Goal: Task Accomplishment & Management: Manage account settings

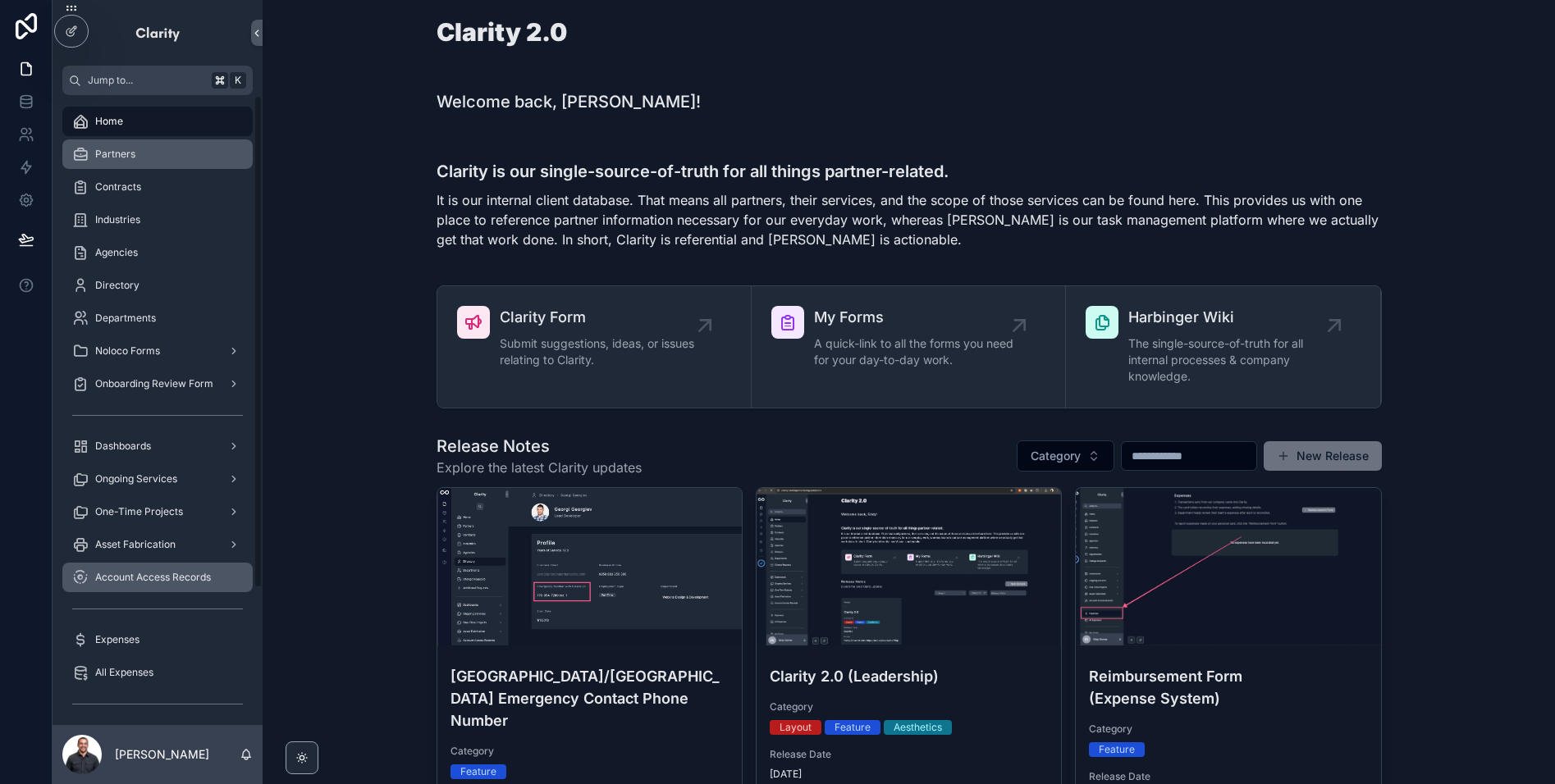
drag, startPoint x: 148, startPoint y: 149, endPoint x: 160, endPoint y: 562, distance: 413.2
click at [148, 149] on div "Partners" at bounding box center [158, 154] width 171 height 27
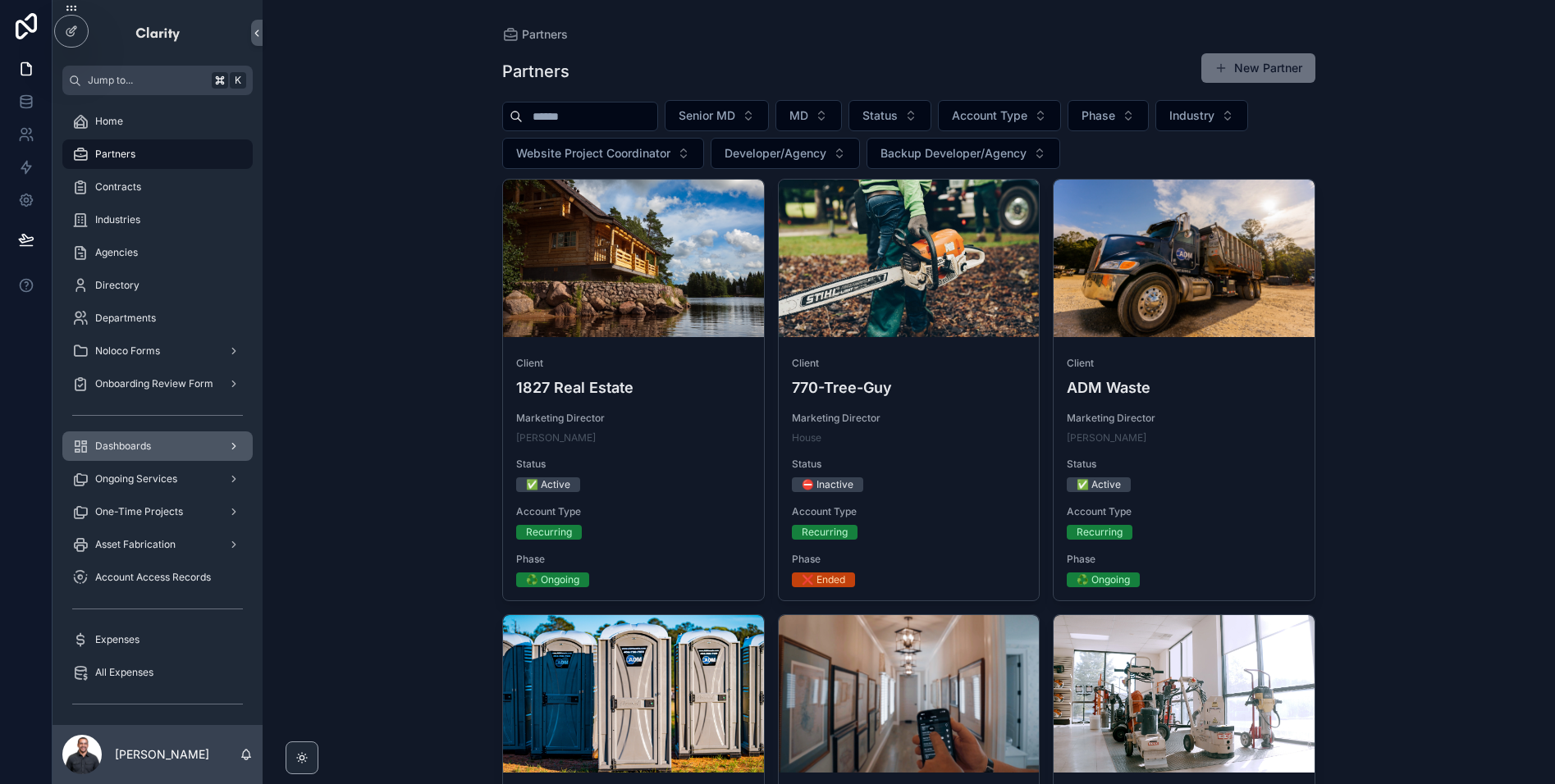
click at [159, 445] on div "Dashboards" at bounding box center [158, 446] width 171 height 27
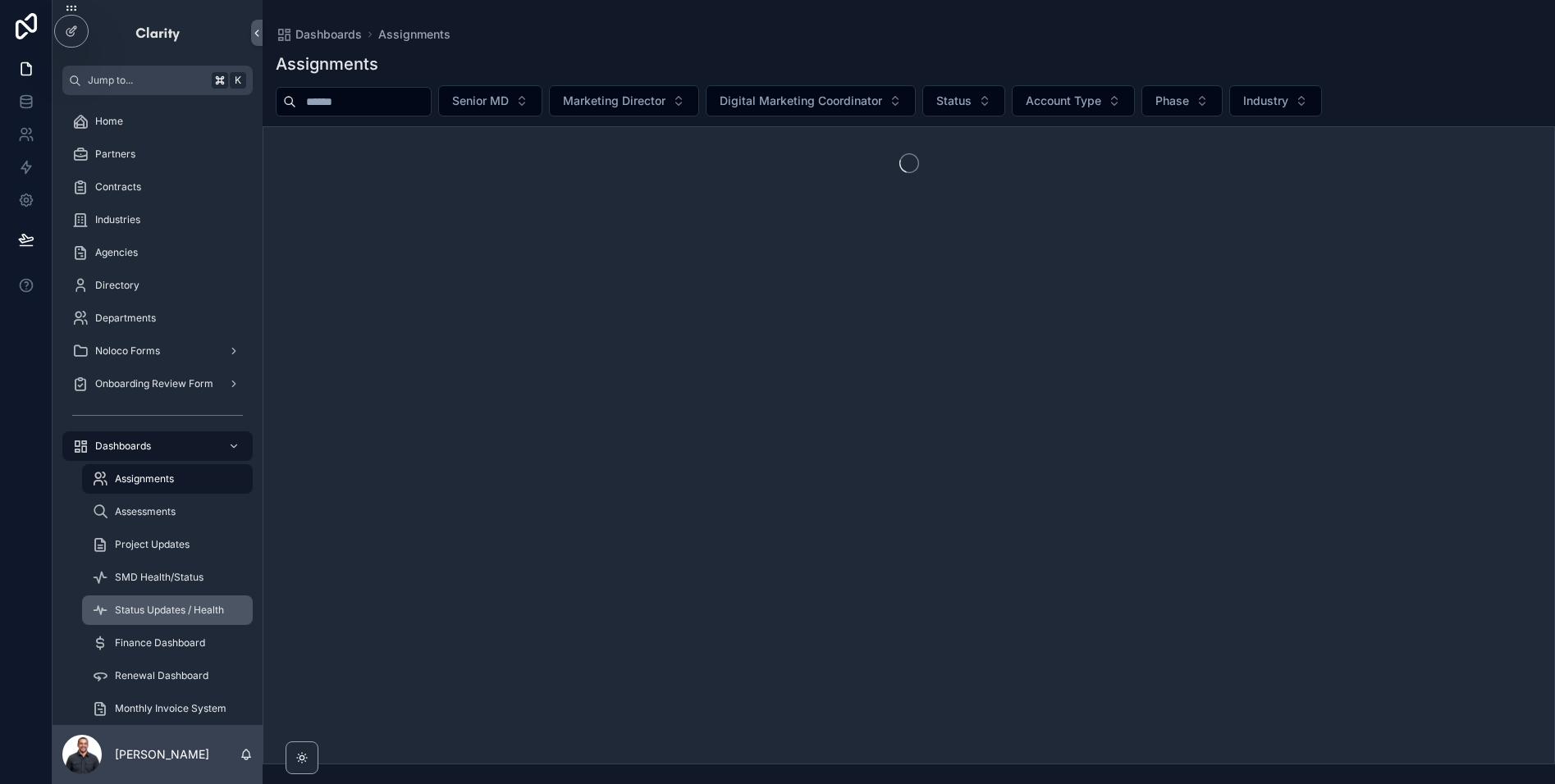
click at [153, 613] on span "Status Updates / Health" at bounding box center [169, 610] width 109 height 13
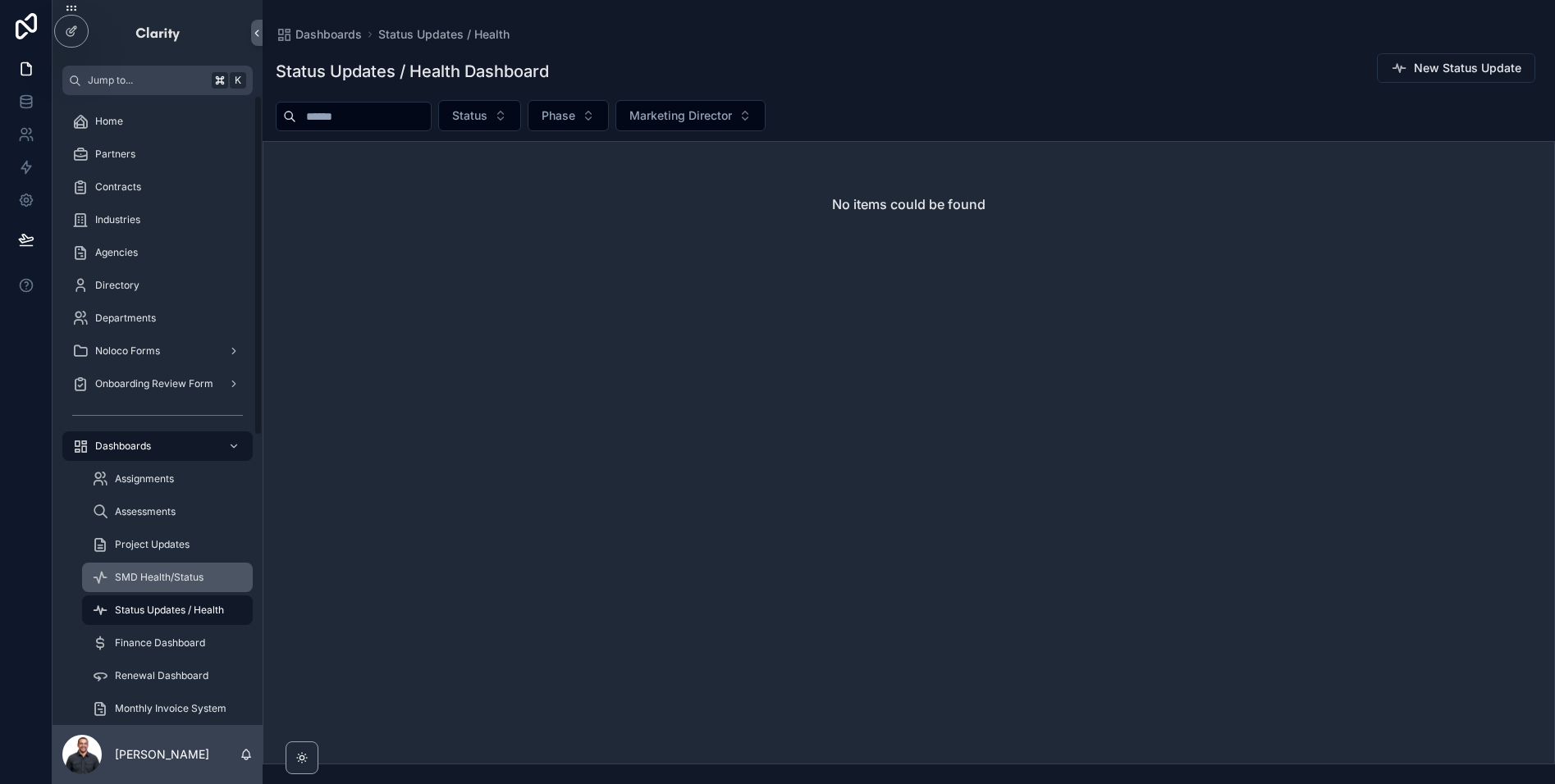
click at [172, 575] on span "SMD Health/Status" at bounding box center [159, 578] width 89 height 13
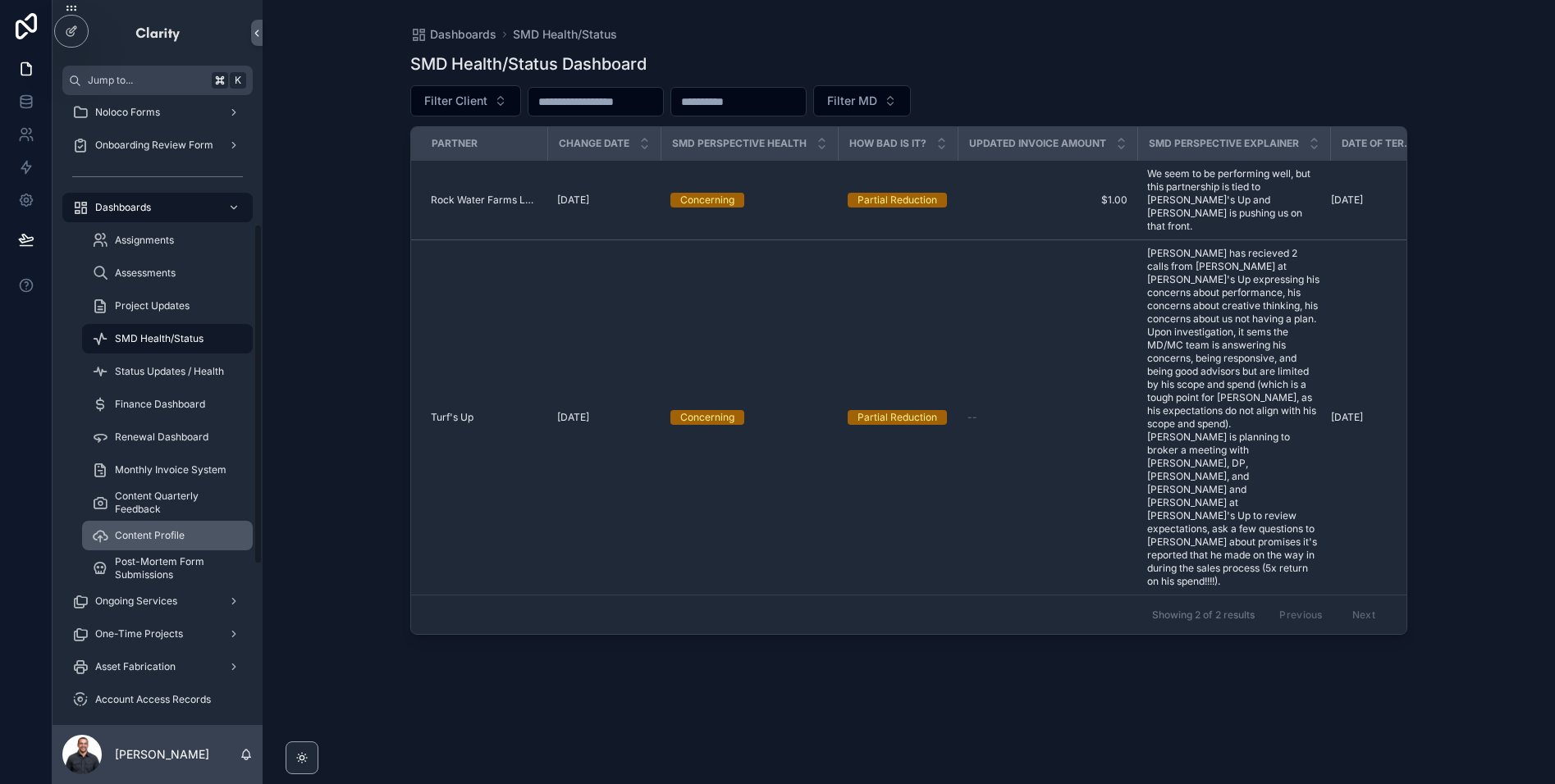
scroll to position [237, 0]
click at [144, 380] on span "Status Updates / Health" at bounding box center [169, 374] width 109 height 13
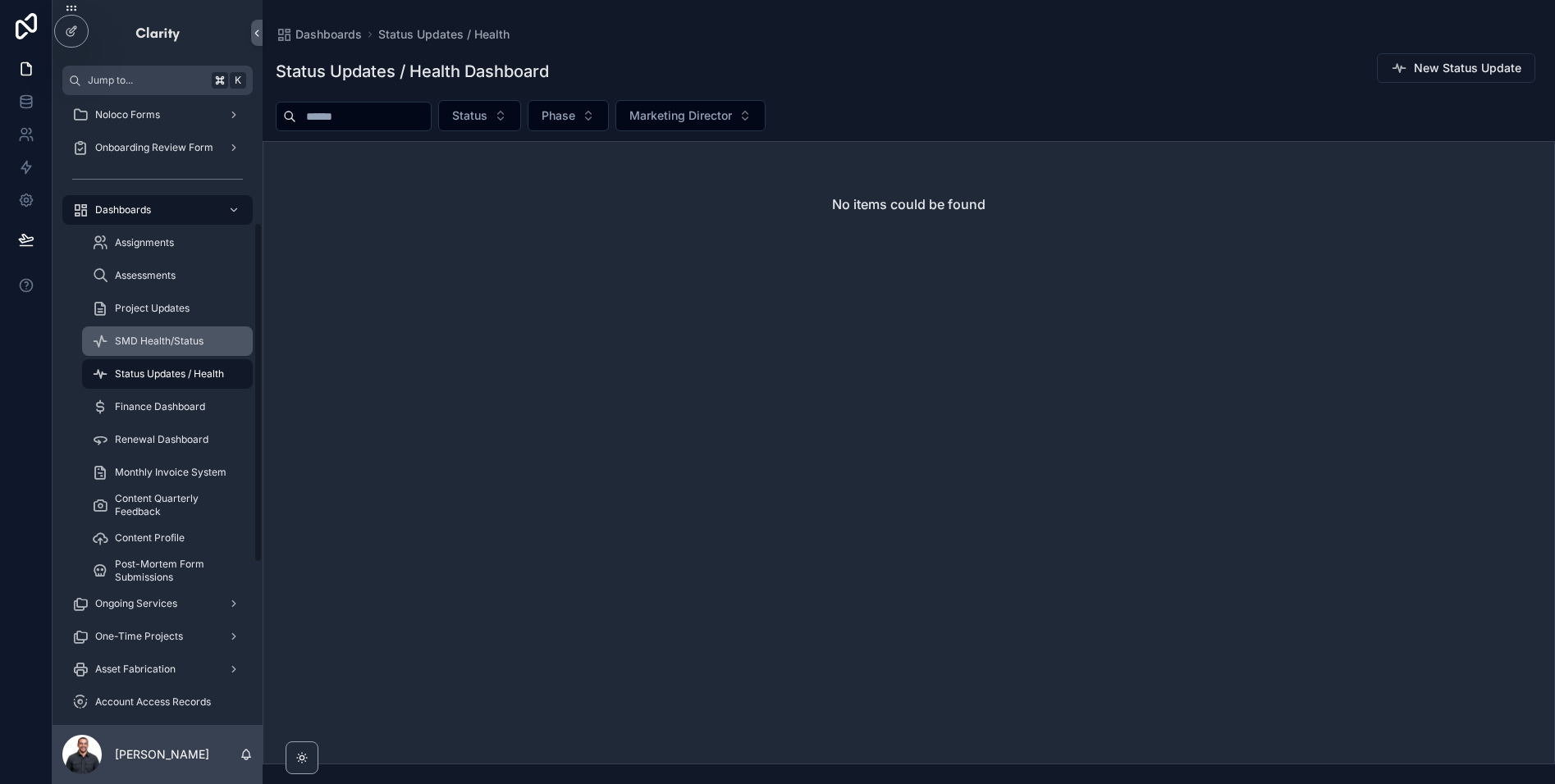
click at [157, 339] on span "SMD Health/Status" at bounding box center [159, 341] width 89 height 13
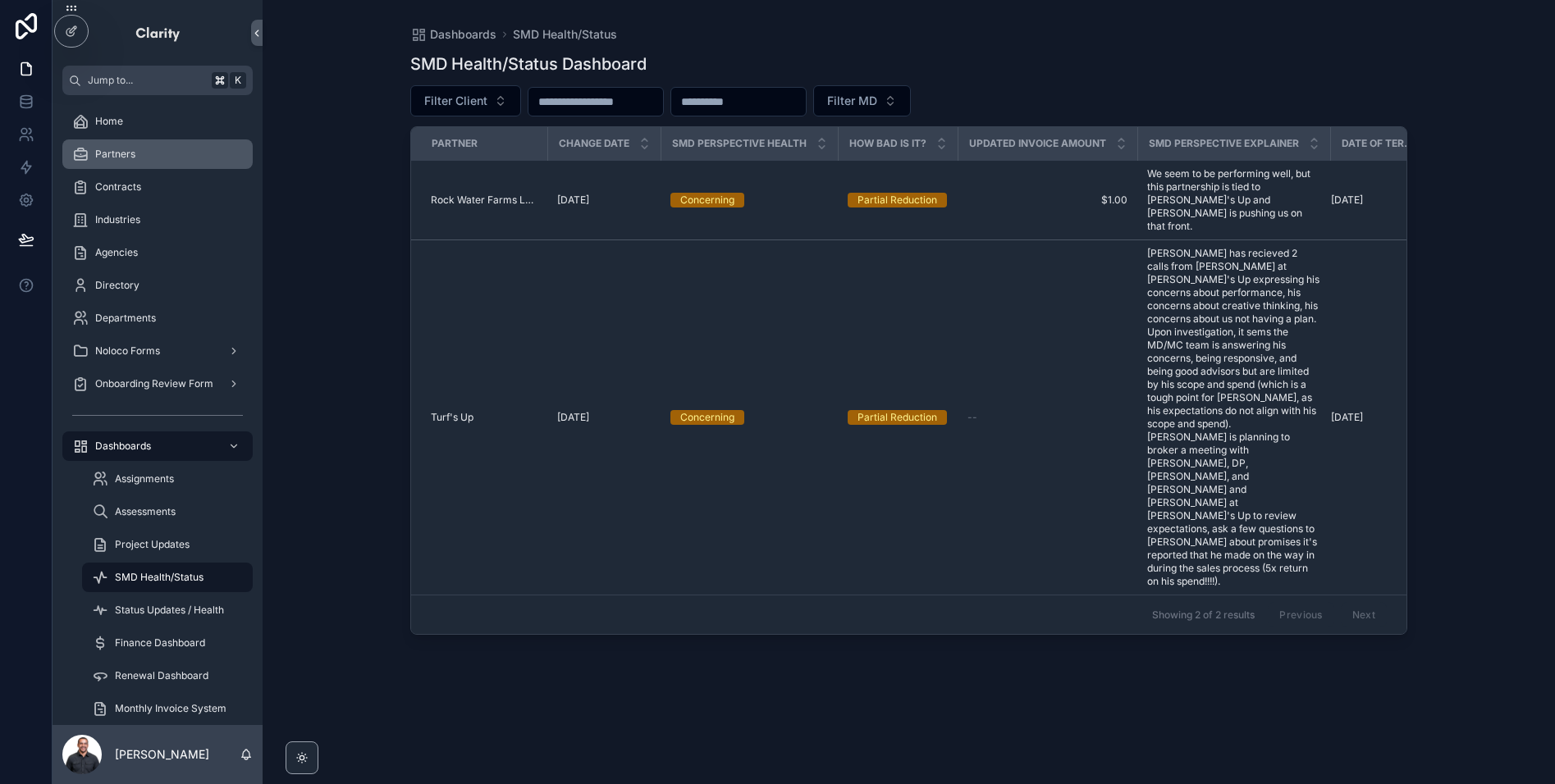
click at [155, 152] on div "Partners" at bounding box center [158, 154] width 171 height 27
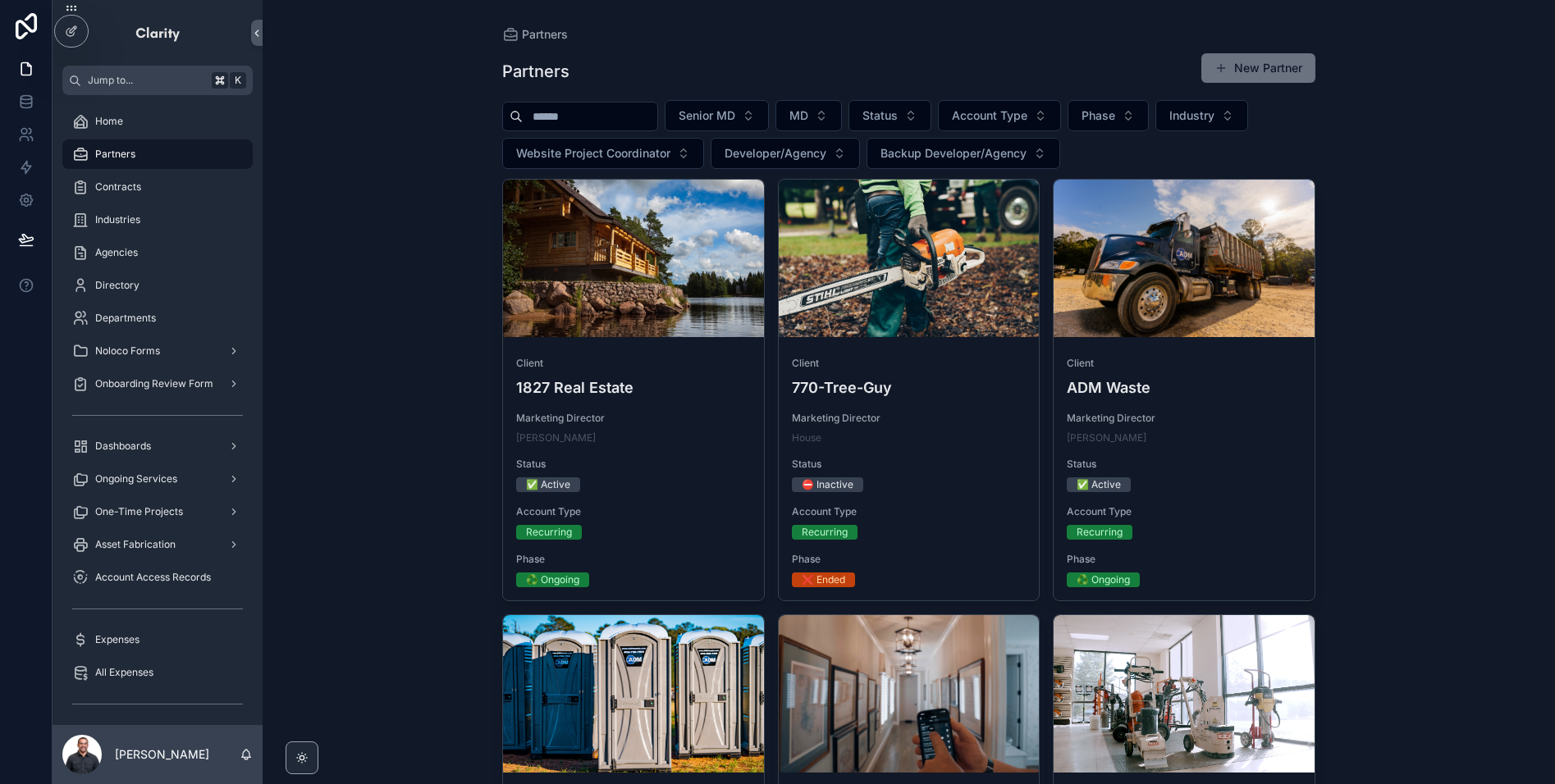
click at [590, 118] on input "scrollable content" at bounding box center [590, 116] width 135 height 23
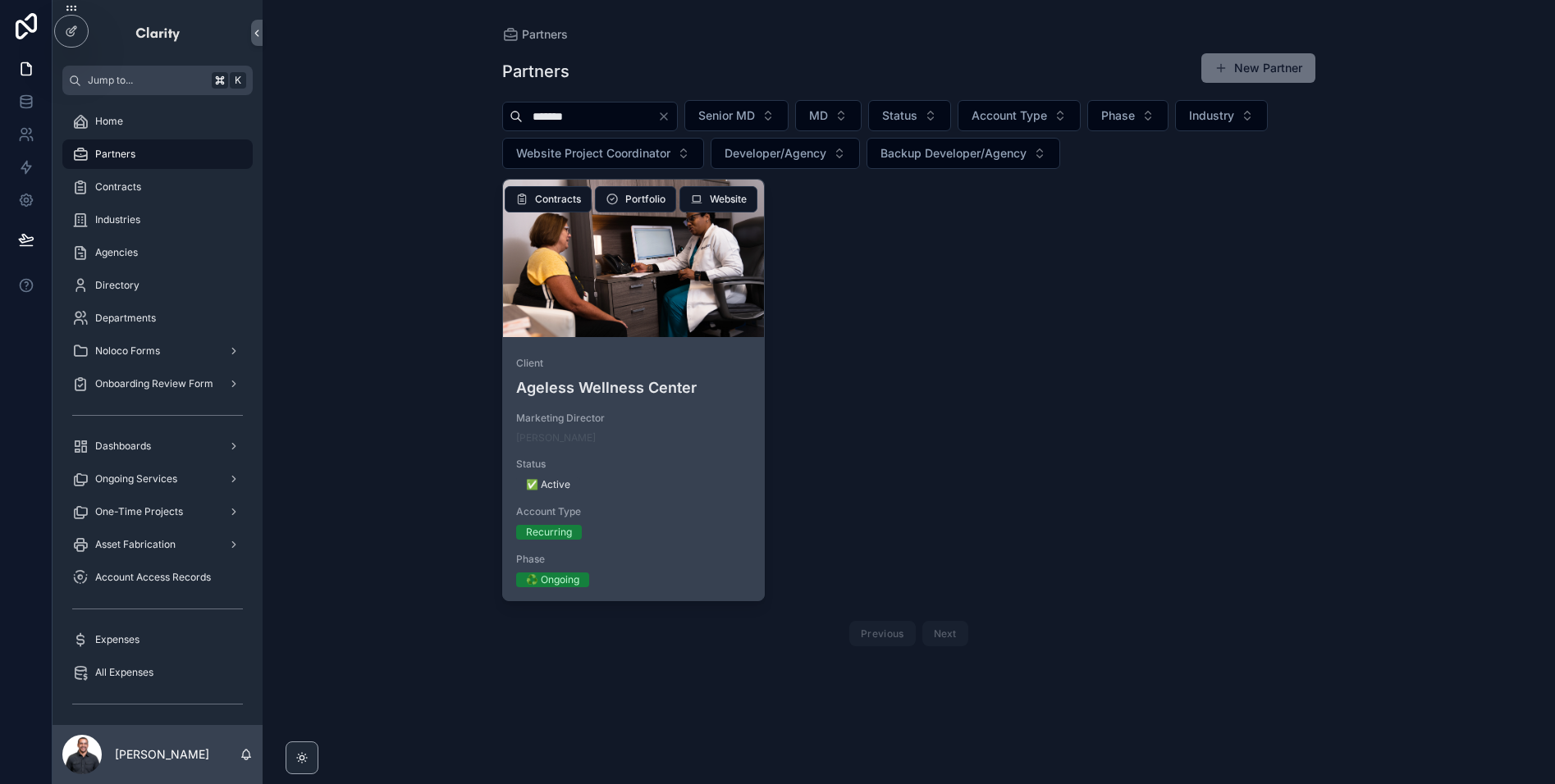
type input "*******"
click at [683, 254] on div "scrollable content" at bounding box center [633, 258] width 261 height 19
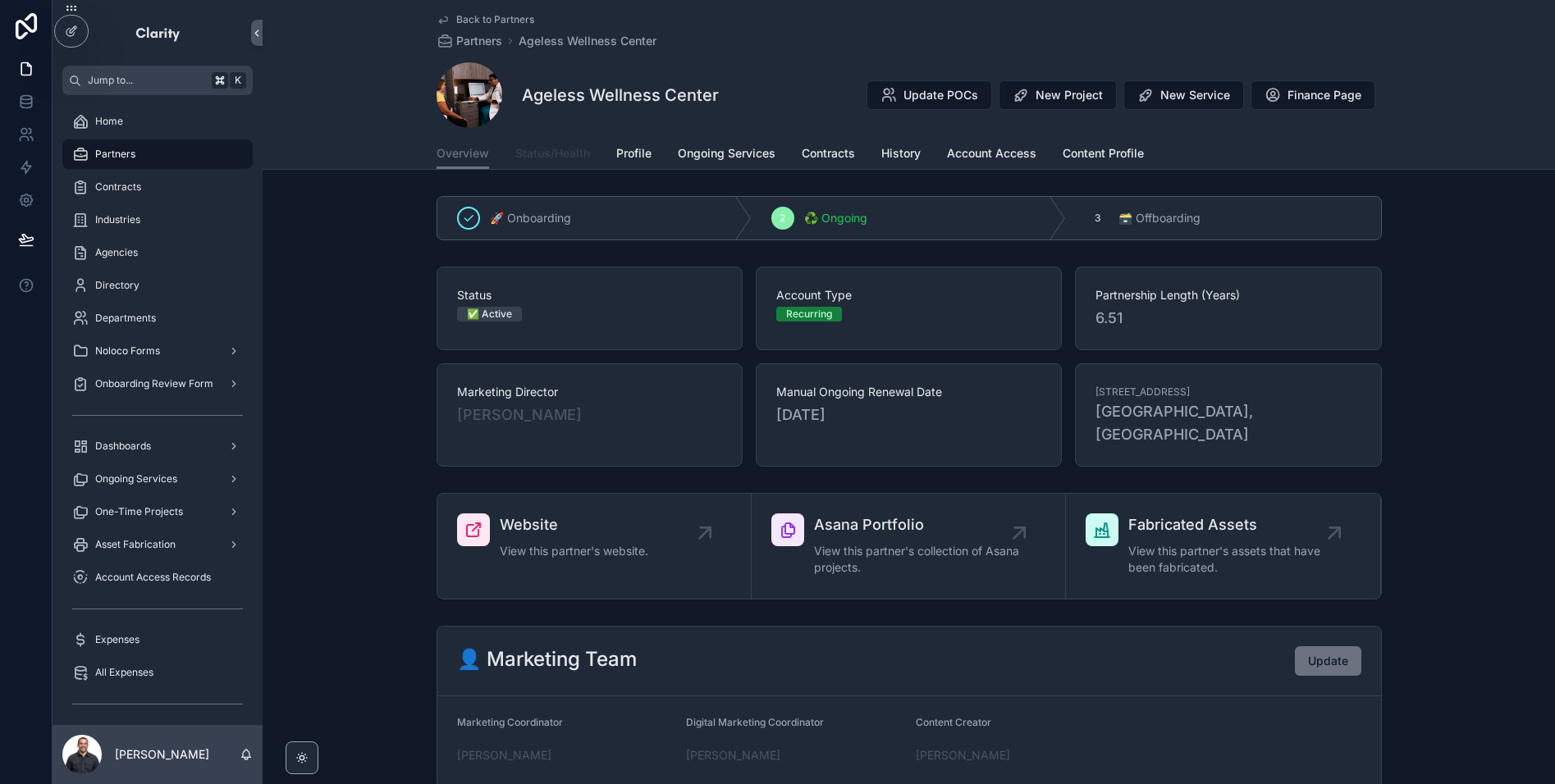
click at [573, 154] on span "Status/Health" at bounding box center [552, 153] width 74 height 17
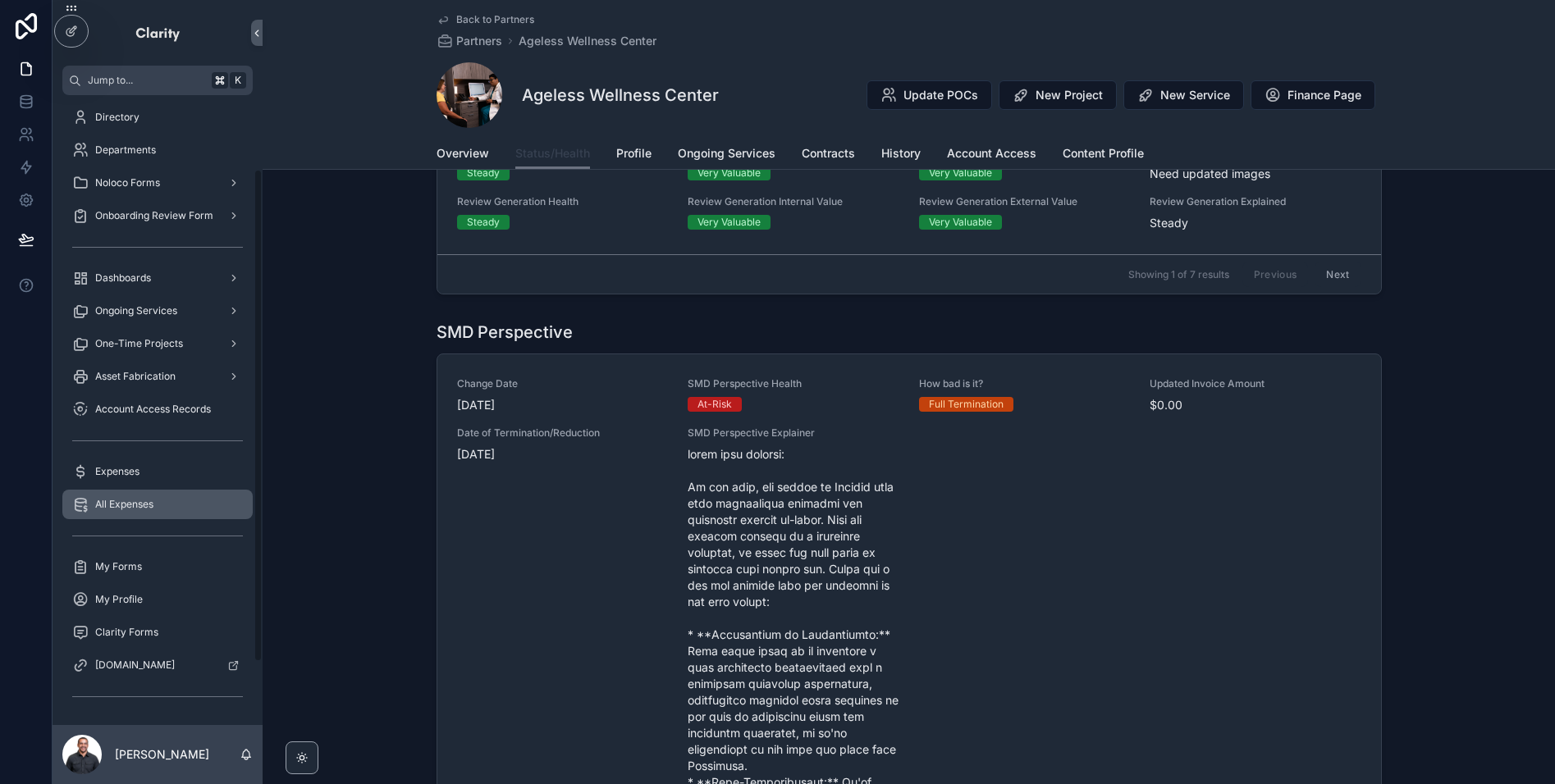
scroll to position [174, 0]
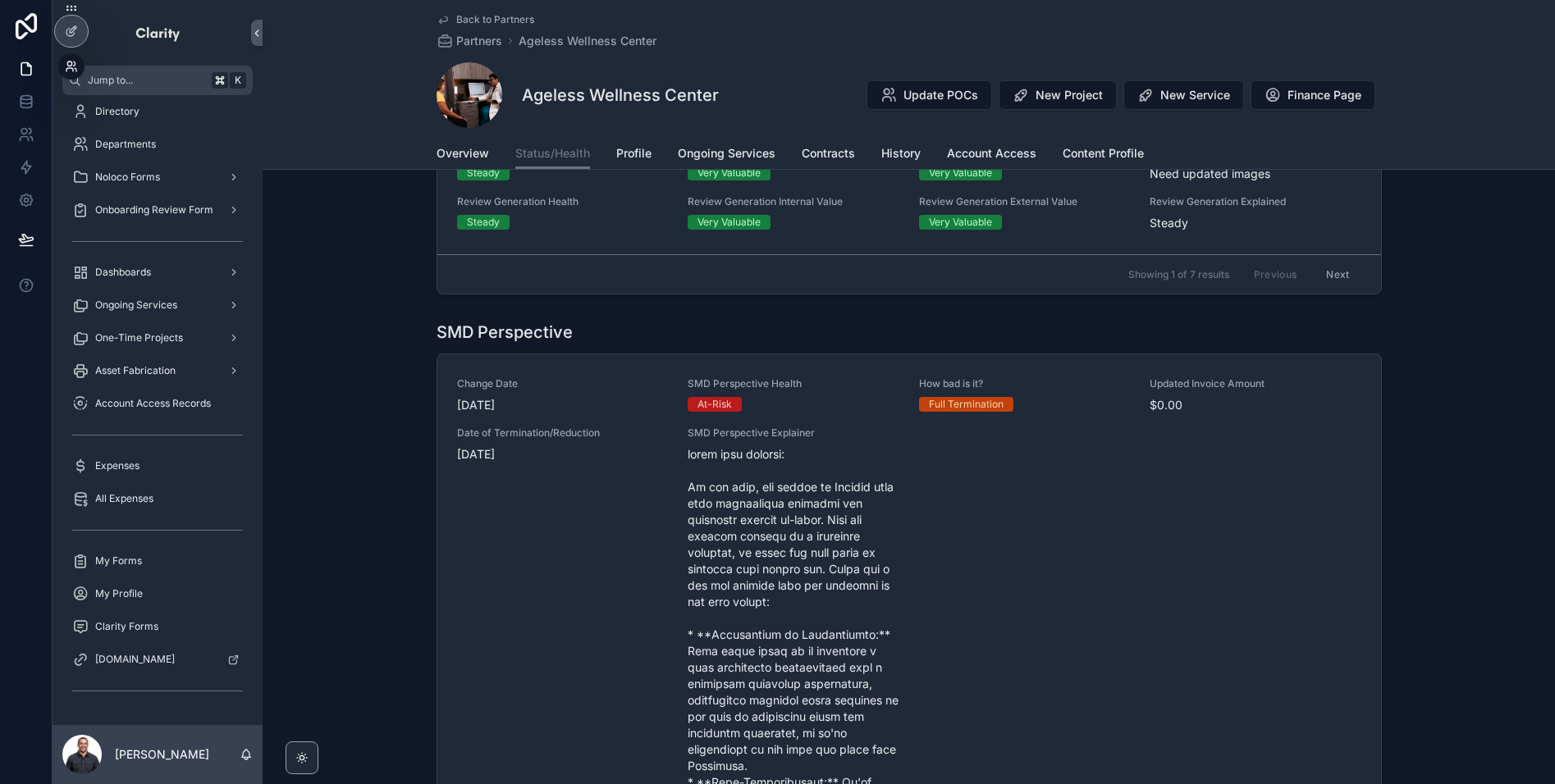
click at [75, 72] on icon at bounding box center [72, 66] width 13 height 13
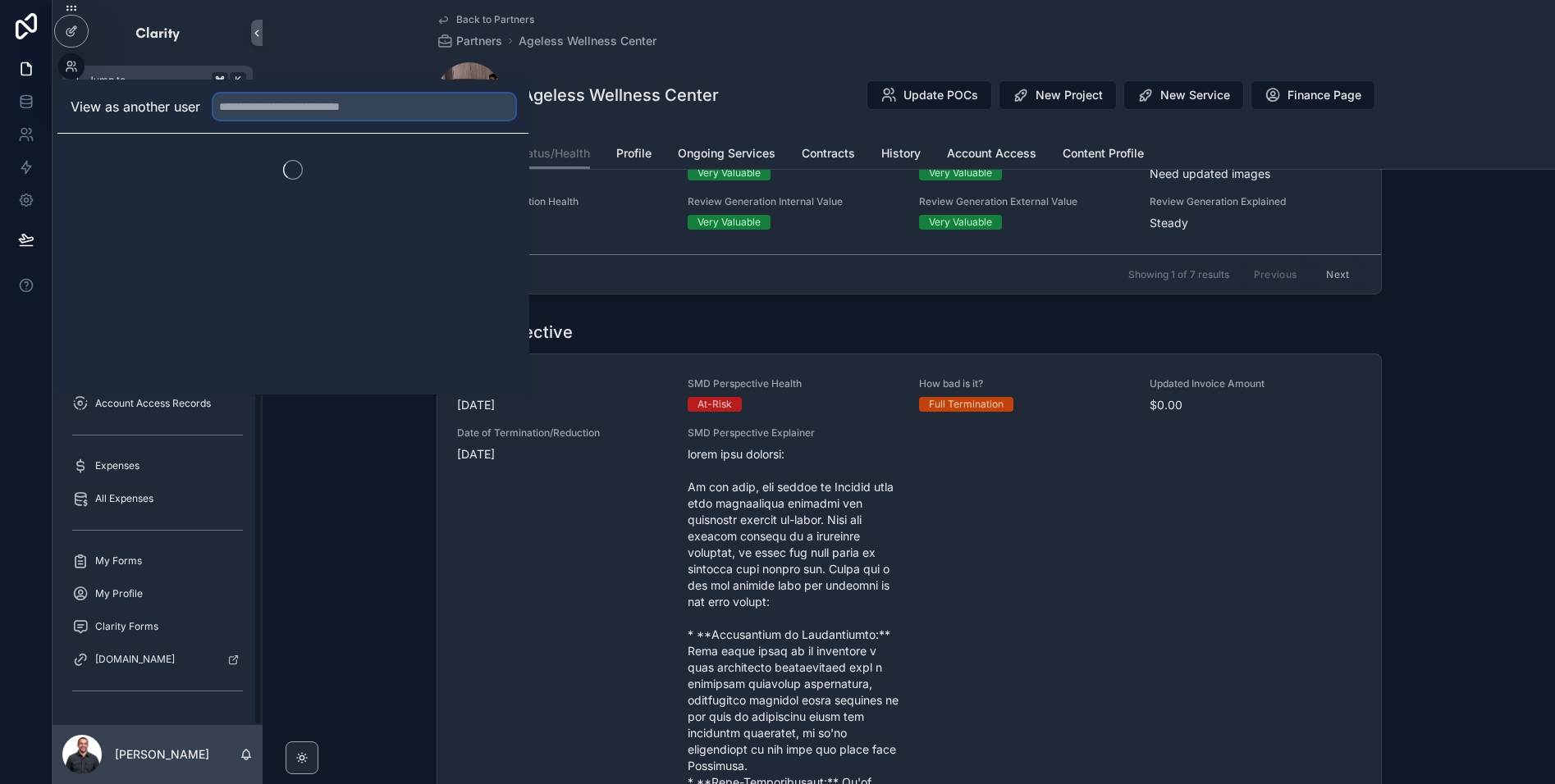
click at [292, 116] on input "text" at bounding box center [364, 106] width 302 height 27
type input "*******"
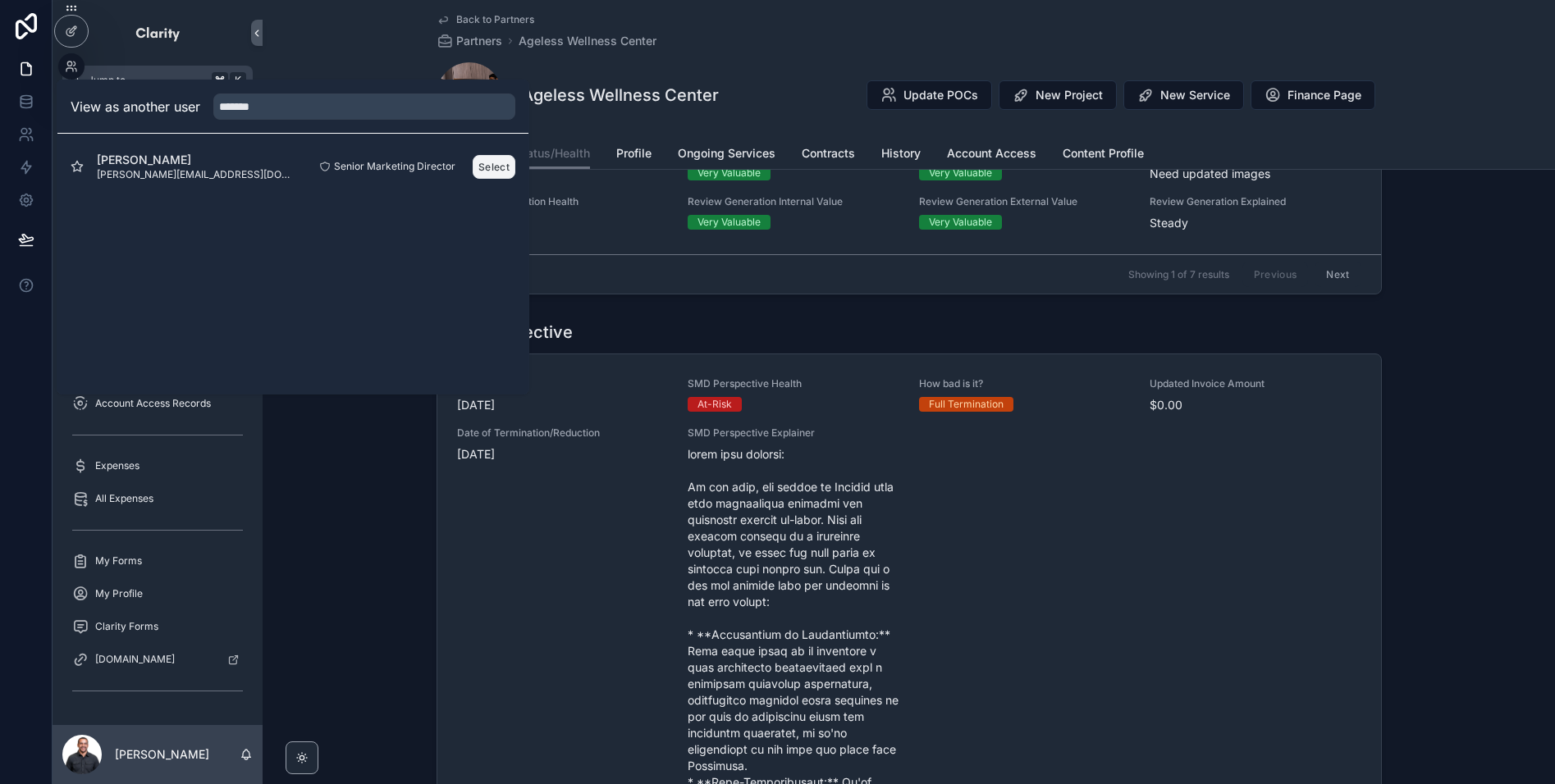
click at [484, 163] on button "Select" at bounding box center [494, 167] width 43 height 24
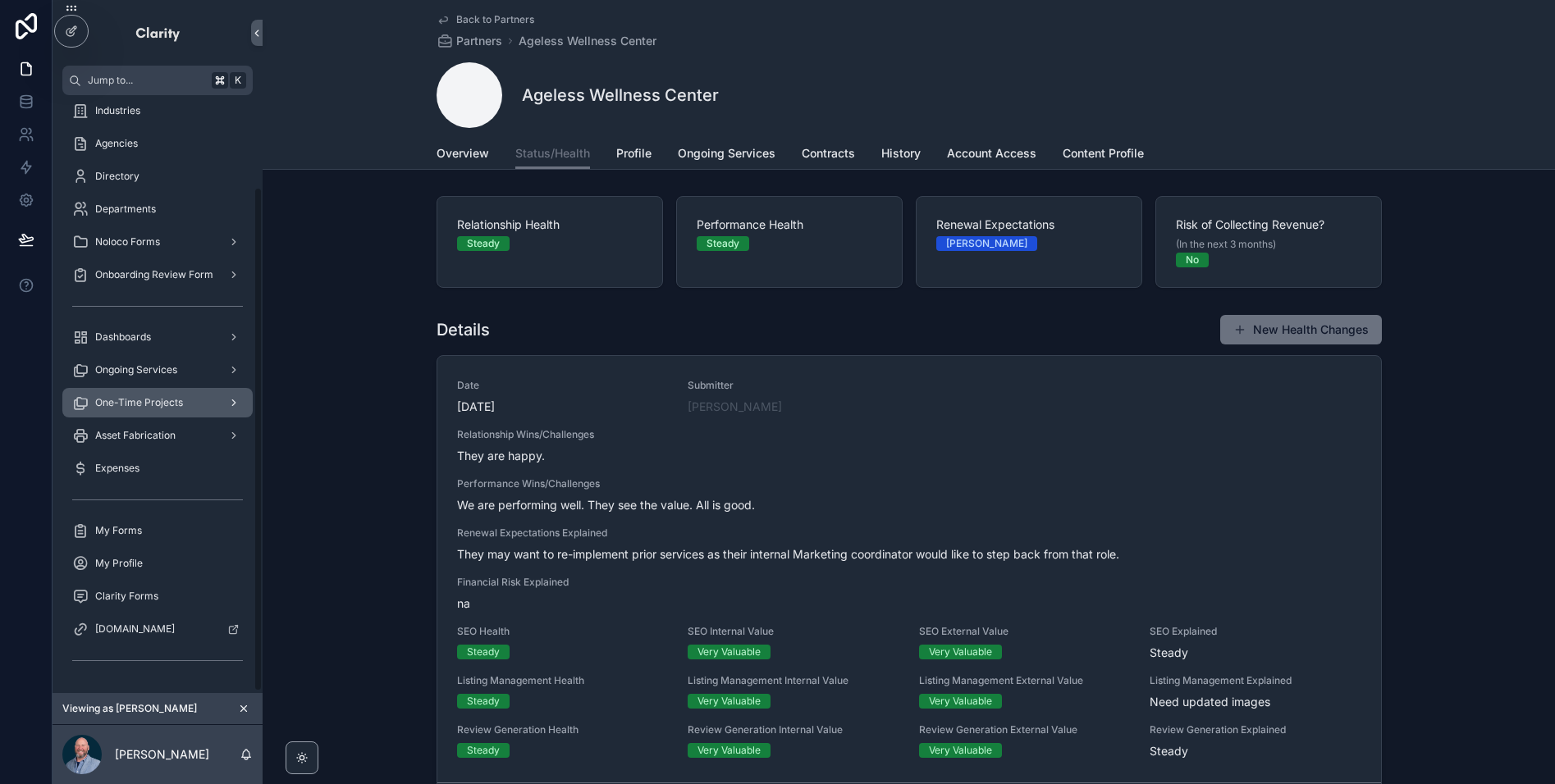
scroll to position [111, 0]
drag, startPoint x: 238, startPoint y: 710, endPoint x: 212, endPoint y: 758, distance: 54.6
click at [238, 710] on icon "scrollable content" at bounding box center [243, 709] width 12 height 12
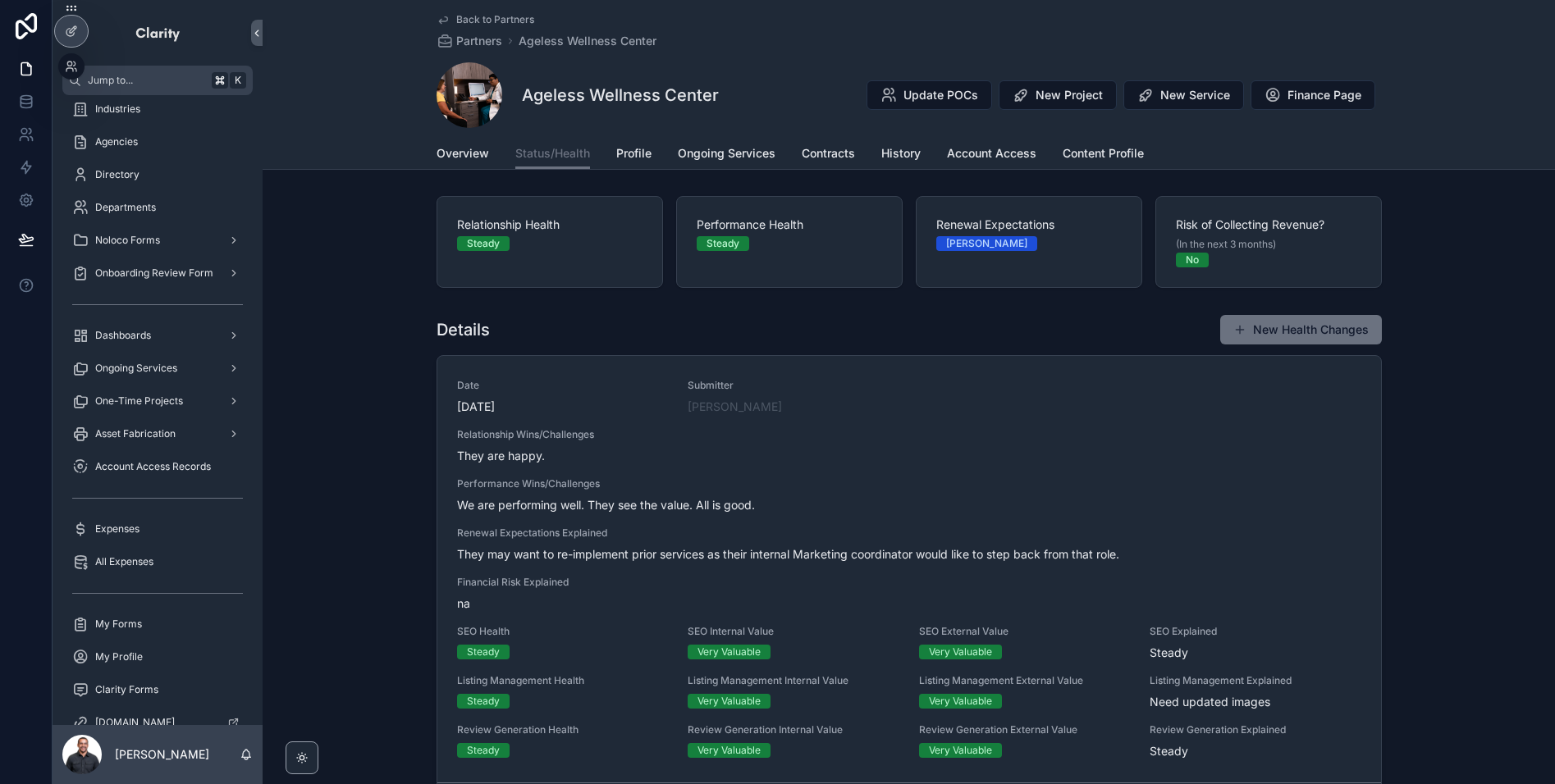
click at [71, 59] on div at bounding box center [72, 66] width 27 height 27
click at [69, 72] on icon at bounding box center [72, 66] width 13 height 13
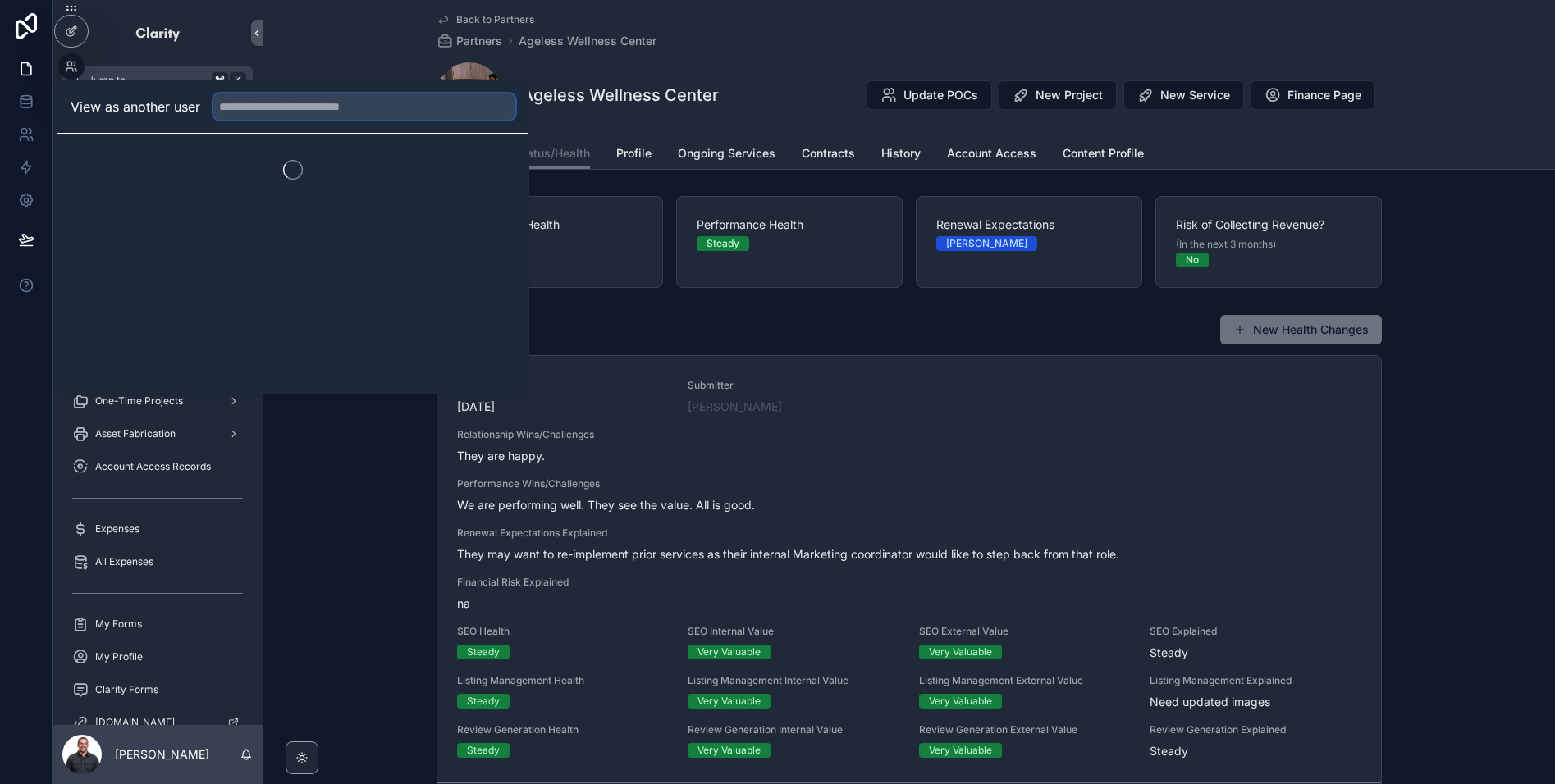
click at [317, 109] on input "text" at bounding box center [364, 106] width 302 height 27
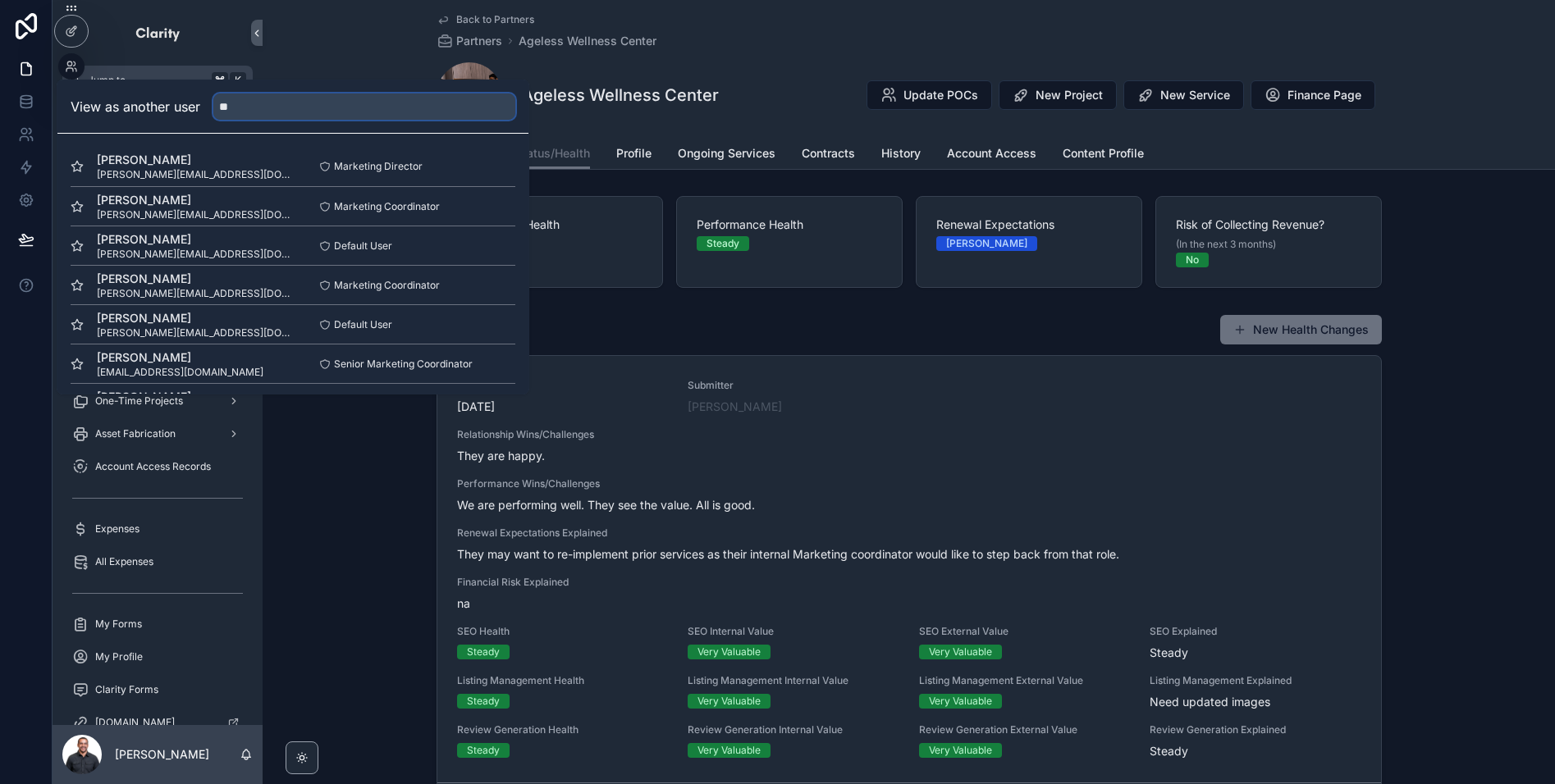
type input "*"
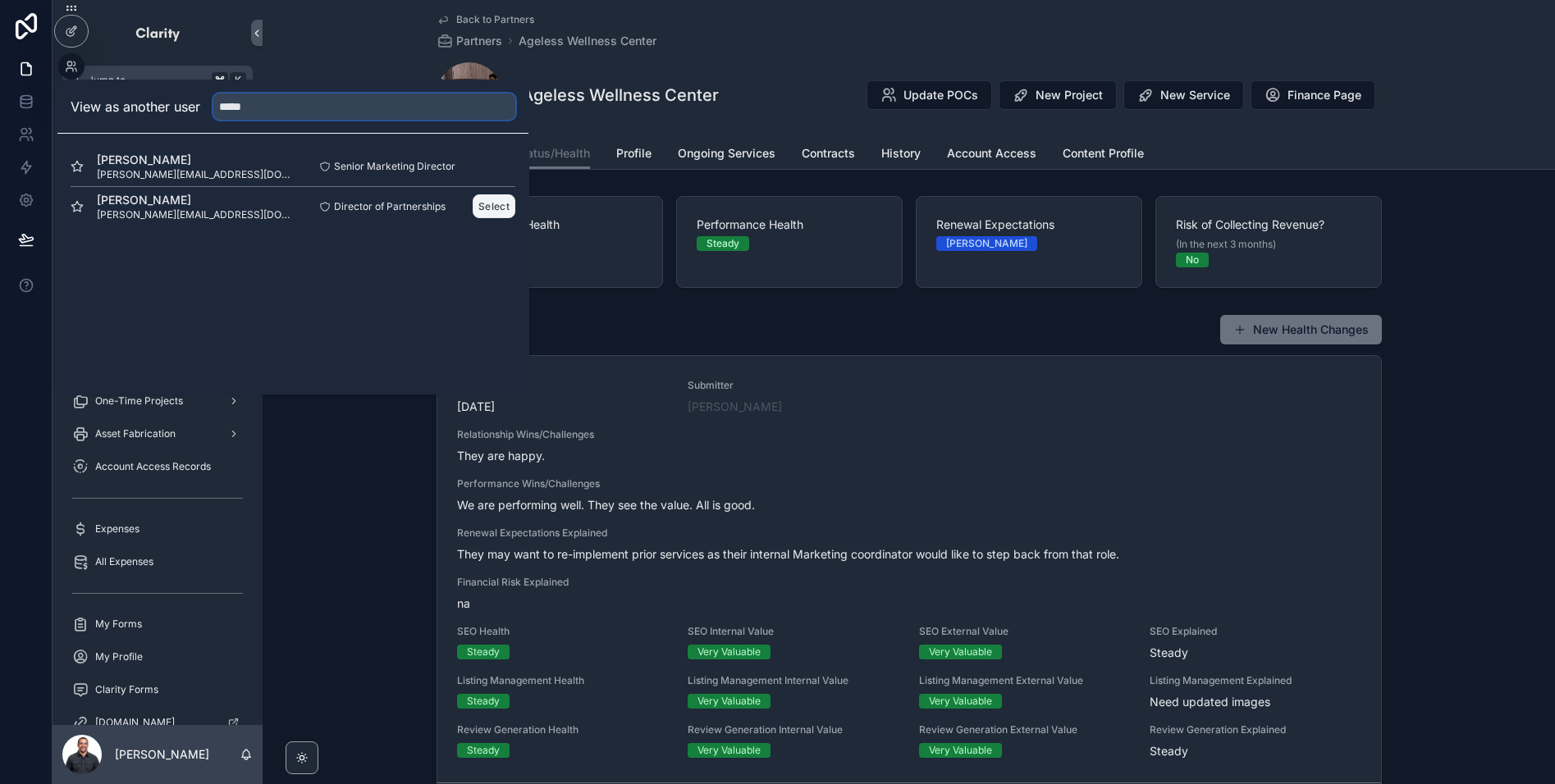
type input "*****"
click at [493, 205] on button "Select" at bounding box center [494, 206] width 43 height 24
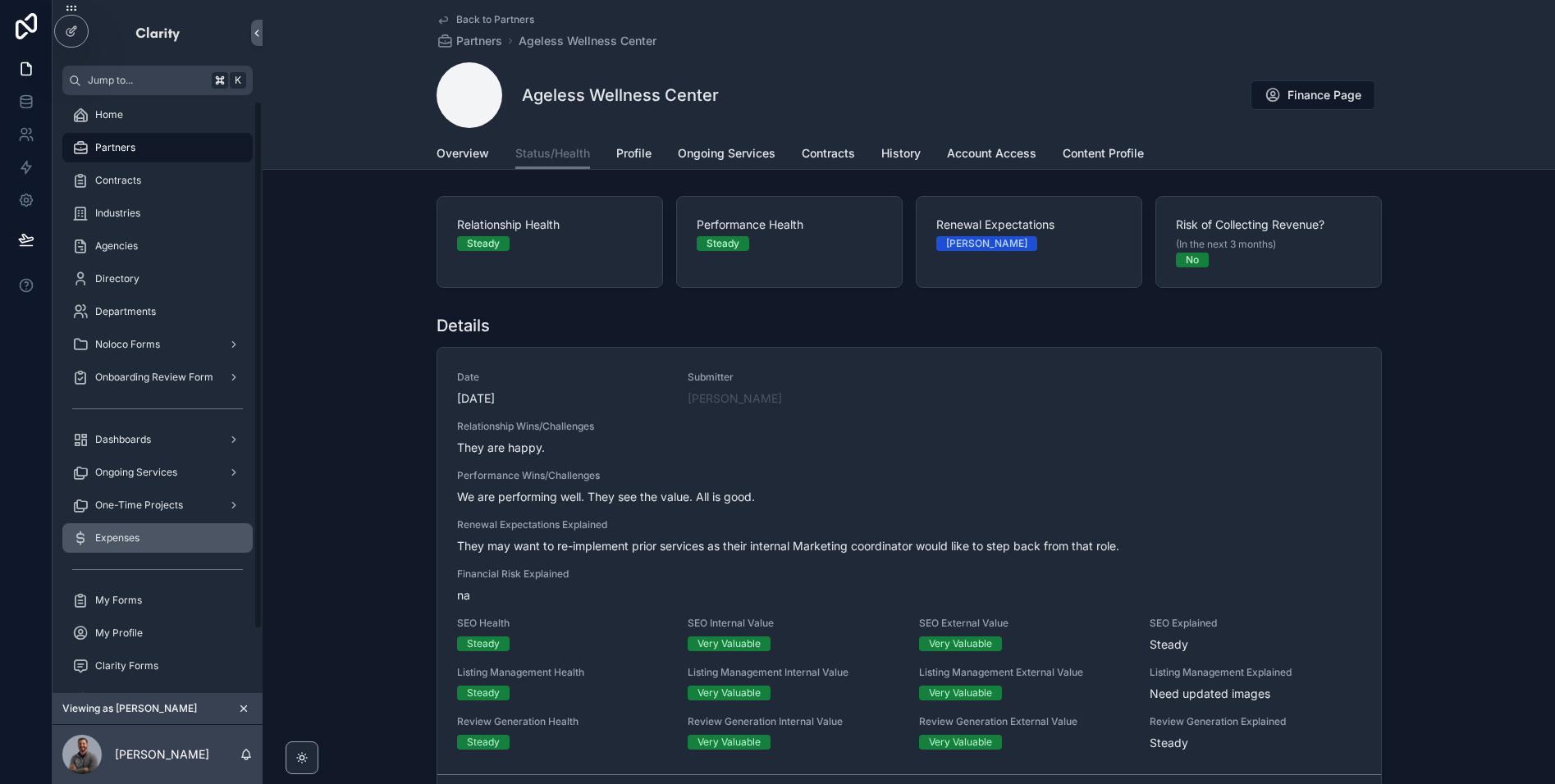
scroll to position [78, 0]
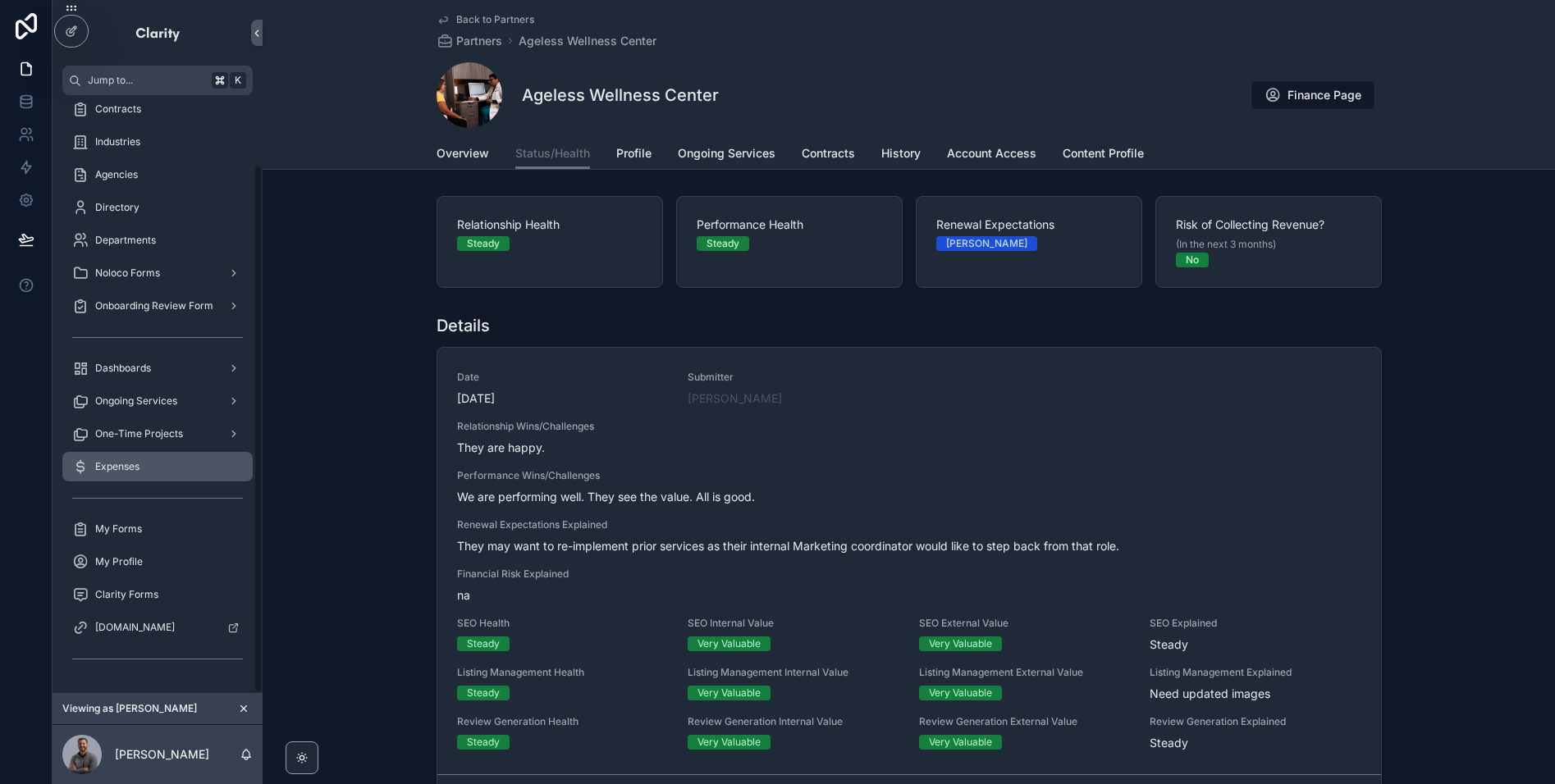
click at [161, 471] on div "Expenses" at bounding box center [158, 467] width 171 height 27
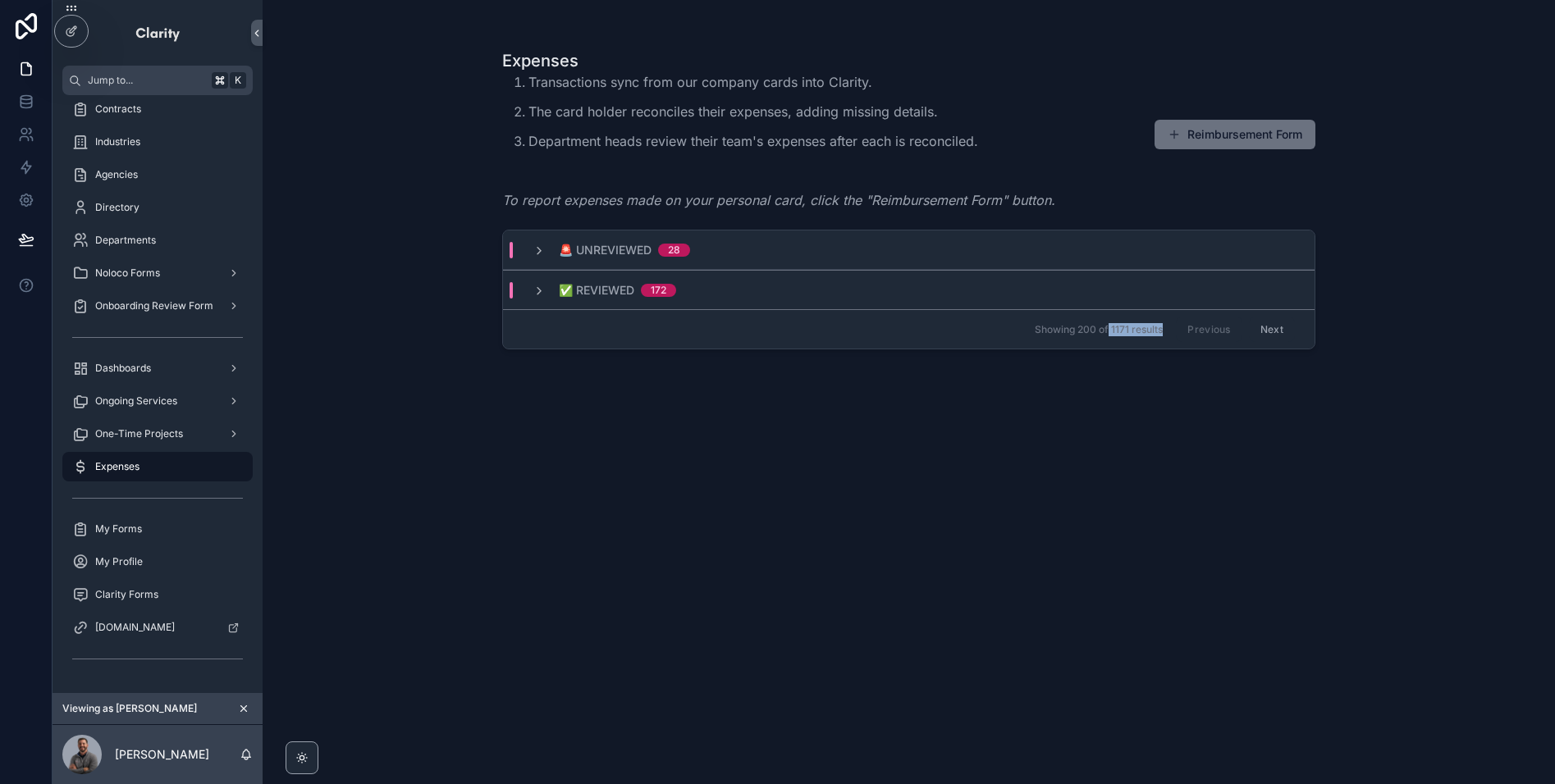
drag, startPoint x: 1164, startPoint y: 334, endPoint x: 1108, endPoint y: 335, distance: 56.0
click at [1108, 335] on div "Showing 200 of 1171 results Previous Next" at bounding box center [908, 328] width 812 height 39
click at [836, 550] on div "Expenses Transactions sync from our company cards into Clarity. The card holder…" at bounding box center [908, 402] width 813 height 725
click at [539, 250] on icon "scrollable content" at bounding box center [539, 251] width 13 height 13
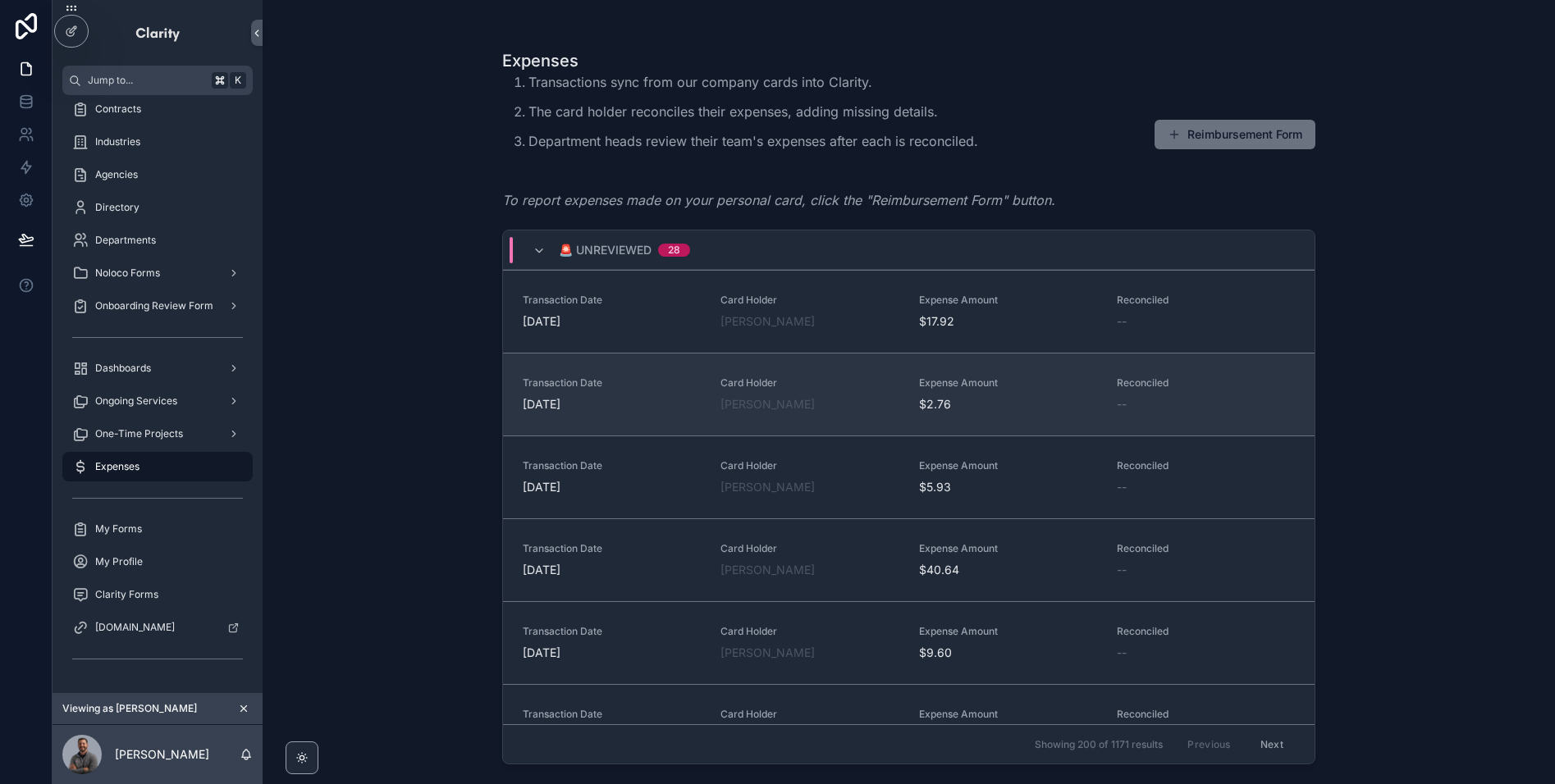
scroll to position [1944, 0]
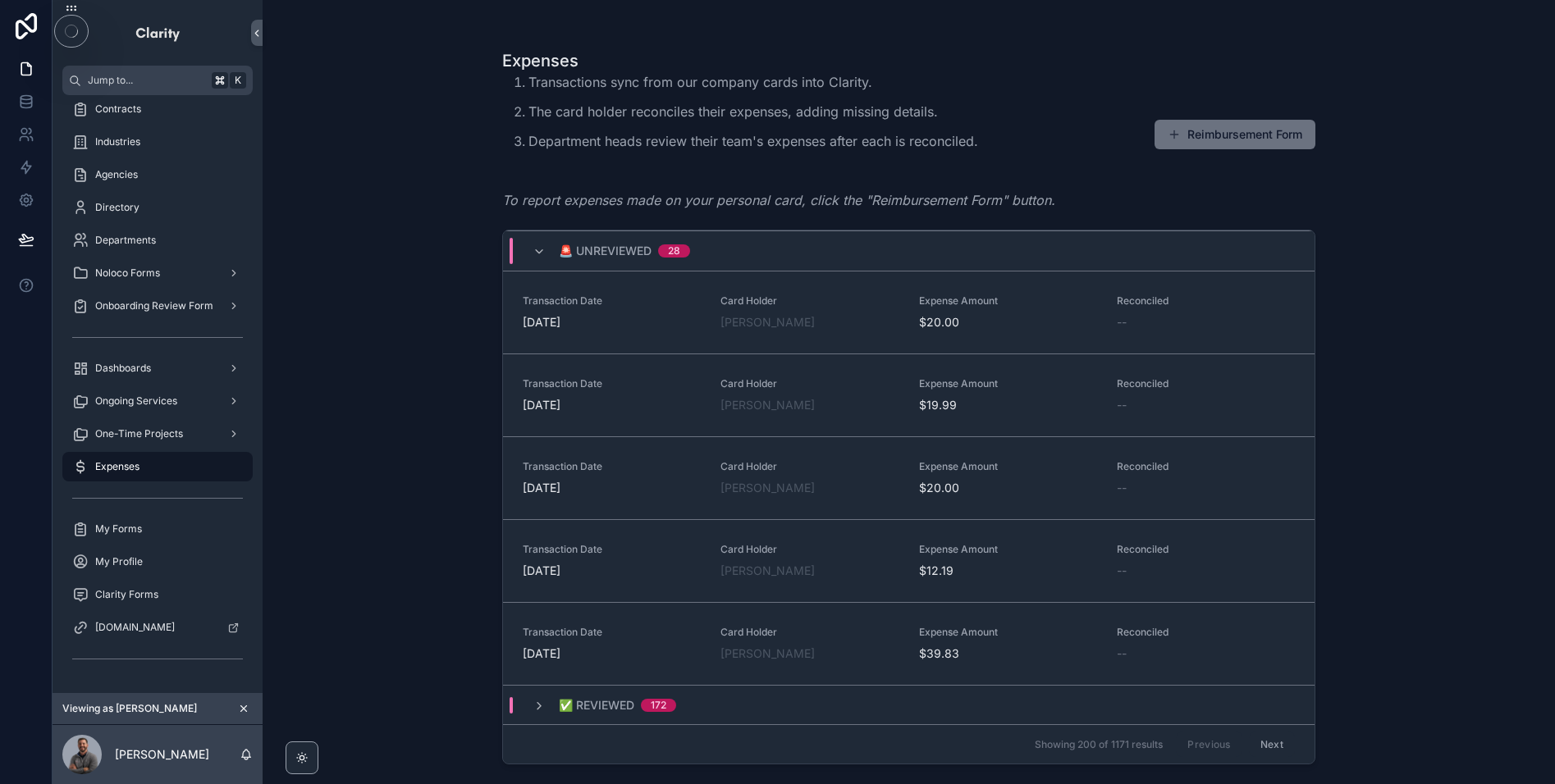
click at [1201, 754] on div "Expenses Transactions sync from our company cards into Clarity. The card holder…" at bounding box center [908, 392] width 1293 height 784
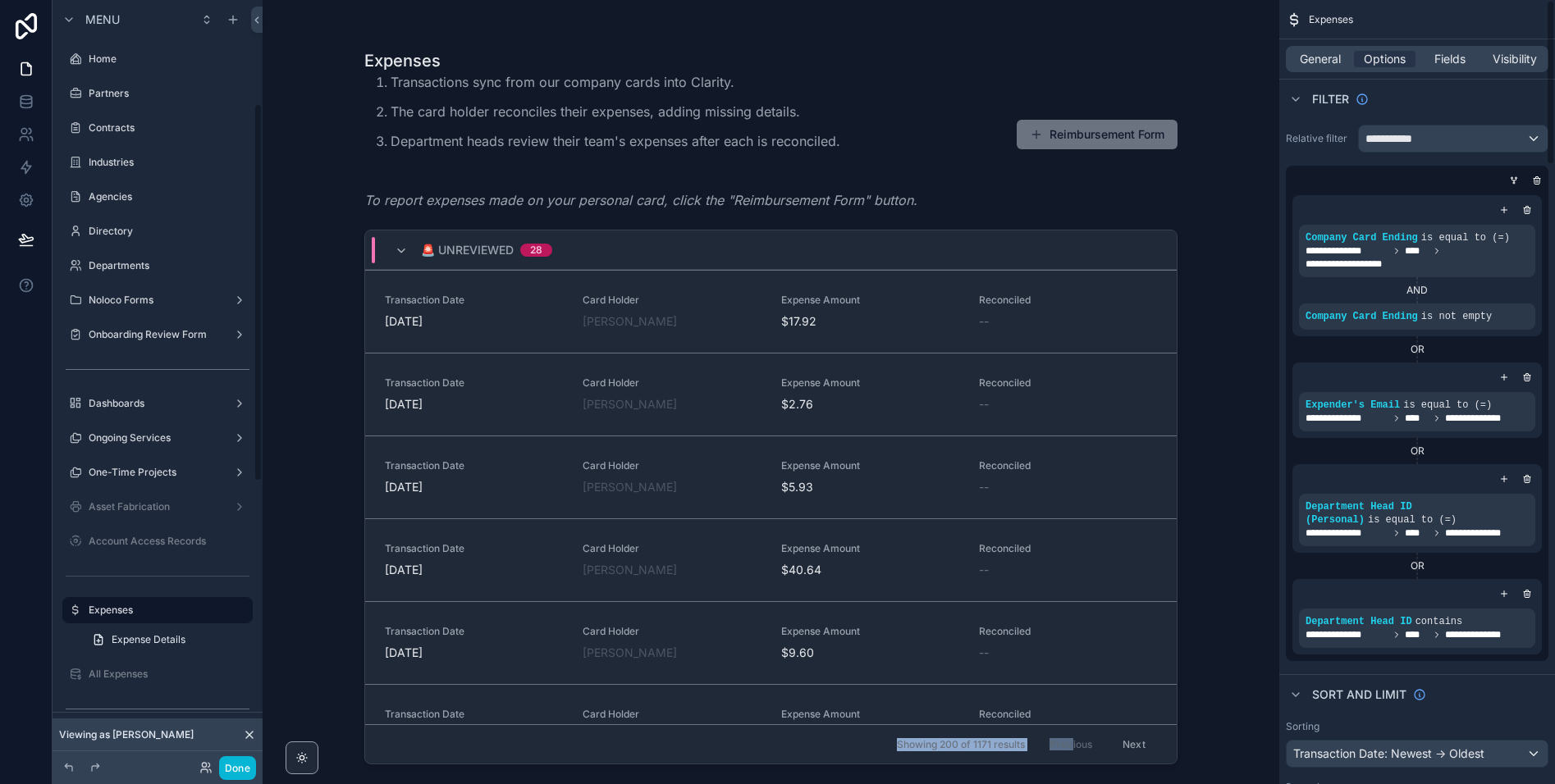
scroll to position [210, 0]
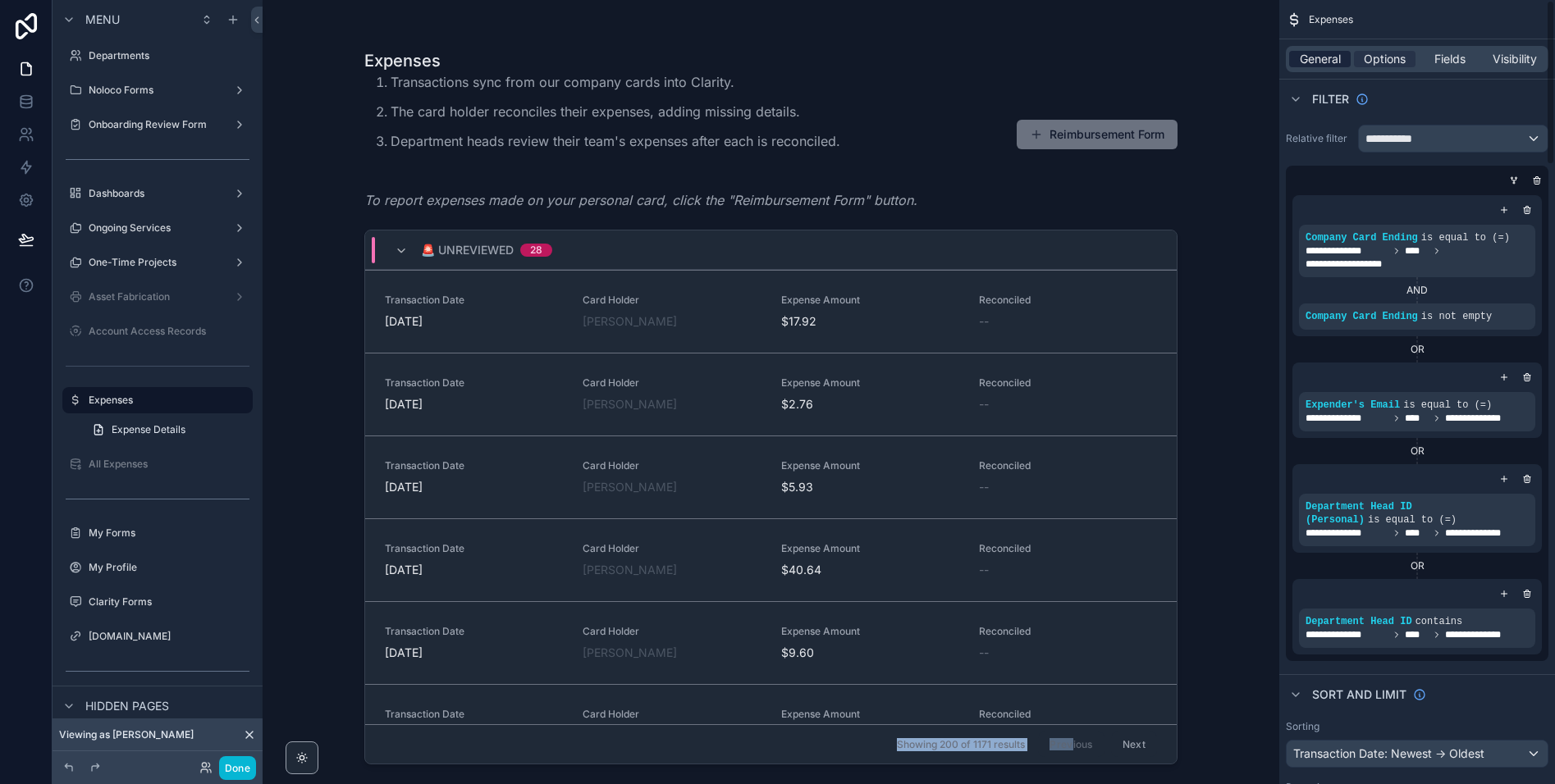
click at [1333, 64] on span "General" at bounding box center [1320, 59] width 41 height 17
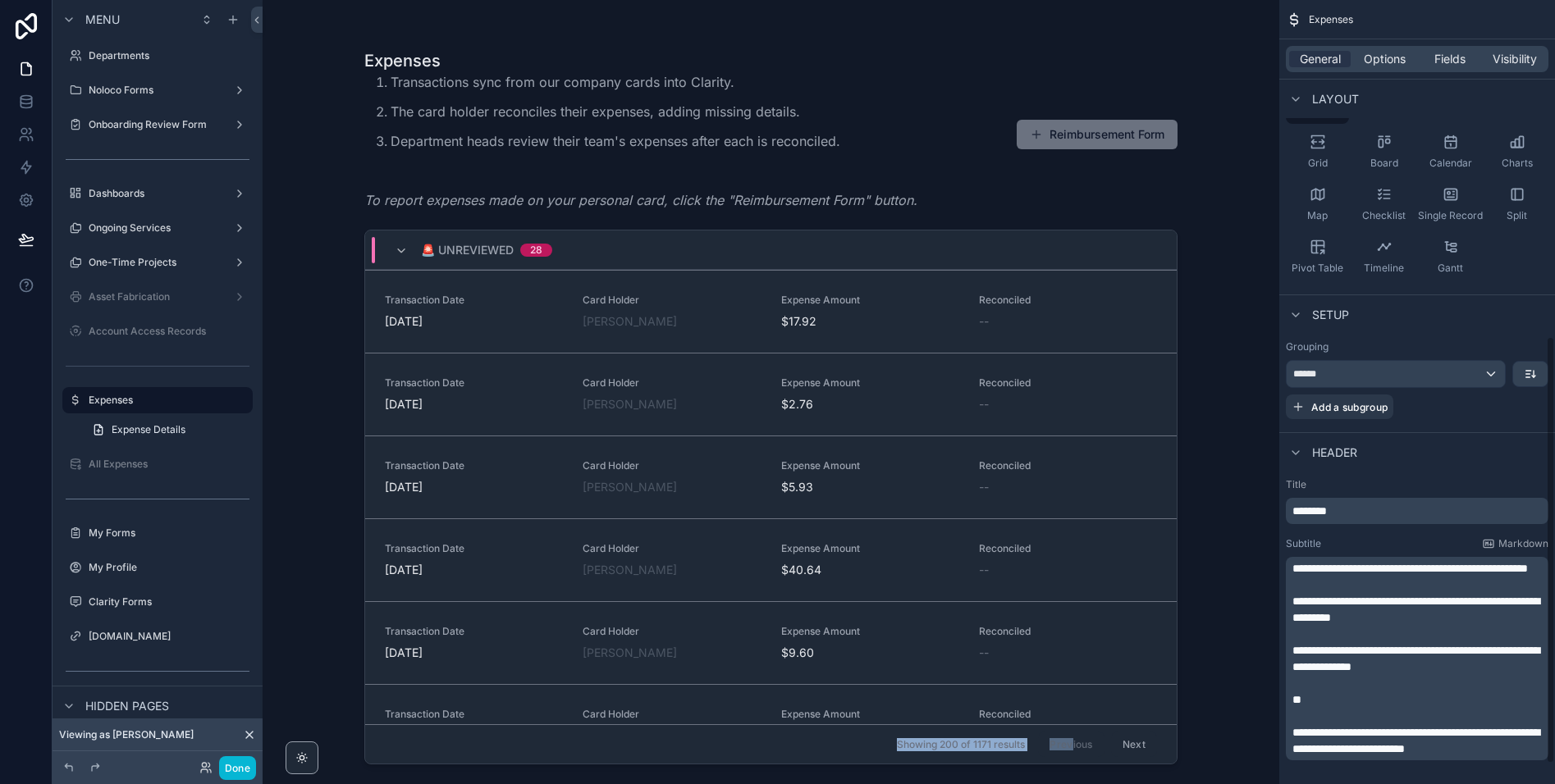
scroll to position [0, 0]
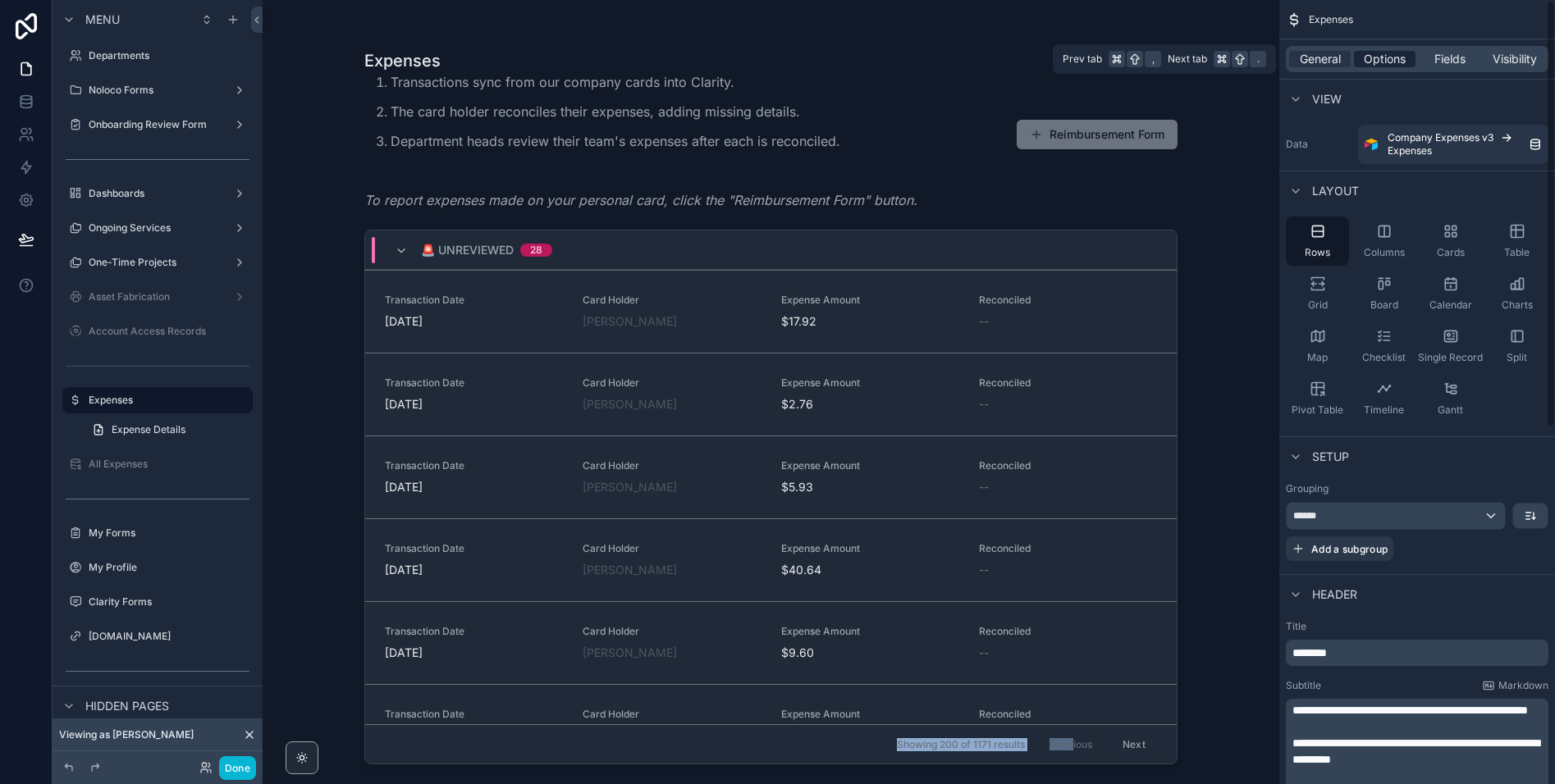
click at [1380, 53] on span "Options" at bounding box center [1385, 59] width 42 height 17
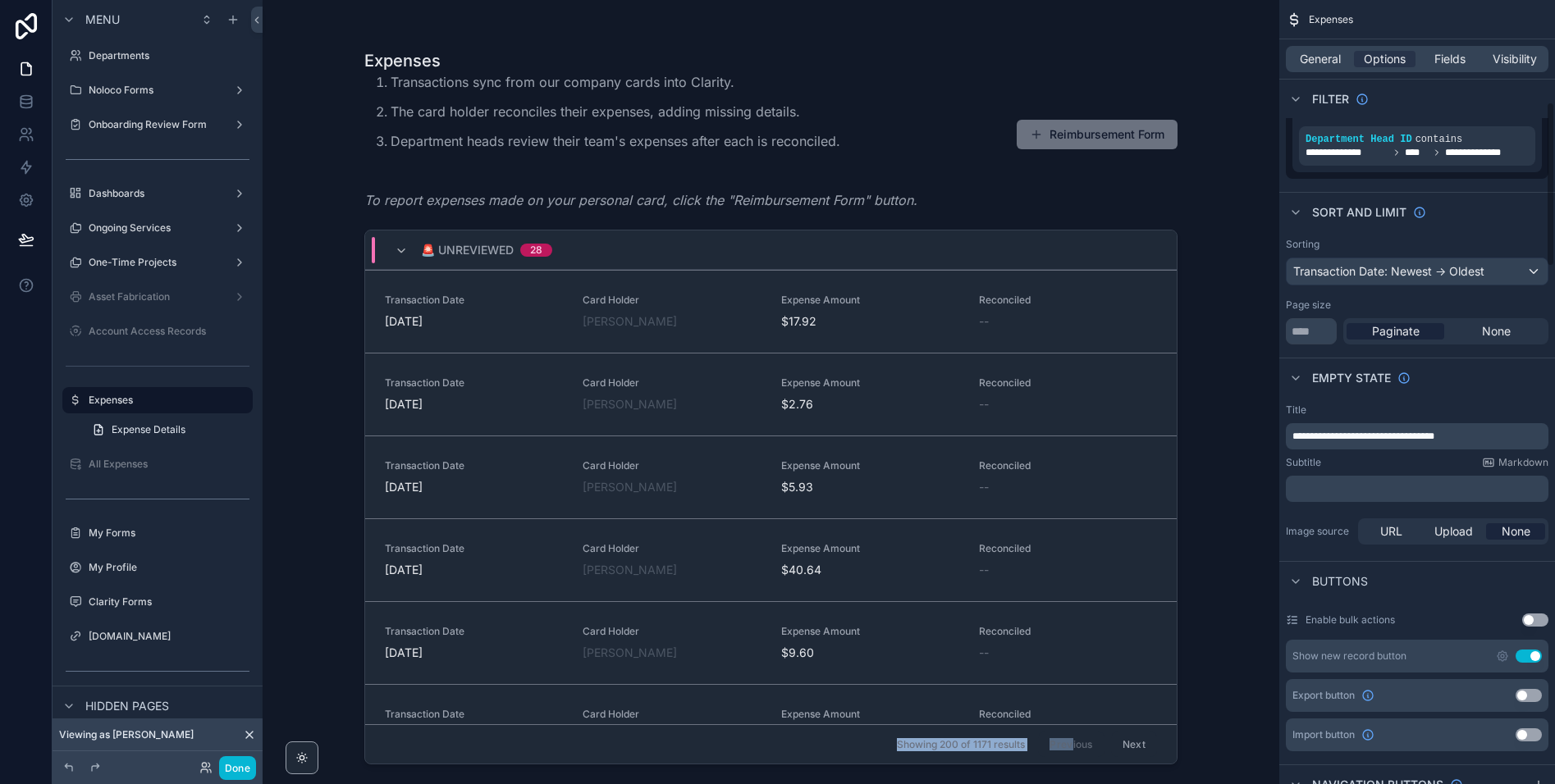
scroll to position [480, 0]
click at [1330, 327] on input "***" at bounding box center [1311, 333] width 50 height 27
click at [1505, 335] on span "None" at bounding box center [1495, 333] width 28 height 17
click at [1314, 337] on input "***" at bounding box center [1311, 333] width 50 height 27
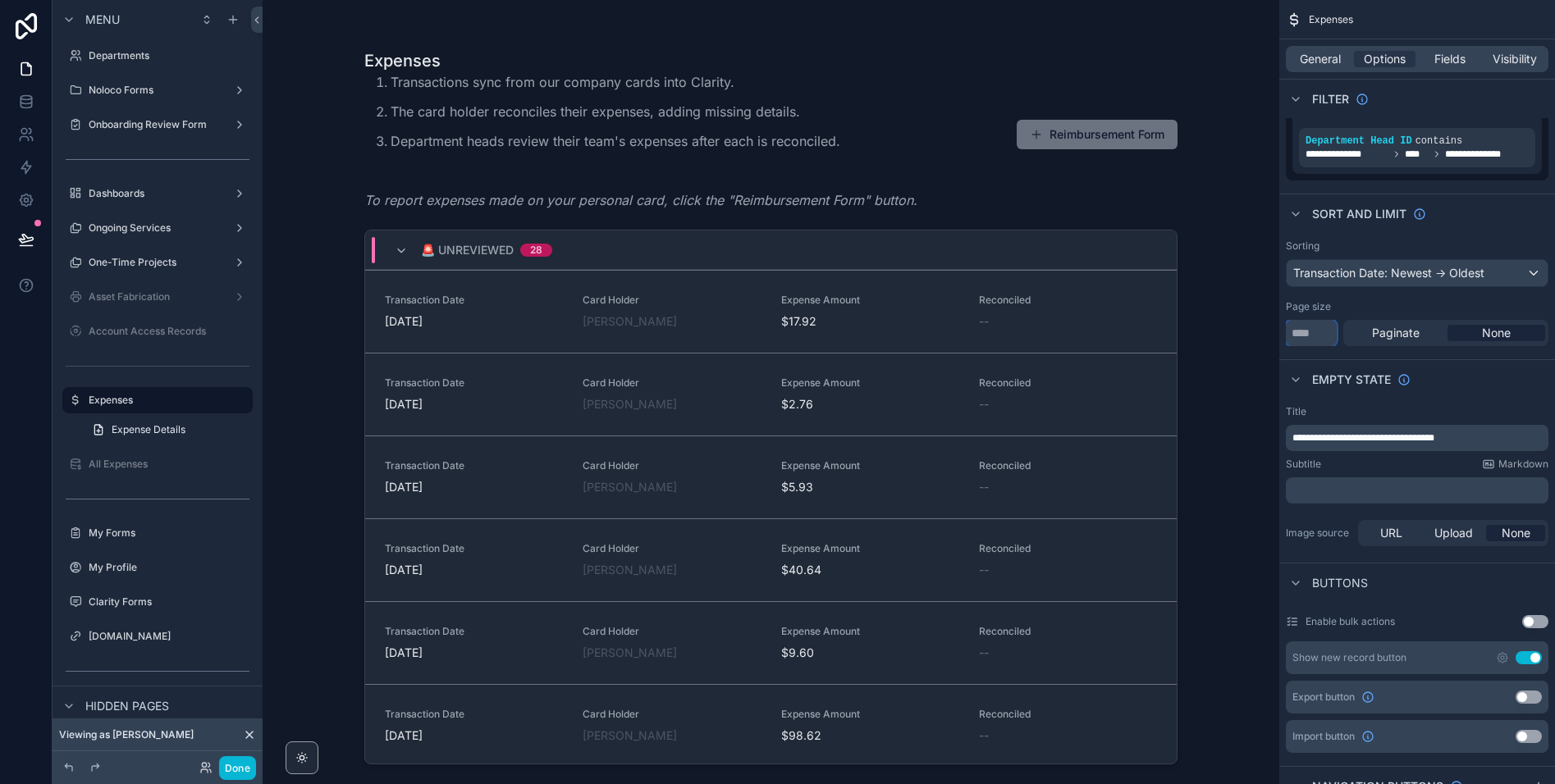
click at [1314, 337] on input "***" at bounding box center [1311, 333] width 50 height 27
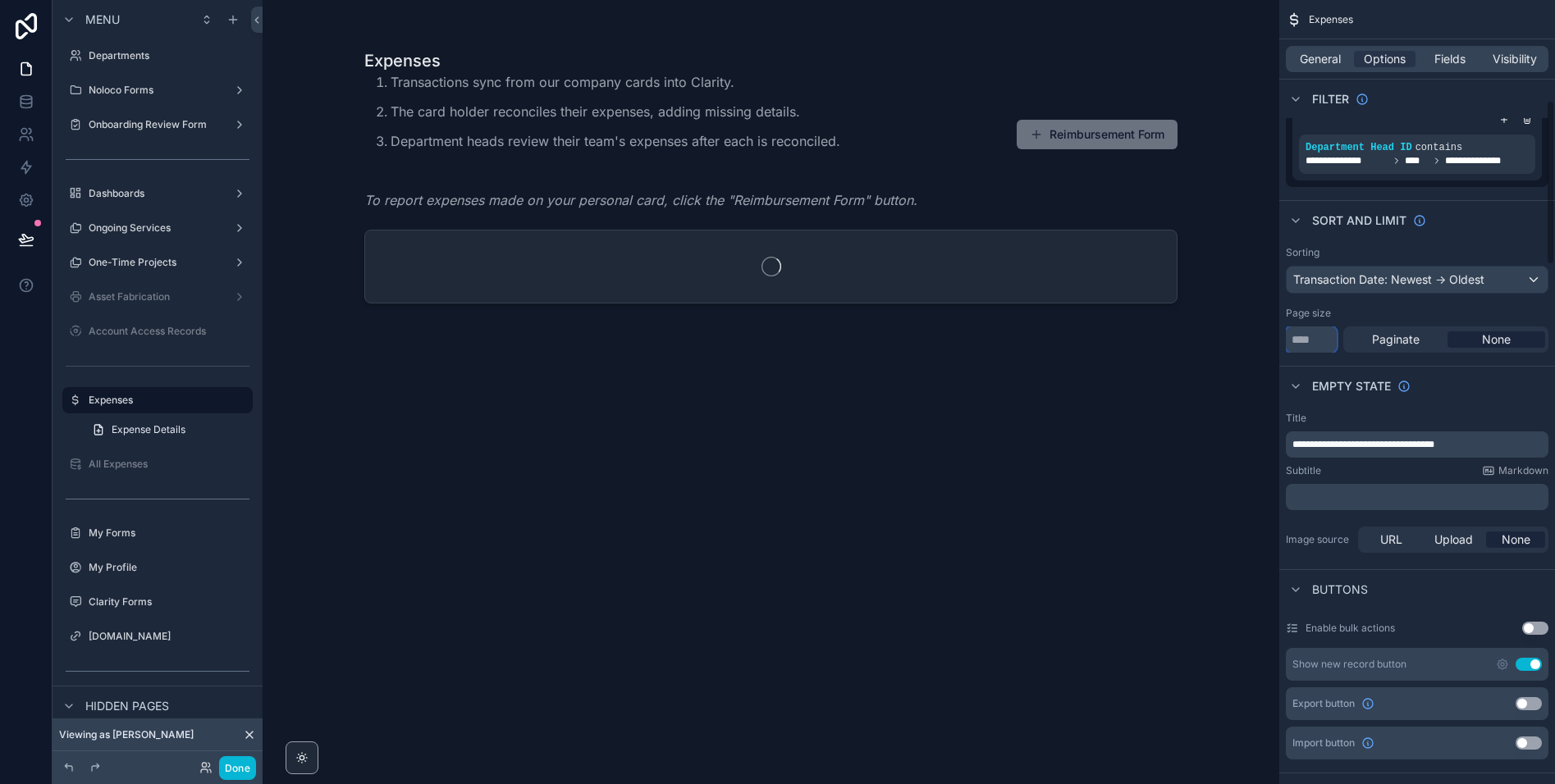
scroll to position [476, 0]
click at [1316, 337] on input "*" at bounding box center [1311, 337] width 50 height 27
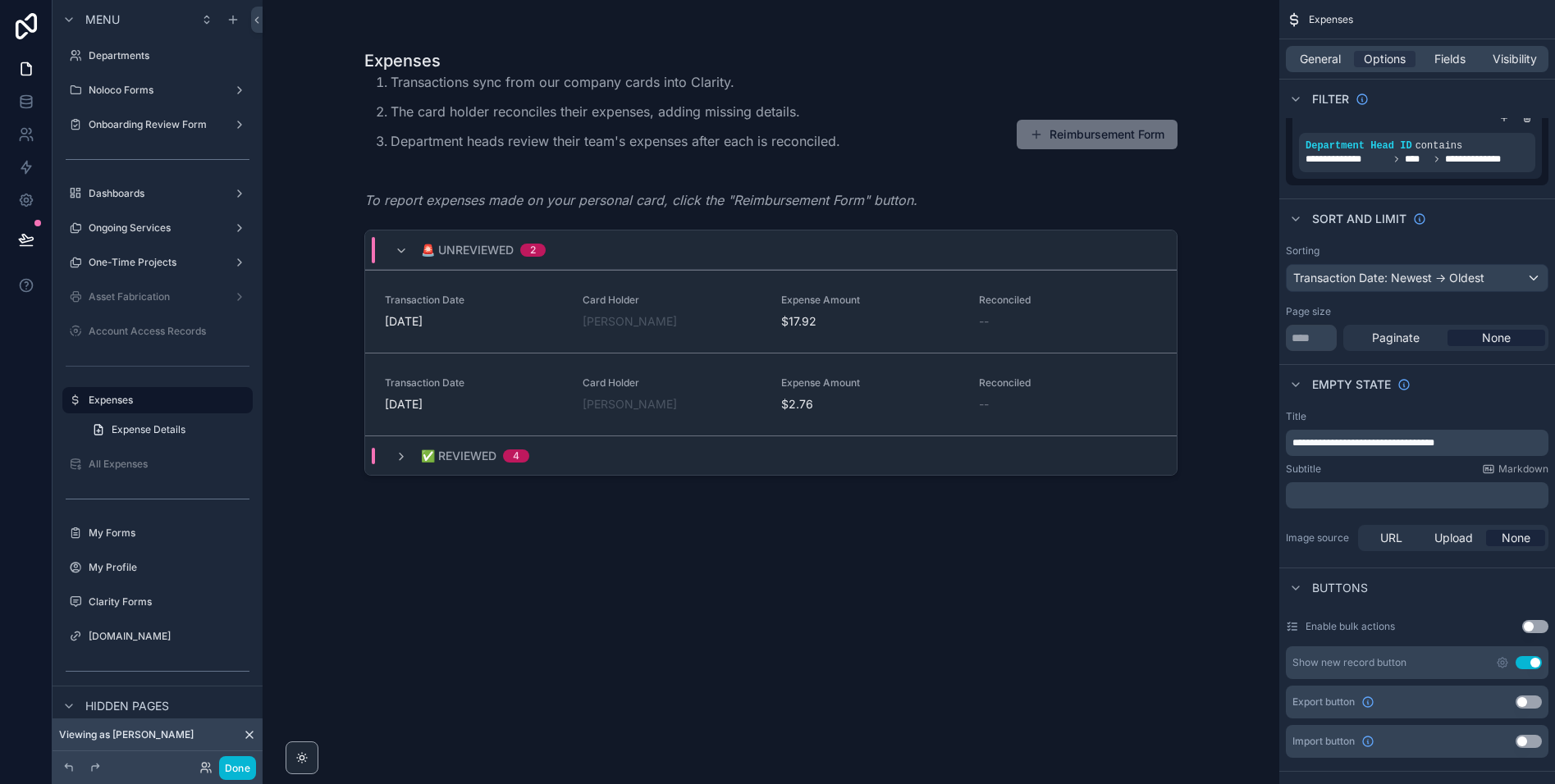
click at [1501, 337] on span "None" at bounding box center [1495, 338] width 28 height 17
click at [1402, 337] on span "Paginate" at bounding box center [1395, 338] width 48 height 17
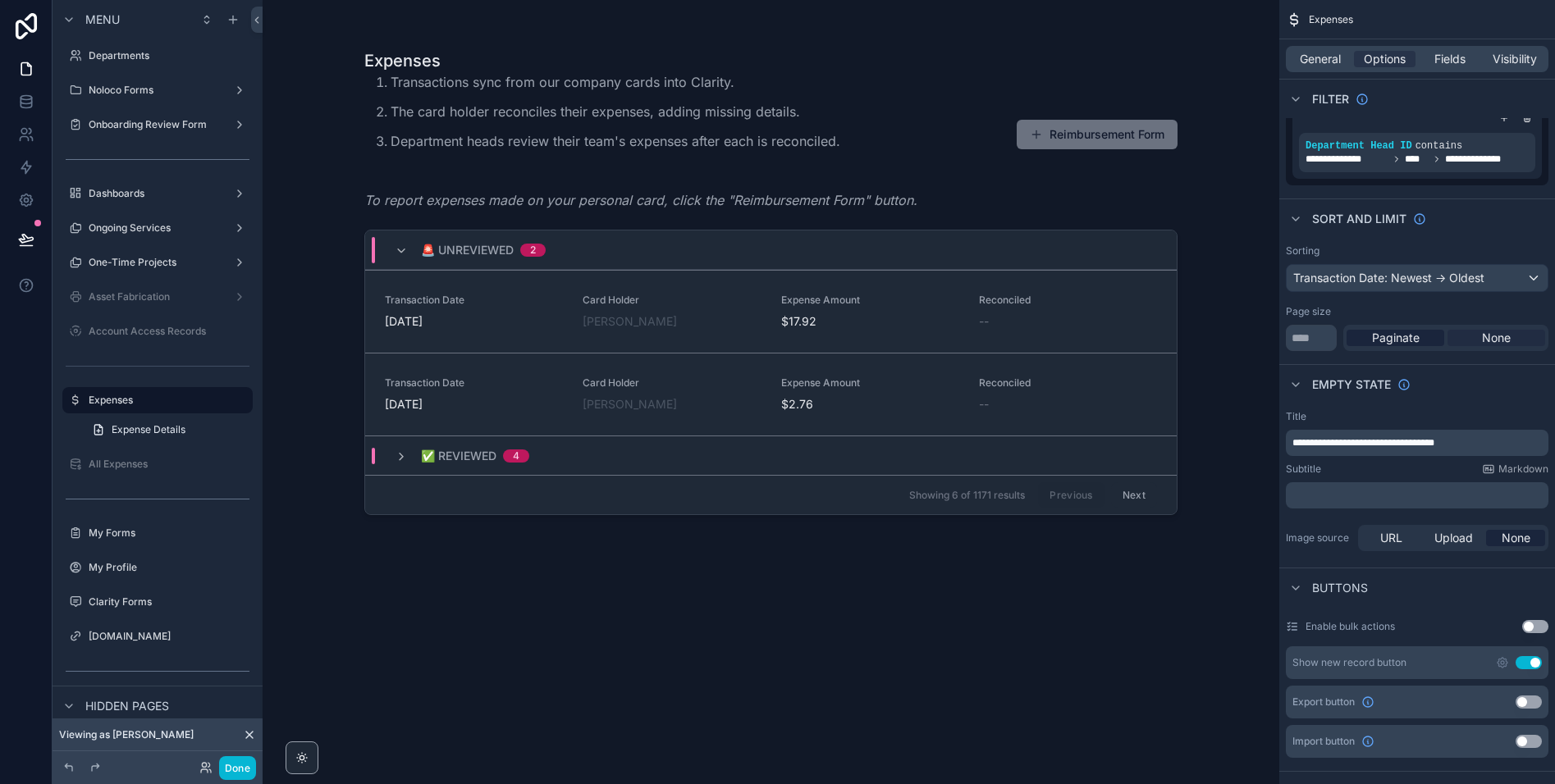
click at [1484, 332] on span "None" at bounding box center [1495, 338] width 28 height 17
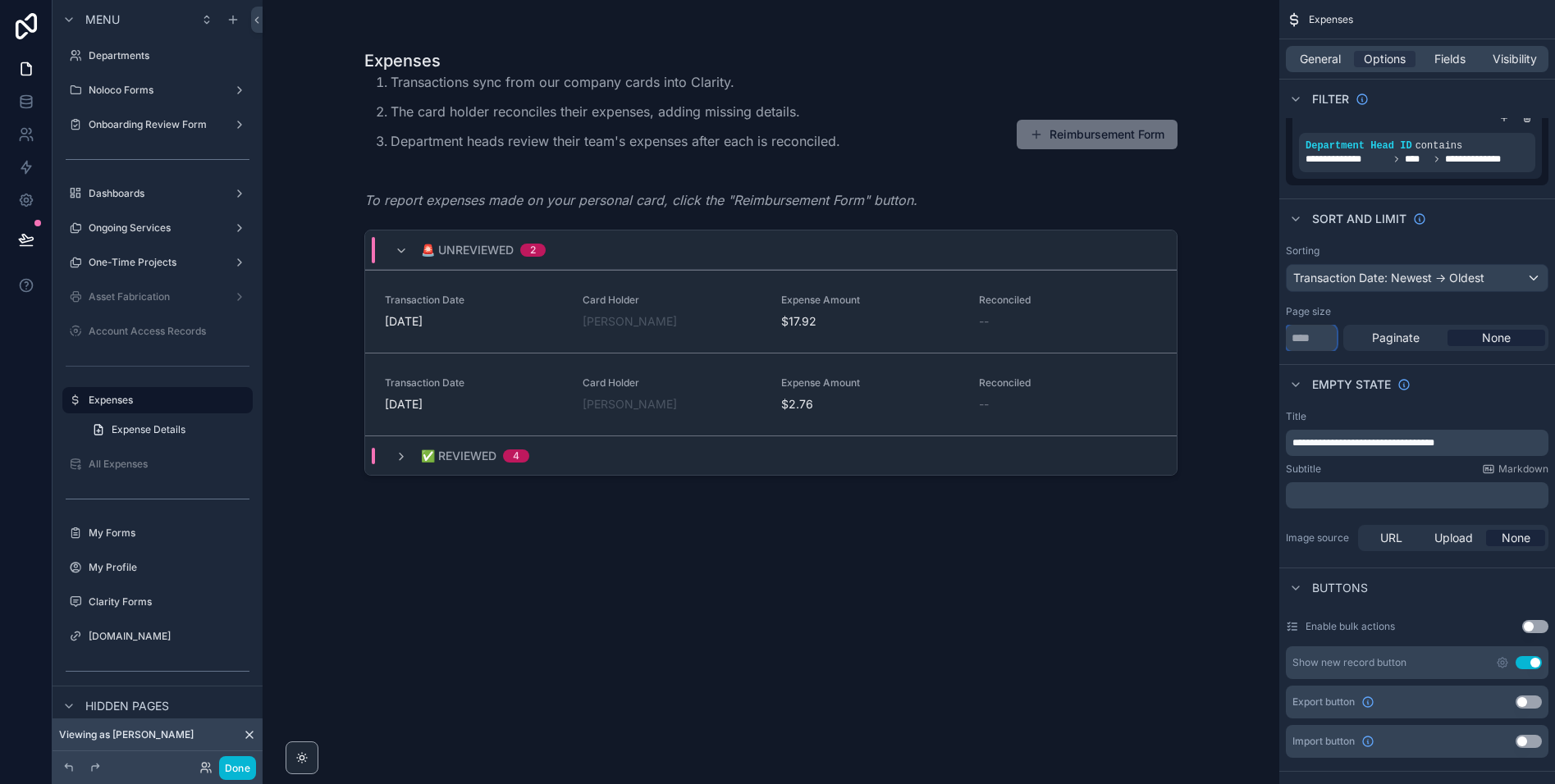
click at [1322, 339] on input "*" at bounding box center [1311, 337] width 50 height 27
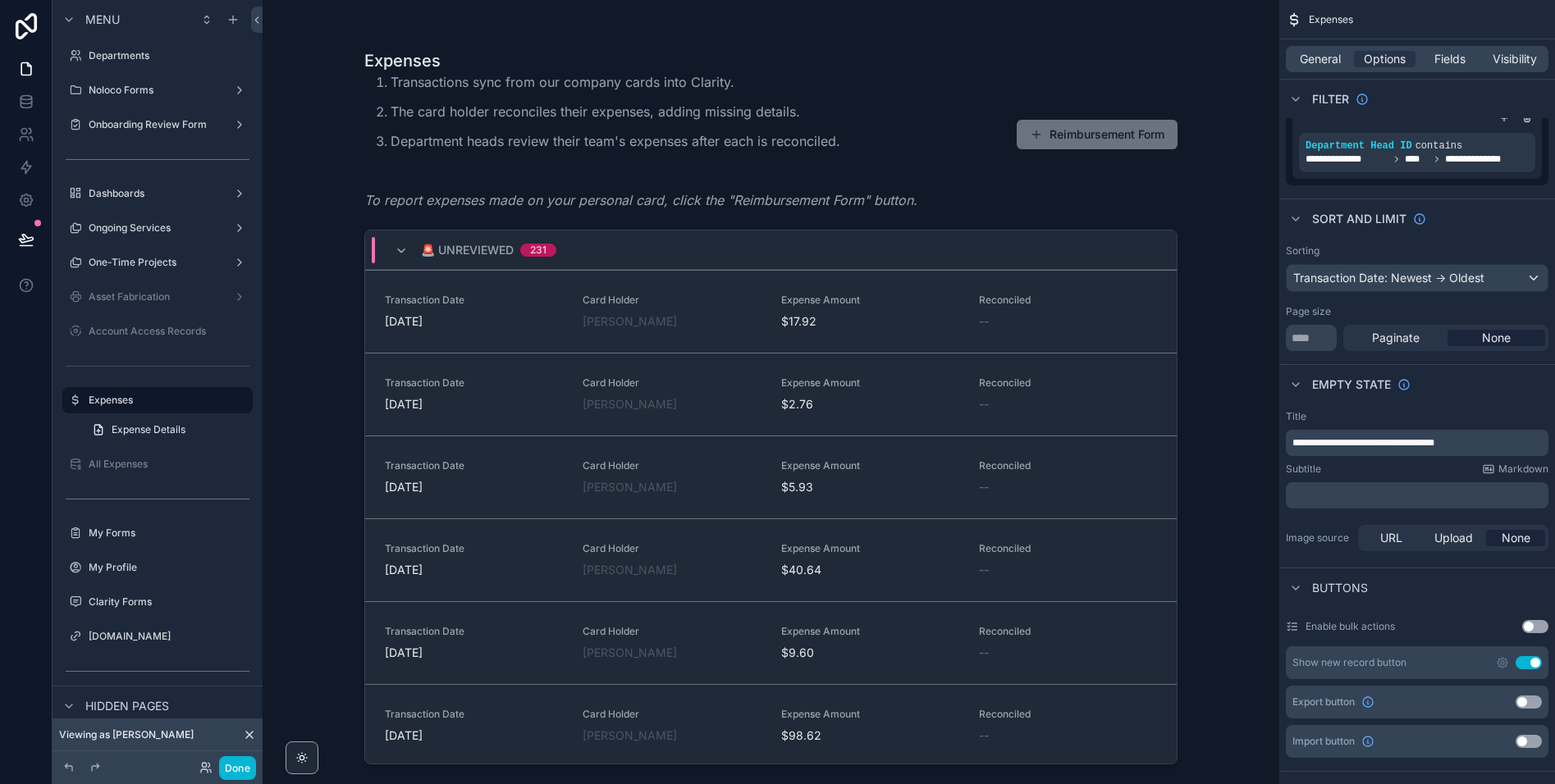
click at [408, 252] on div "🚨 Unreviewed 231" at bounding box center [475, 249] width 161 height 27
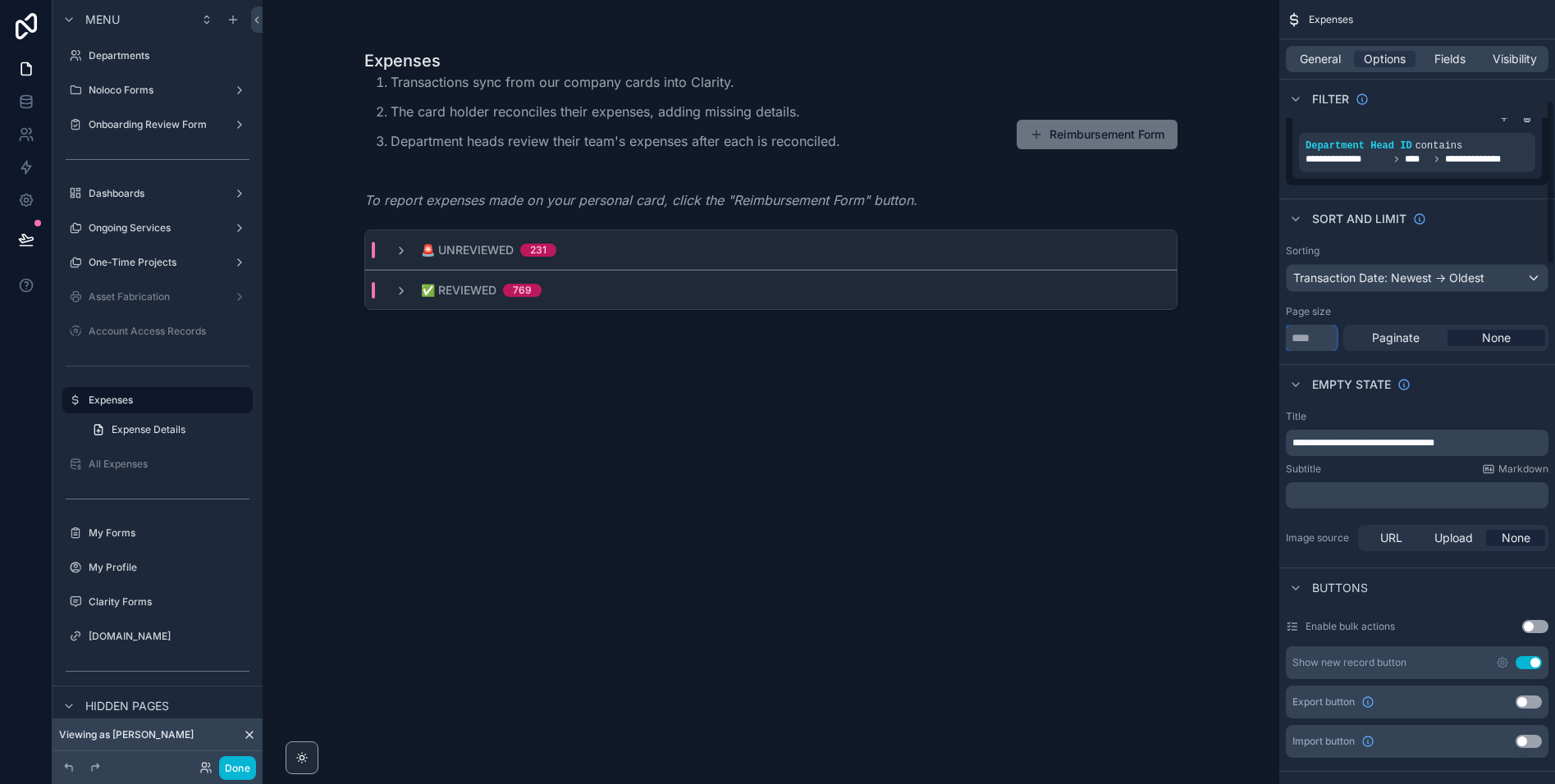
click at [1316, 341] on input "****" at bounding box center [1311, 337] width 50 height 27
drag, startPoint x: 1327, startPoint y: 335, endPoint x: 1281, endPoint y: 335, distance: 46.0
click at [1281, 335] on div "Sorting Transaction Date: Newest -> Oldest Page size **** Paginate None" at bounding box center [1416, 297] width 276 height 120
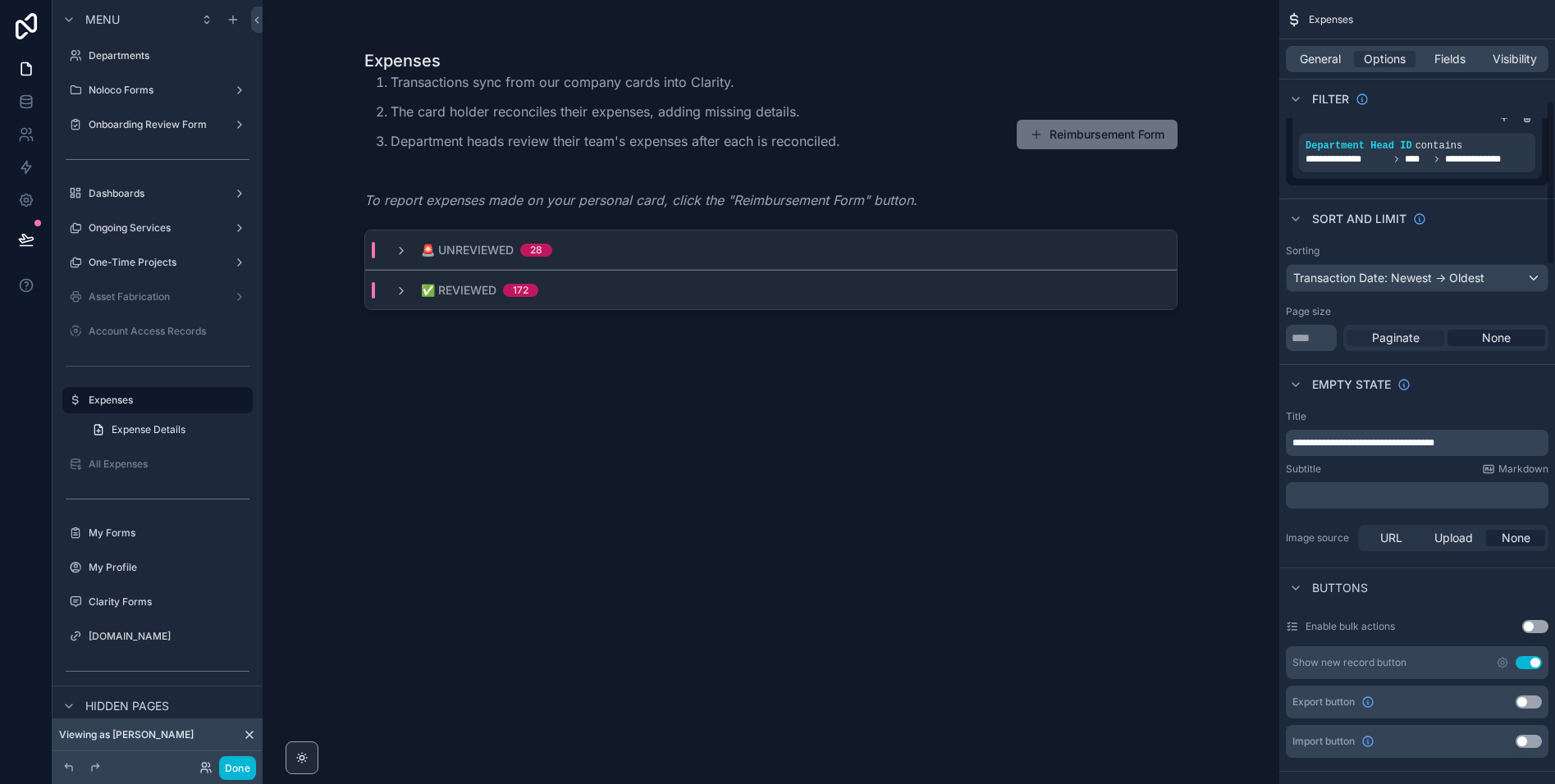
click at [1391, 339] on span "Paginate" at bounding box center [1395, 338] width 48 height 17
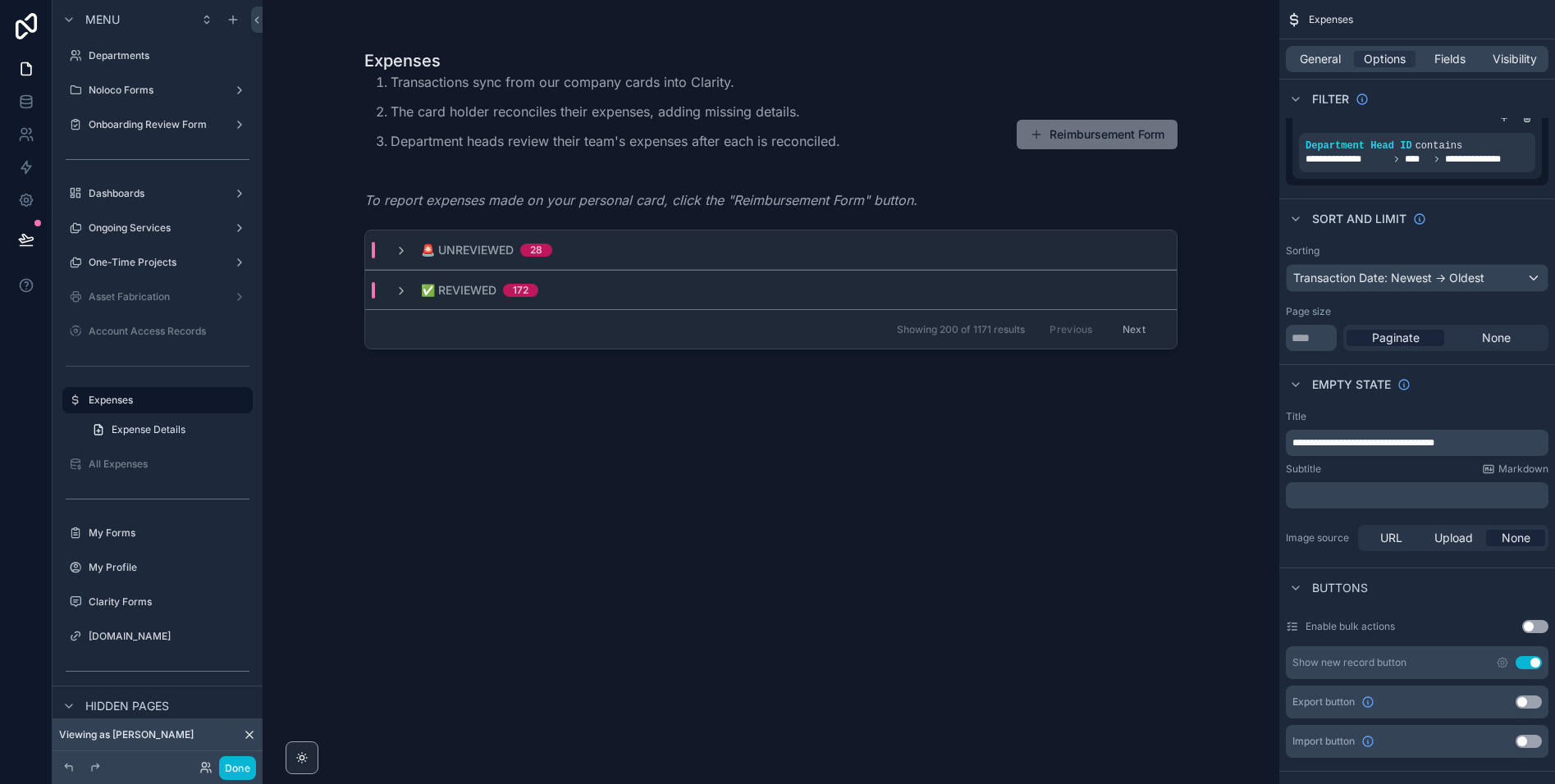
click at [1151, 326] on button "Next" at bounding box center [1134, 329] width 46 height 26
click at [1124, 332] on button "Next" at bounding box center [1134, 329] width 46 height 26
click at [1137, 323] on button "Next" at bounding box center [1134, 329] width 46 height 26
click at [391, 242] on div "🚨 Unreviewed 71" at bounding box center [472, 250] width 194 height 17
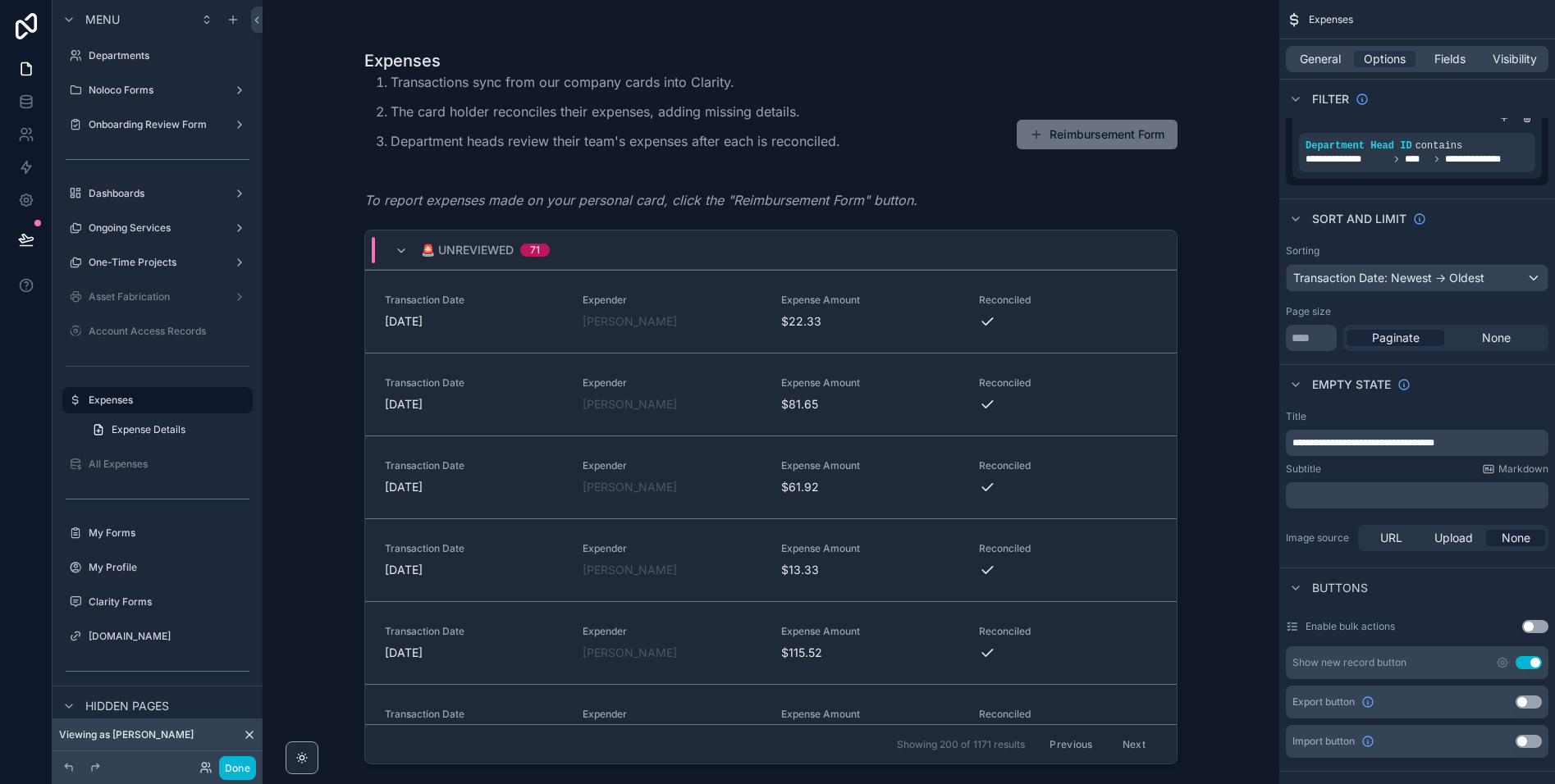
click at [390, 247] on div "🚨 Unreviewed 71" at bounding box center [472, 249] width 194 height 27
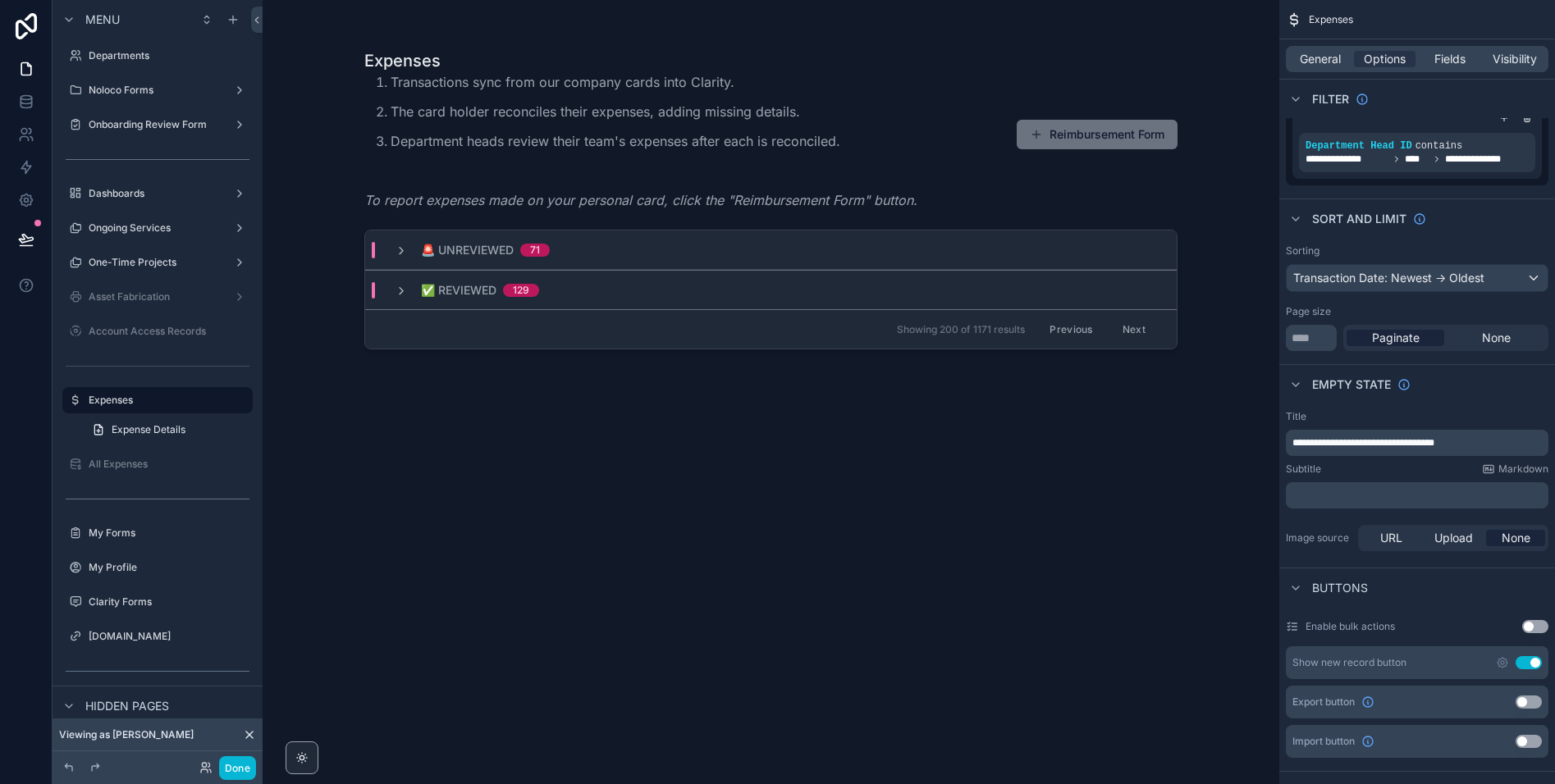
click at [412, 248] on div "🚨 Unreviewed 71" at bounding box center [472, 250] width 155 height 17
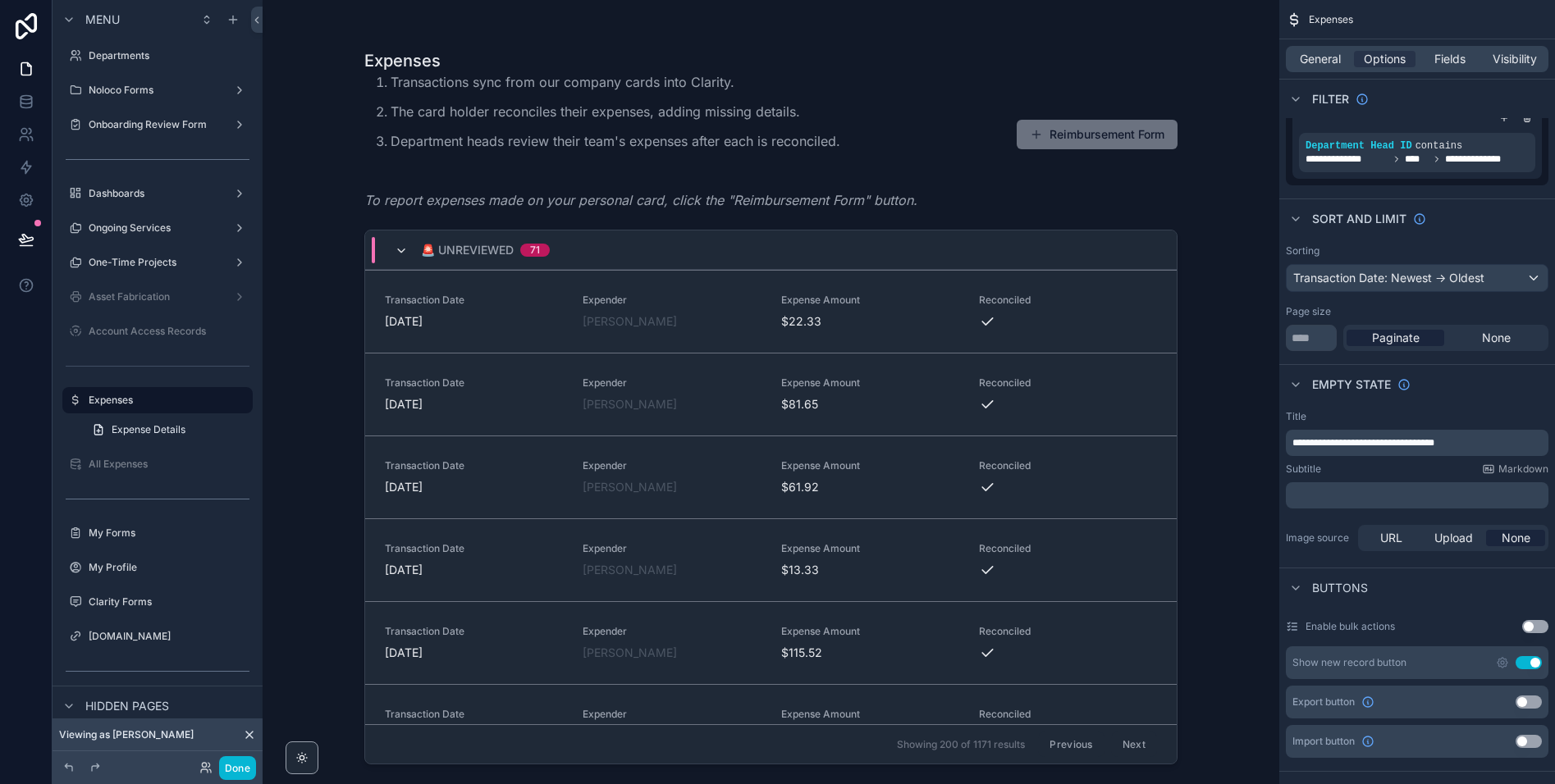
click at [397, 246] on icon "scrollable content" at bounding box center [401, 251] width 13 height 13
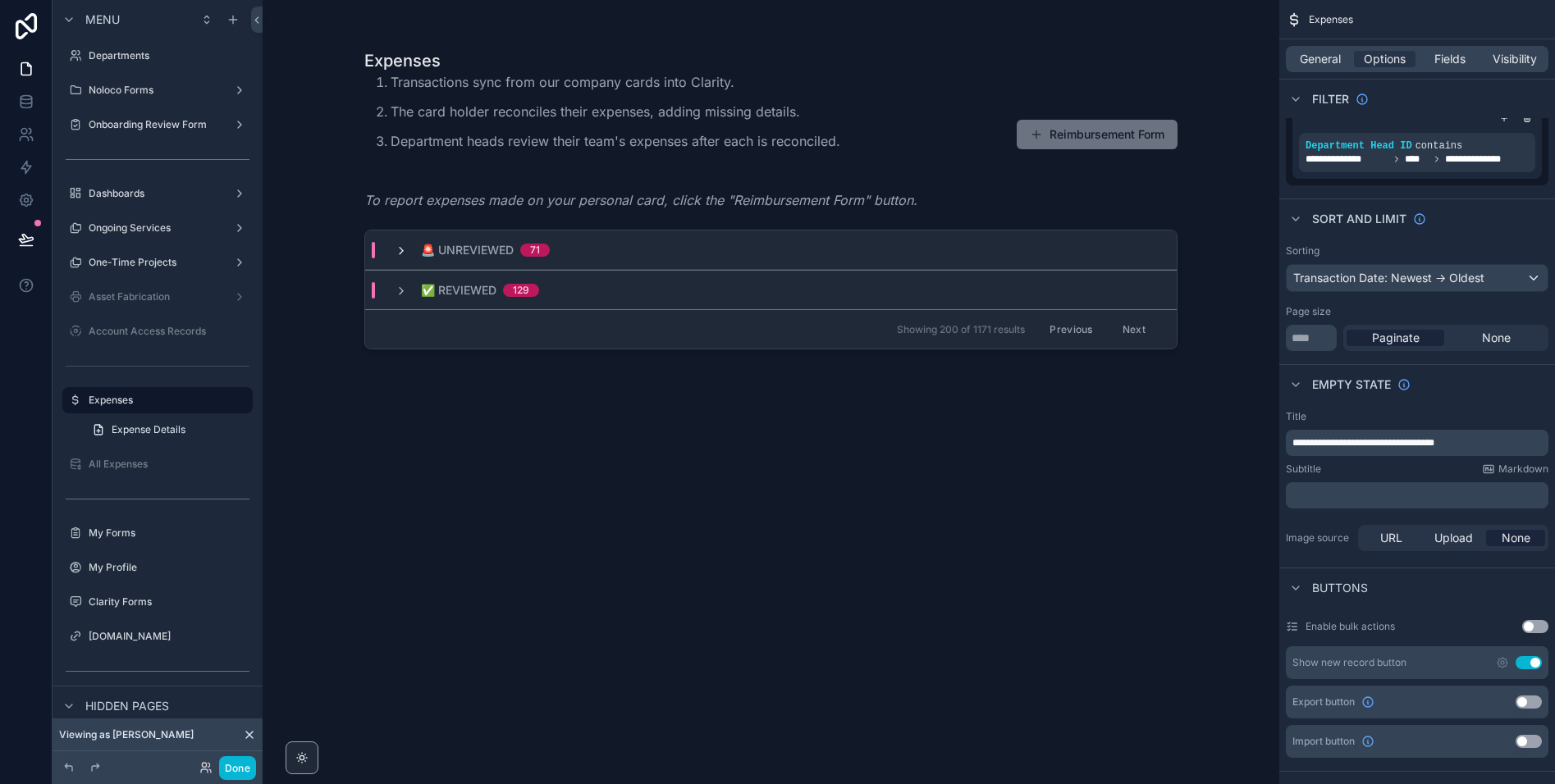
click at [407, 252] on icon "scrollable content" at bounding box center [401, 251] width 13 height 13
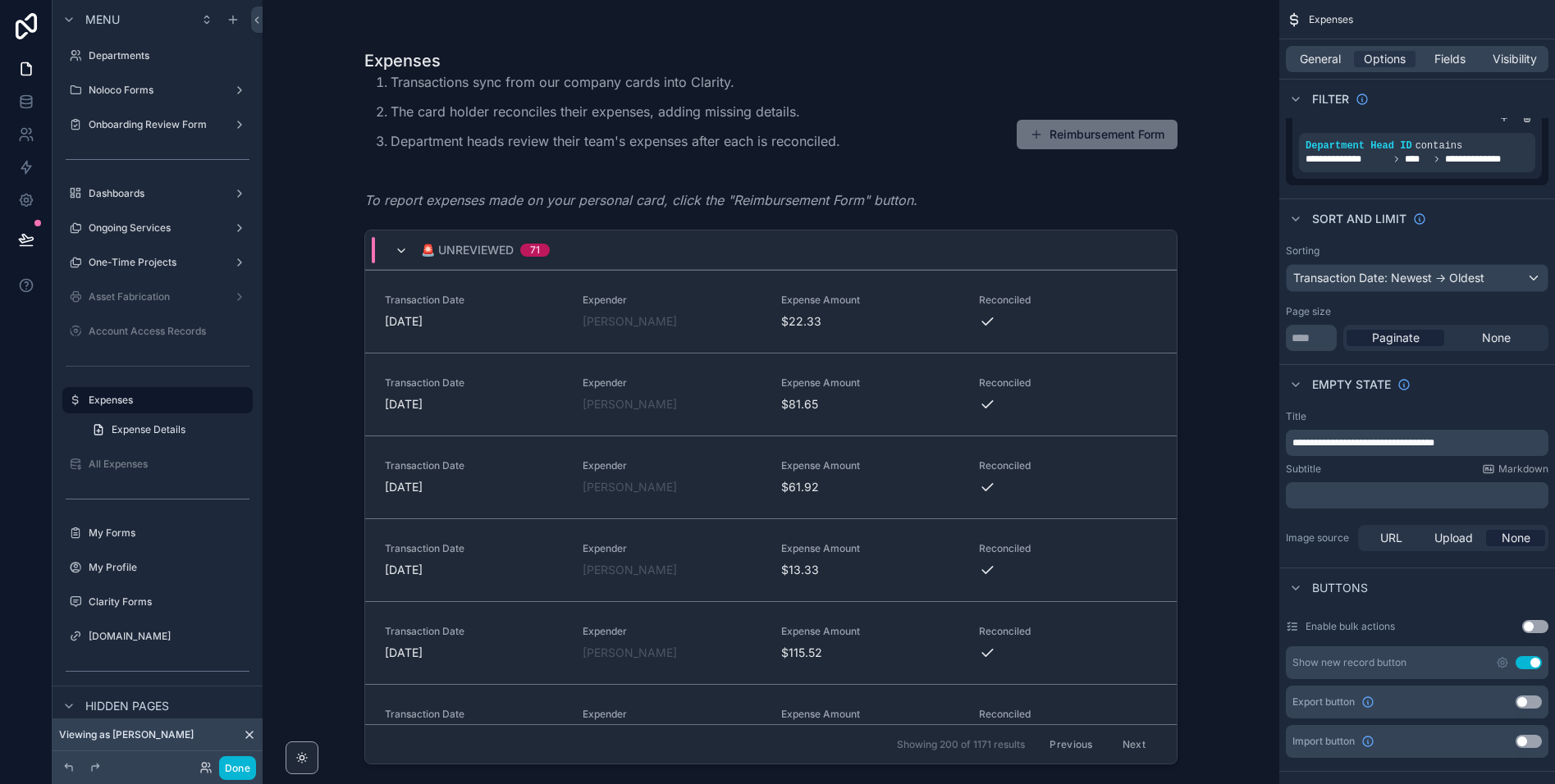
click at [397, 251] on icon "scrollable content" at bounding box center [401, 251] width 13 height 13
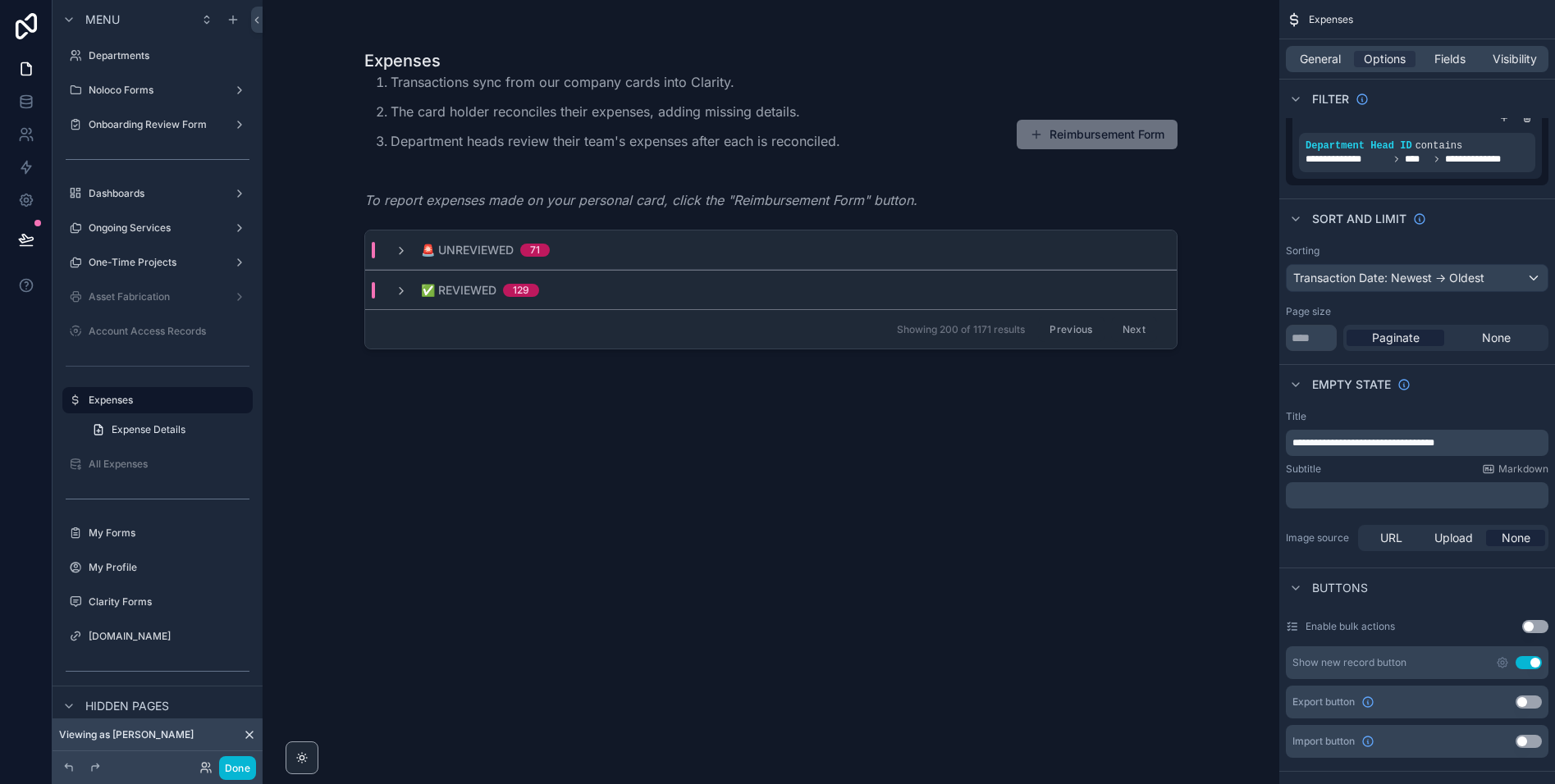
click at [1138, 329] on button "Next" at bounding box center [1134, 329] width 46 height 26
click at [1130, 330] on button "Next" at bounding box center [1134, 329] width 46 height 26
click at [1130, 330] on div "Previous Next" at bounding box center [1097, 329] width 119 height 26
click at [1133, 332] on div "Previous Next" at bounding box center [1097, 329] width 119 height 26
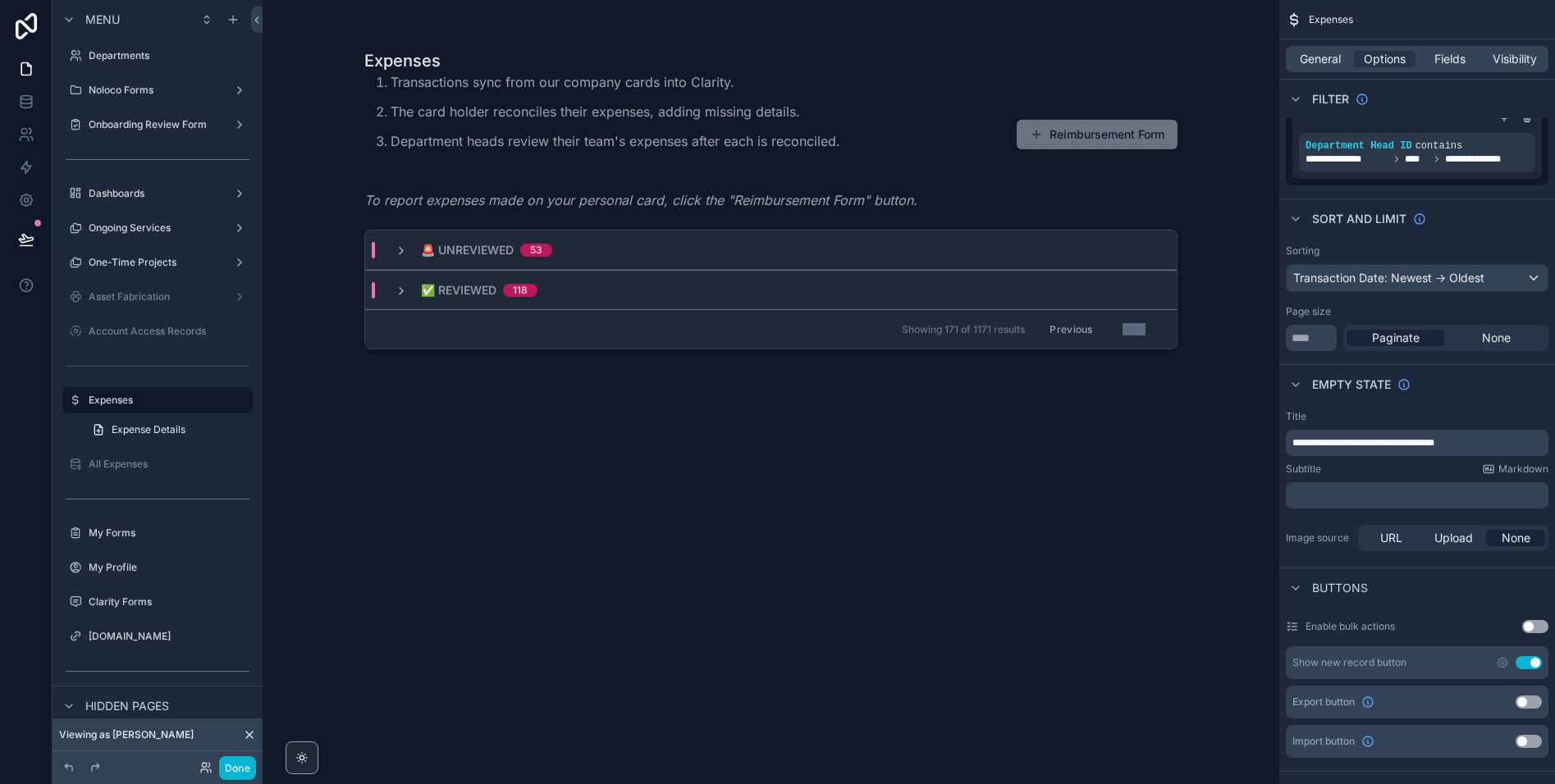
click at [1133, 332] on div "Previous Next" at bounding box center [1097, 329] width 119 height 26
click at [405, 247] on icon "scrollable content" at bounding box center [401, 251] width 13 height 13
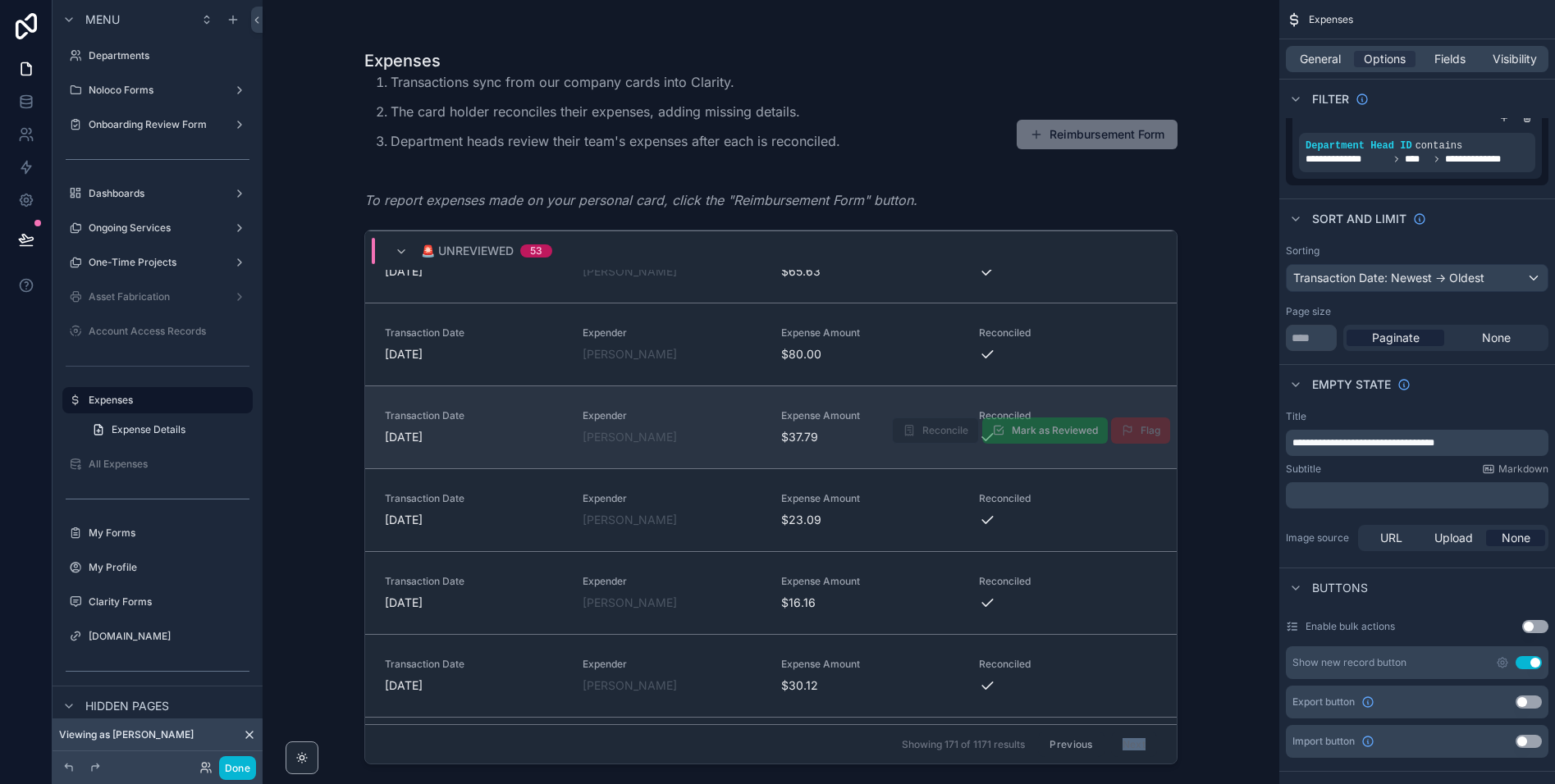
scroll to position [4014, 0]
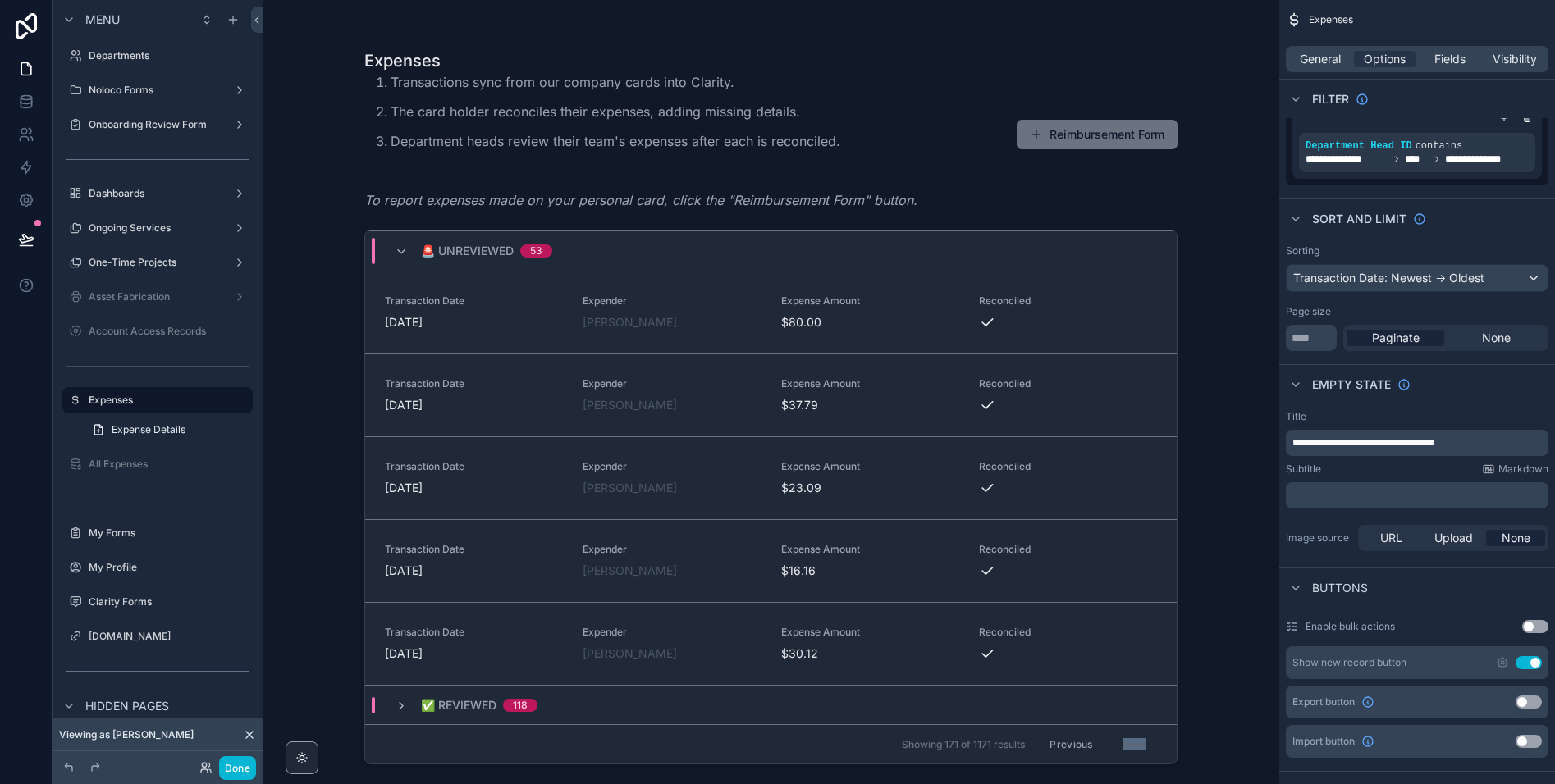
click at [1129, 745] on div "Previous Next" at bounding box center [1097, 745] width 119 height 26
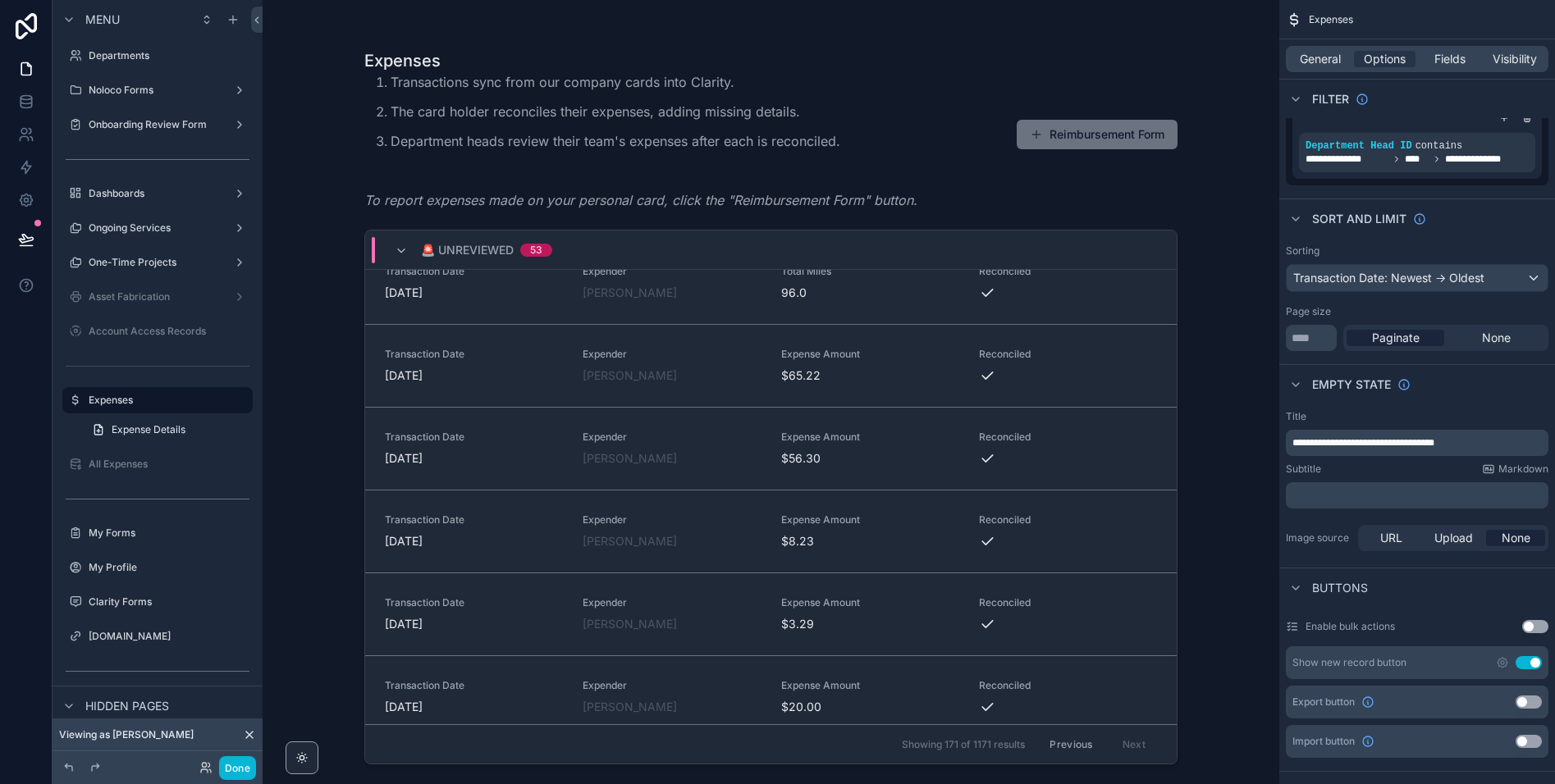
scroll to position [0, 0]
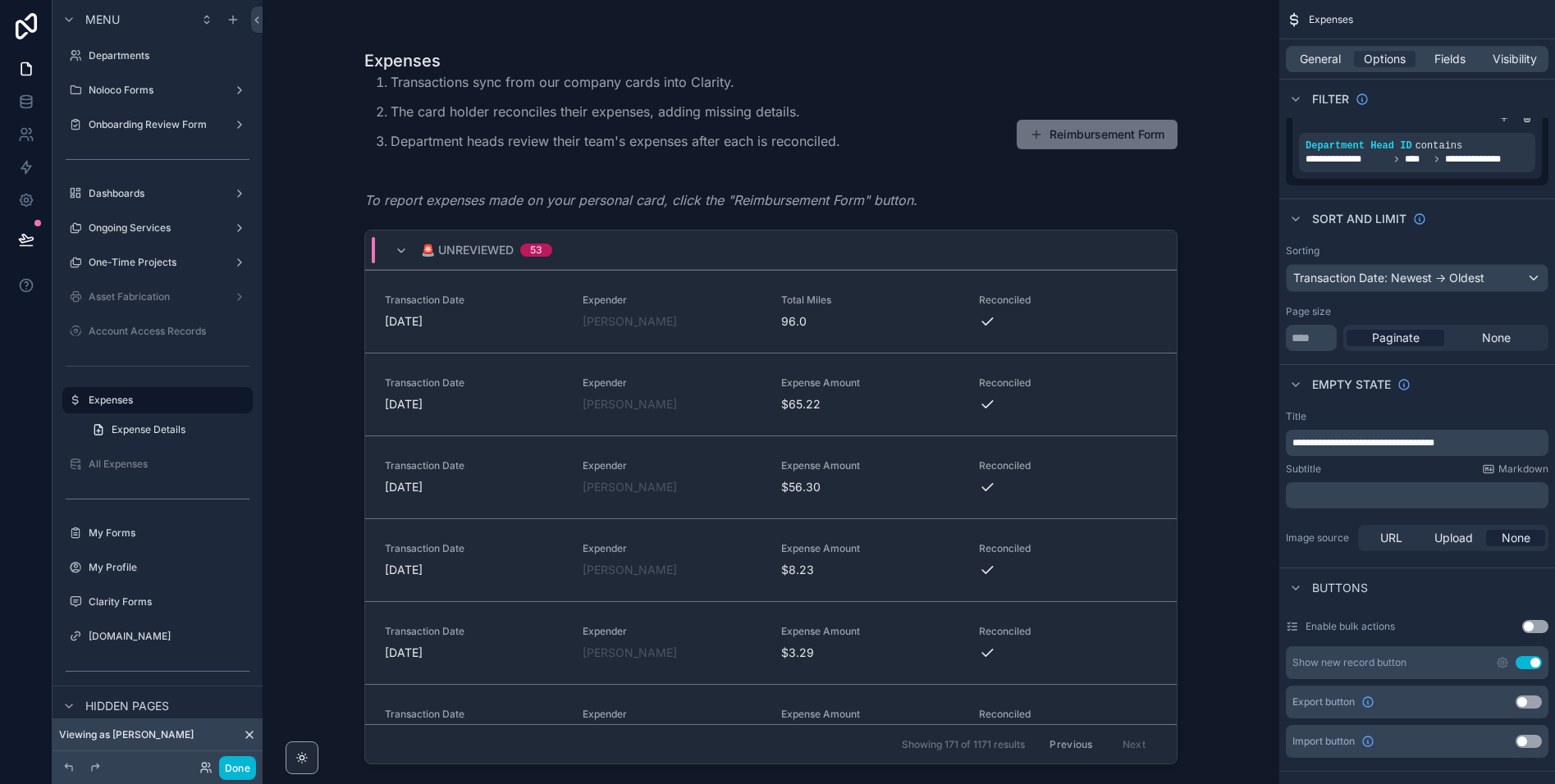
click at [392, 252] on div "🚨 Unreviewed 53" at bounding box center [473, 249] width 197 height 27
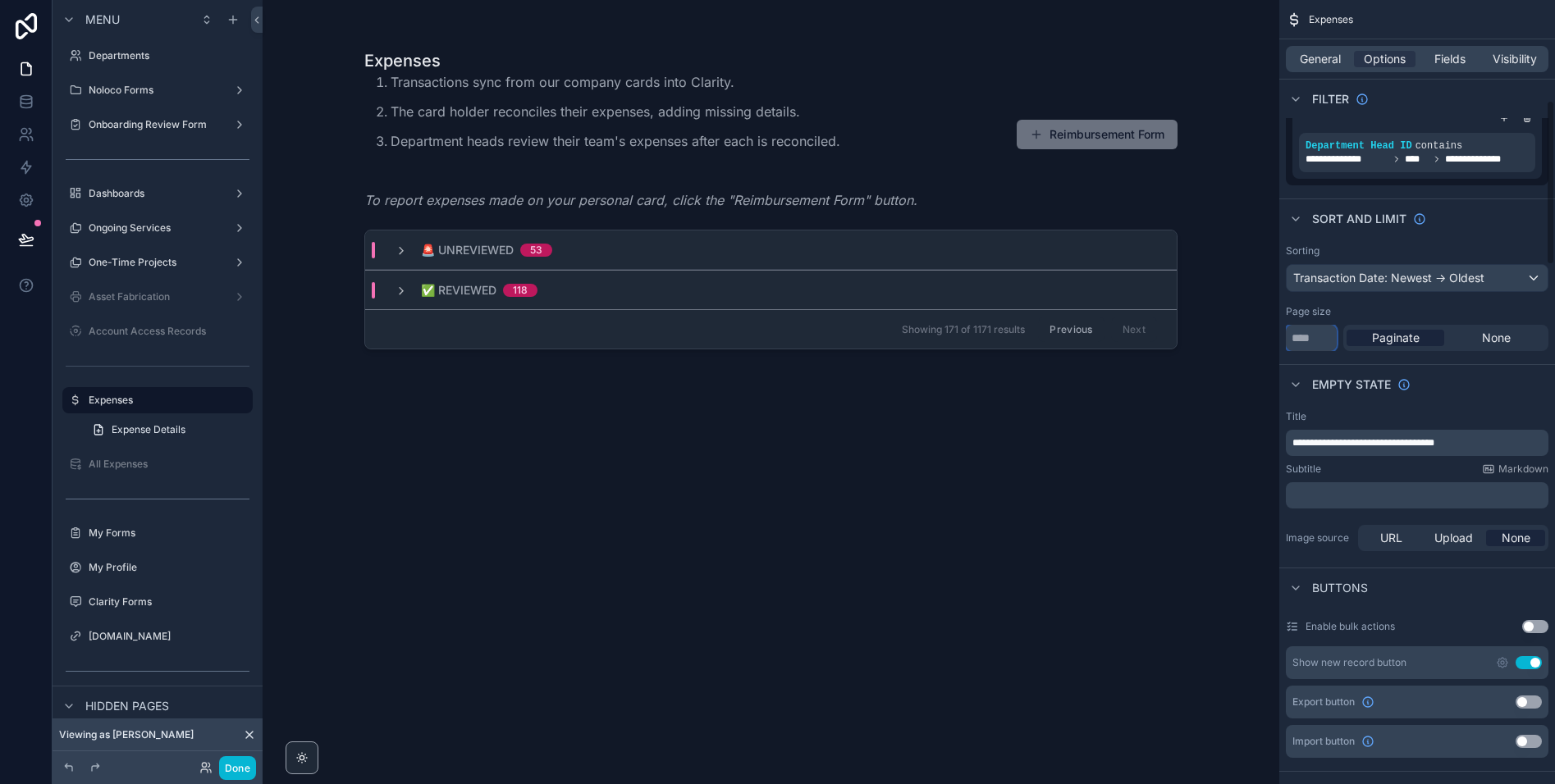
click at [1330, 337] on input "***" at bounding box center [1311, 337] width 50 height 27
type input "****"
click at [398, 252] on icon "scrollable content" at bounding box center [401, 251] width 13 height 13
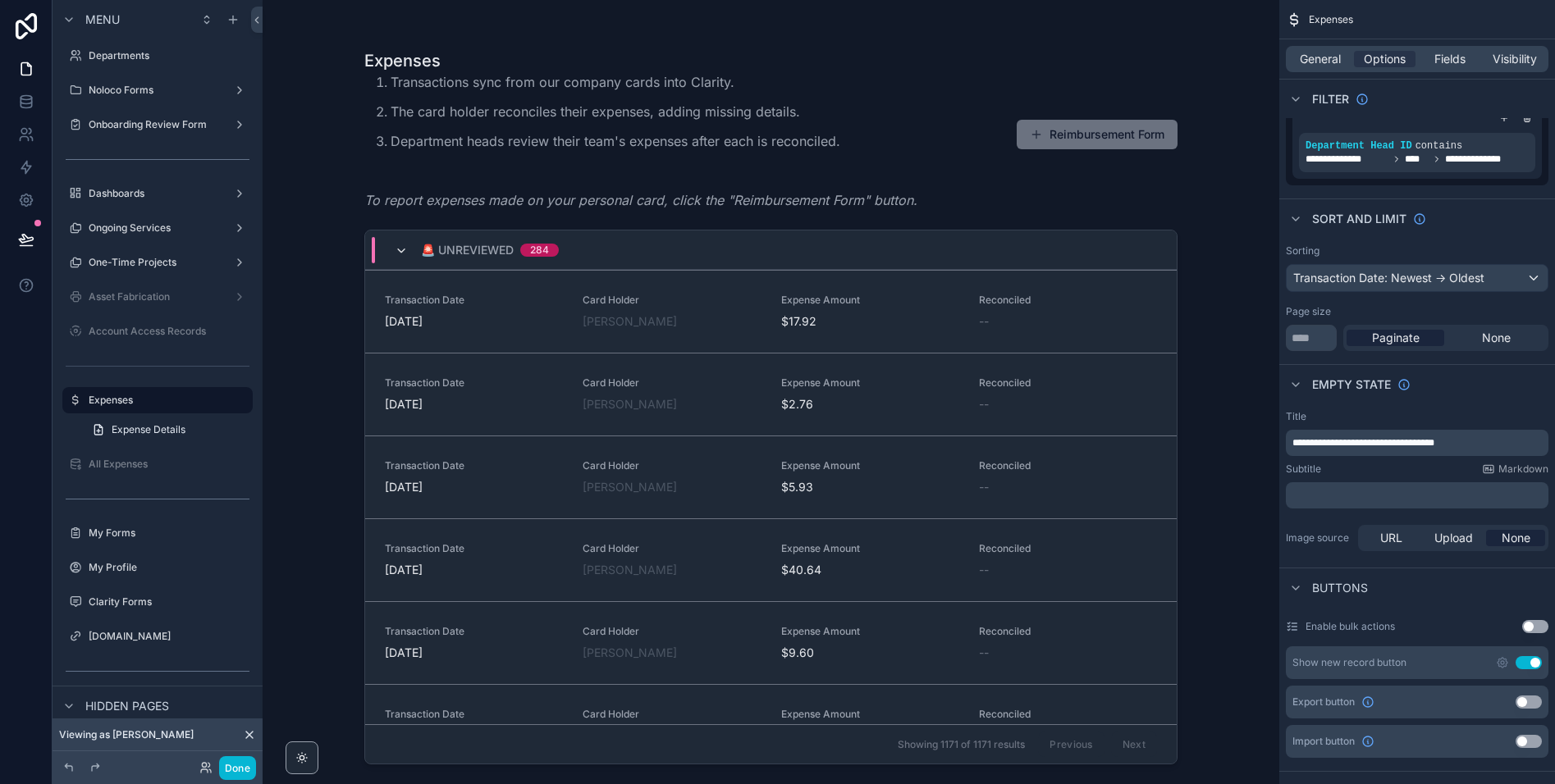
click at [396, 252] on icon "scrollable content" at bounding box center [401, 251] width 13 height 13
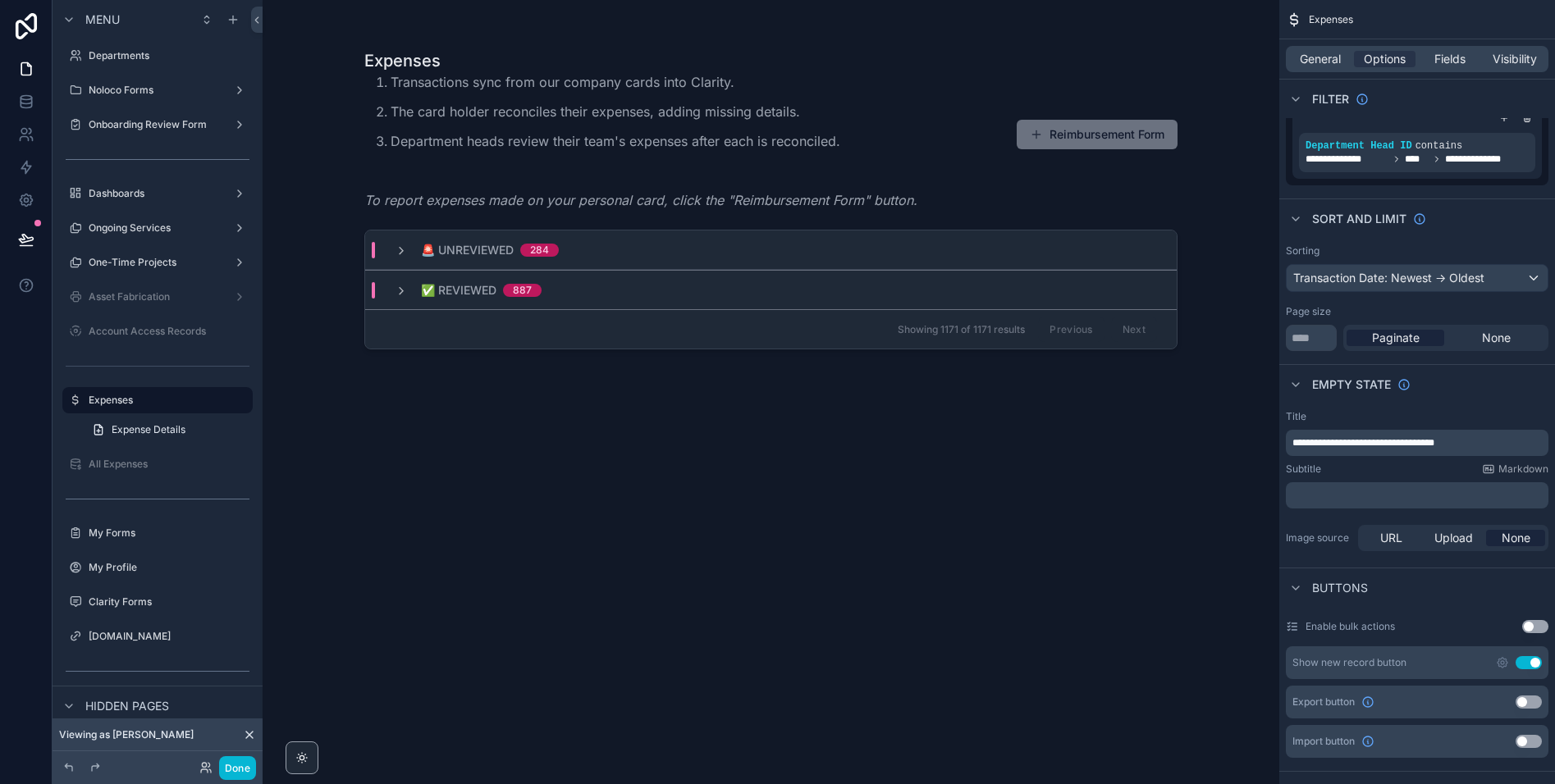
click at [390, 252] on div "🚨 Unreviewed 284" at bounding box center [477, 250] width 204 height 17
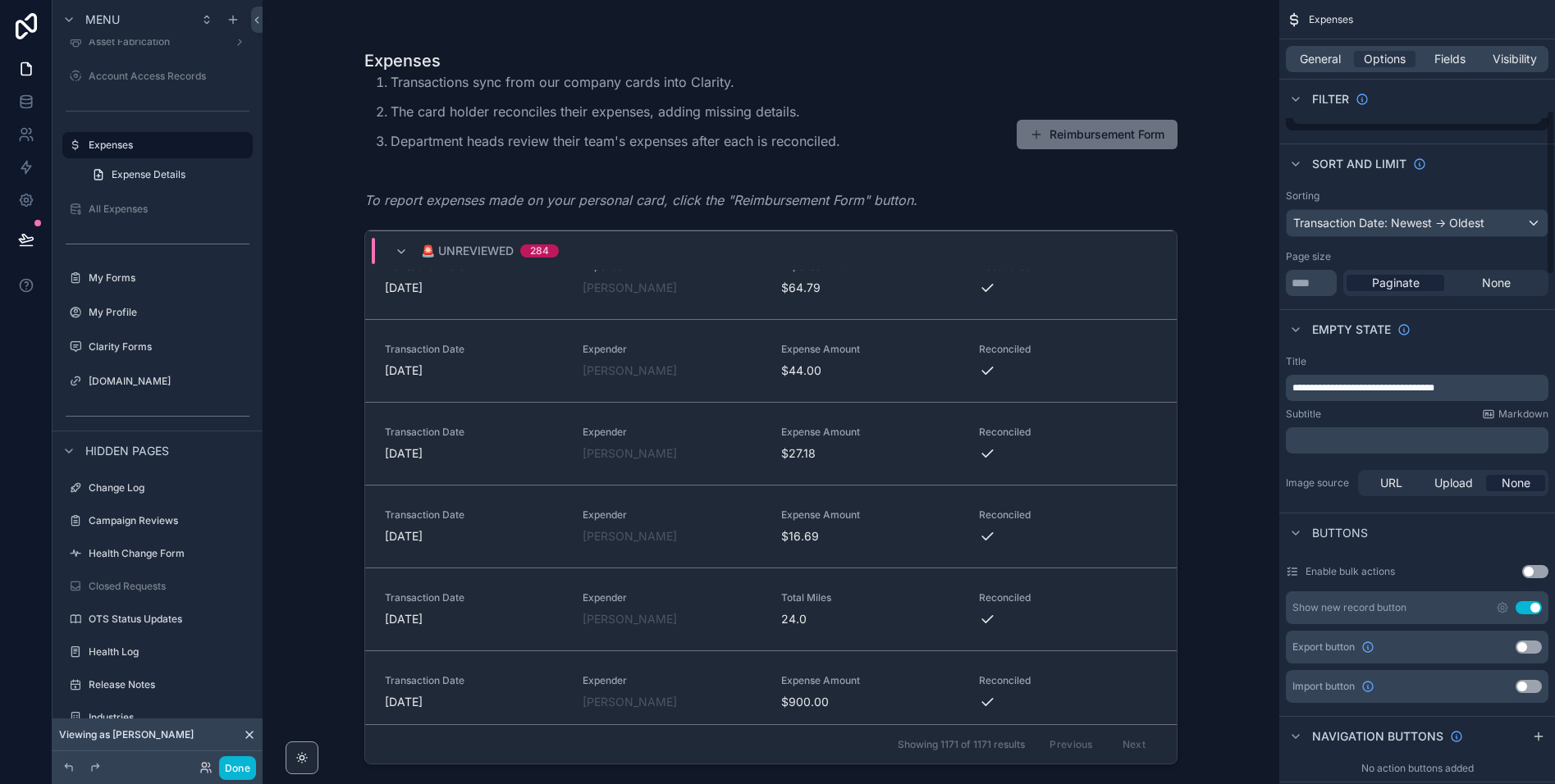
scroll to position [534, 0]
click at [1529, 567] on button "Use setting" at bounding box center [1535, 569] width 27 height 13
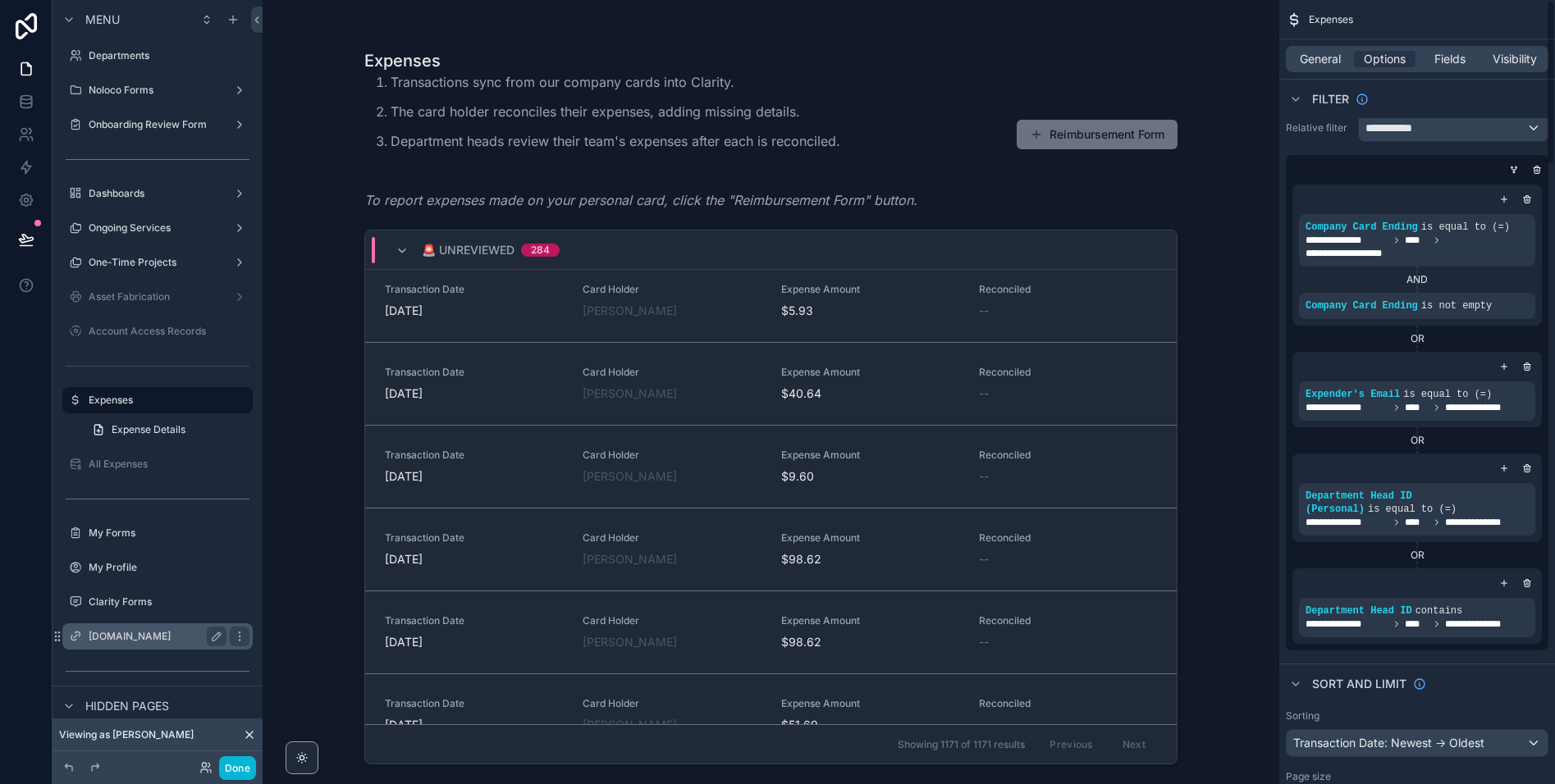
scroll to position [0, 0]
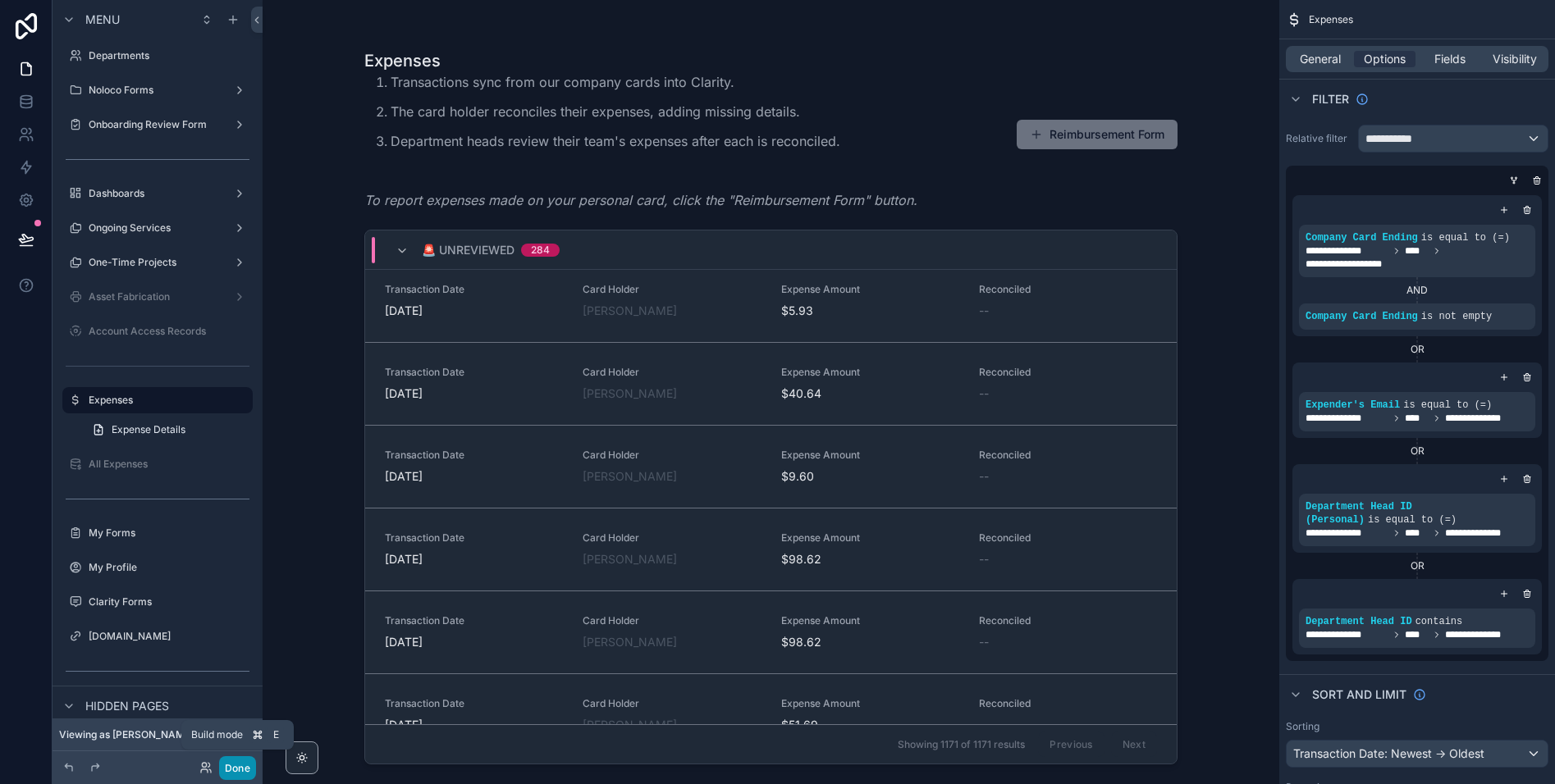
click at [240, 768] on button "Done" at bounding box center [238, 768] width 37 height 24
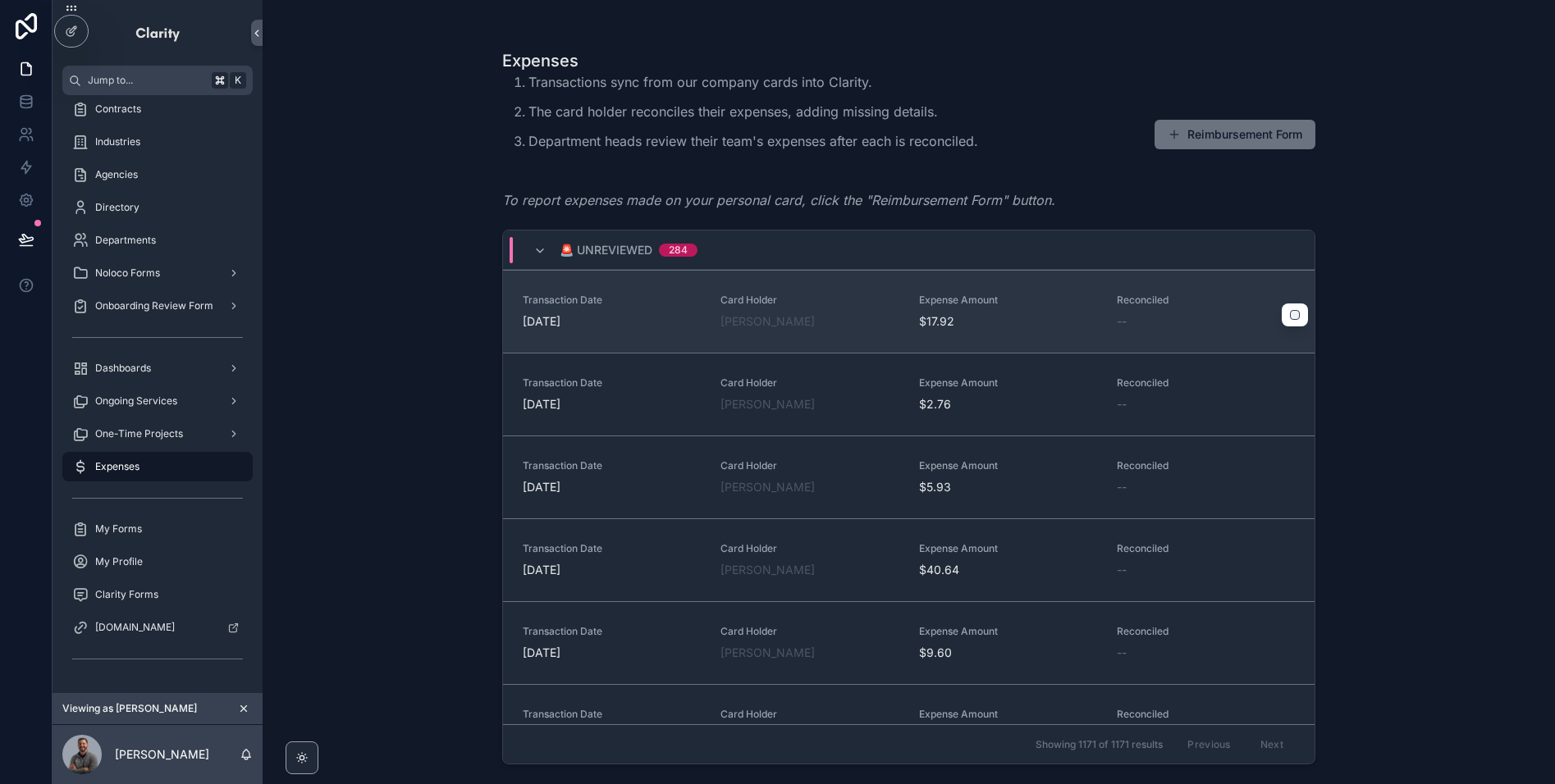
click at [1297, 321] on div "scrollable content" at bounding box center [1294, 315] width 27 height 23
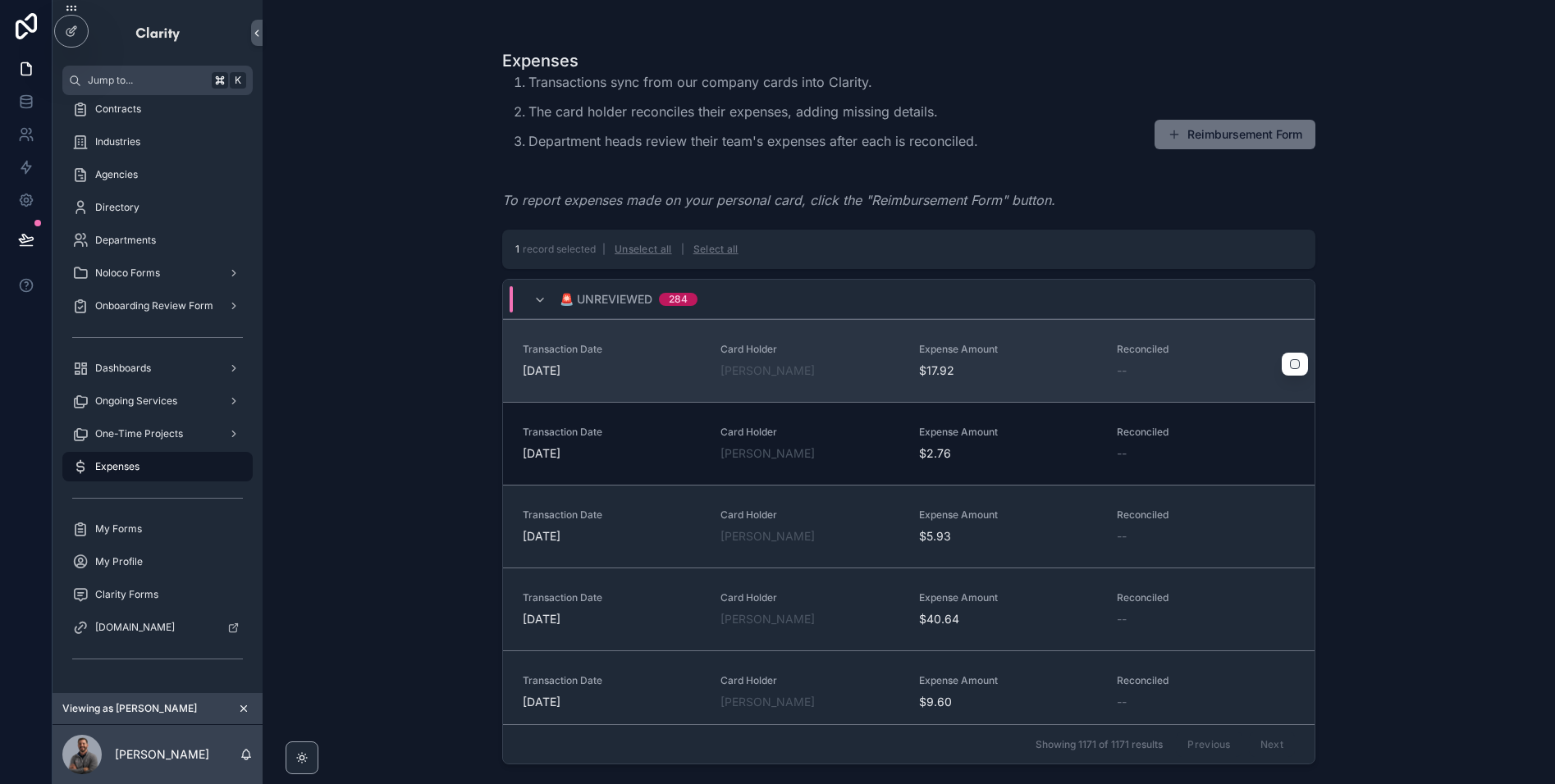
click at [1288, 364] on div "scrollable content" at bounding box center [1294, 364] width 27 height 23
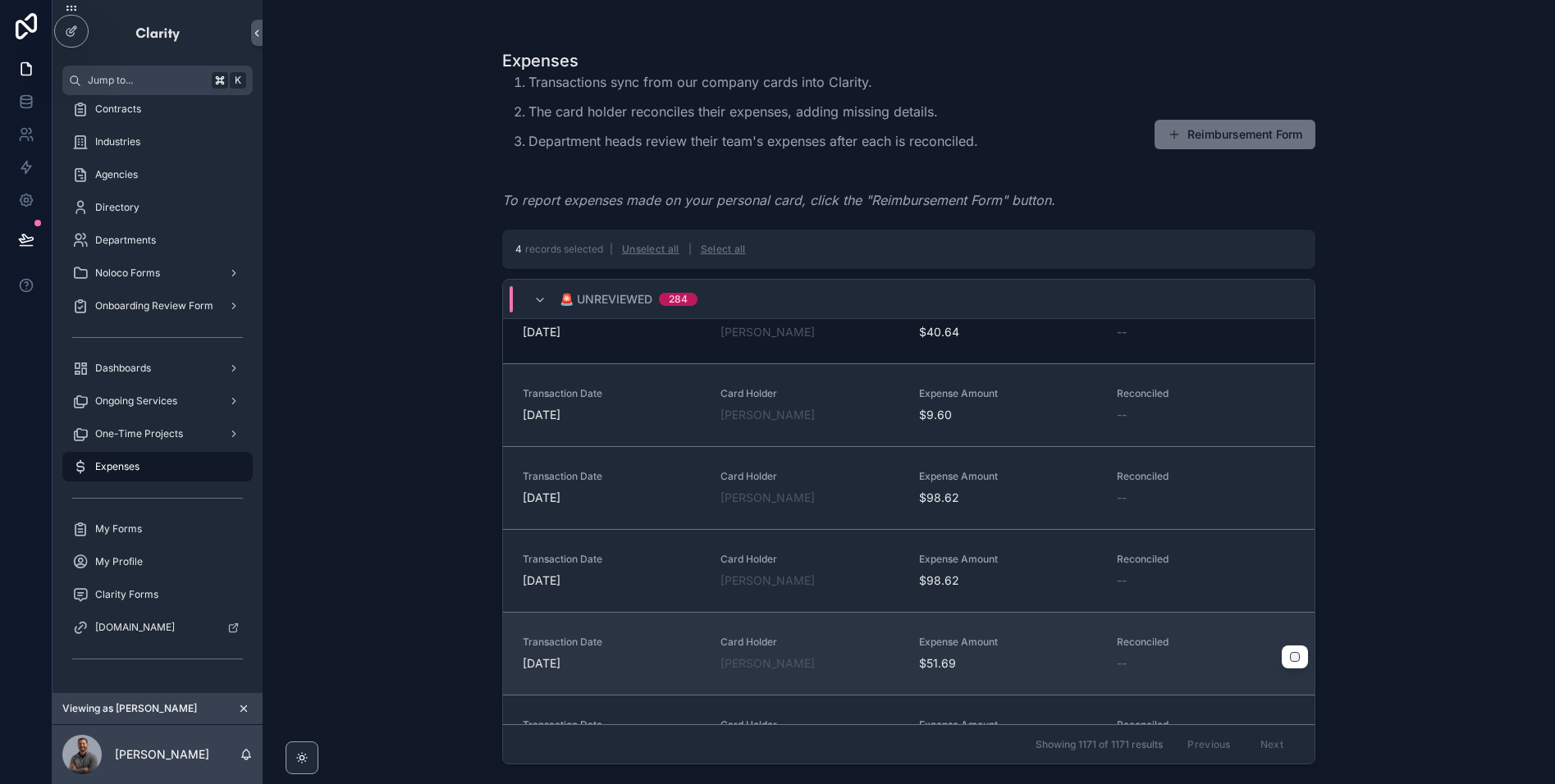
scroll to position [368, 0]
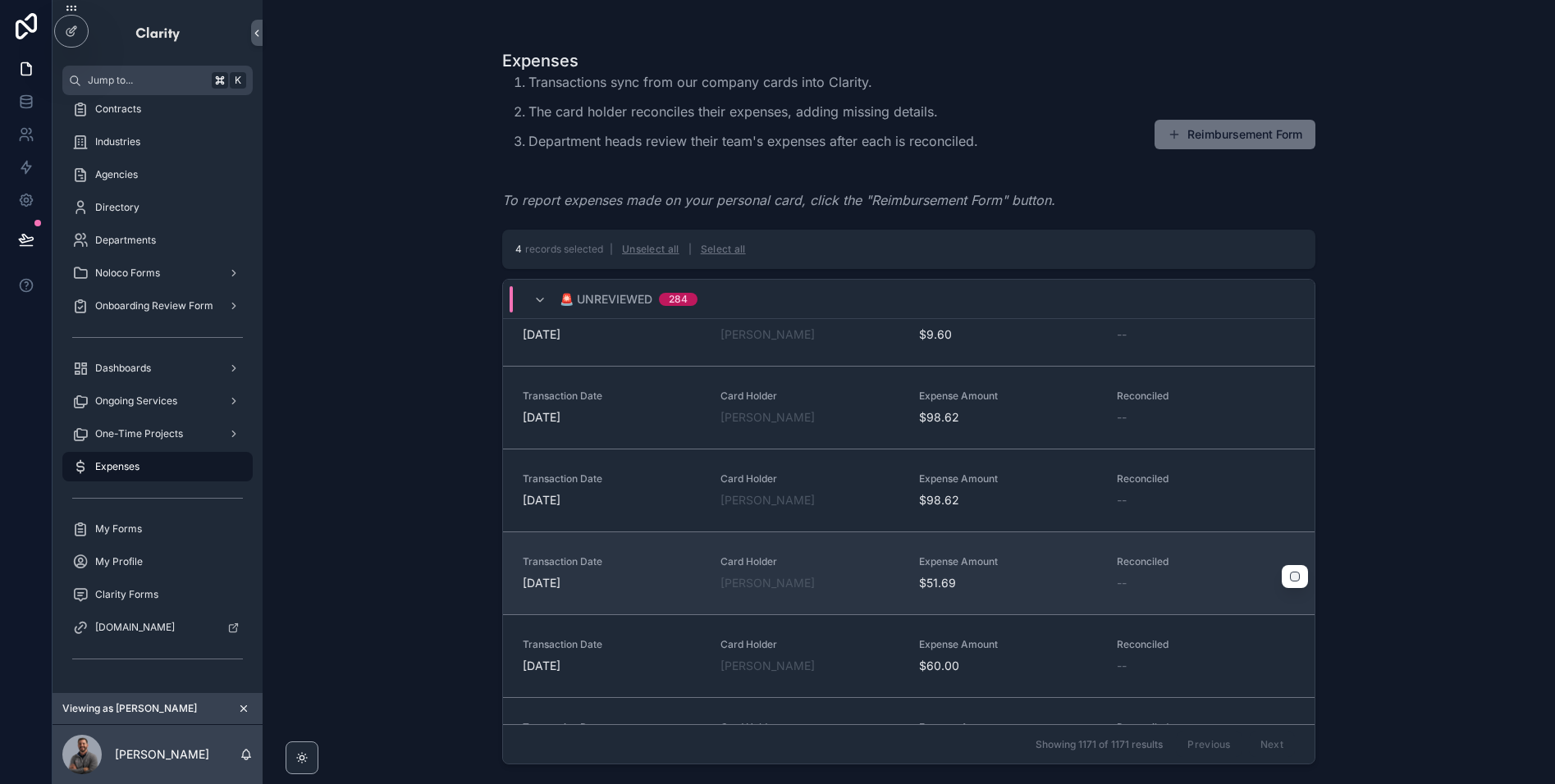
click at [1300, 579] on div "scrollable content" at bounding box center [1294, 576] width 27 height 23
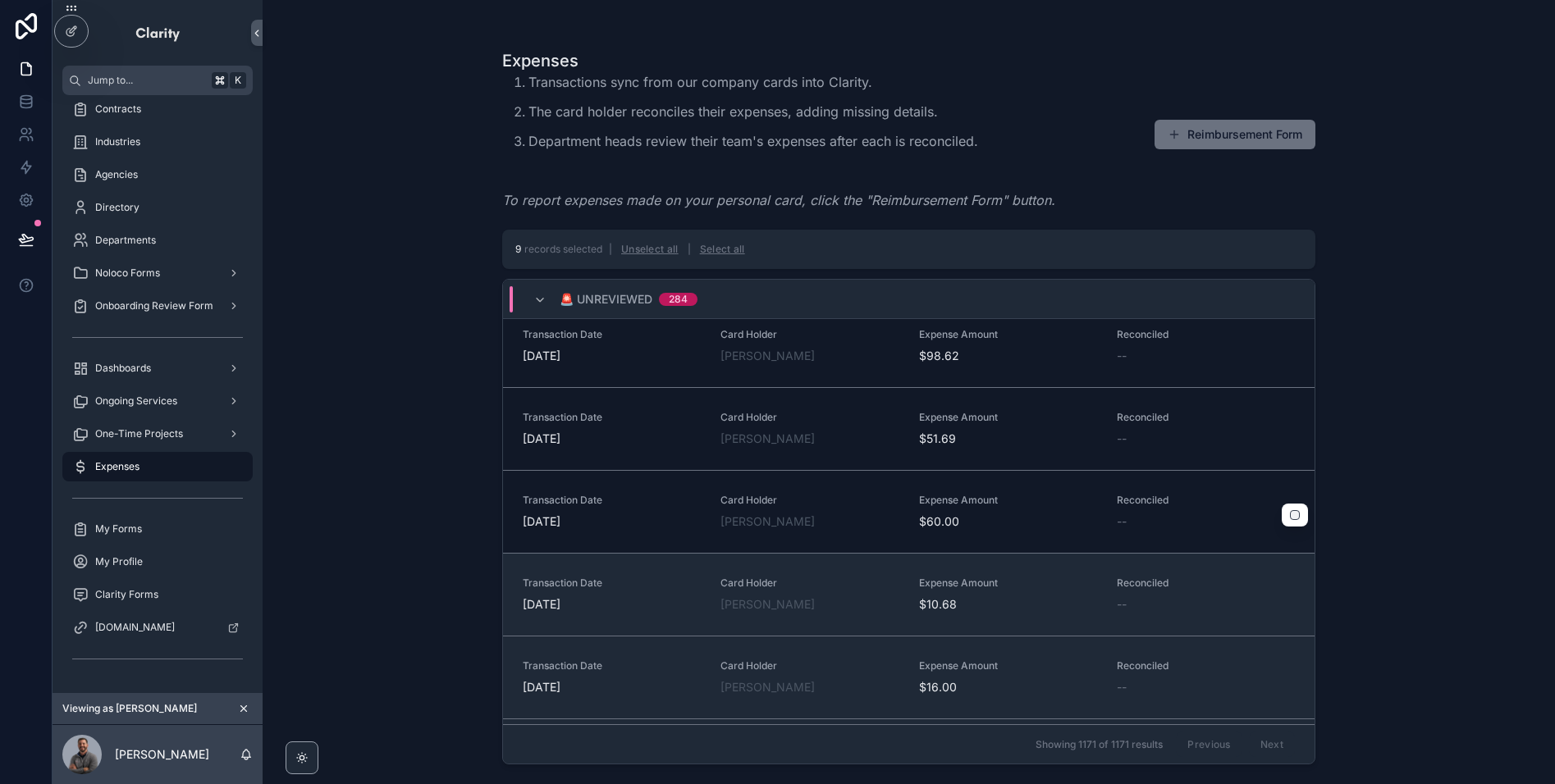
scroll to position [0, 0]
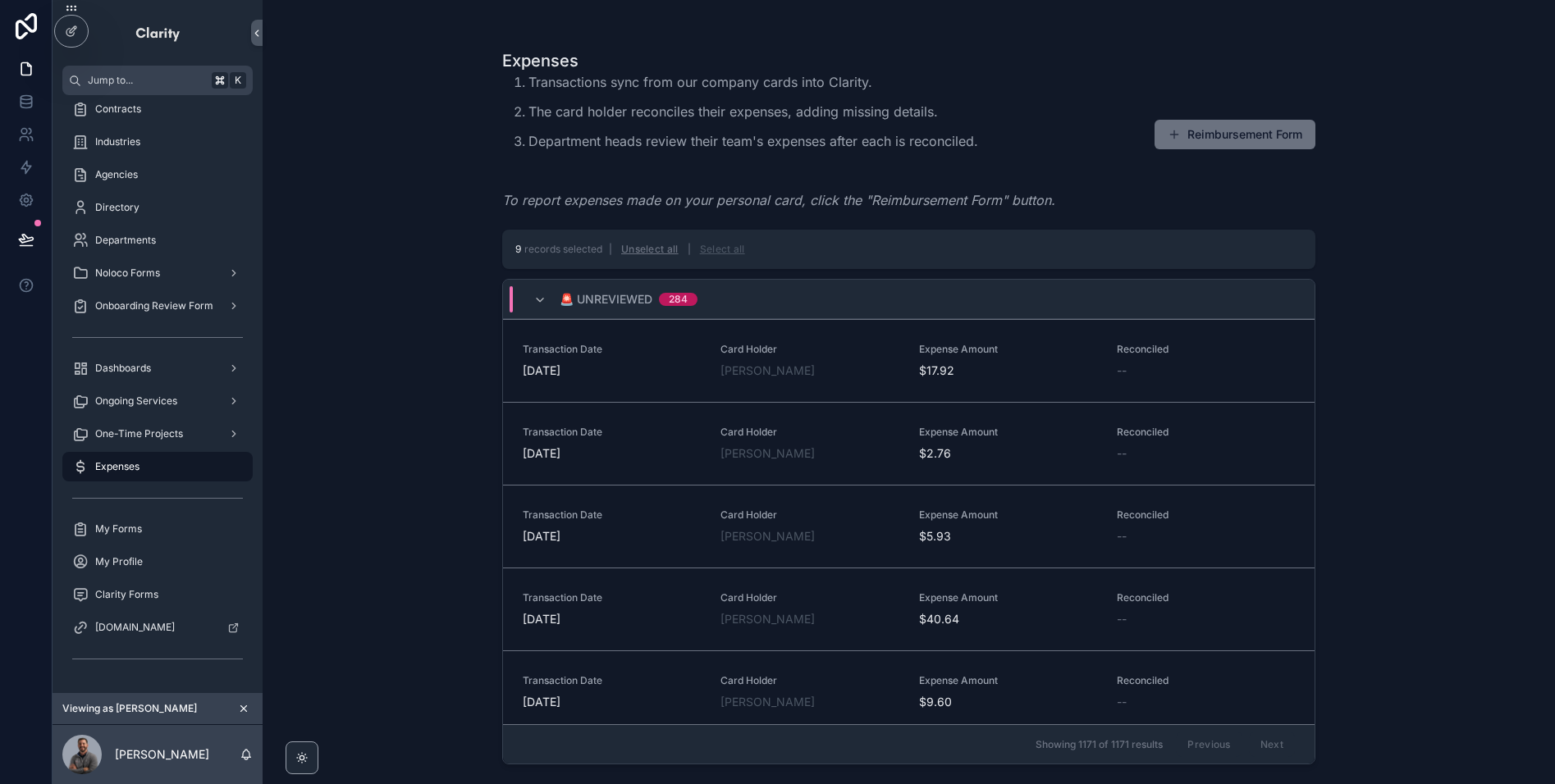
click at [723, 250] on button "Select all" at bounding box center [723, 249] width 57 height 27
click at [672, 250] on button "Unselect all" at bounding box center [661, 249] width 69 height 27
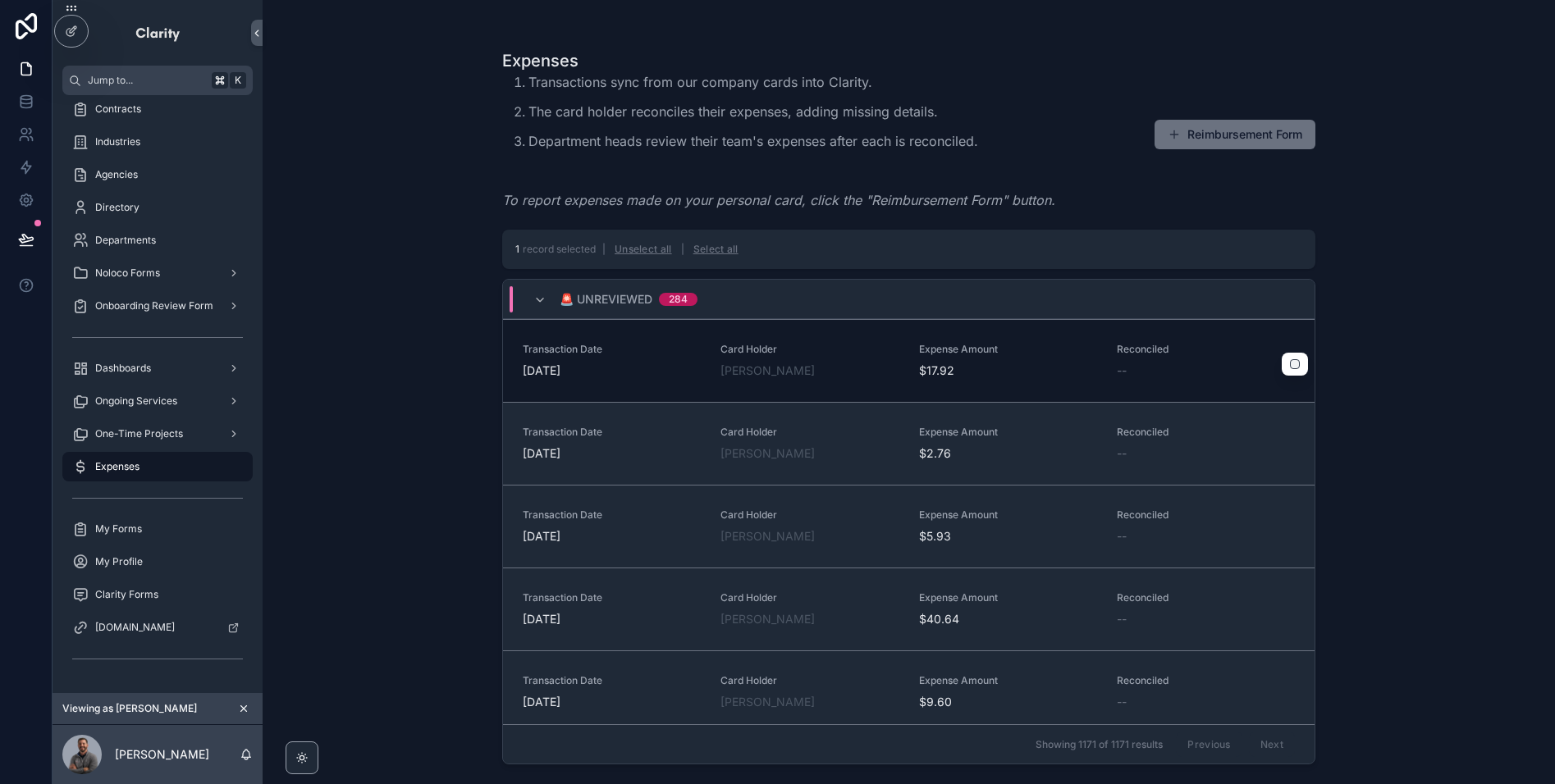
click at [1298, 369] on label "scrollable content" at bounding box center [1294, 364] width 10 height 10
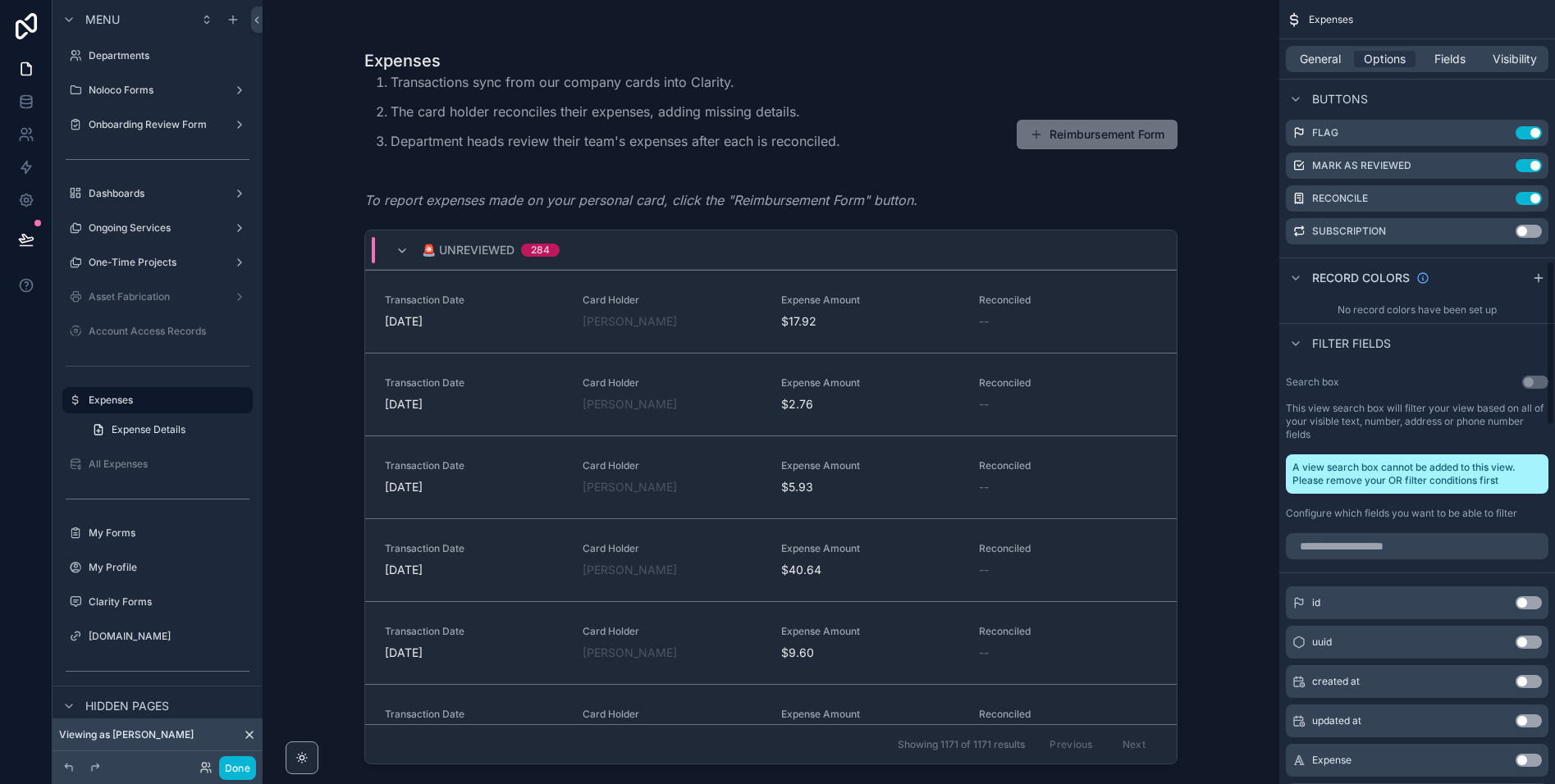
scroll to position [1240, 0]
click at [1248, 361] on div "Expenses Transactions sync from our company cards into Clarity. The card holder…" at bounding box center [771, 392] width 1016 height 784
click at [240, 771] on button "Done" at bounding box center [238, 768] width 37 height 24
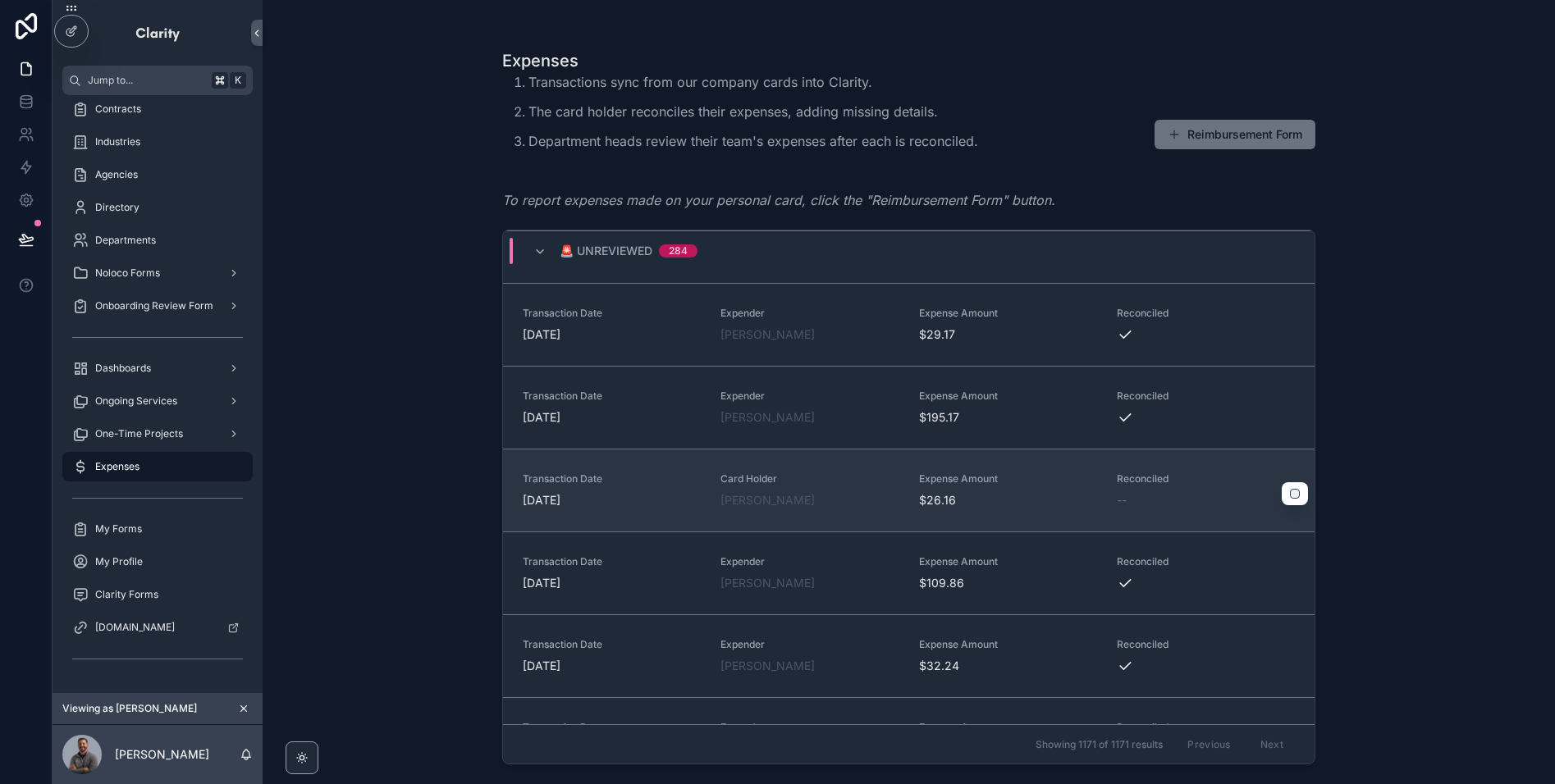
scroll to position [5209, 0]
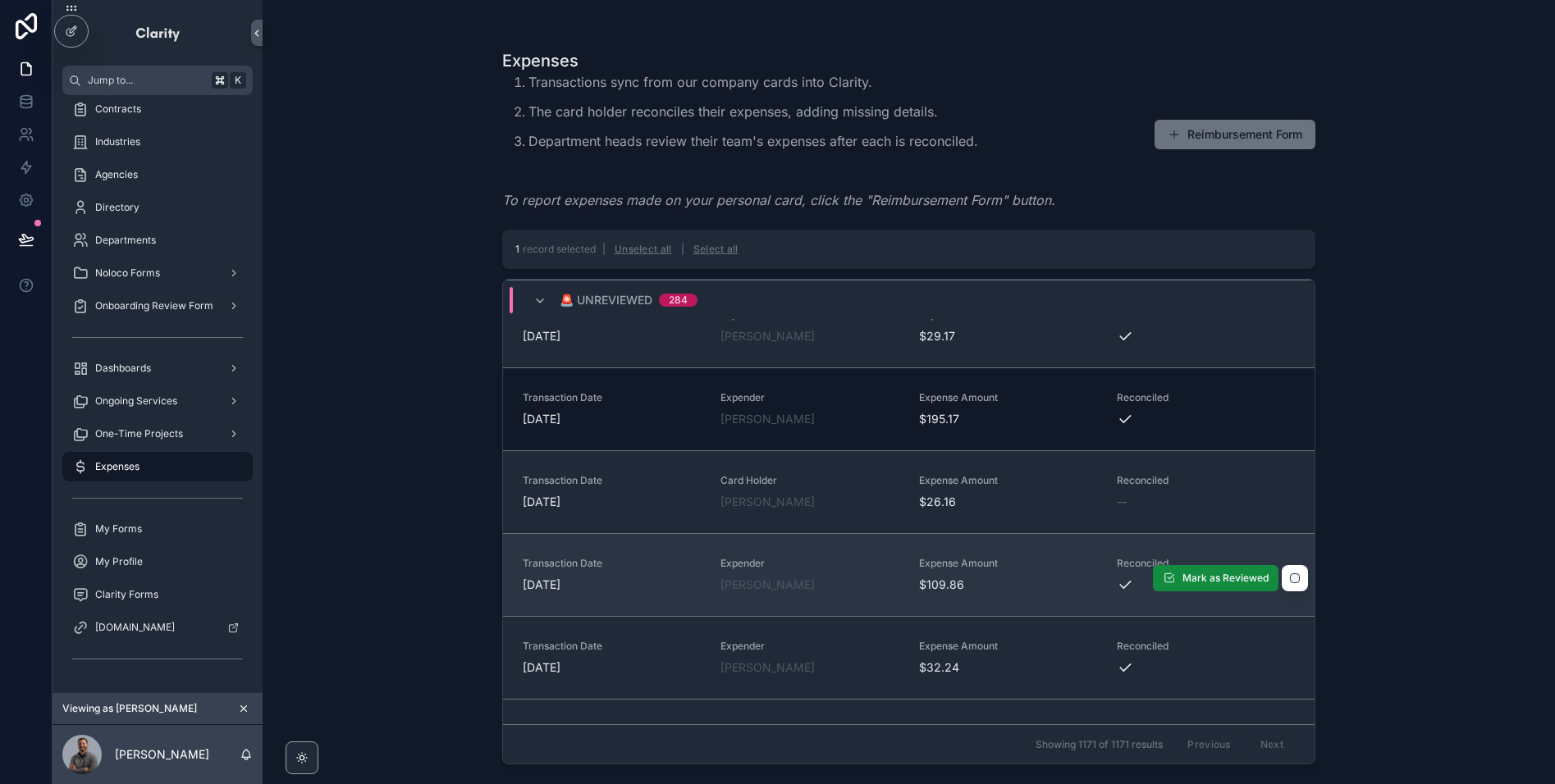
click at [1296, 583] on div "scrollable content" at bounding box center [1294, 578] width 27 height 27
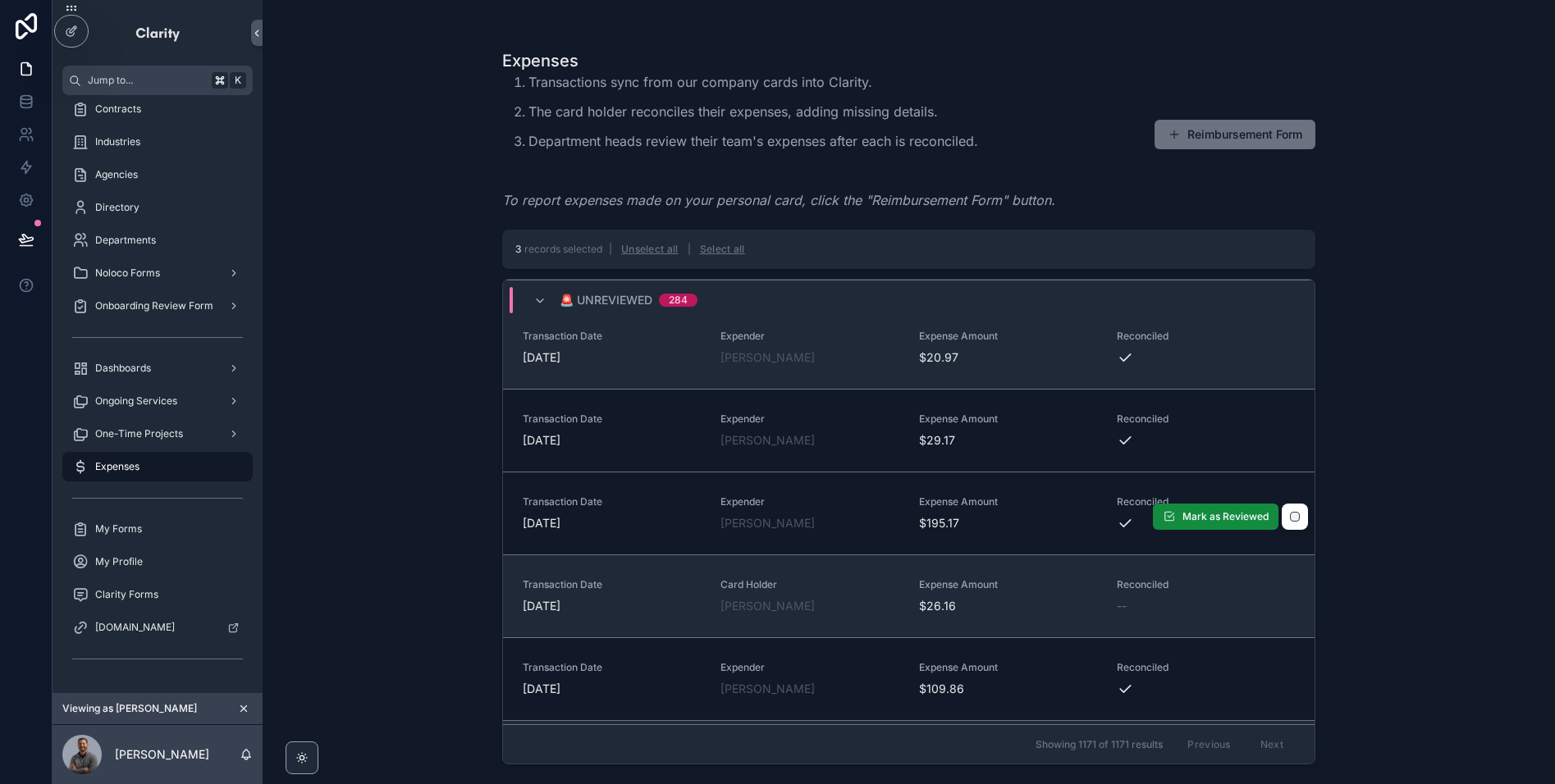
scroll to position [5127, 0]
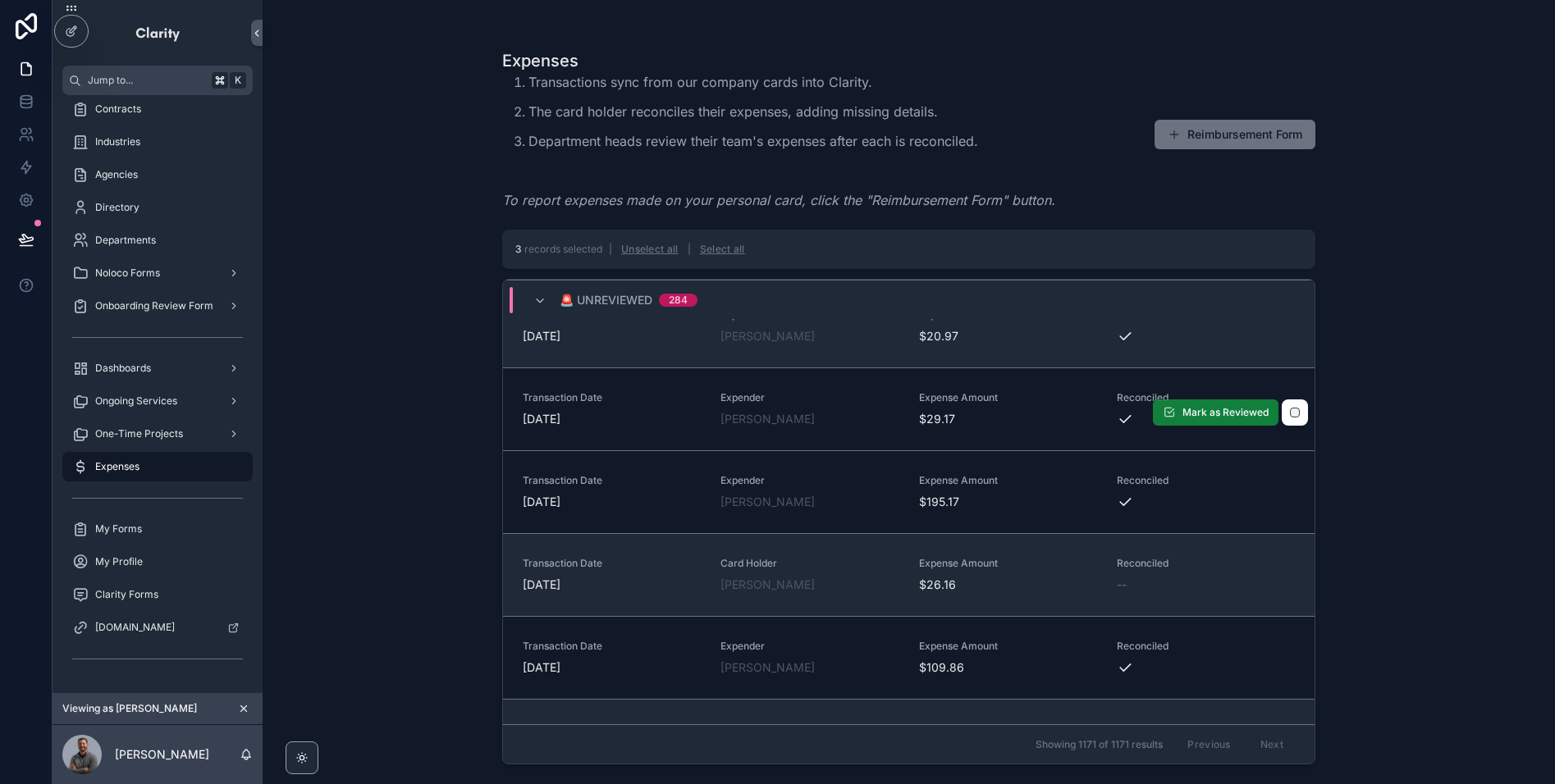
click at [1212, 410] on span "Mark as Reviewed" at bounding box center [1226, 413] width 86 height 13
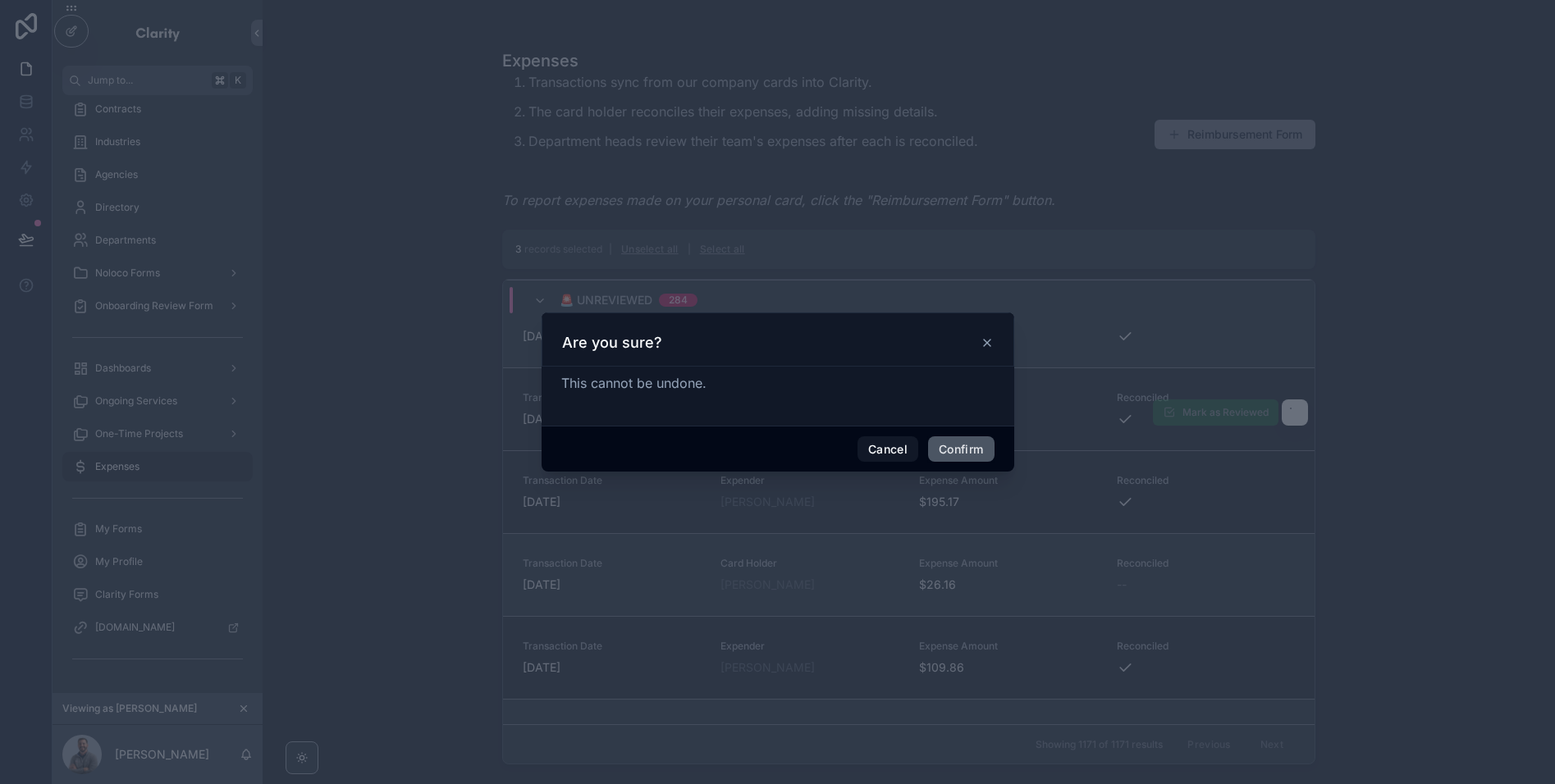
drag, startPoint x: 983, startPoint y: 452, endPoint x: 1367, endPoint y: 621, distance: 419.5
click at [983, 452] on button "Confirm" at bounding box center [961, 449] width 66 height 27
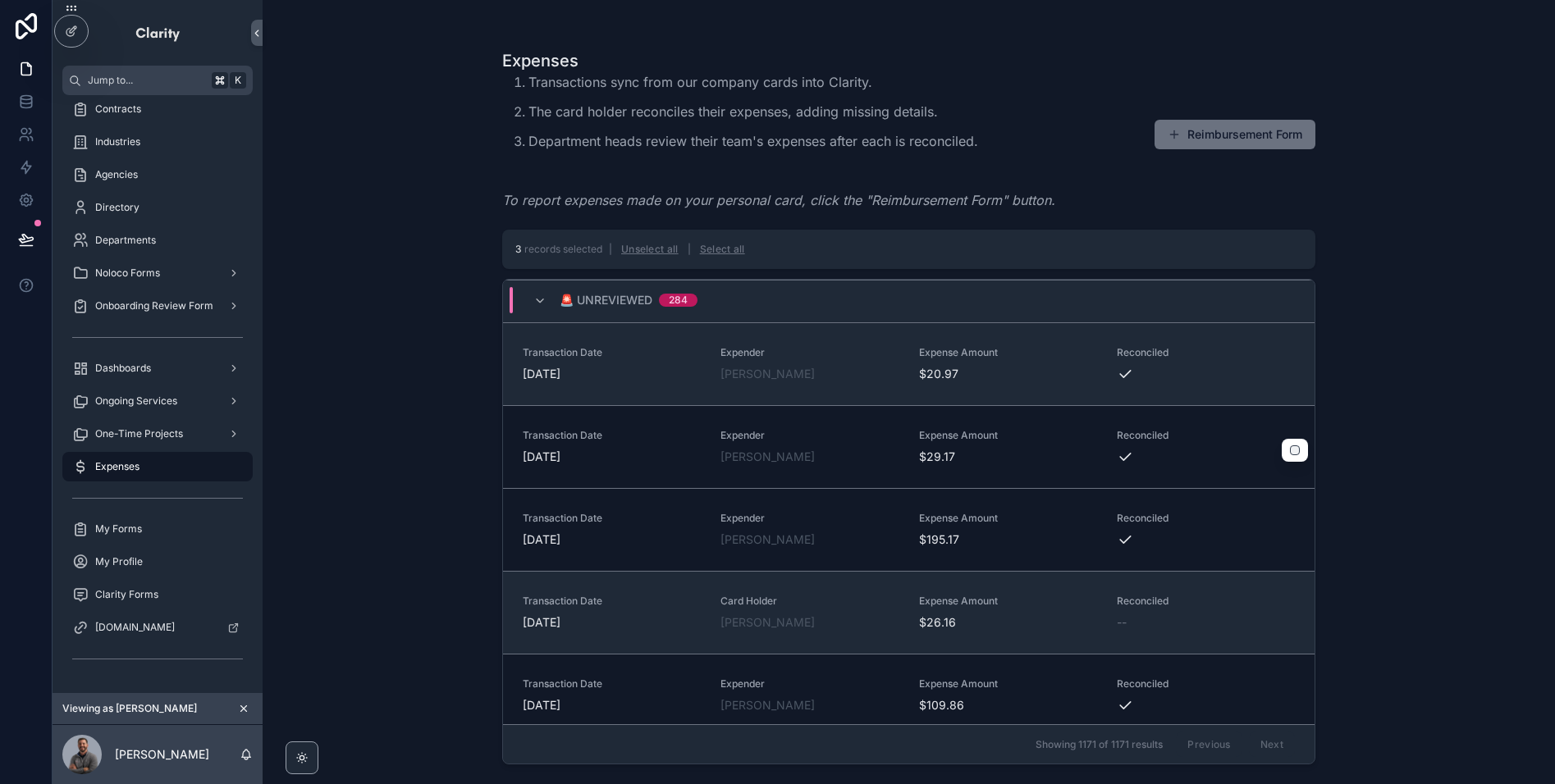
scroll to position [5091, 0]
click at [1277, 210] on div "Expenses Transactions sync from our company cards into Clarity. The card holder…" at bounding box center [908, 135] width 813 height 171
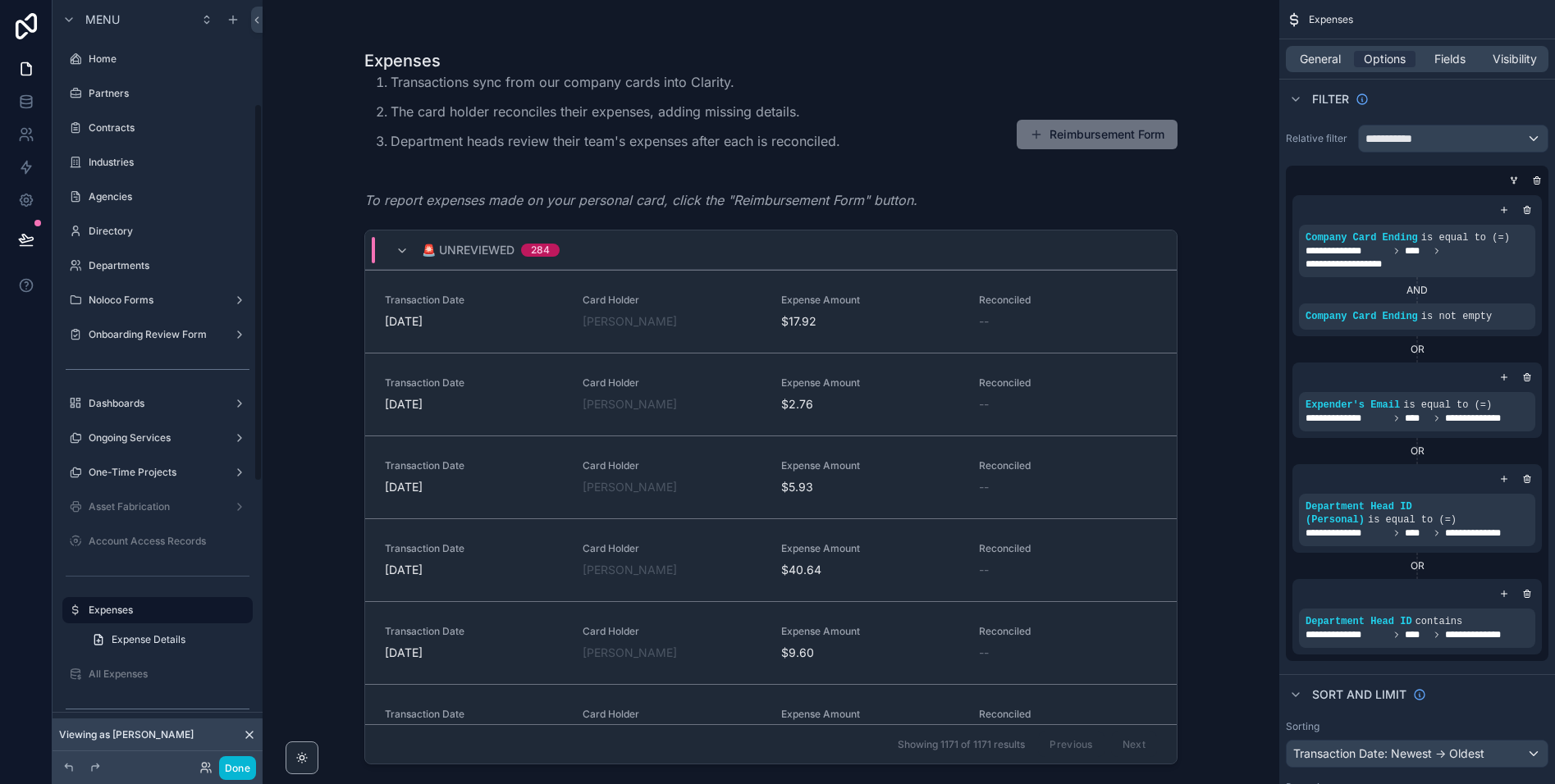
scroll to position [210, 0]
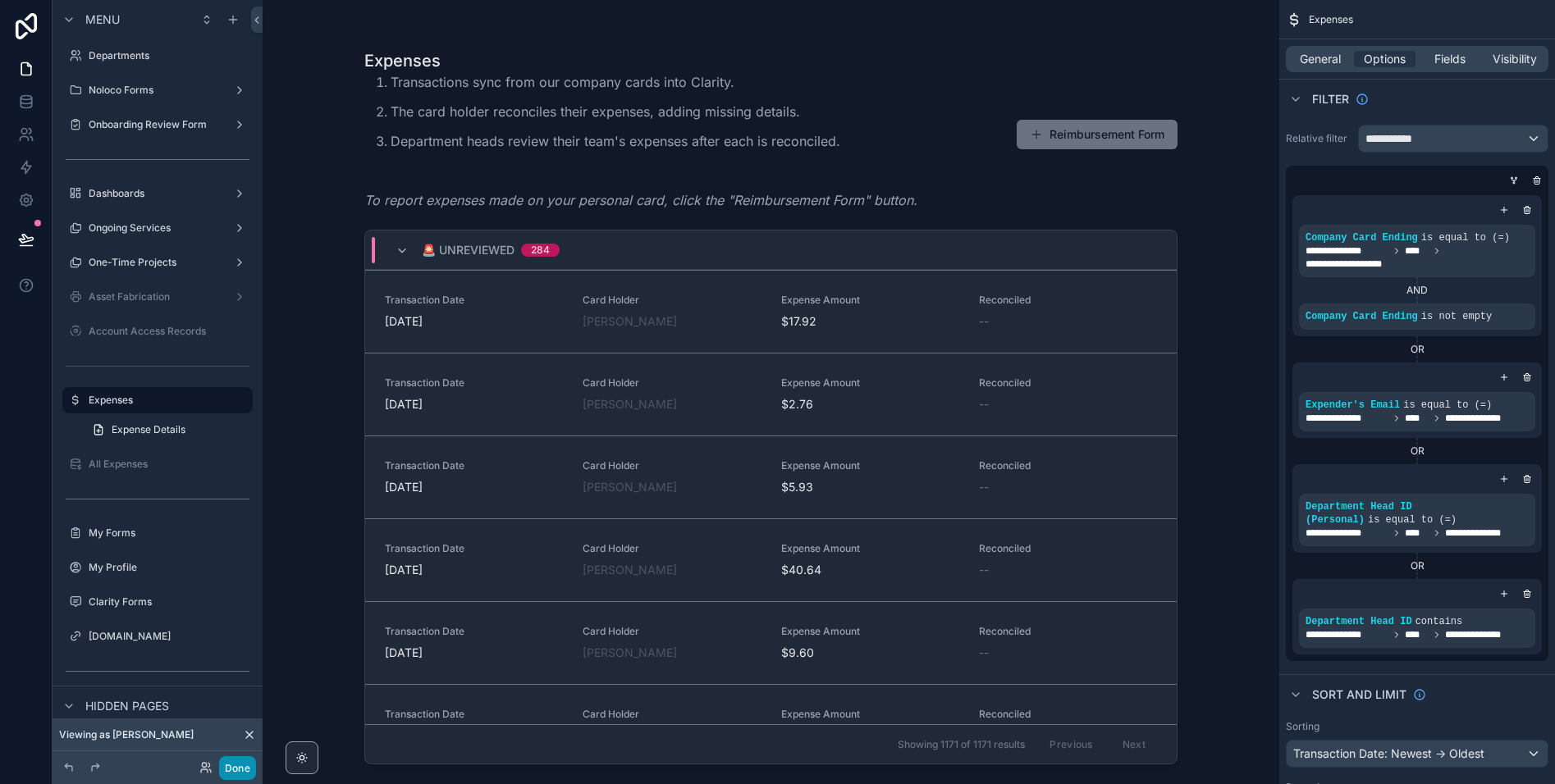
click at [237, 768] on button "Done" at bounding box center [238, 768] width 37 height 24
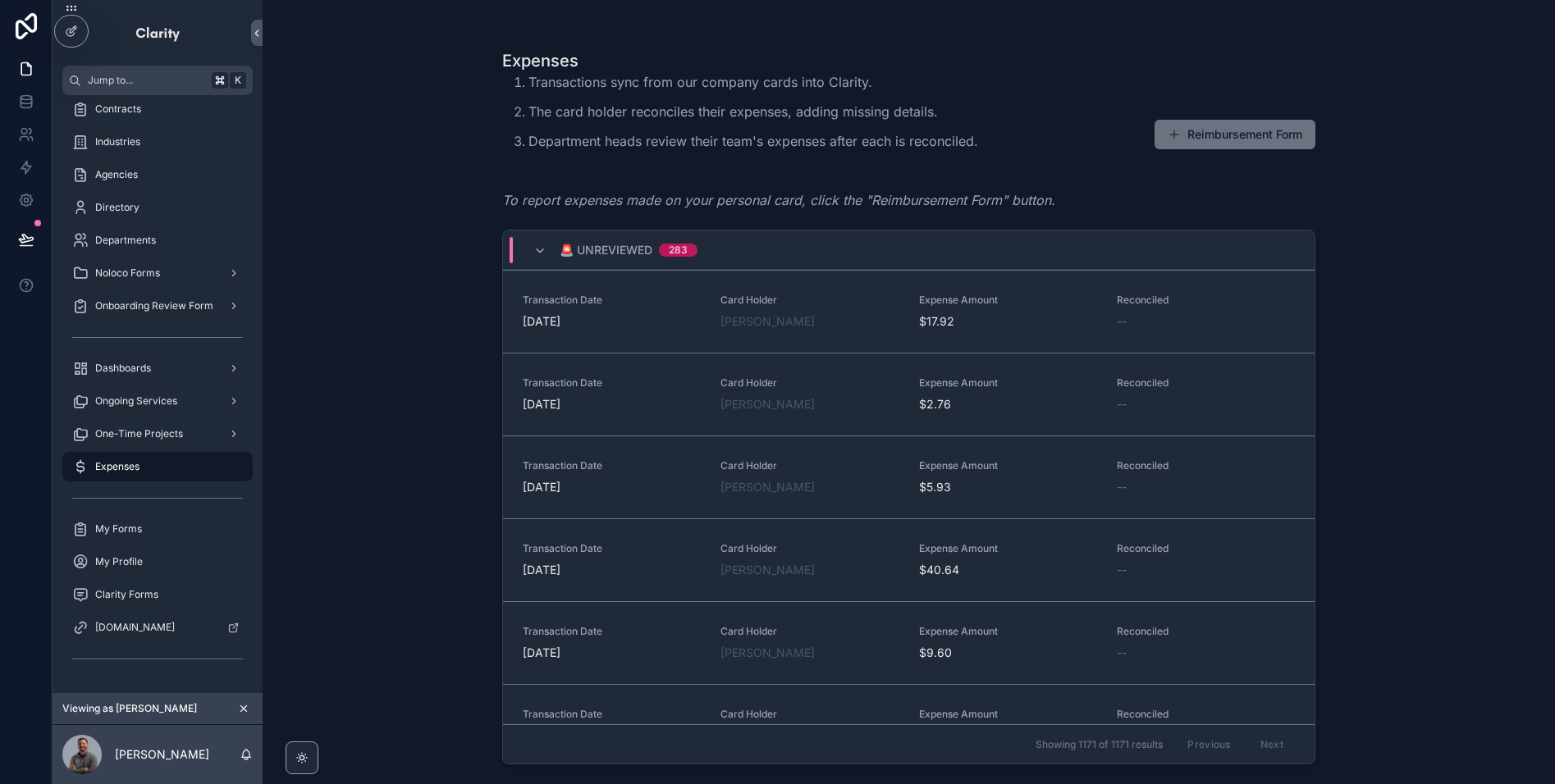
drag, startPoint x: 249, startPoint y: 711, endPoint x: 209, endPoint y: 756, distance: 60.2
click at [249, 711] on icon "scrollable content" at bounding box center [243, 709] width 12 height 12
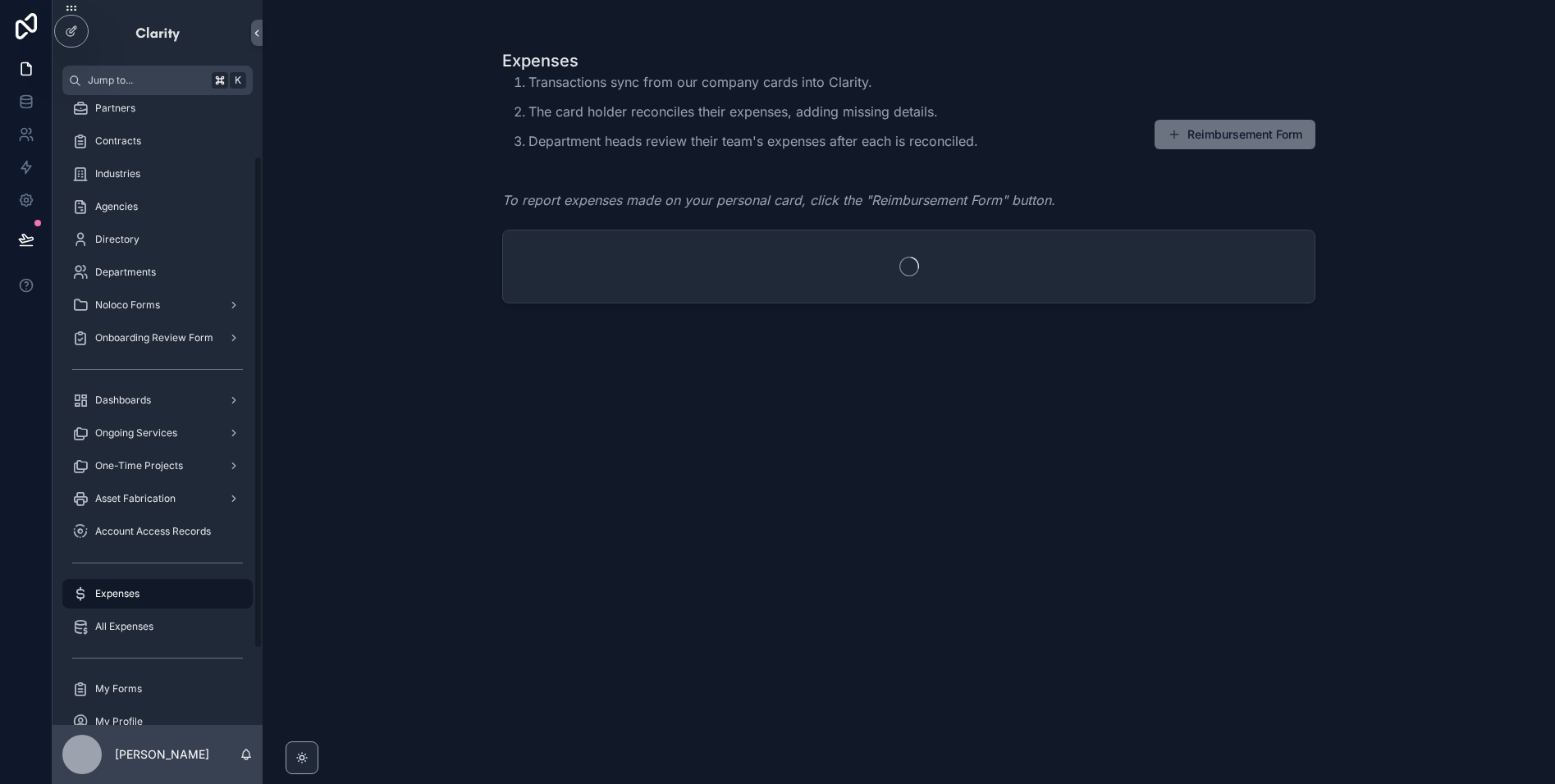
scroll to position [78, 0]
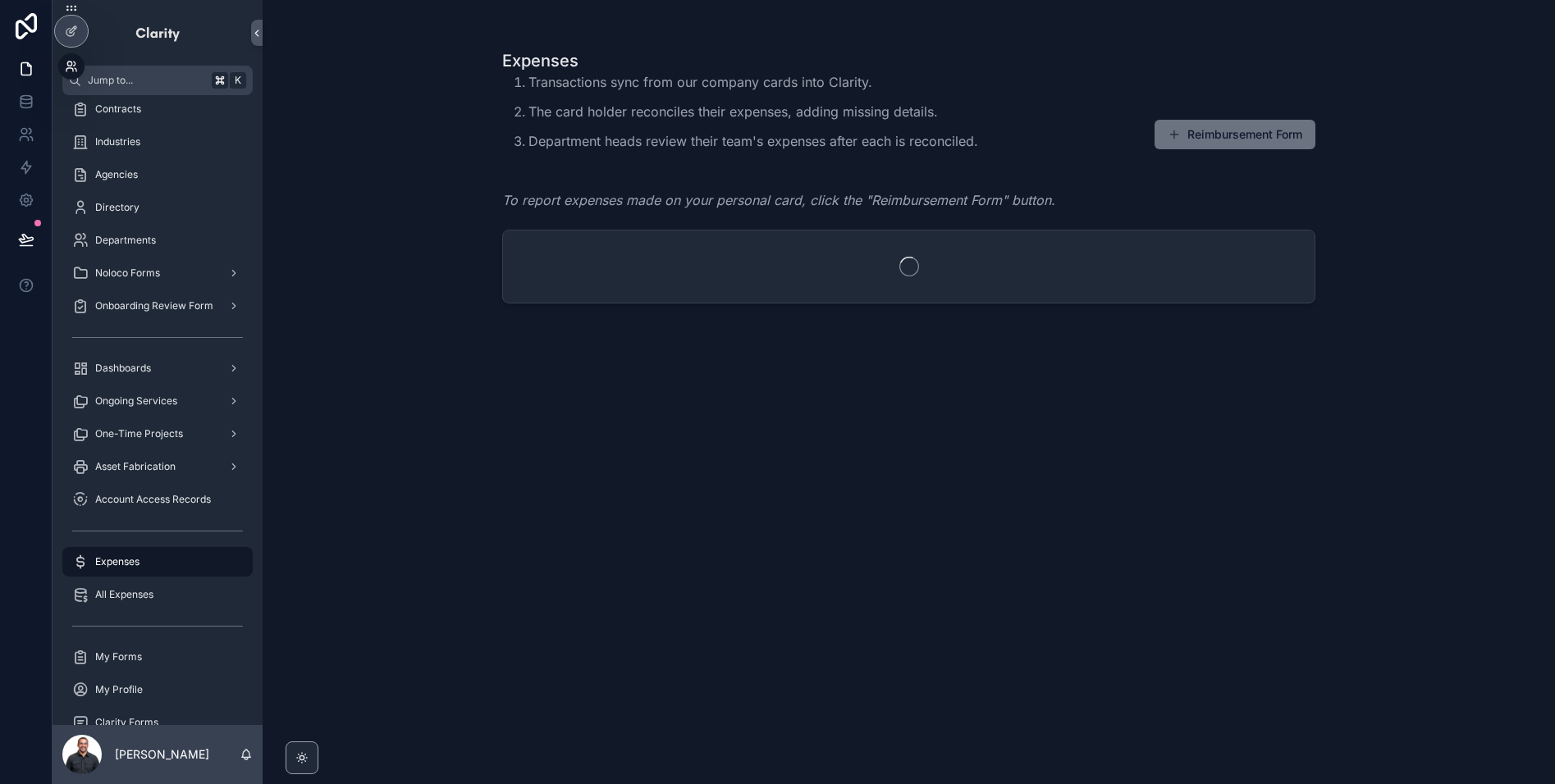
click at [66, 67] on icon at bounding box center [72, 66] width 13 height 13
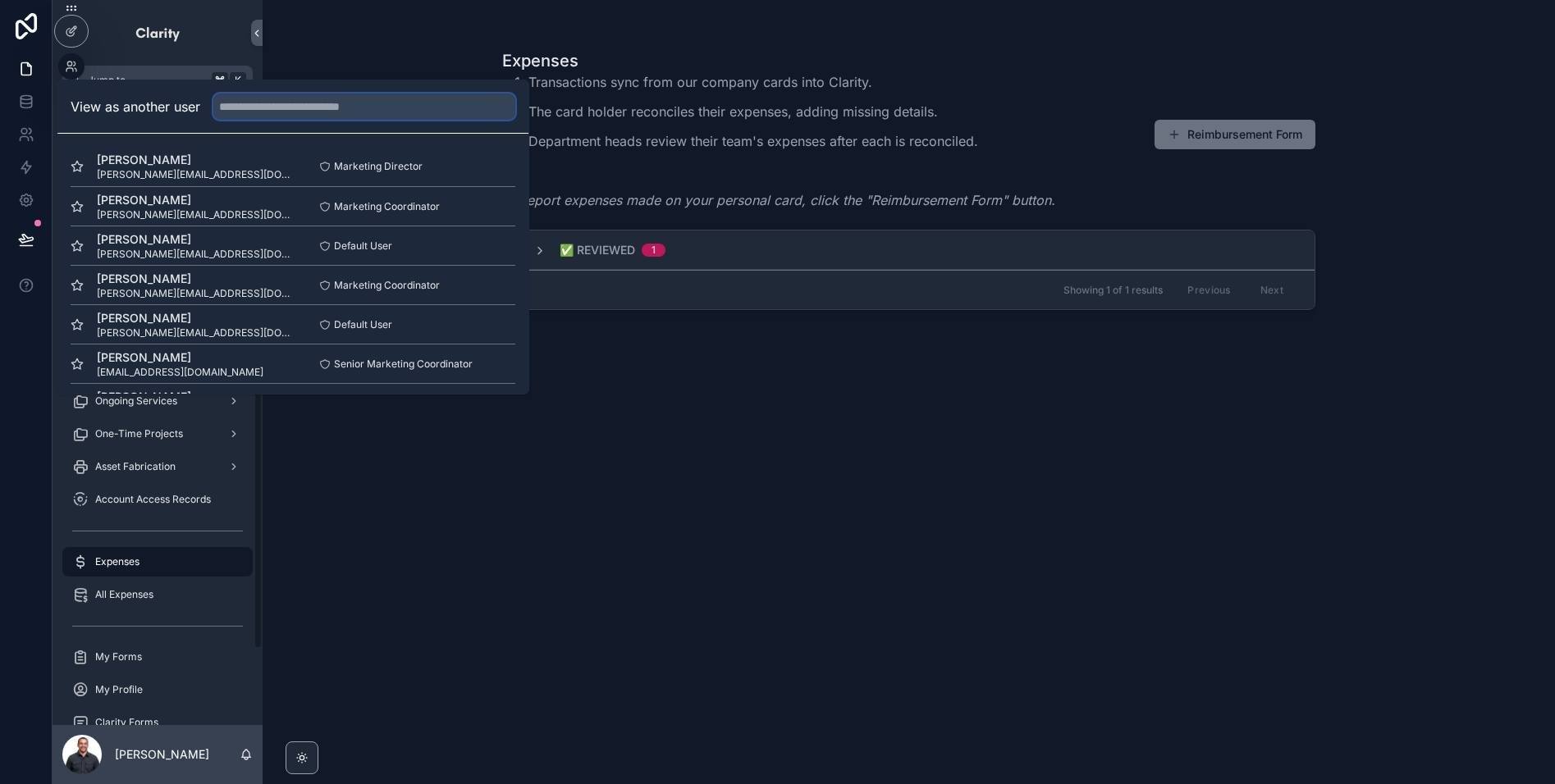
click at [285, 111] on input "text" at bounding box center [364, 106] width 302 height 27
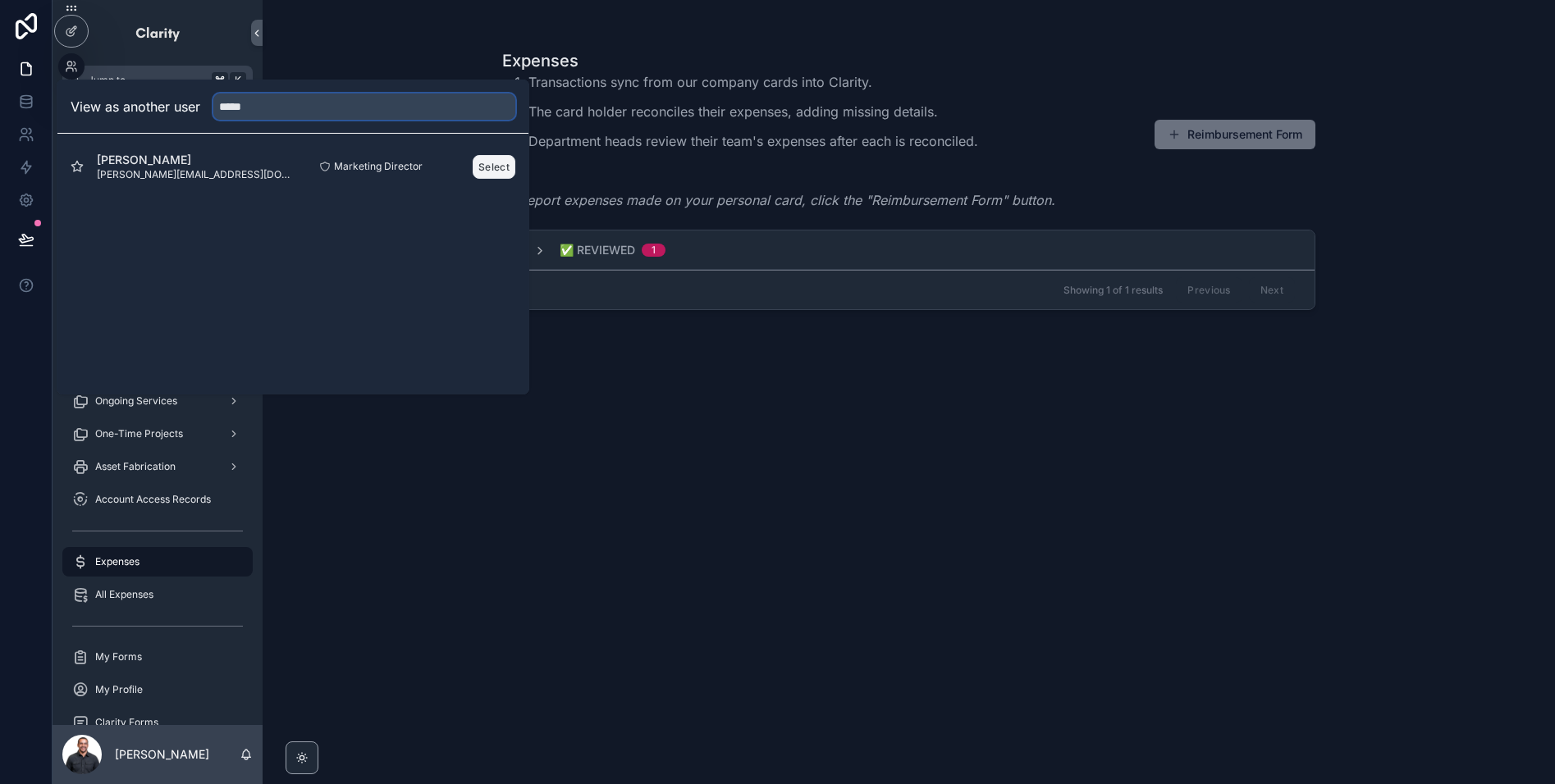
type input "*****"
click at [489, 167] on button "Select" at bounding box center [494, 167] width 43 height 24
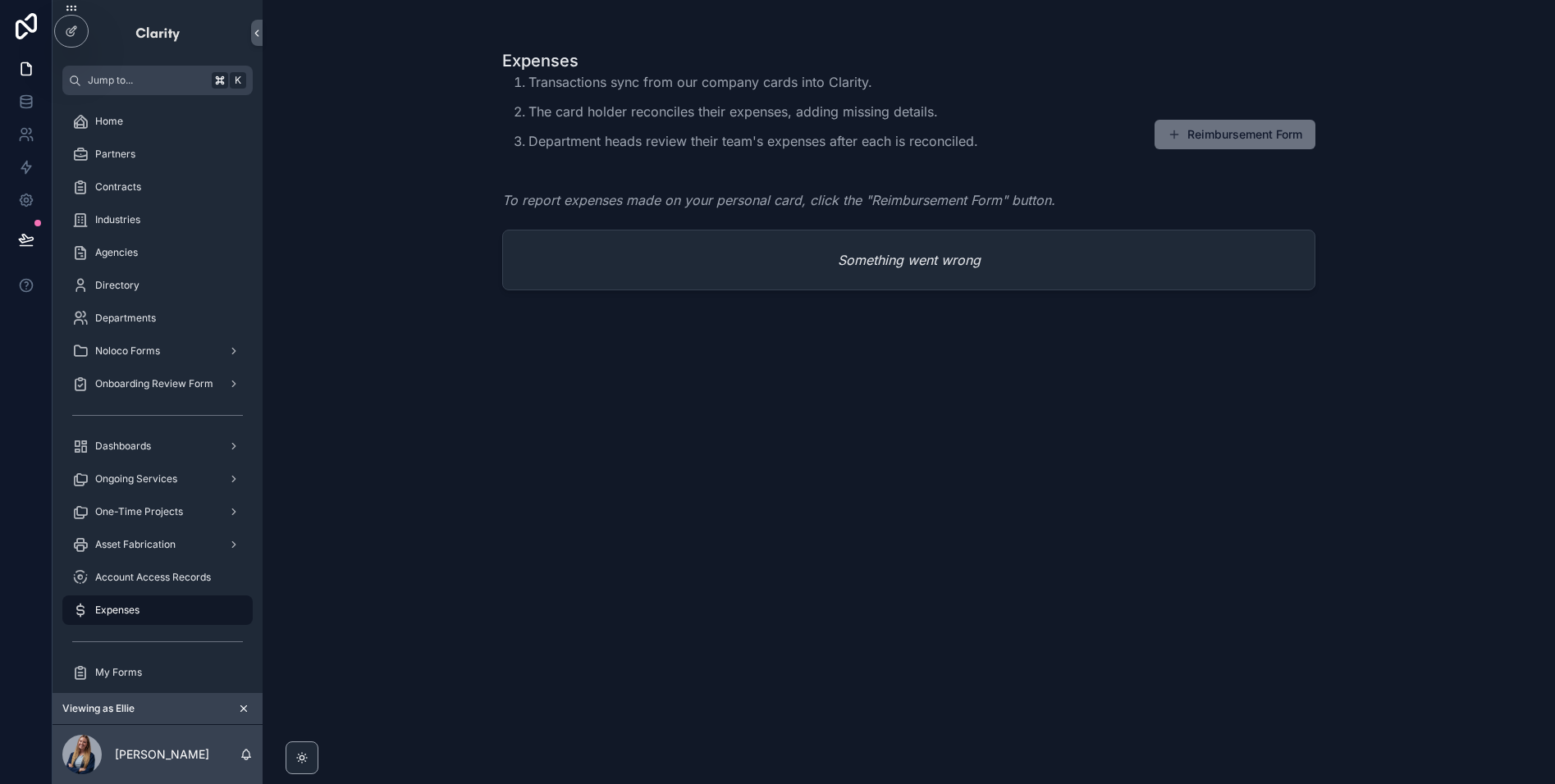
click at [825, 278] on div "Something went wrong" at bounding box center [908, 259] width 812 height 59
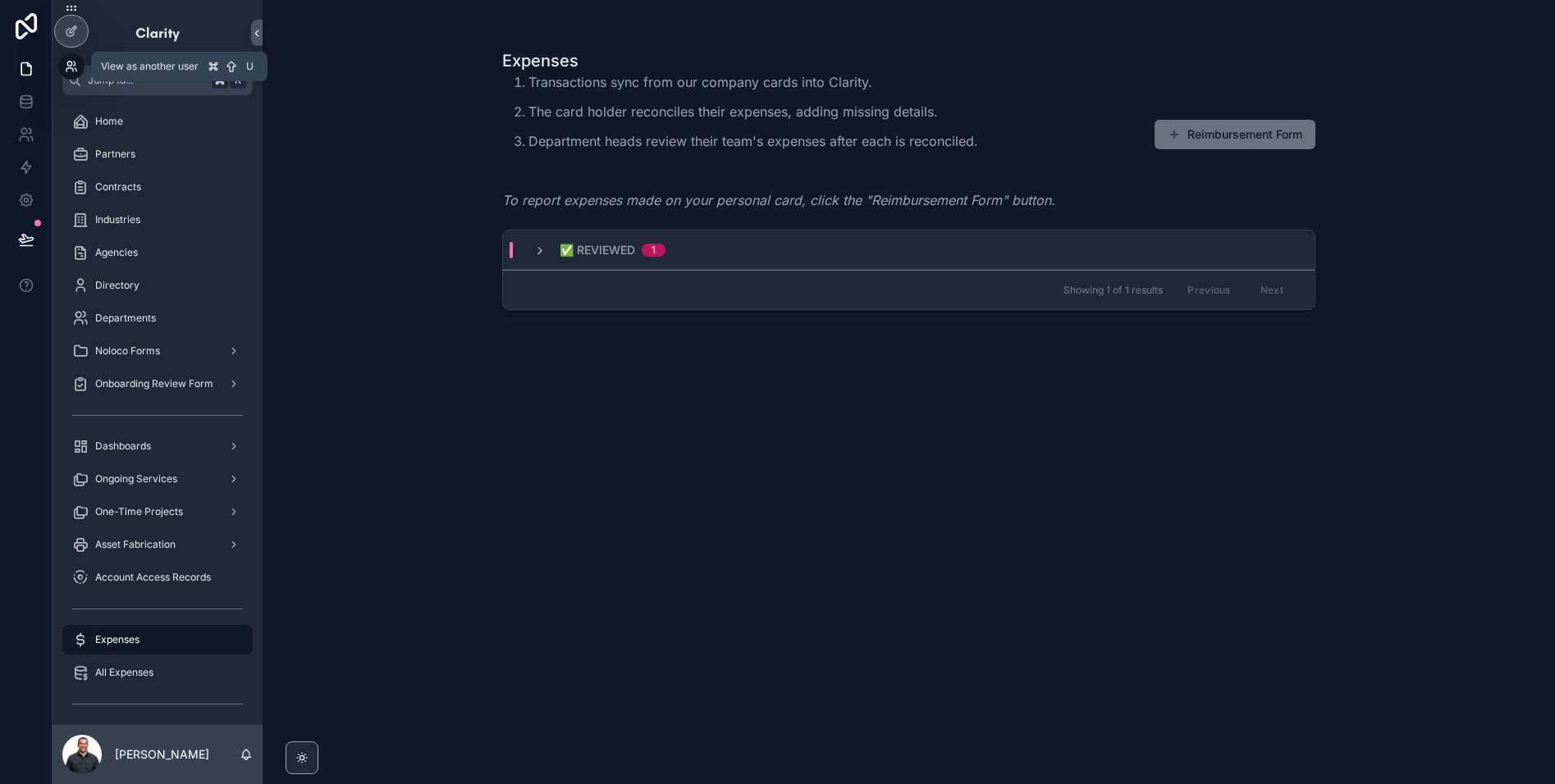
click at [71, 66] on icon at bounding box center [69, 63] width 4 height 4
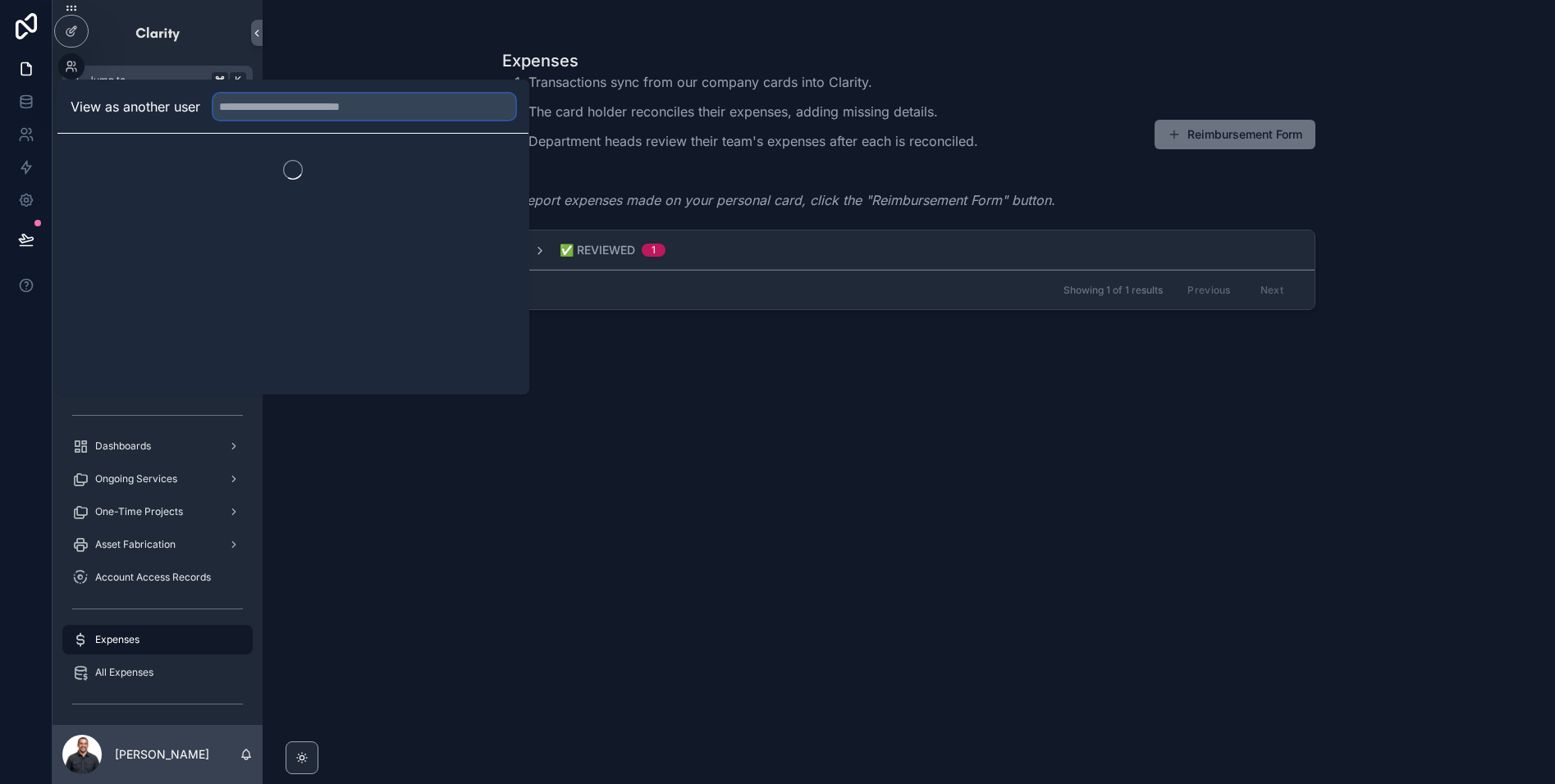
click at [381, 113] on input "text" at bounding box center [364, 106] width 302 height 27
type input "*******"
click at [493, 169] on button "Select" at bounding box center [494, 167] width 43 height 24
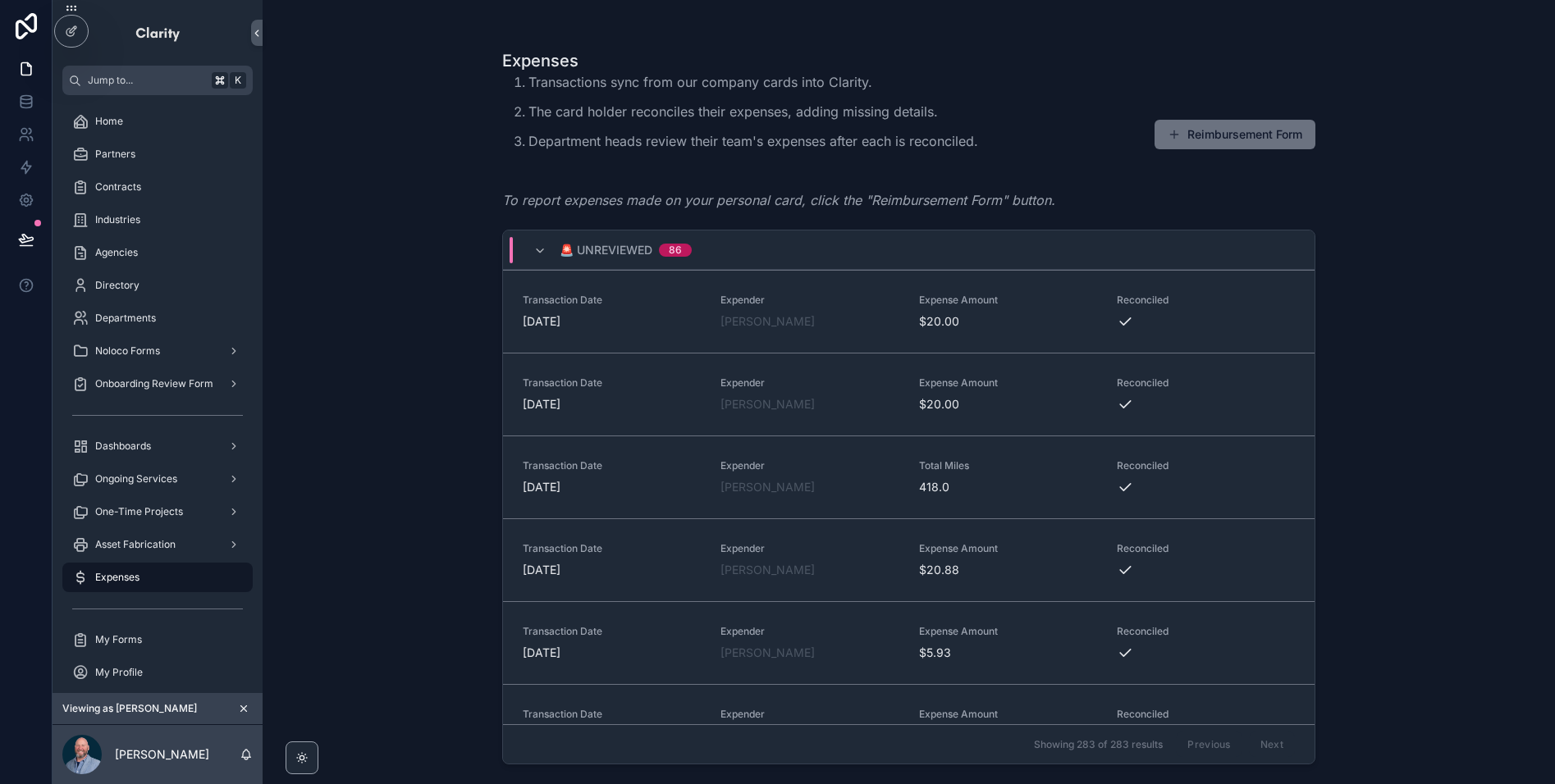
scroll to position [369, 0]
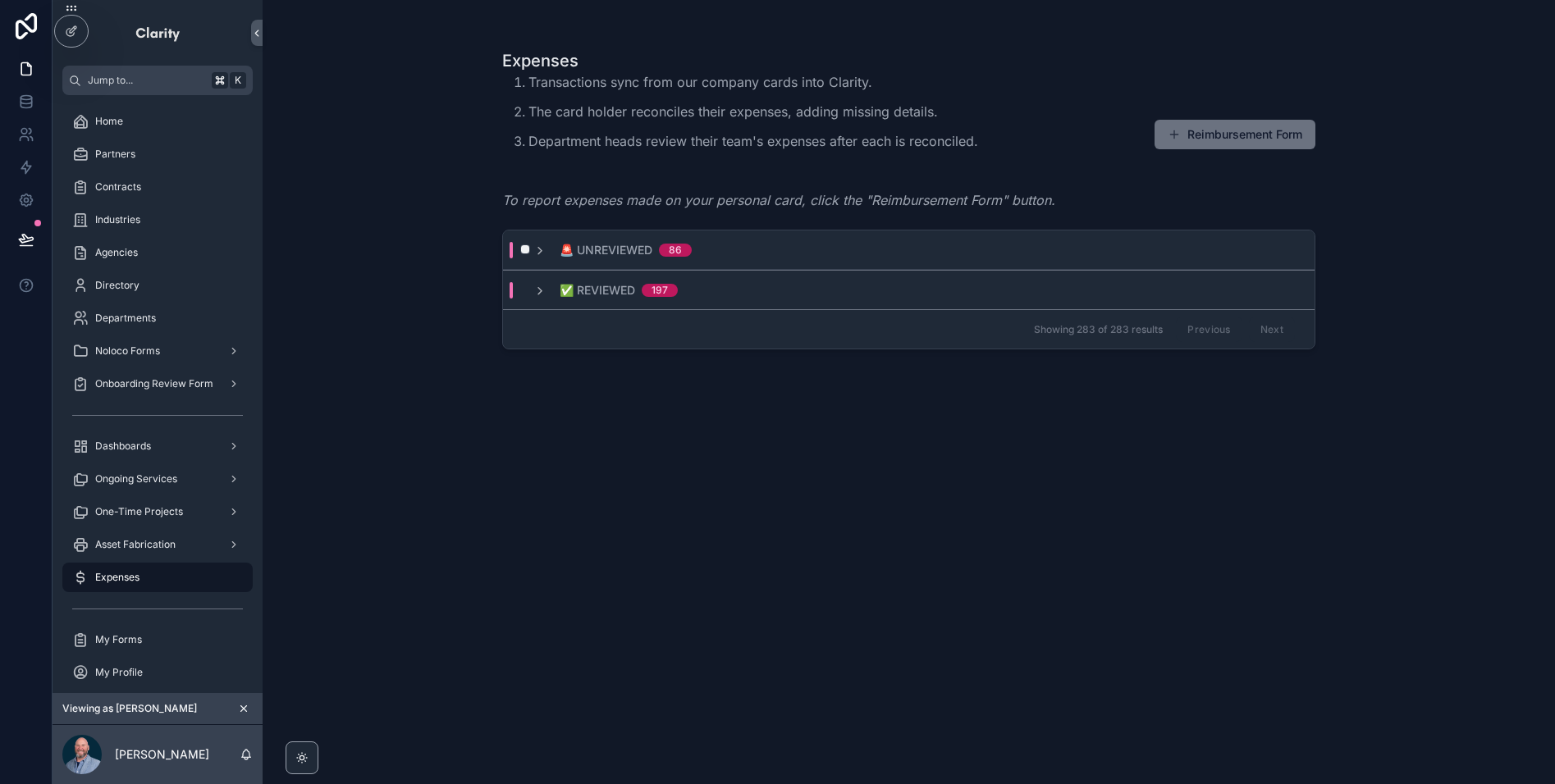
click at [531, 253] on div "scrollable content" at bounding box center [523, 250] width 19 height 17
click at [538, 251] on icon "scrollable content" at bounding box center [539, 251] width 13 height 13
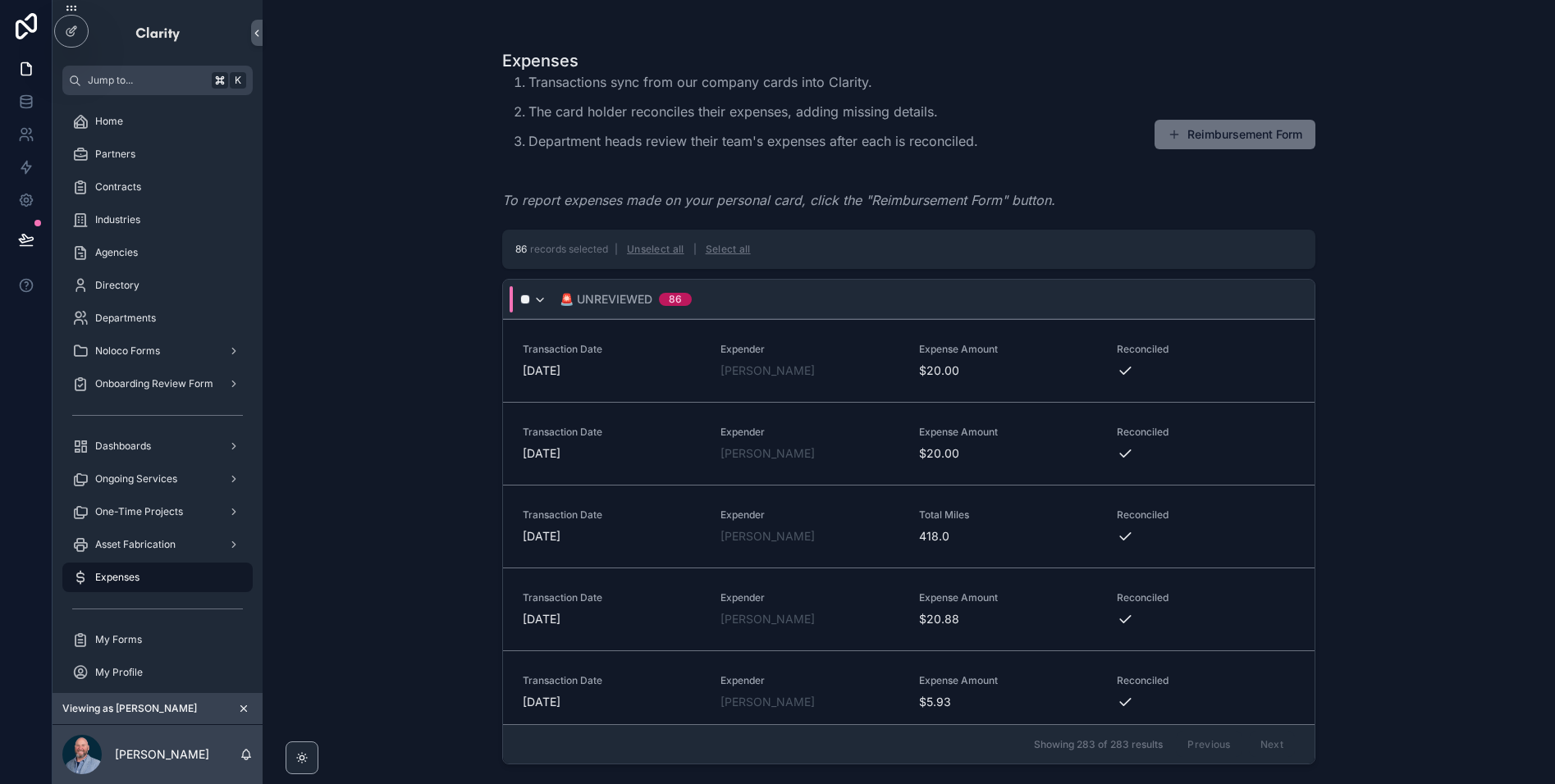
click at [536, 303] on icon "scrollable content" at bounding box center [539, 300] width 13 height 13
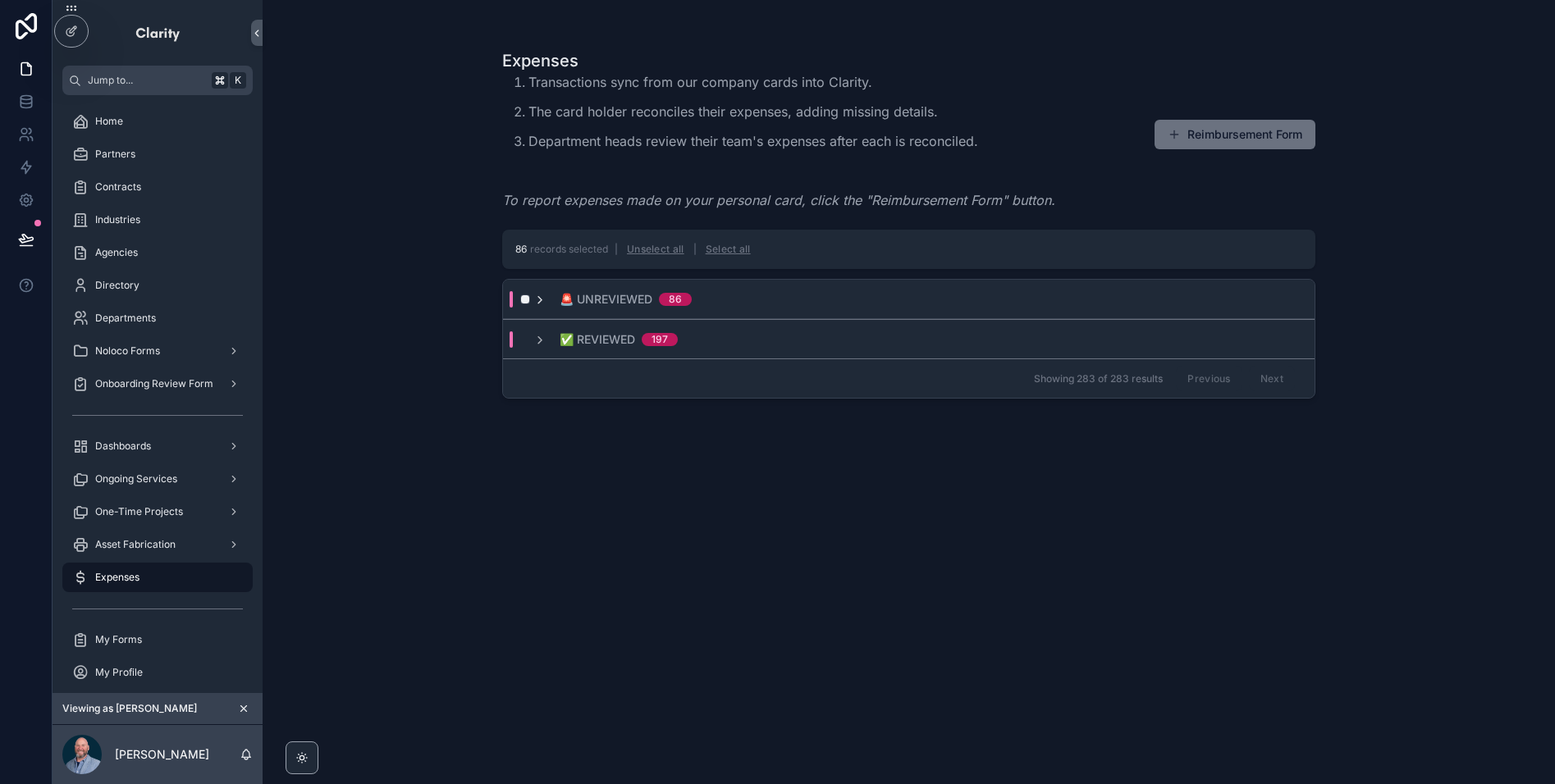
click at [539, 302] on icon "scrollable content" at bounding box center [539, 300] width 13 height 13
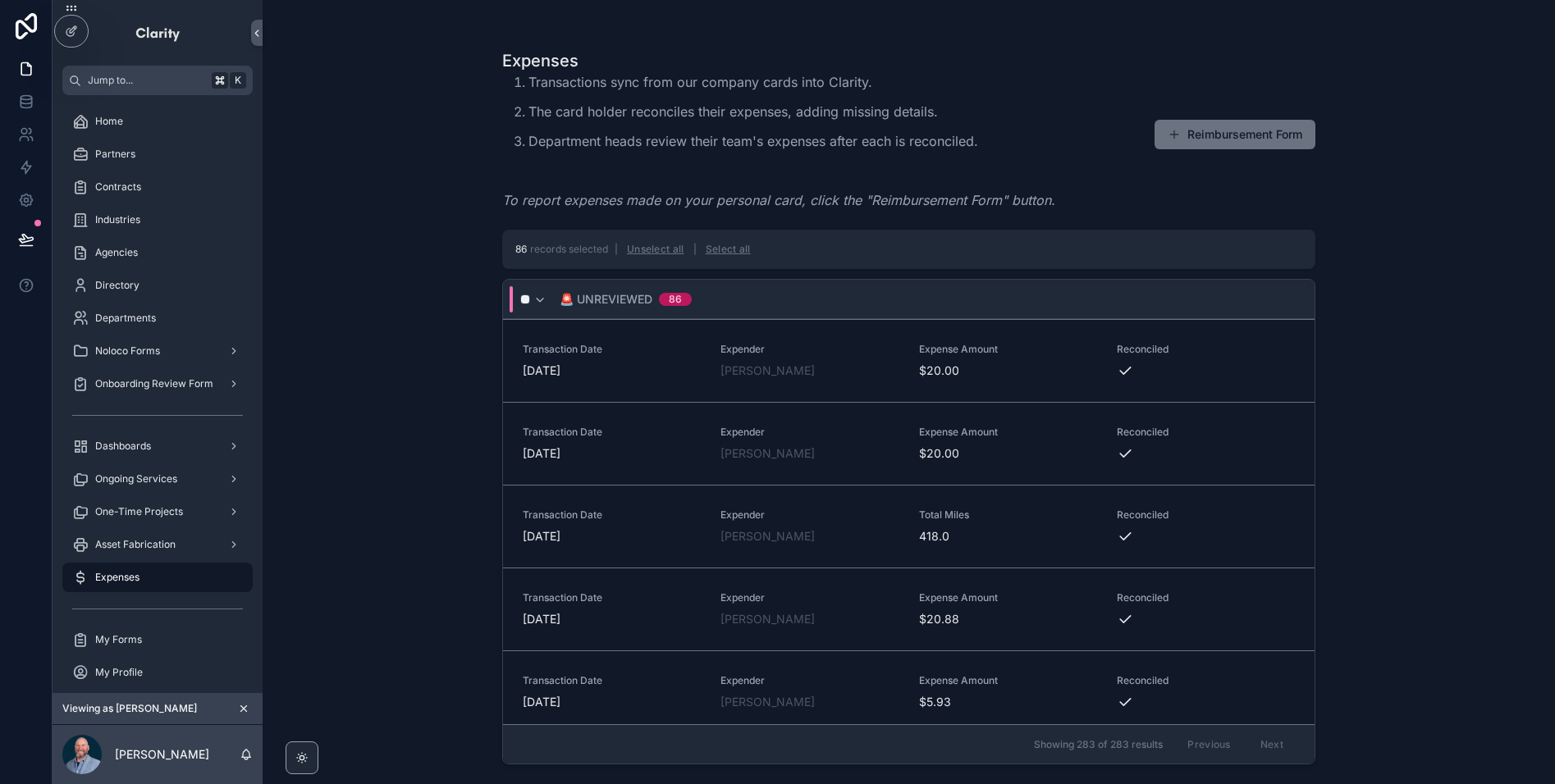
click at [242, 709] on icon "scrollable content" at bounding box center [243, 709] width 12 height 12
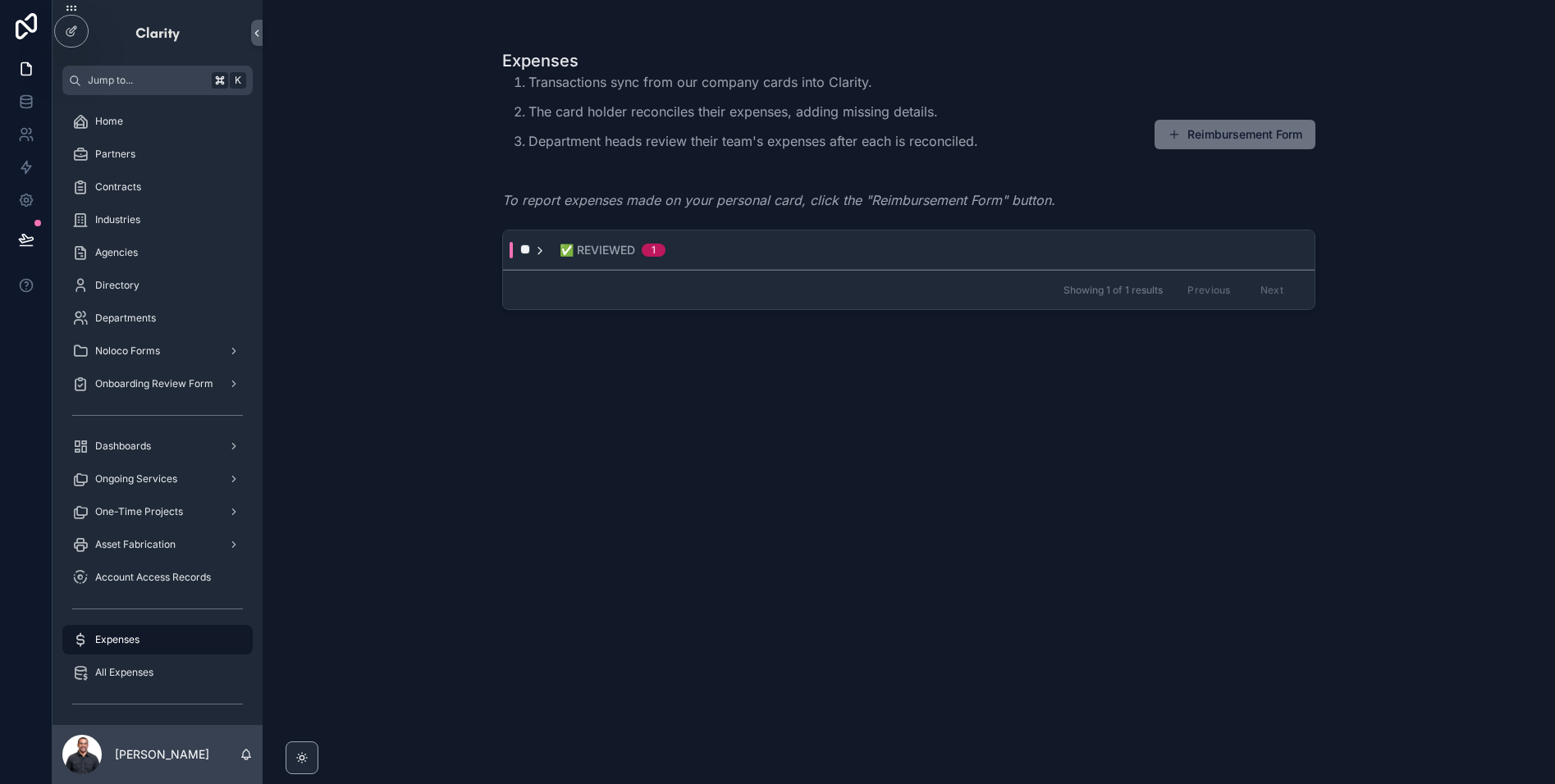
click at [534, 254] on icon "scrollable content" at bounding box center [539, 251] width 13 height 13
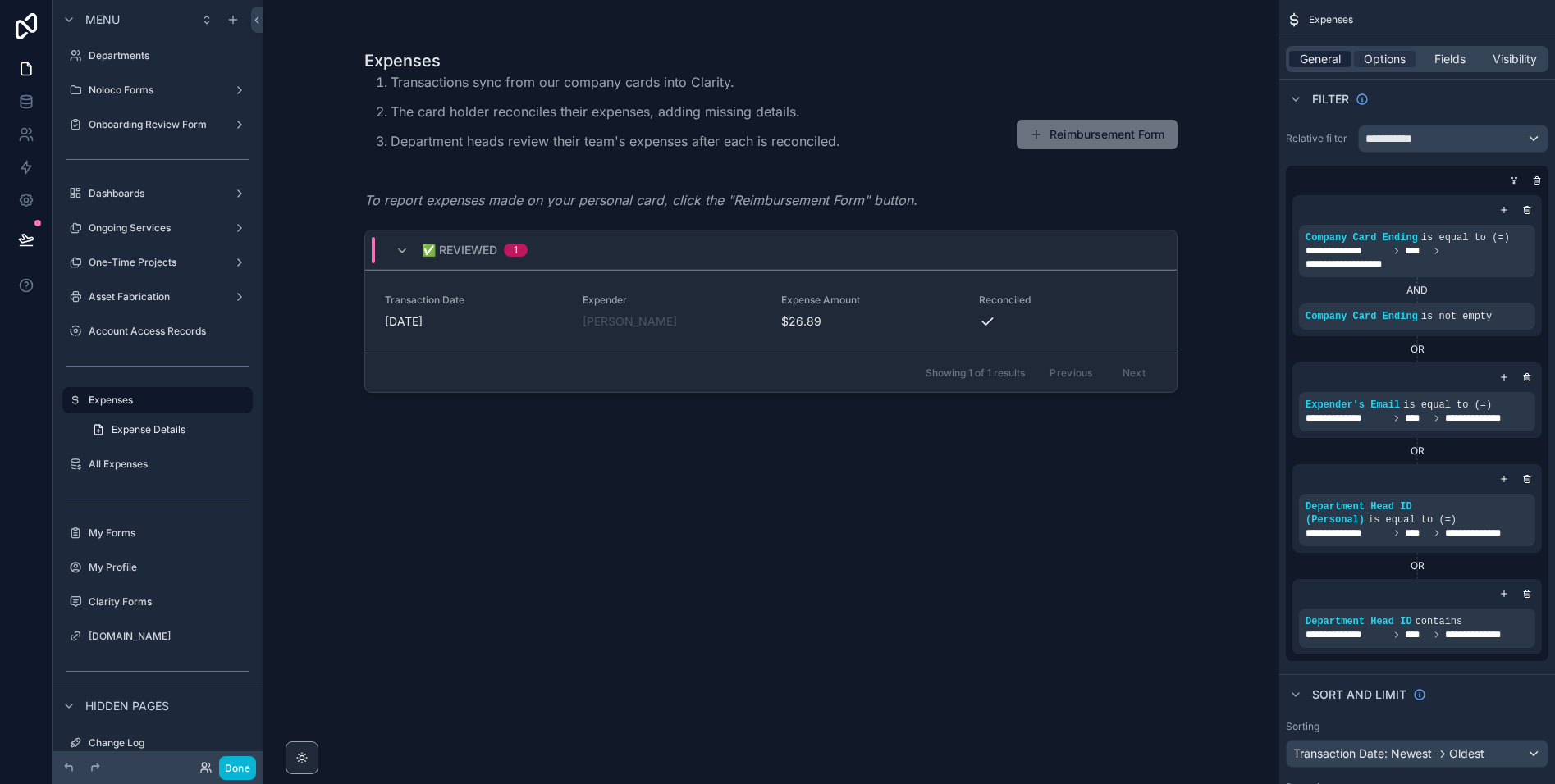
click at [1323, 60] on span "General" at bounding box center [1320, 59] width 41 height 17
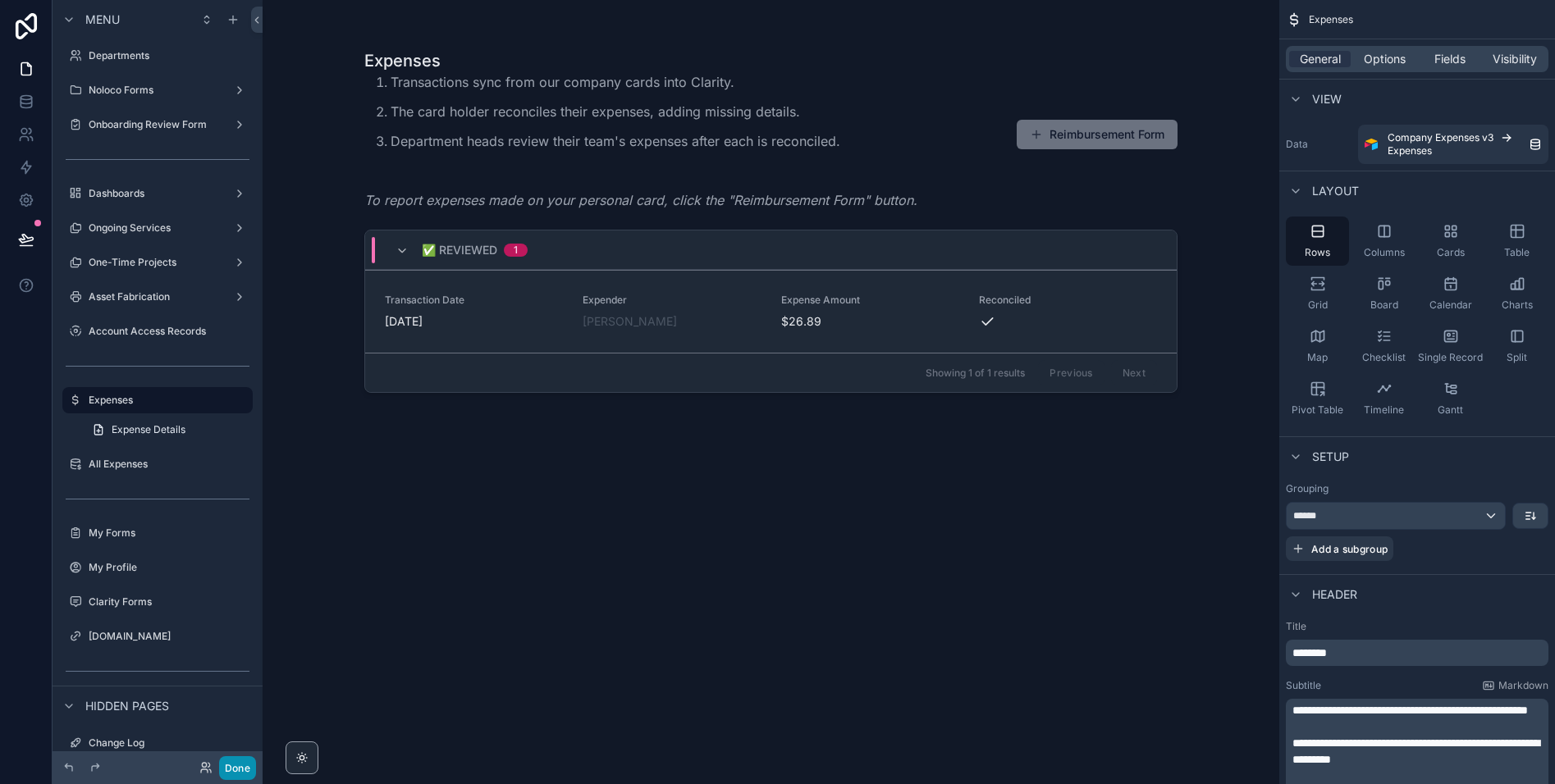
drag, startPoint x: 239, startPoint y: 768, endPoint x: 605, endPoint y: 585, distance: 409.2
click at [257, 760] on div "Done" at bounding box center [157, 767] width 210 height 33
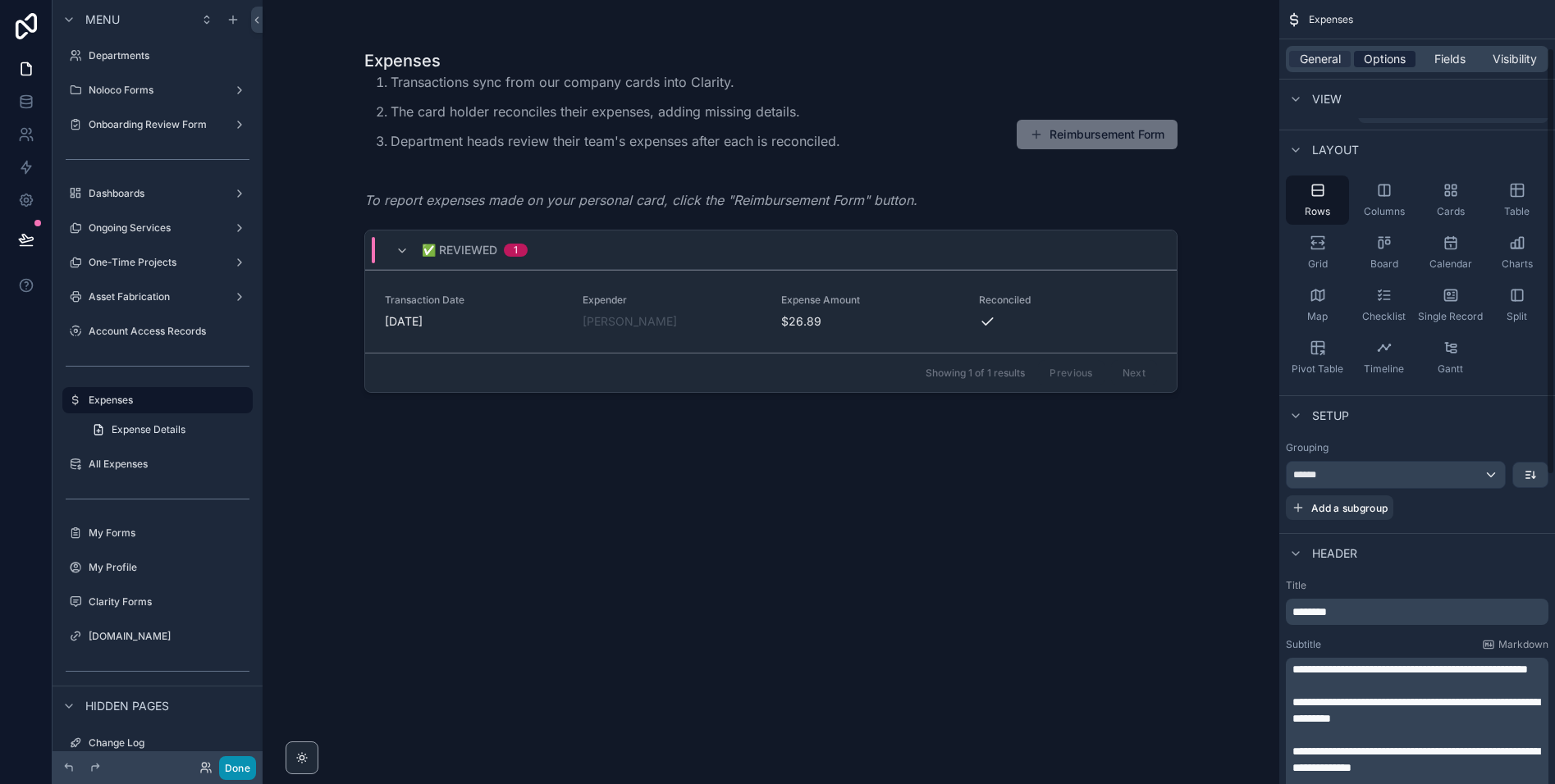
scroll to position [22, 0]
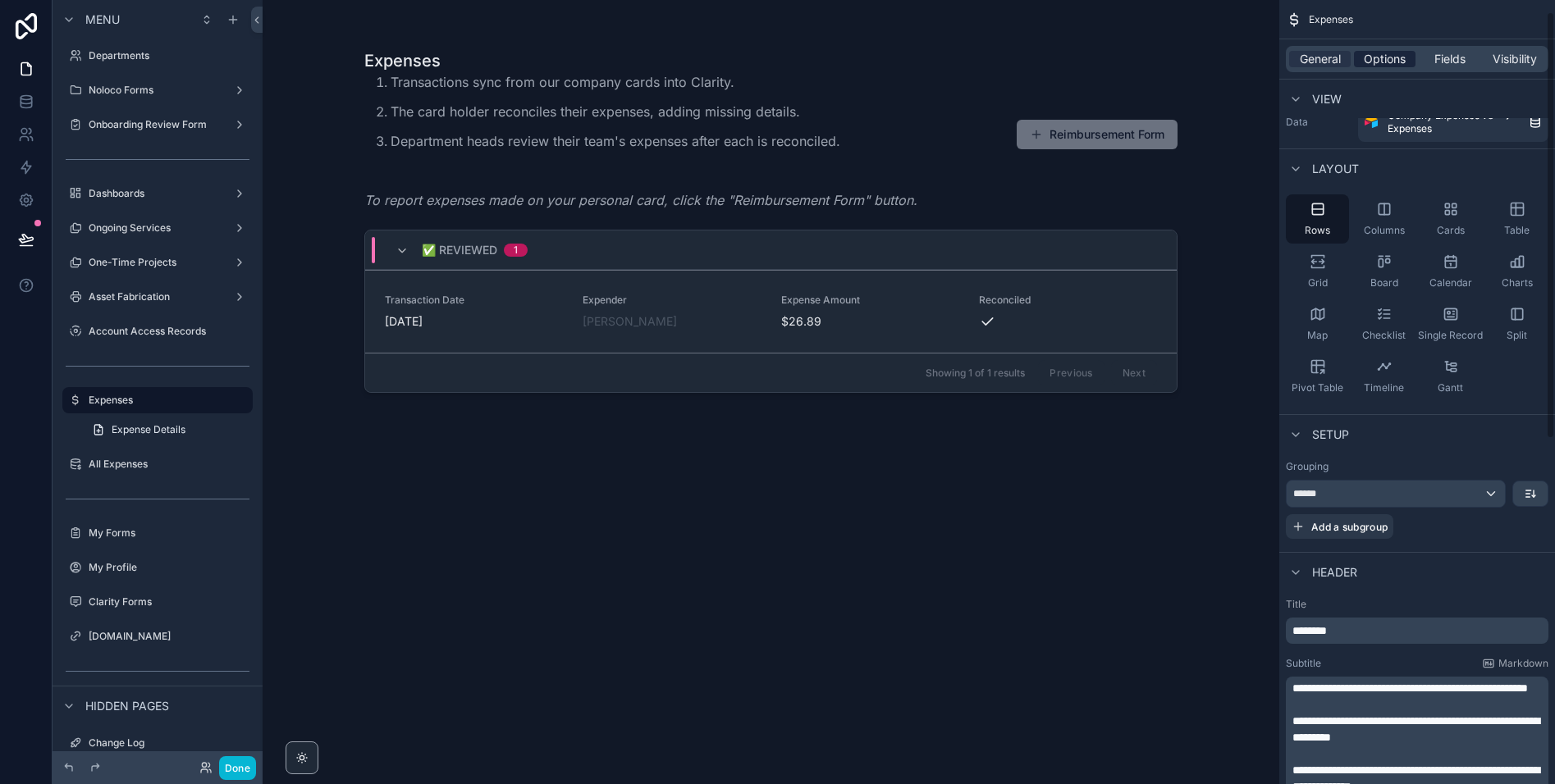
click at [1375, 50] on span "Options" at bounding box center [1385, 59] width 42 height 17
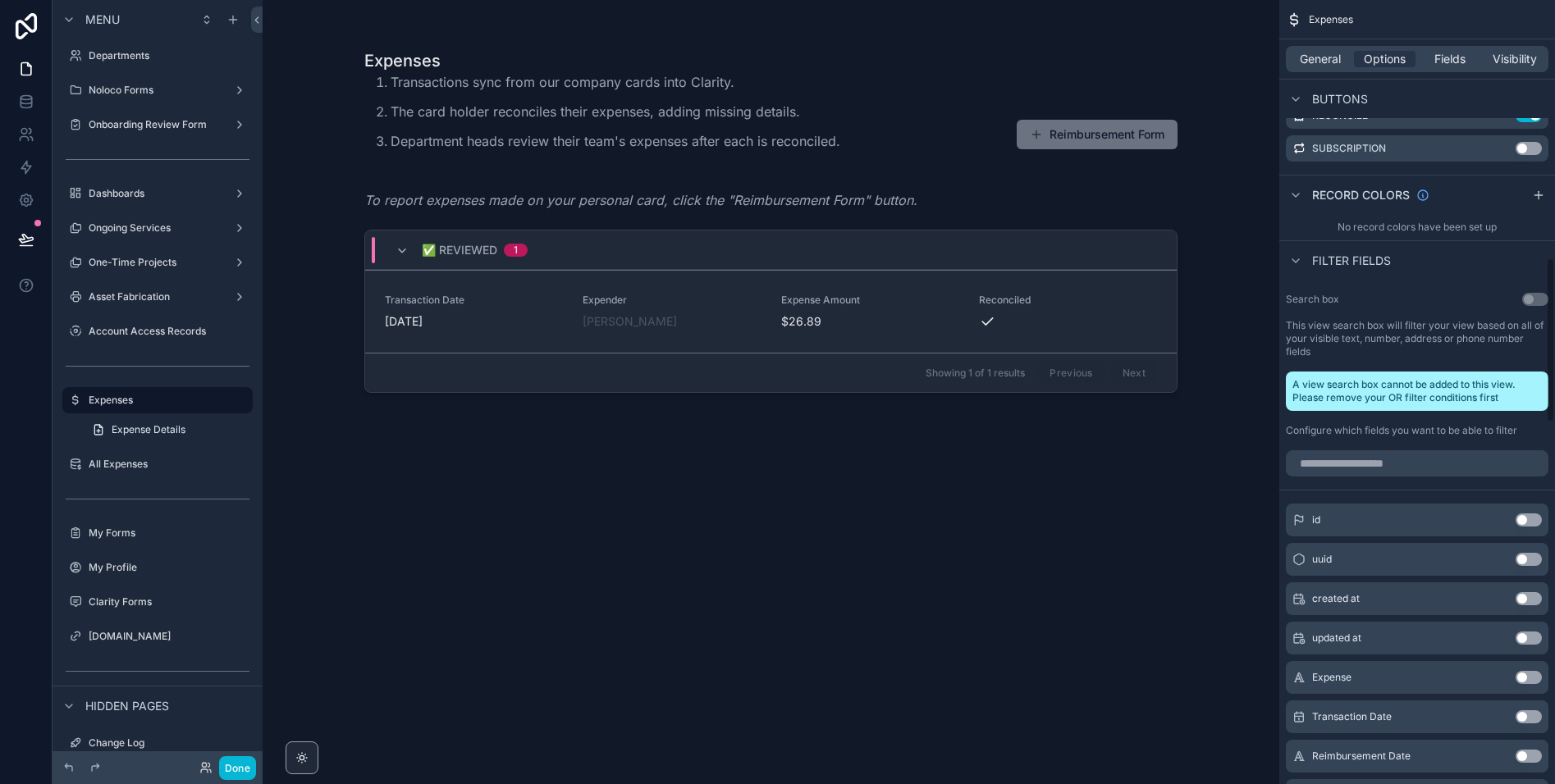
scroll to position [1110, 0]
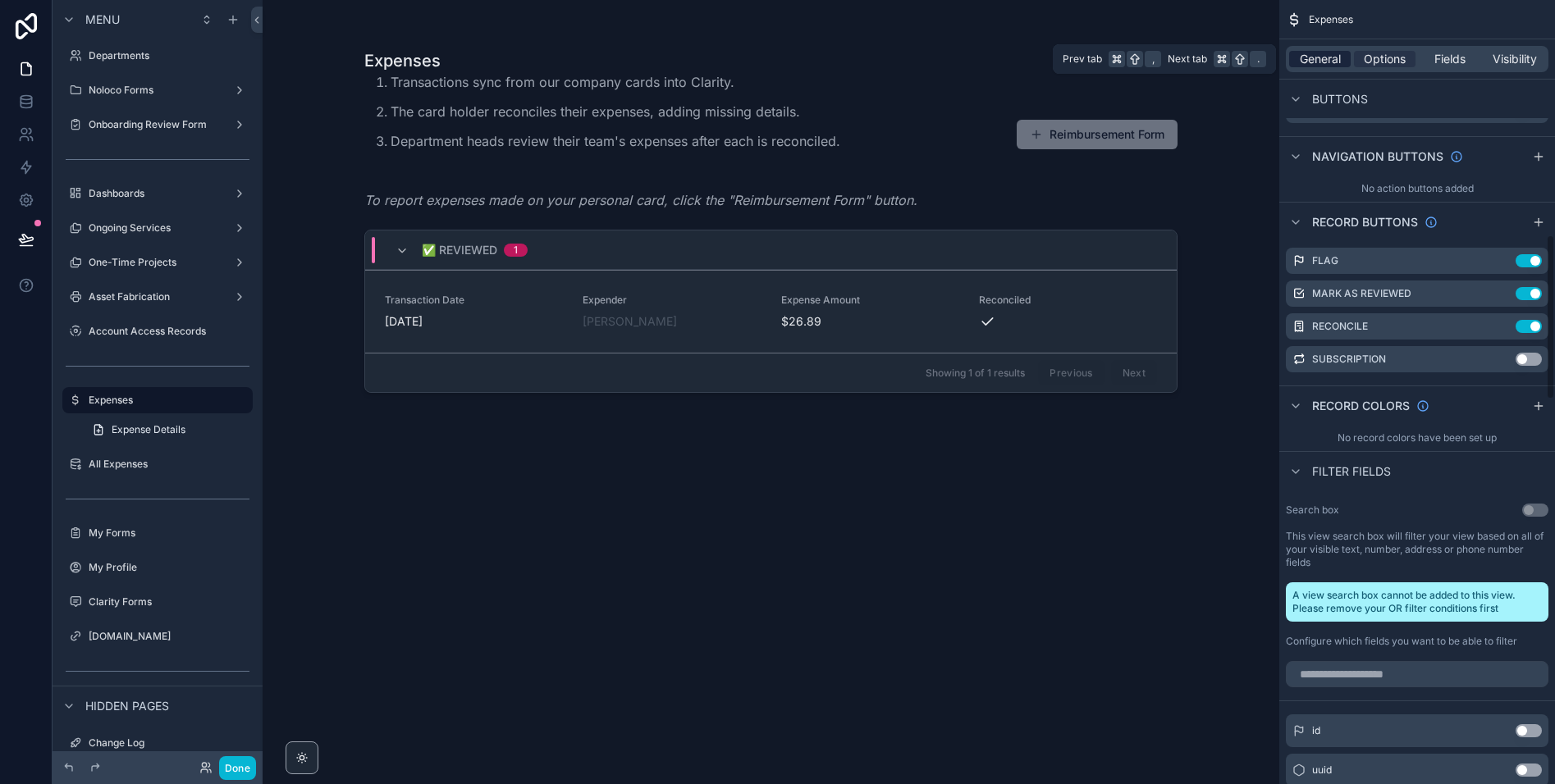
click at [1309, 64] on span "General" at bounding box center [1320, 59] width 41 height 17
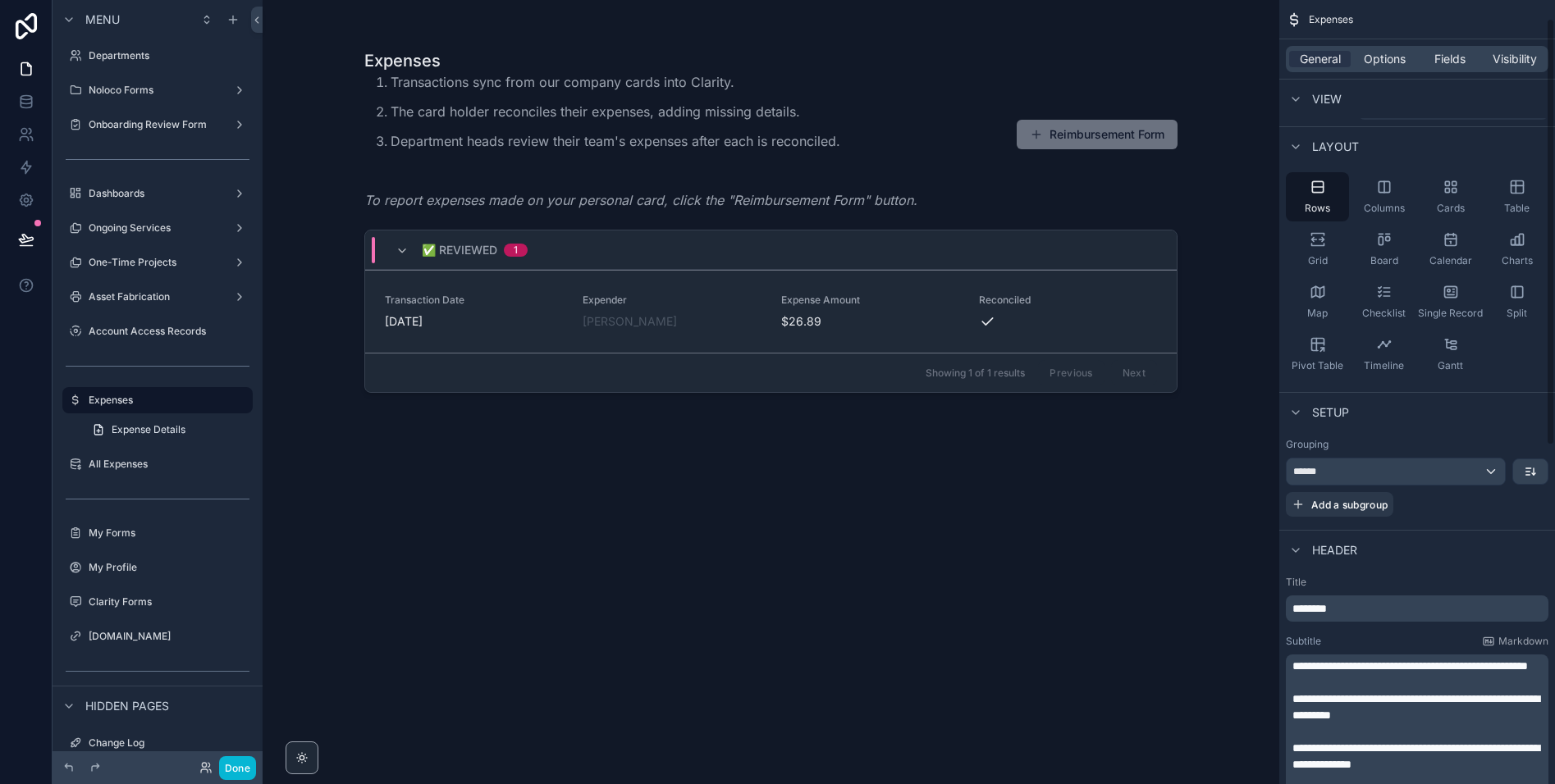
scroll to position [0, 0]
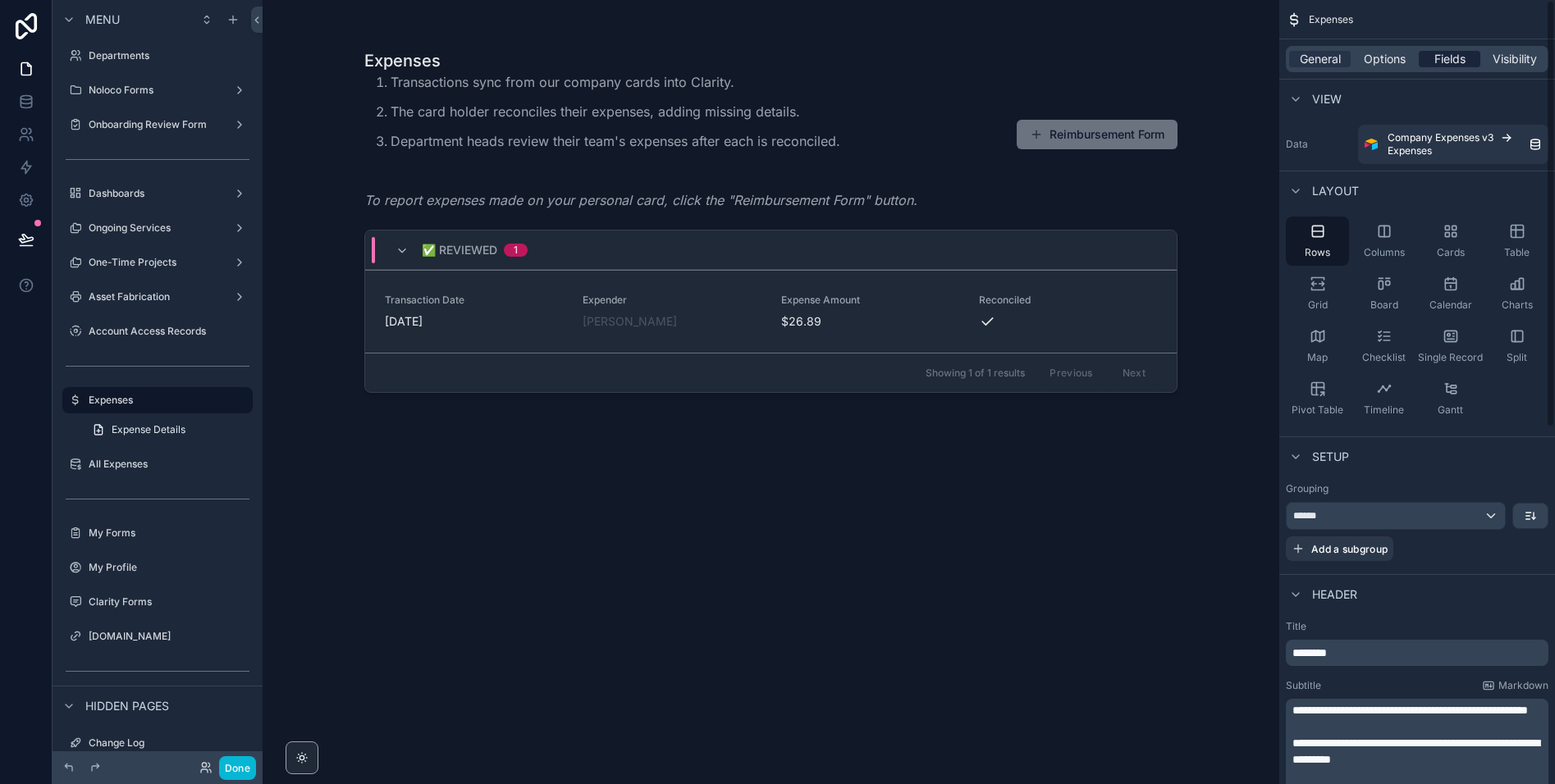
click at [1440, 61] on span "Fields" at bounding box center [1449, 59] width 31 height 17
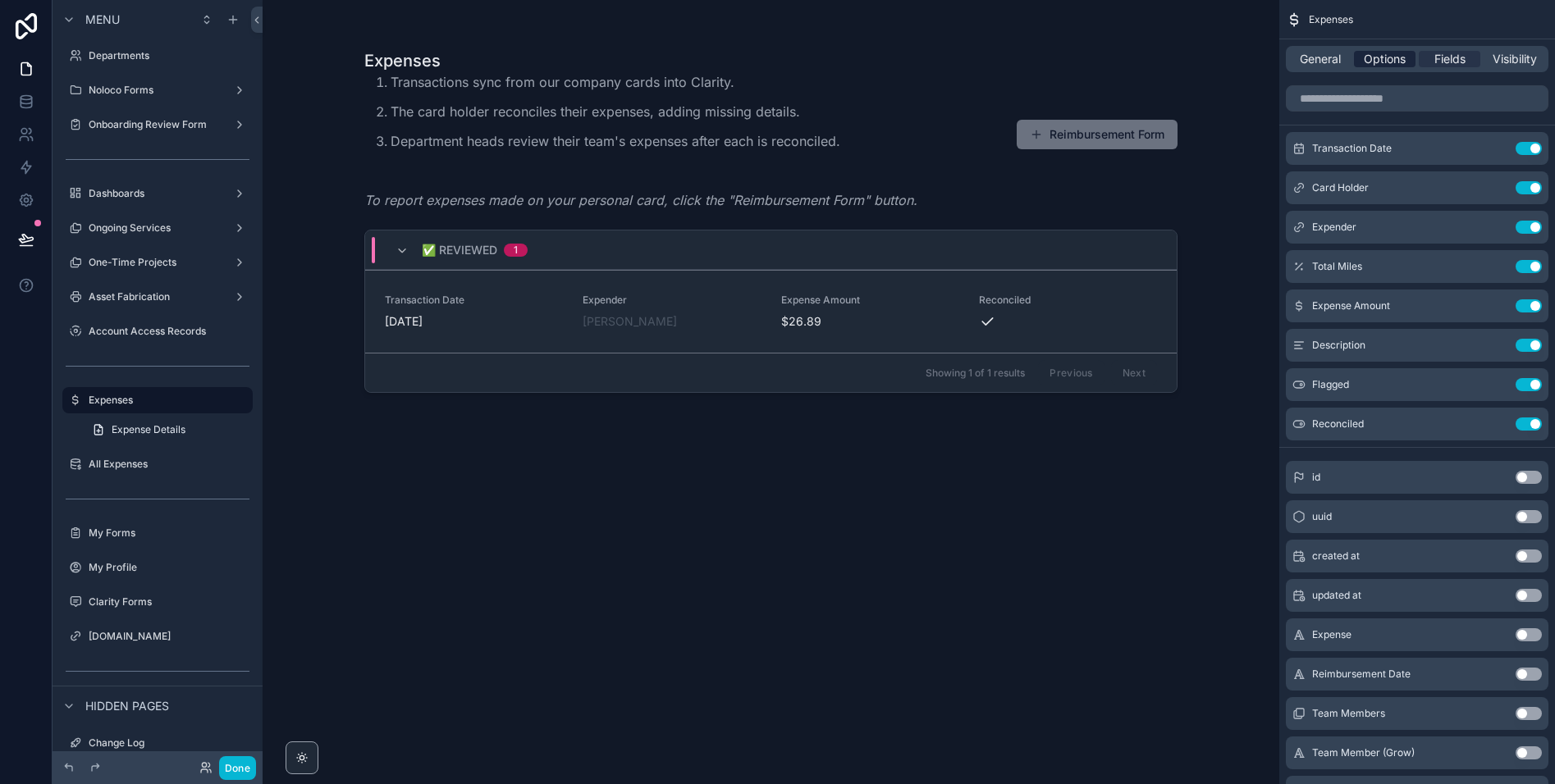
click at [1383, 61] on span "Options" at bounding box center [1385, 59] width 42 height 17
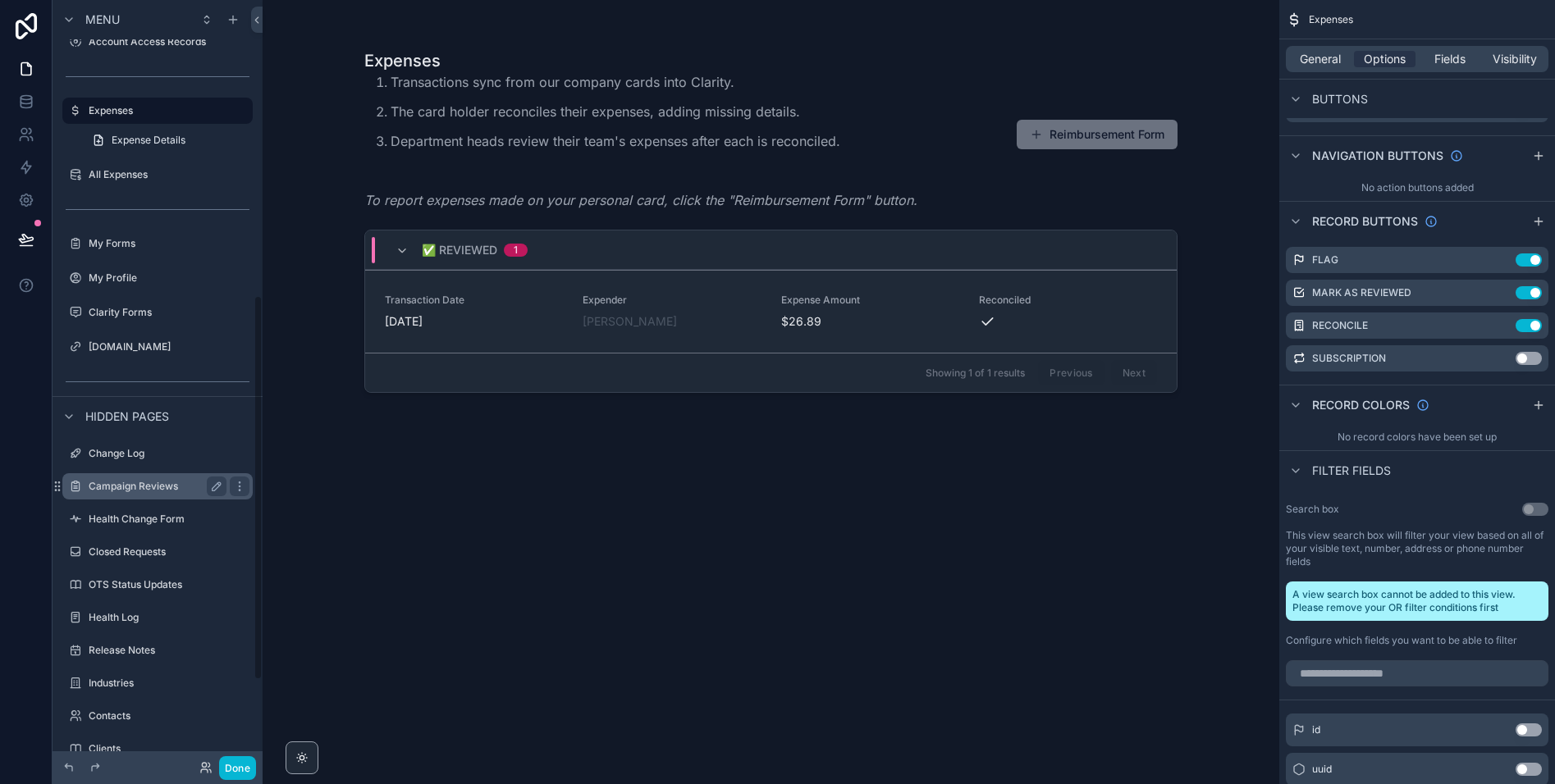
scroll to position [755, 0]
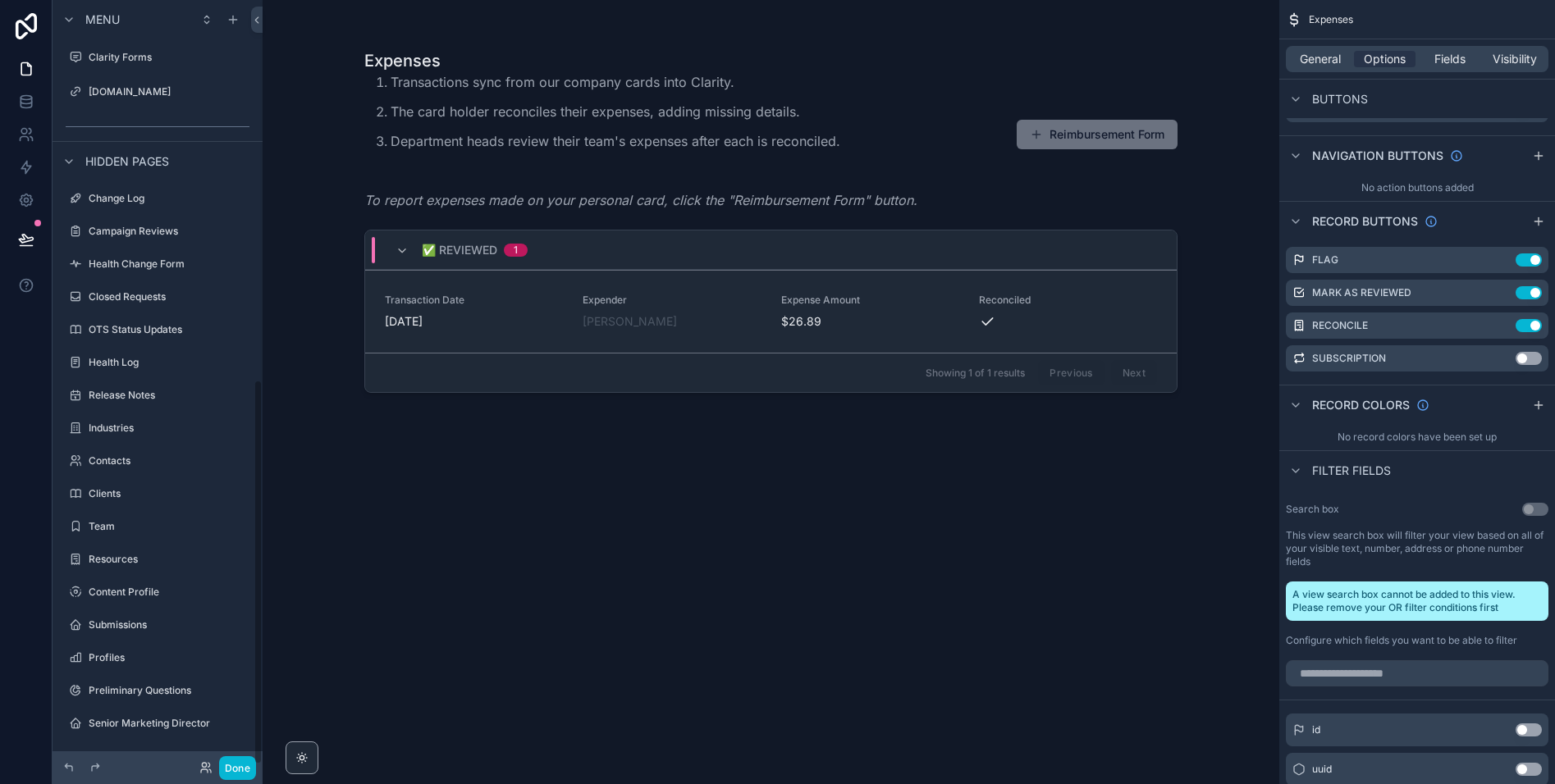
click at [447, 665] on div "scrollable content" at bounding box center [771, 382] width 839 height 765
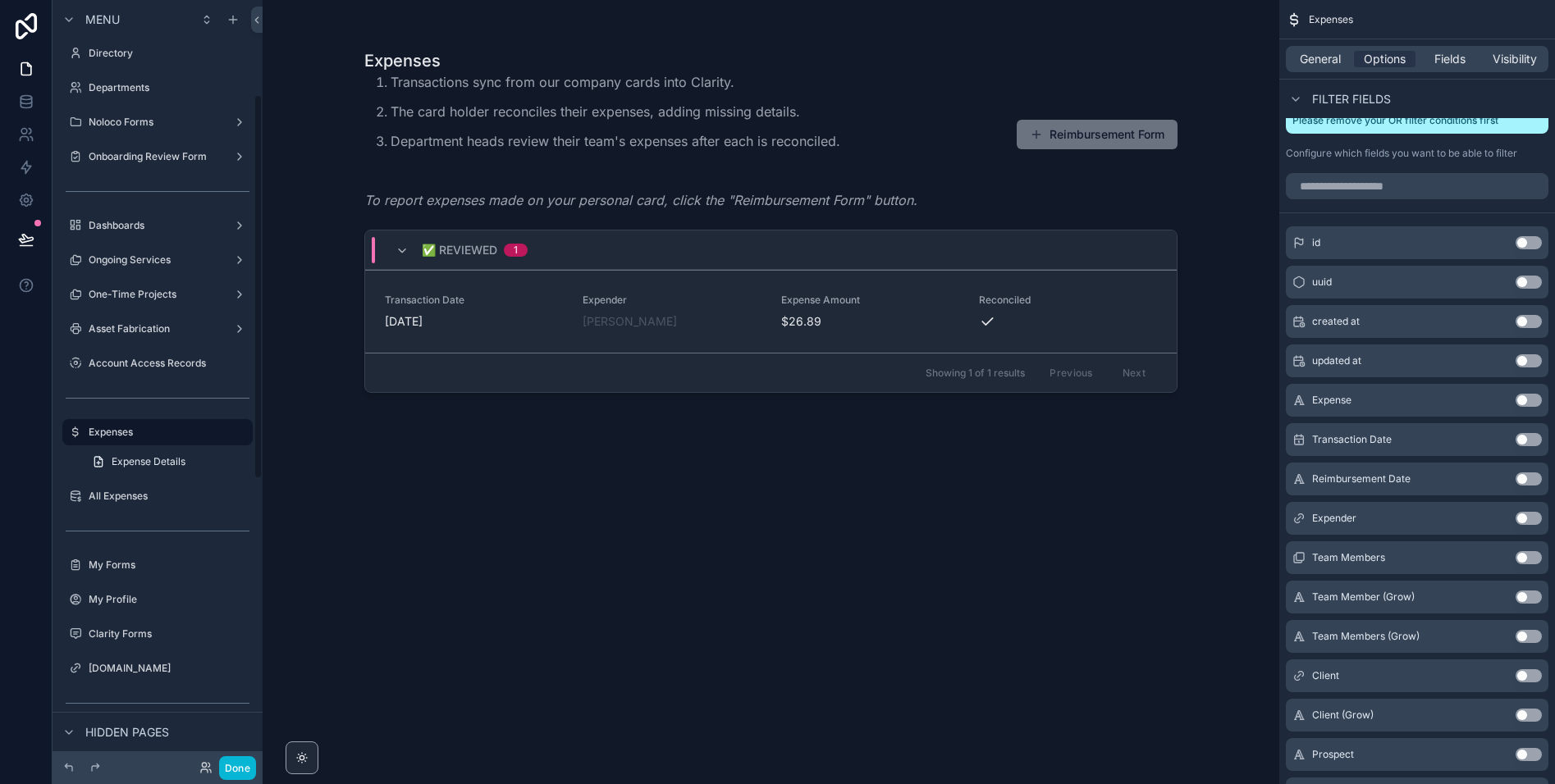
scroll to position [155, 0]
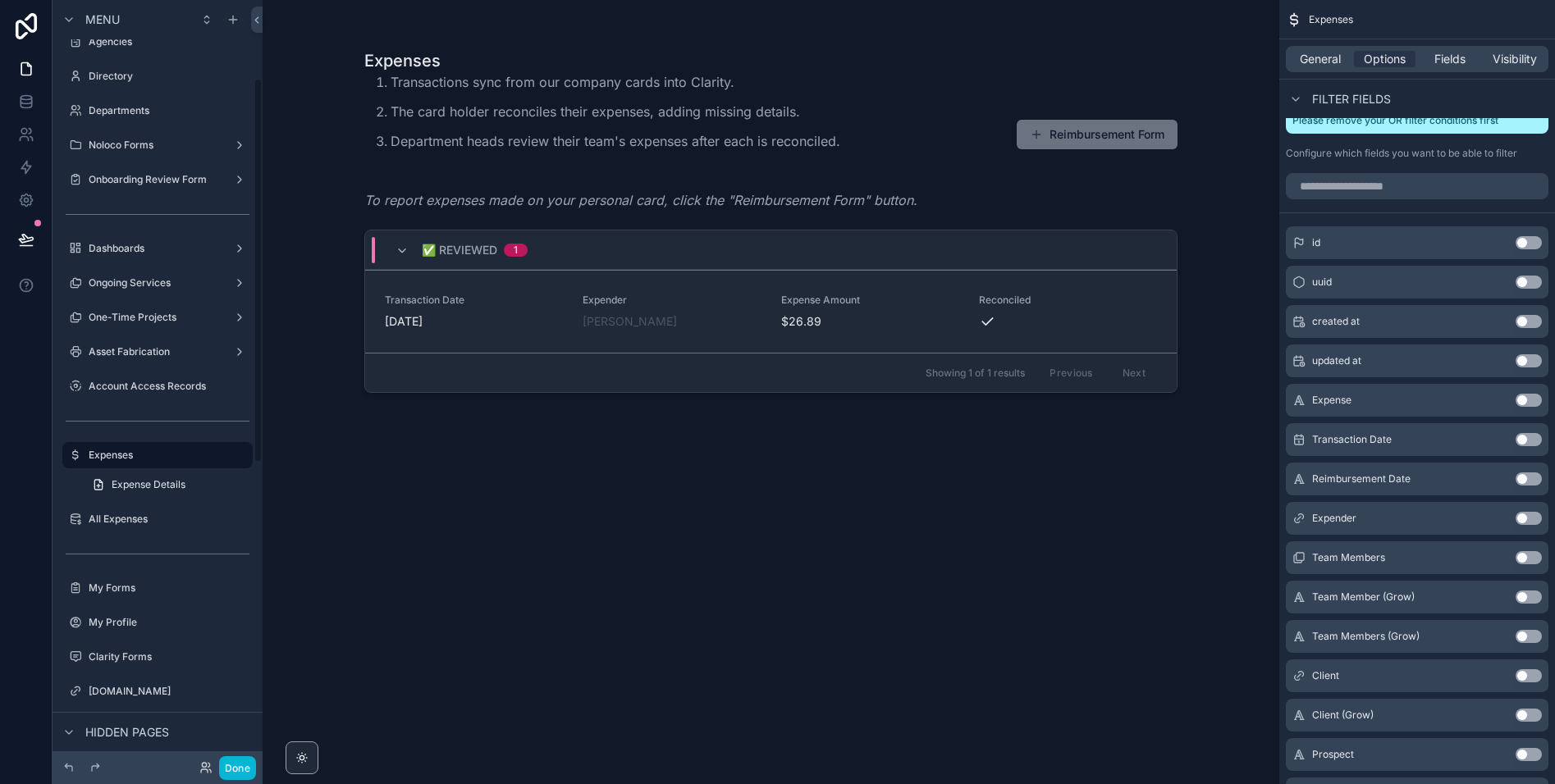
click at [674, 560] on div "Expenses Transactions sync from our company cards into Clarity. The card holder…" at bounding box center [771, 402] width 813 height 725
click at [633, 555] on div "Expenses Transactions sync from our company cards into Clarity. The card holder…" at bounding box center [771, 402] width 813 height 725
click at [233, 771] on button "Done" at bounding box center [238, 768] width 37 height 24
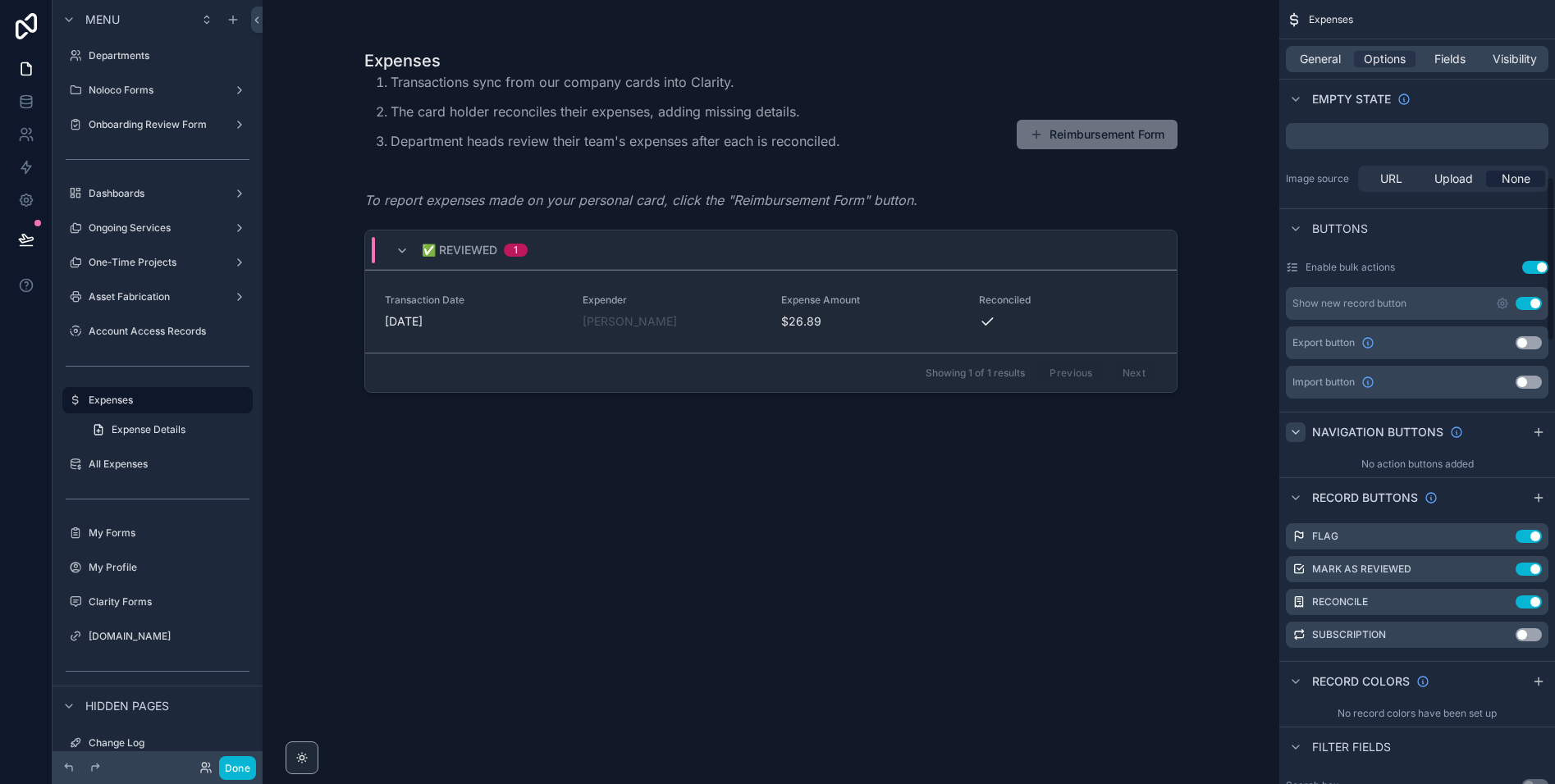
scroll to position [834, 0]
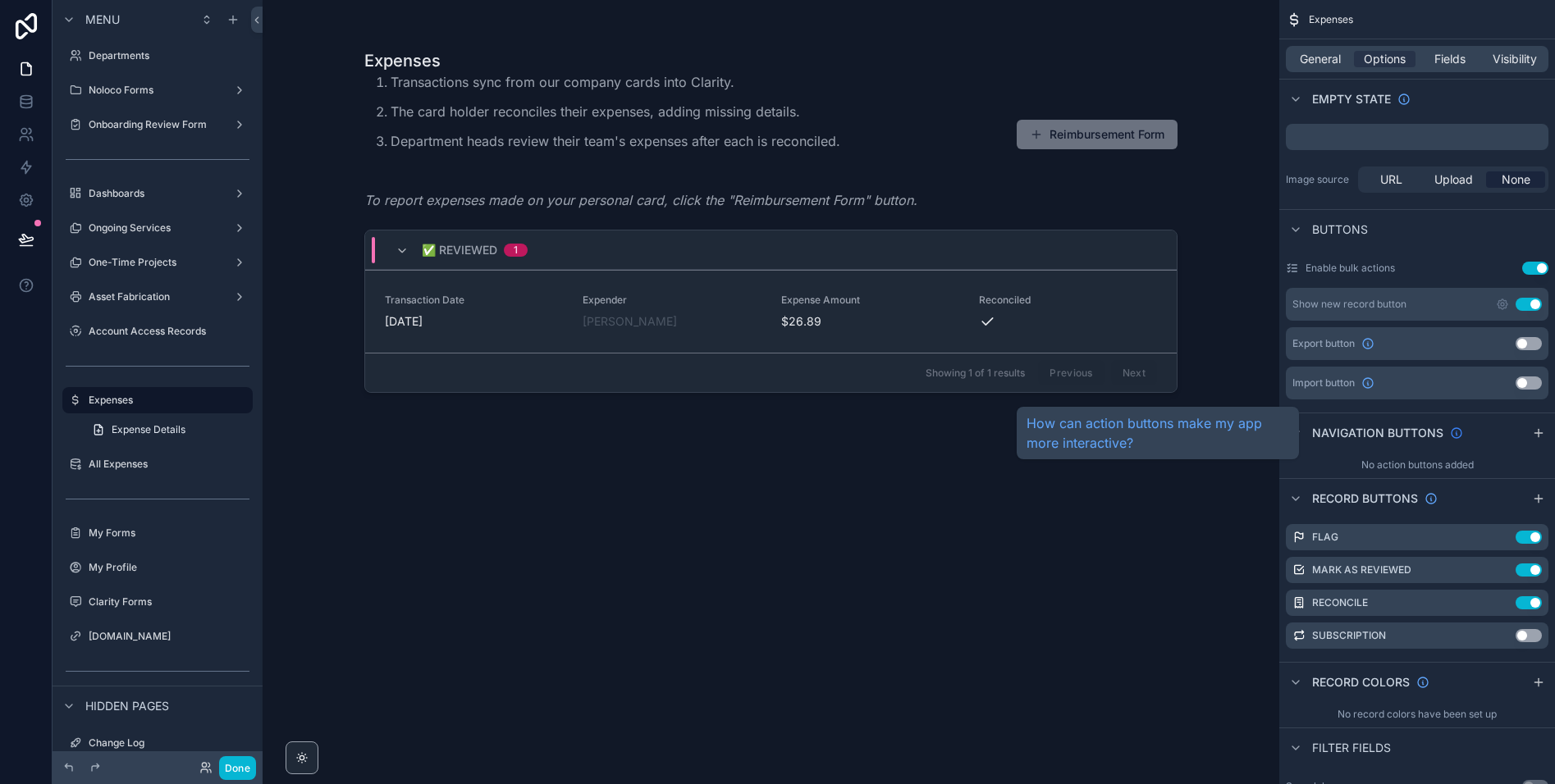
click at [1451, 433] on icon "scrollable content" at bounding box center [1456, 433] width 13 height 13
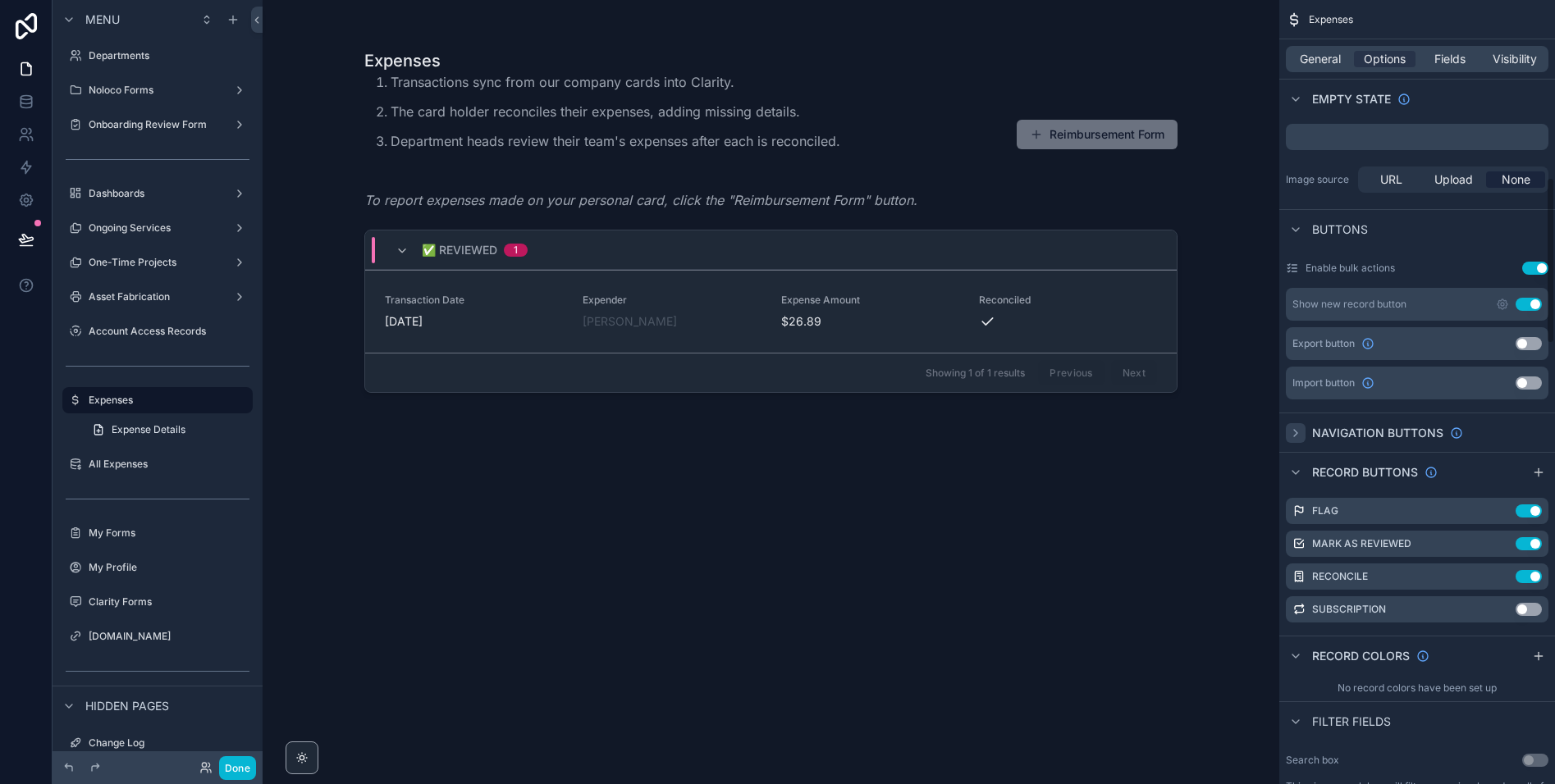
click at [1294, 435] on icon "scrollable content" at bounding box center [1295, 433] width 4 height 6
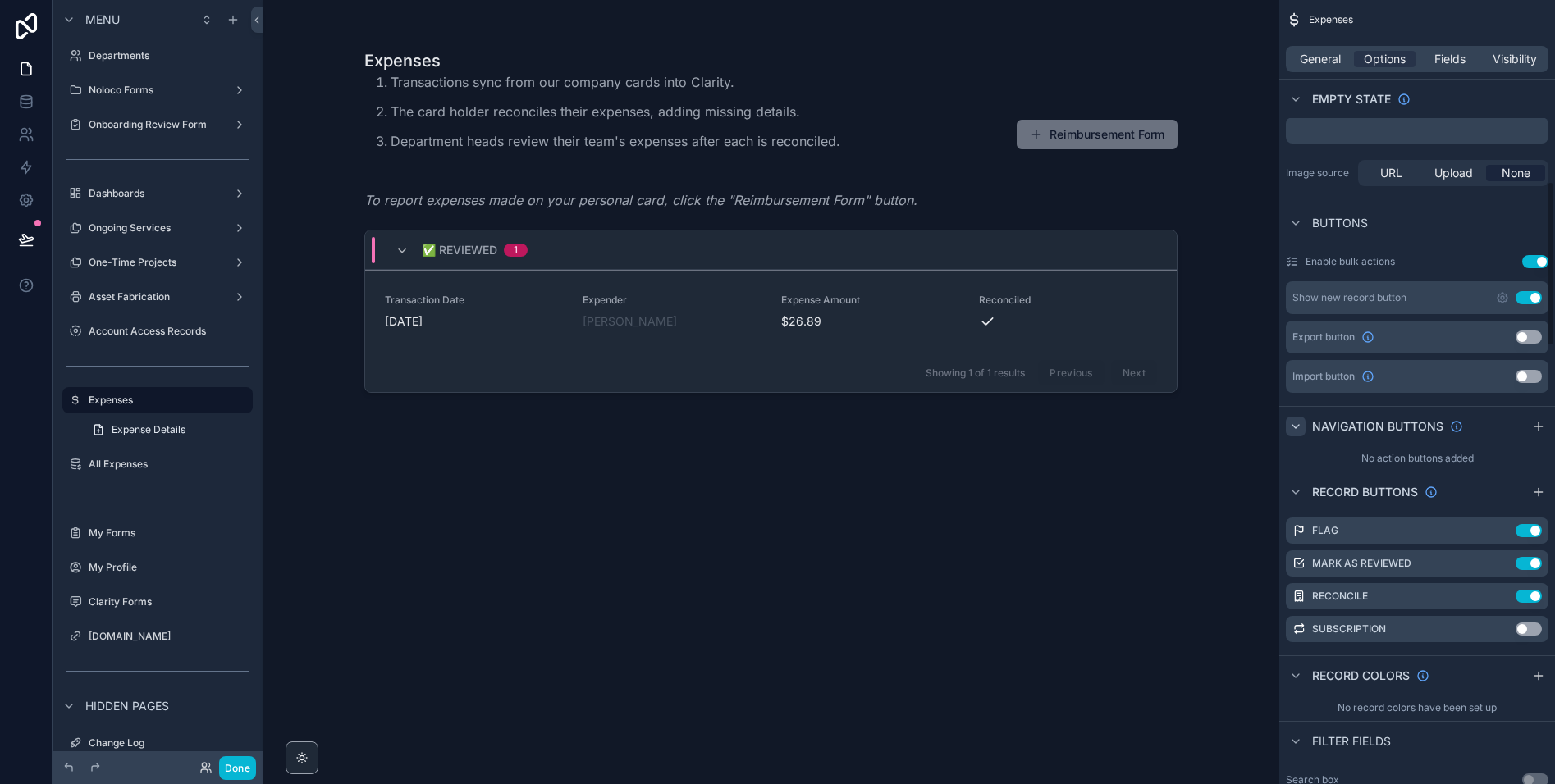
scroll to position [877, 0]
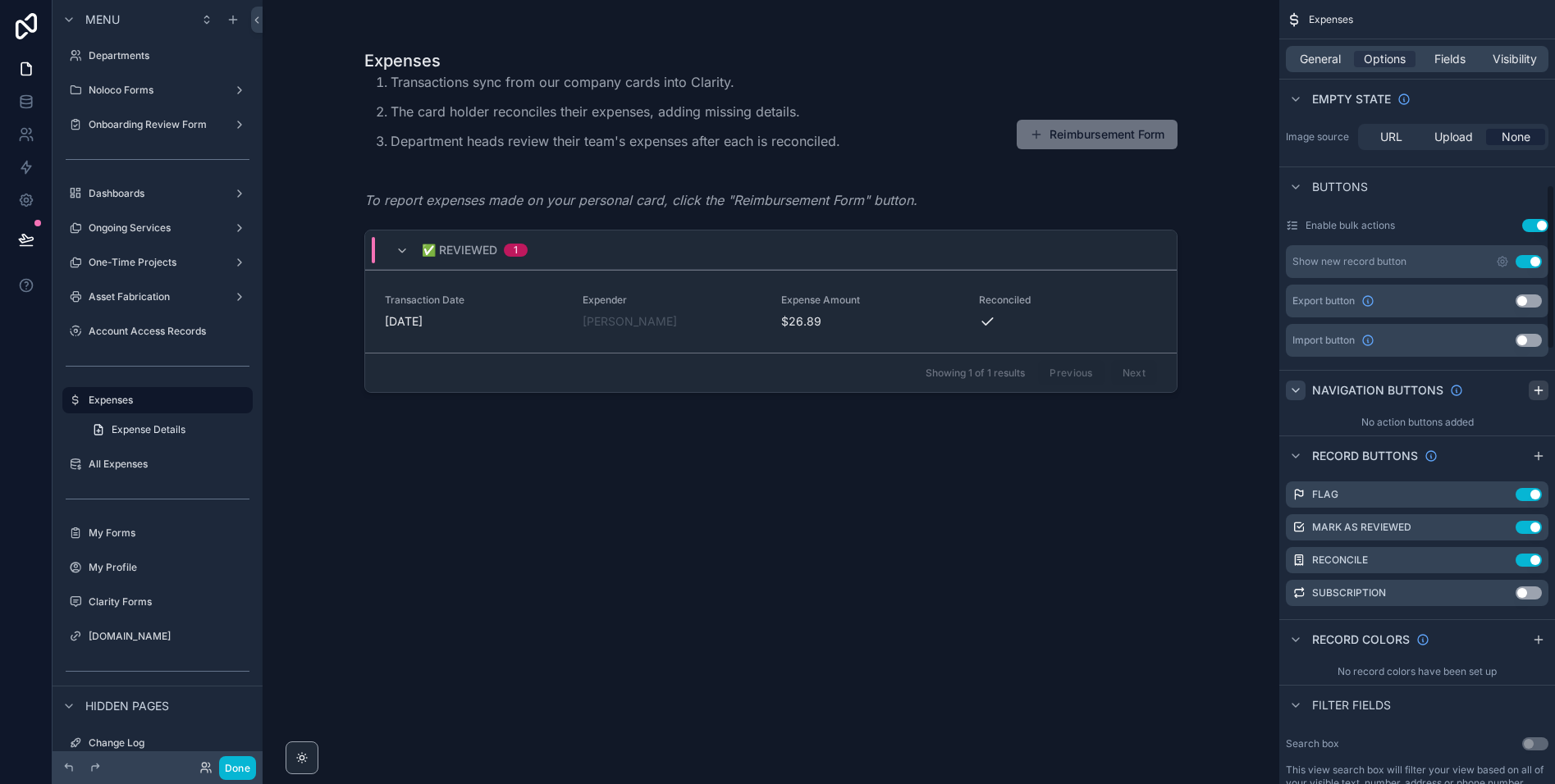
click at [1538, 391] on icon "scrollable content" at bounding box center [1538, 391] width 7 height 0
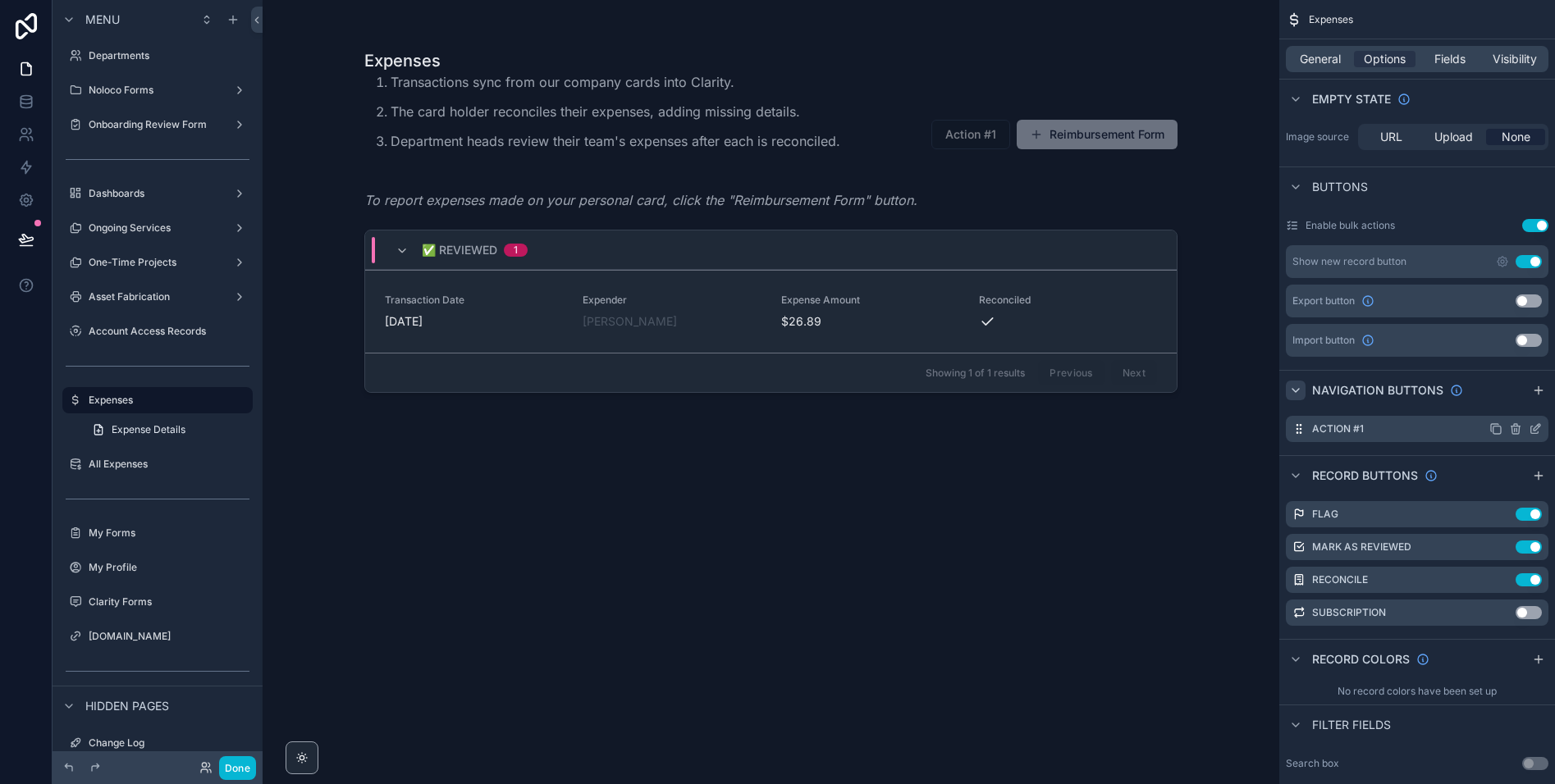
click at [1535, 425] on icon "scrollable content" at bounding box center [1535, 429] width 13 height 13
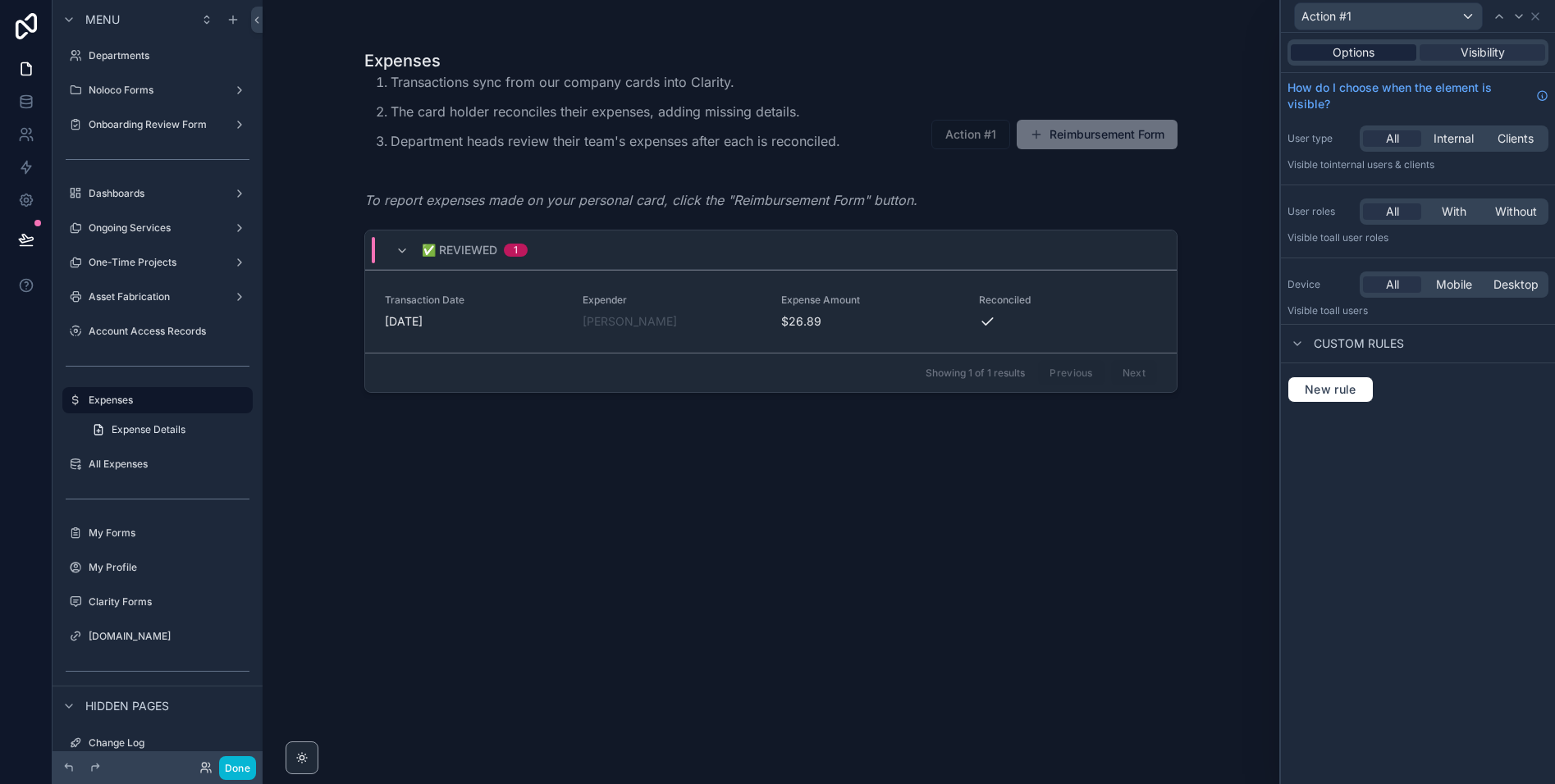
click at [1337, 58] on span "Options" at bounding box center [1354, 52] width 42 height 17
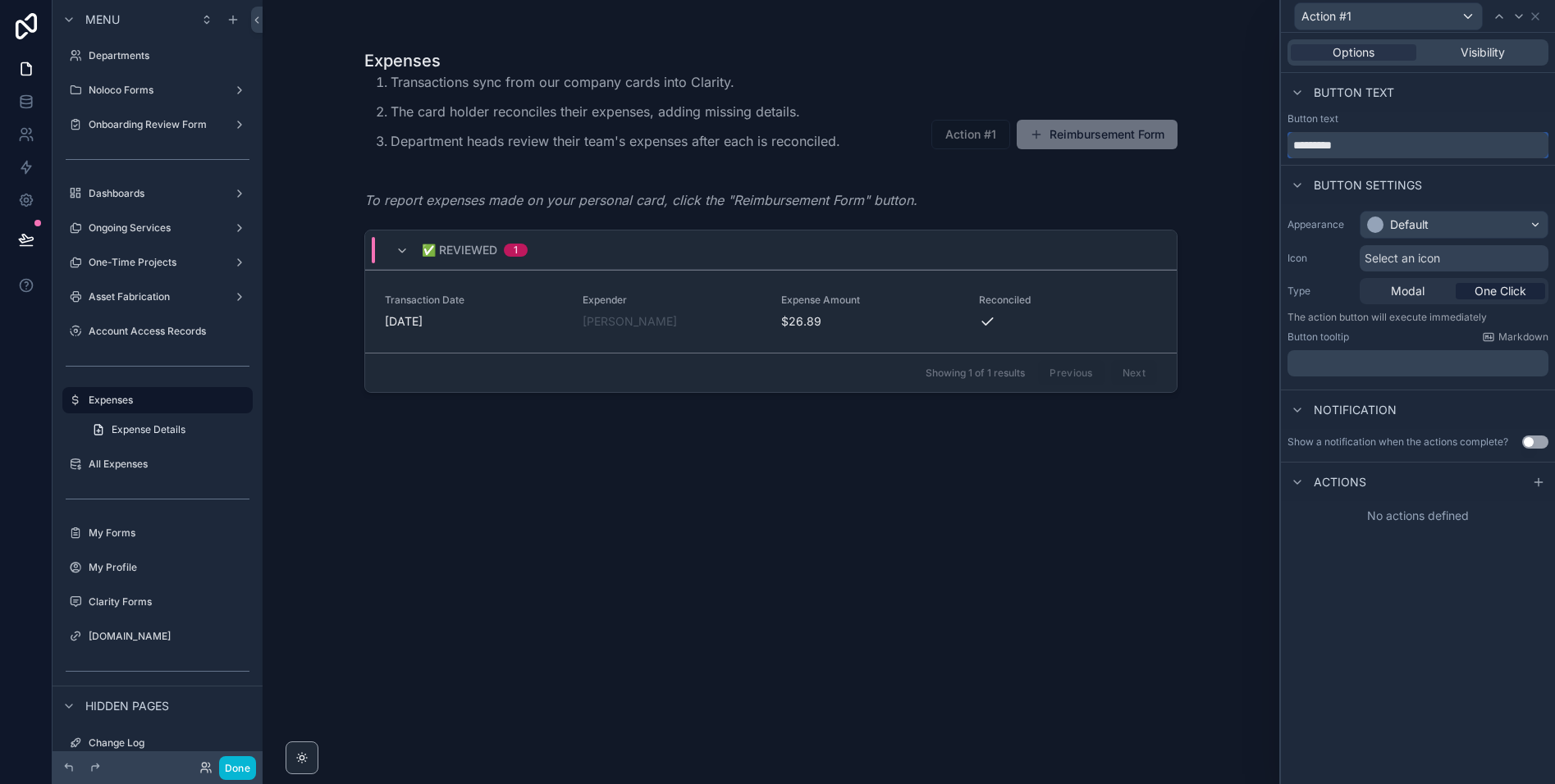
click at [1368, 151] on input "*********" at bounding box center [1417, 145] width 261 height 27
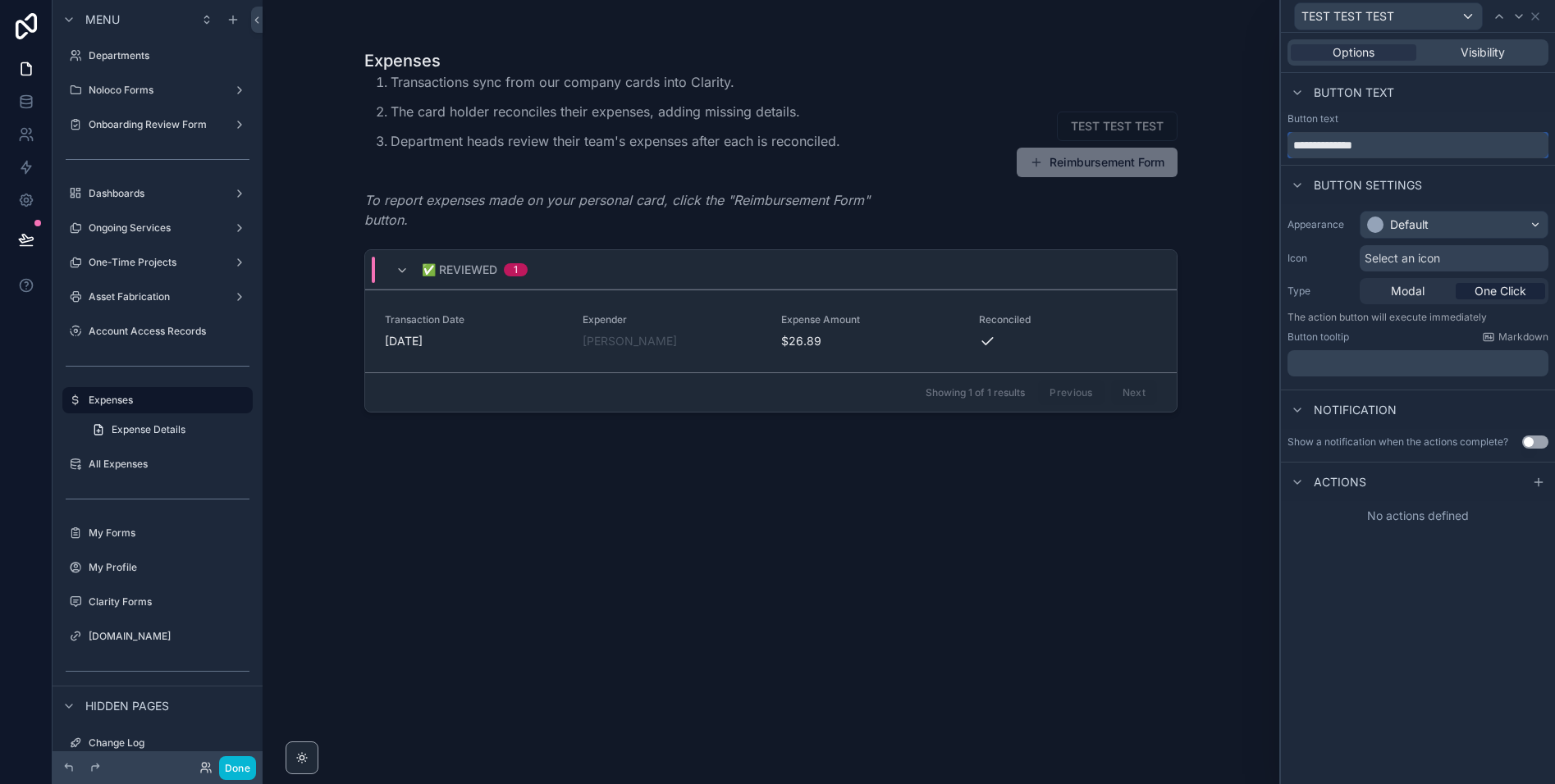
type input "**********"
click at [1387, 221] on div "Default" at bounding box center [1397, 225] width 61 height 17
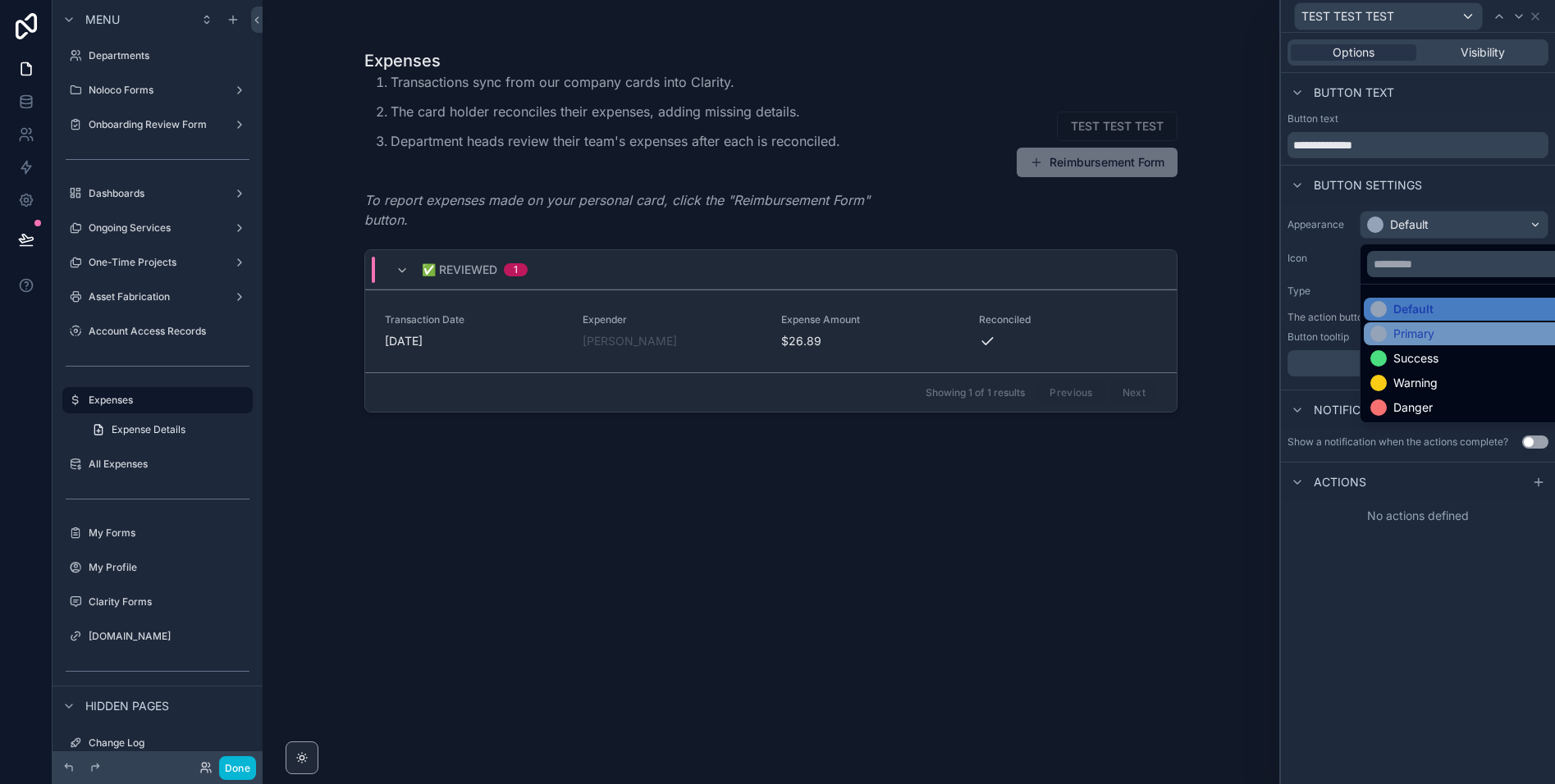
click at [1409, 337] on div "Primary" at bounding box center [1414, 334] width 41 height 17
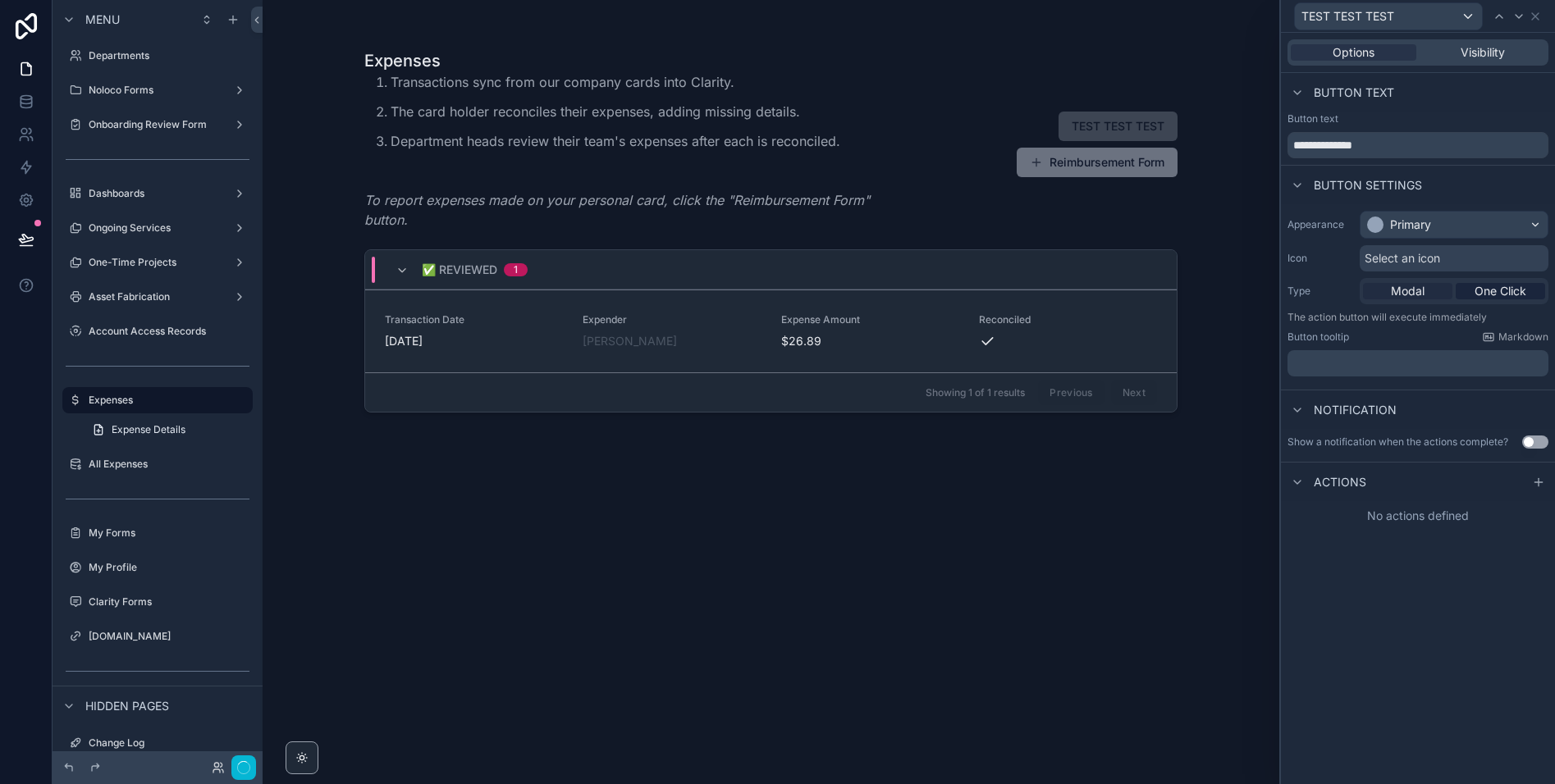
click at [1394, 299] on span "Modal" at bounding box center [1407, 292] width 34 height 17
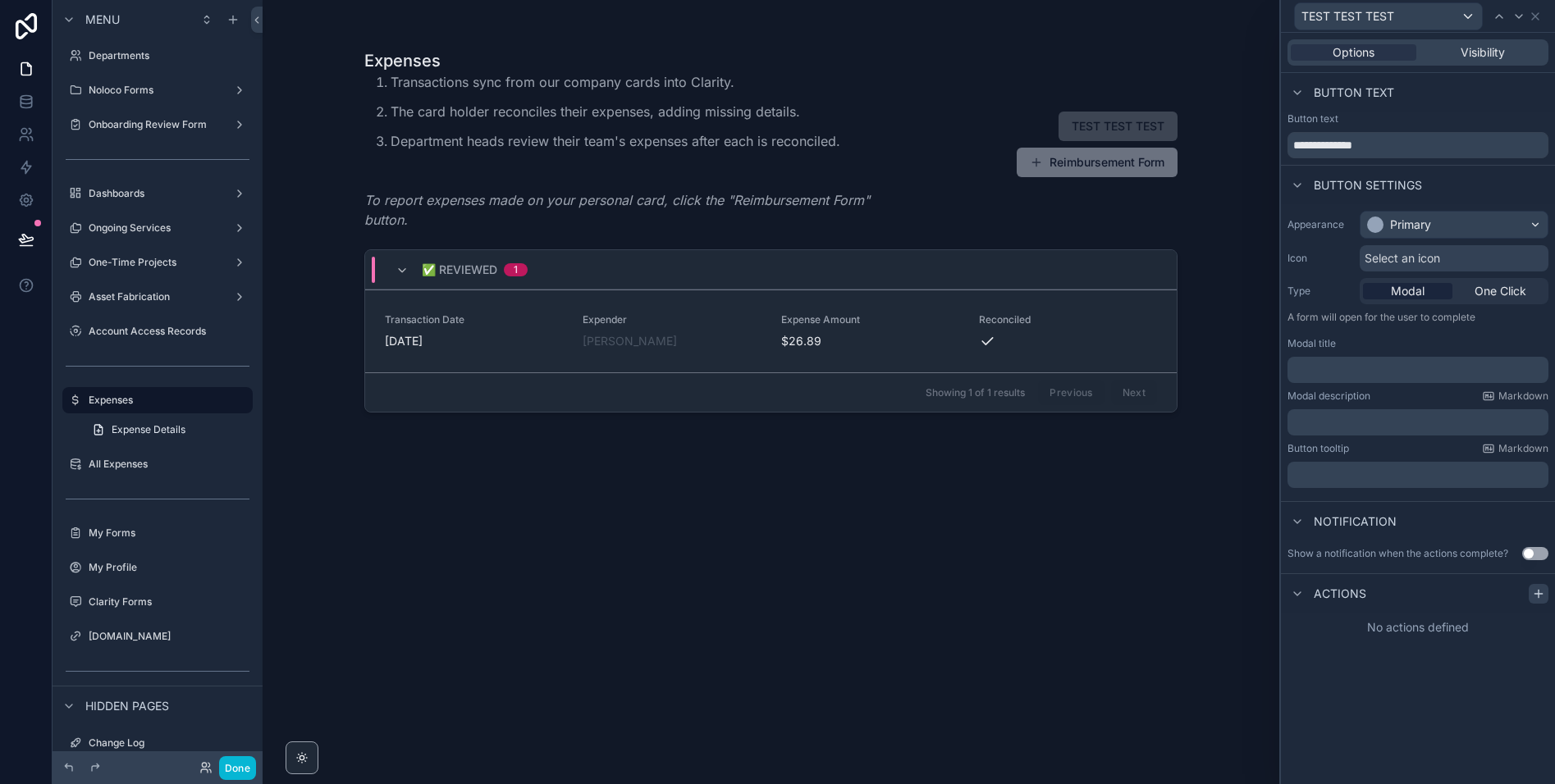
click at [1540, 591] on icon at bounding box center [1538, 593] width 13 height 13
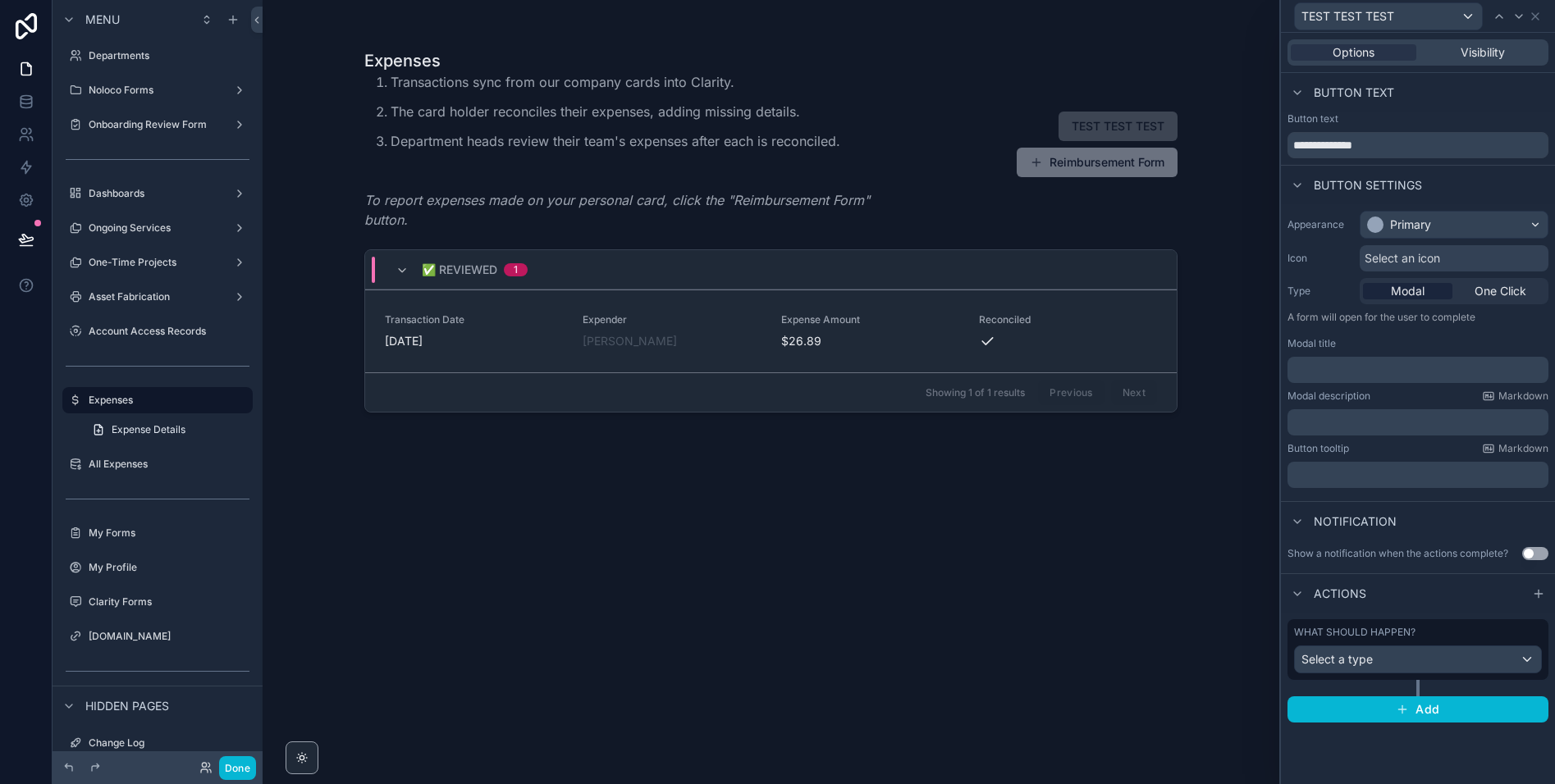
click at [1438, 635] on div "What should happen?" at bounding box center [1417, 632] width 248 height 13
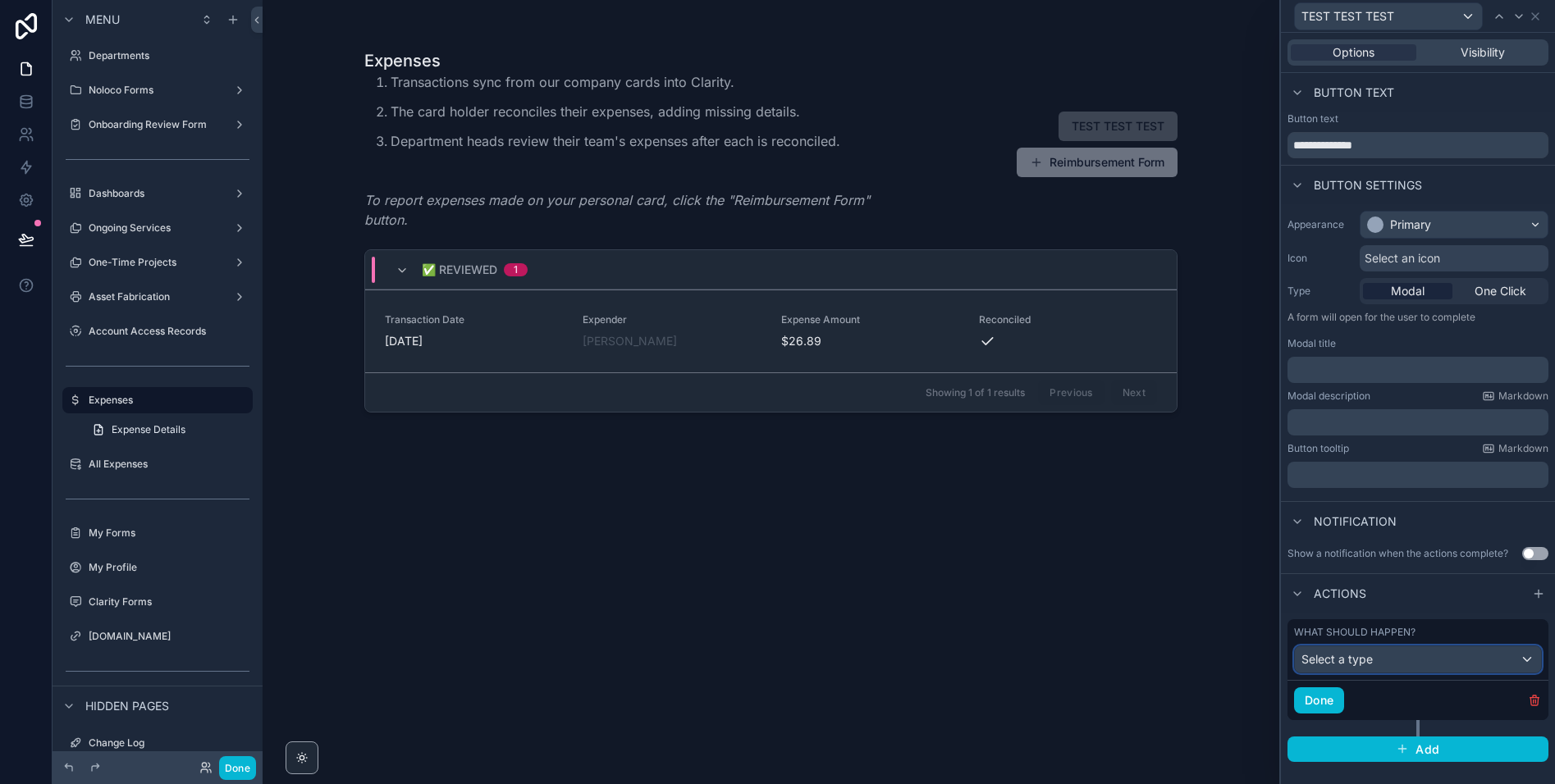
click at [1372, 663] on div "Select a type" at bounding box center [1417, 659] width 246 height 27
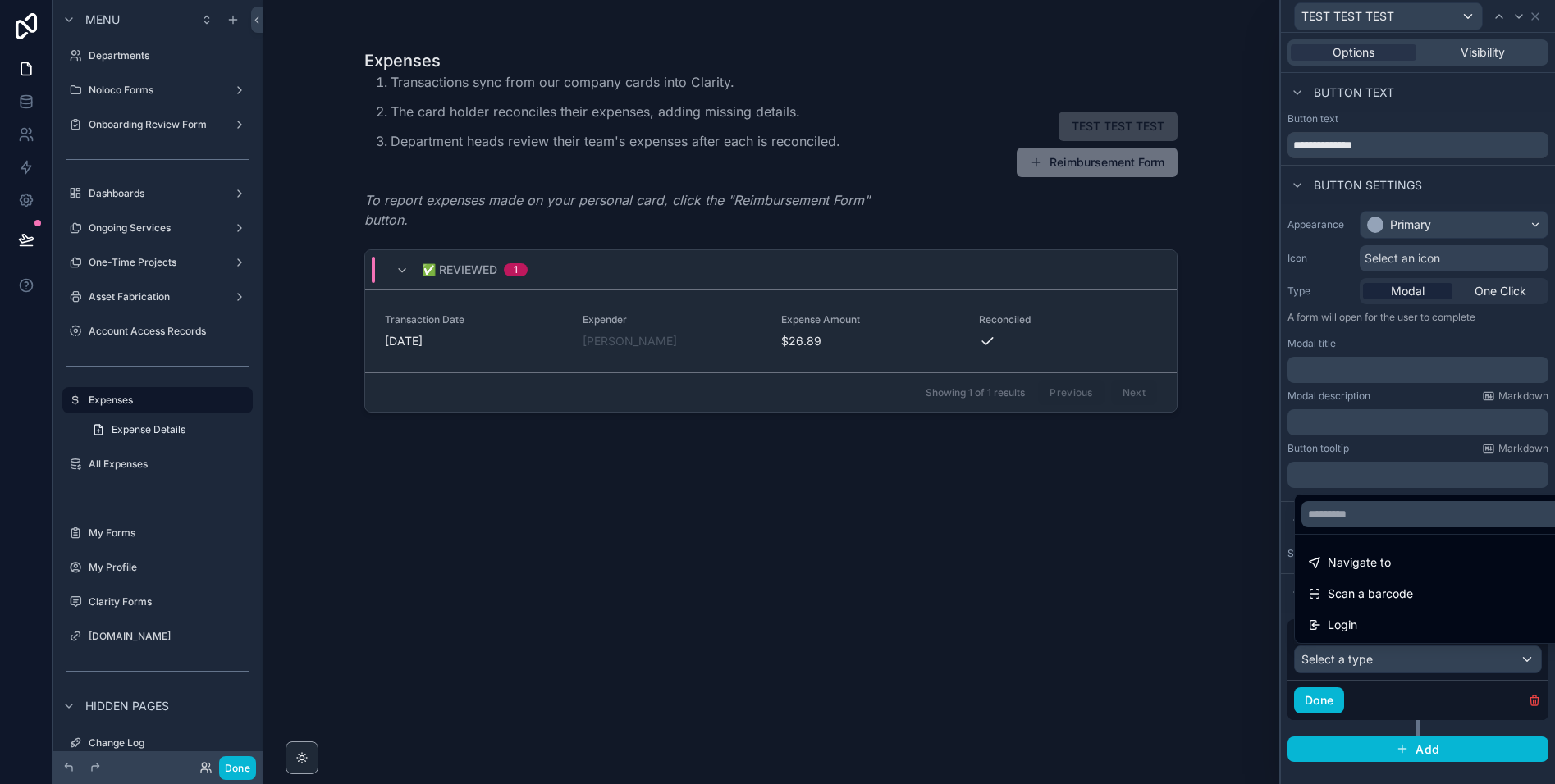
click at [1416, 115] on div at bounding box center [1417, 392] width 274 height 784
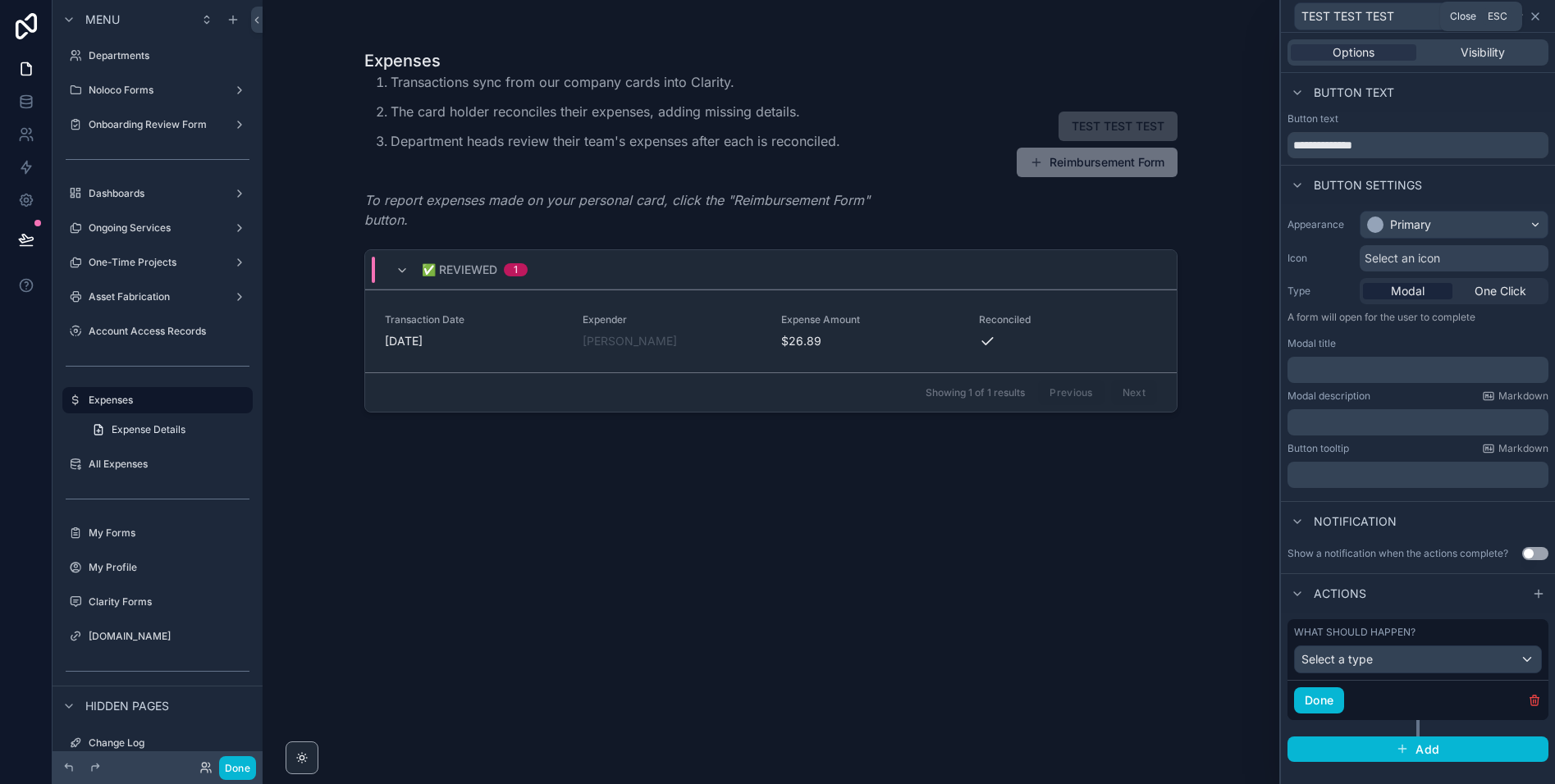
click at [1533, 13] on icon at bounding box center [1535, 16] width 6 height 6
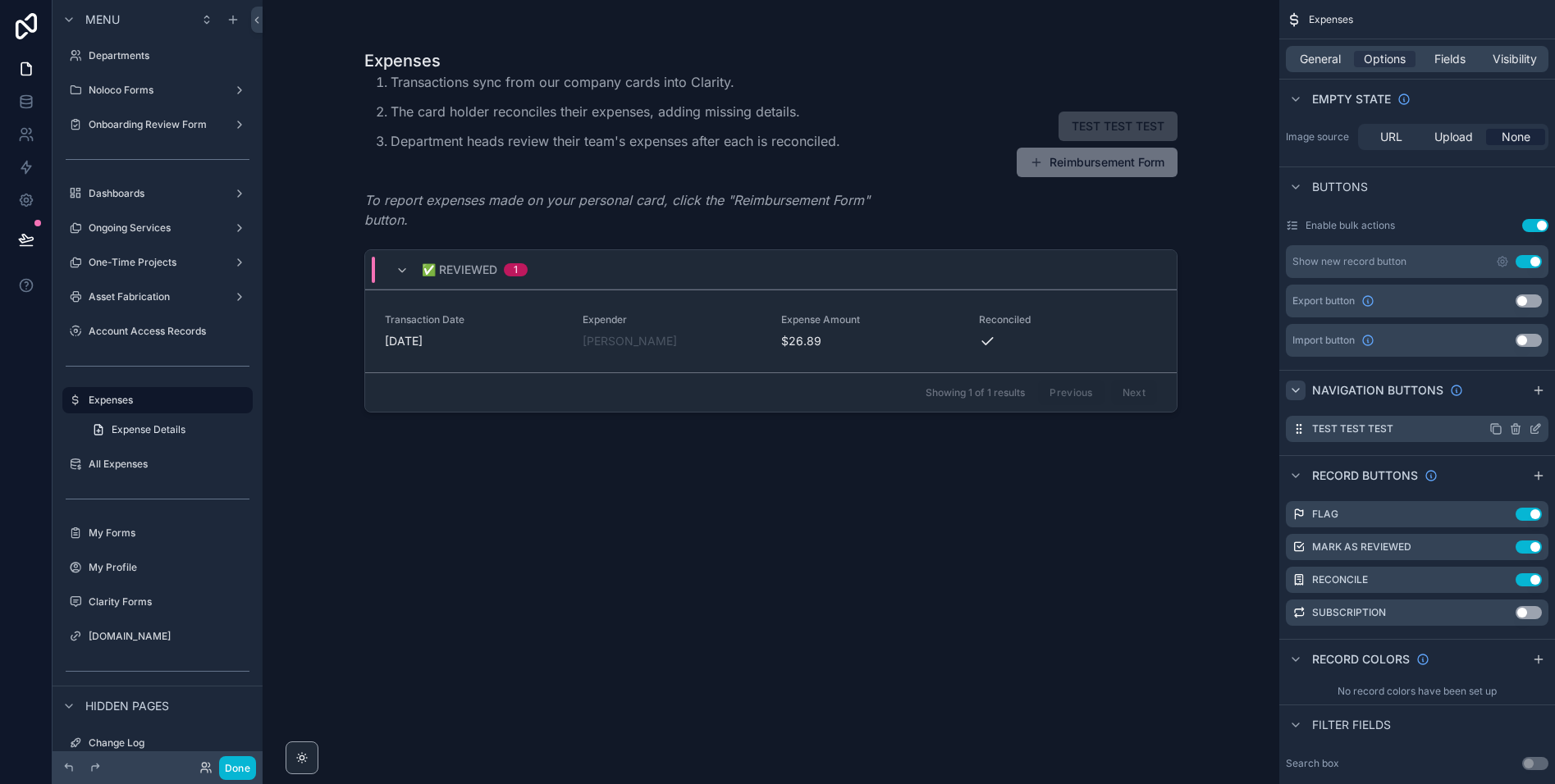
click at [1532, 431] on icon "scrollable content" at bounding box center [1535, 429] width 13 height 13
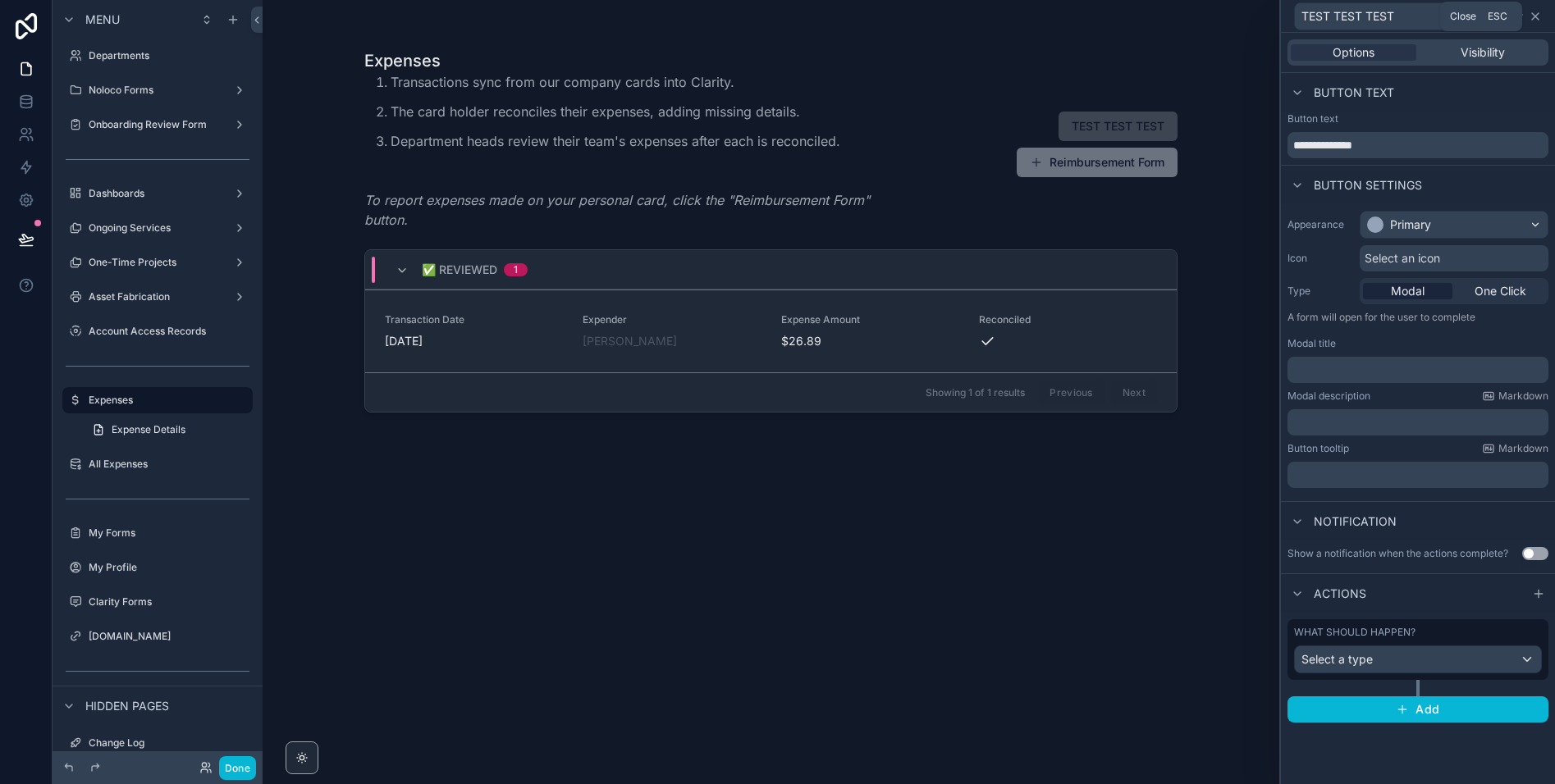
click at [1540, 19] on icon at bounding box center [1535, 17] width 13 height 13
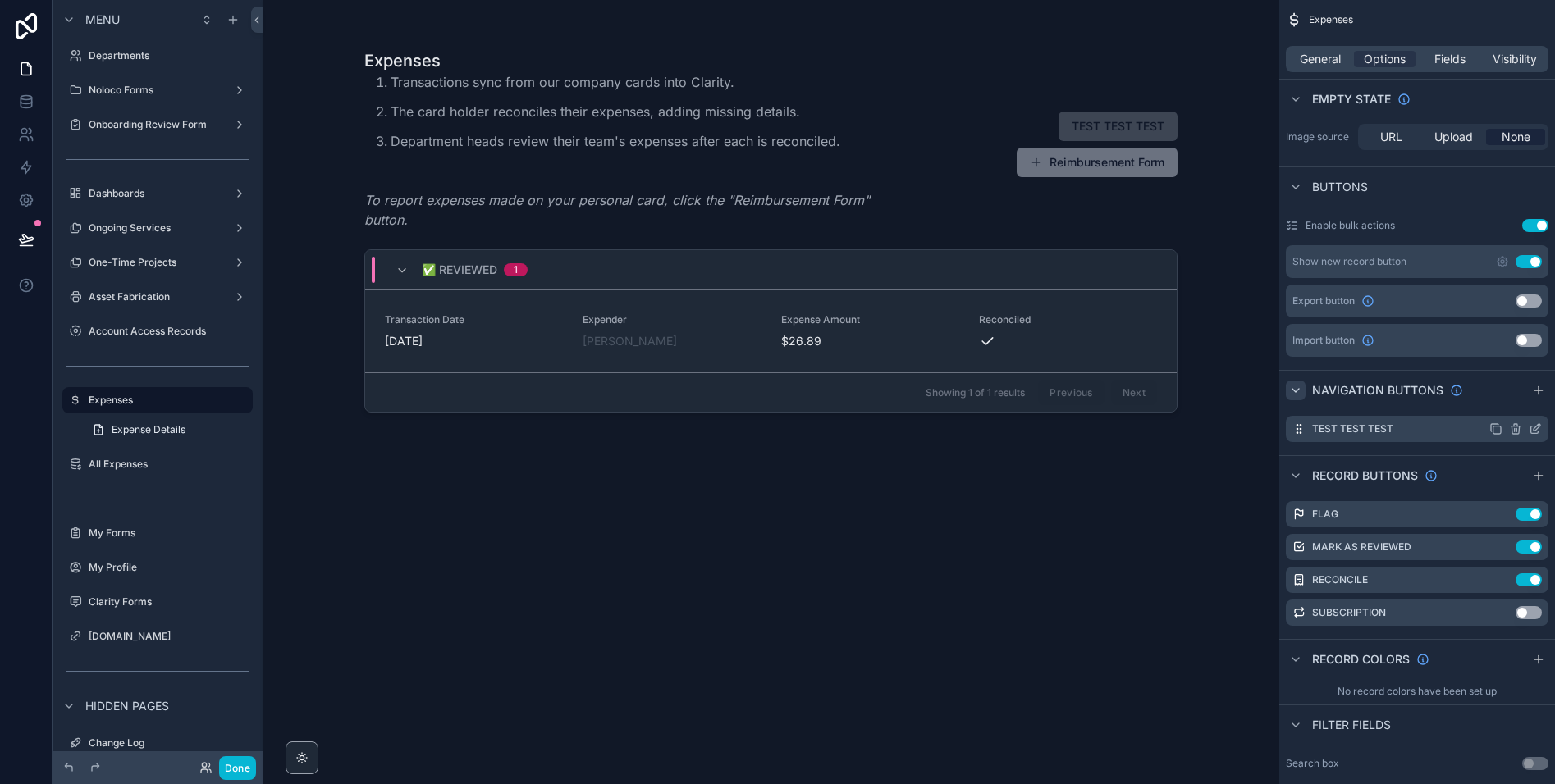
click at [1515, 429] on icon "scrollable content" at bounding box center [1515, 430] width 0 height 4
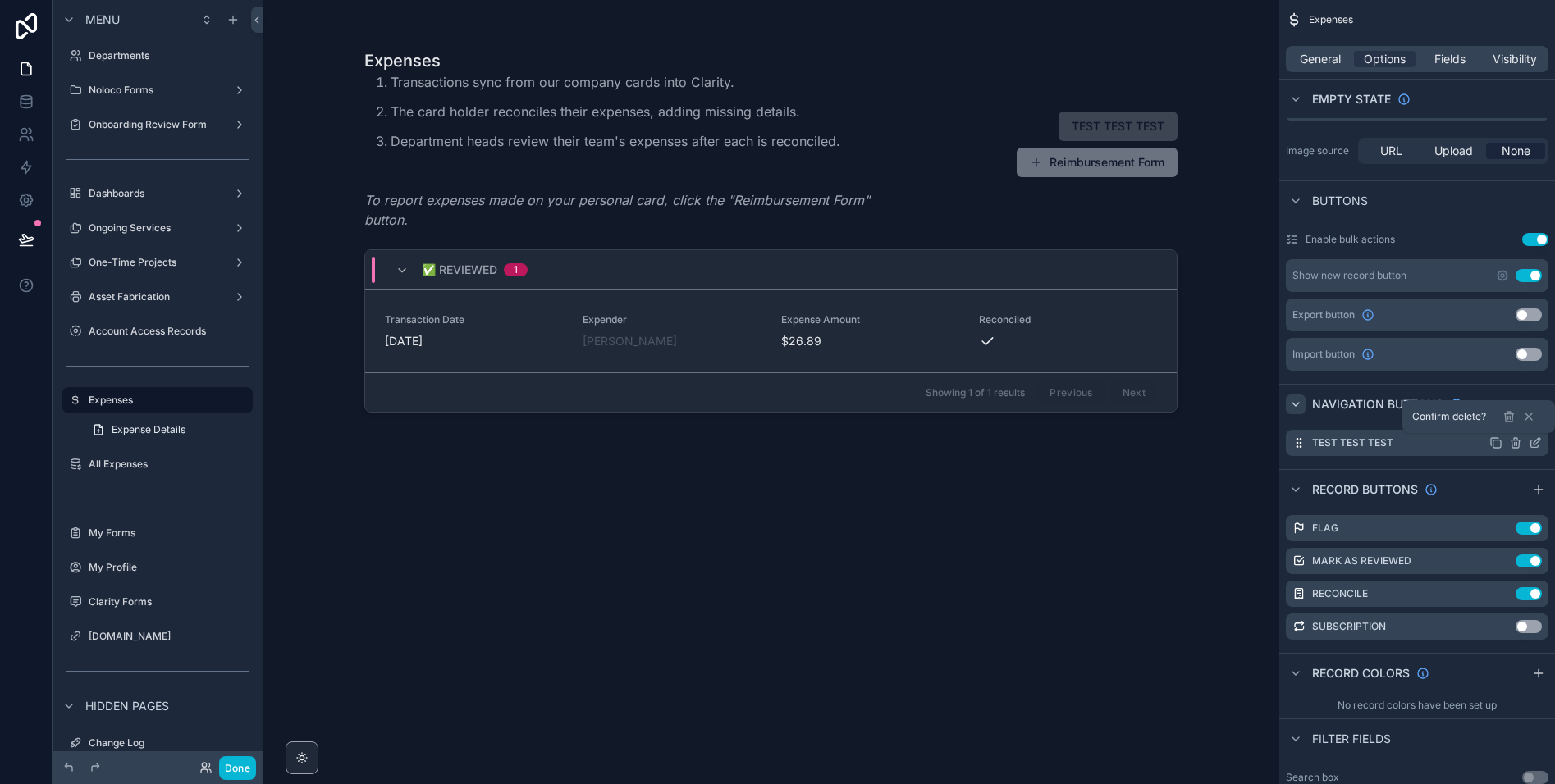
click at [1427, 231] on div "Enable bulk actions Use setting" at bounding box center [1417, 239] width 262 height 27
click at [1372, 311] on icon "scrollable content" at bounding box center [1368, 315] width 10 height 10
click at [1368, 352] on icon "scrollable content" at bounding box center [1368, 354] width 13 height 13
drag, startPoint x: 1523, startPoint y: 353, endPoint x: 1286, endPoint y: 567, distance: 319.3
click at [1523, 353] on button "Use setting" at bounding box center [1528, 354] width 27 height 13
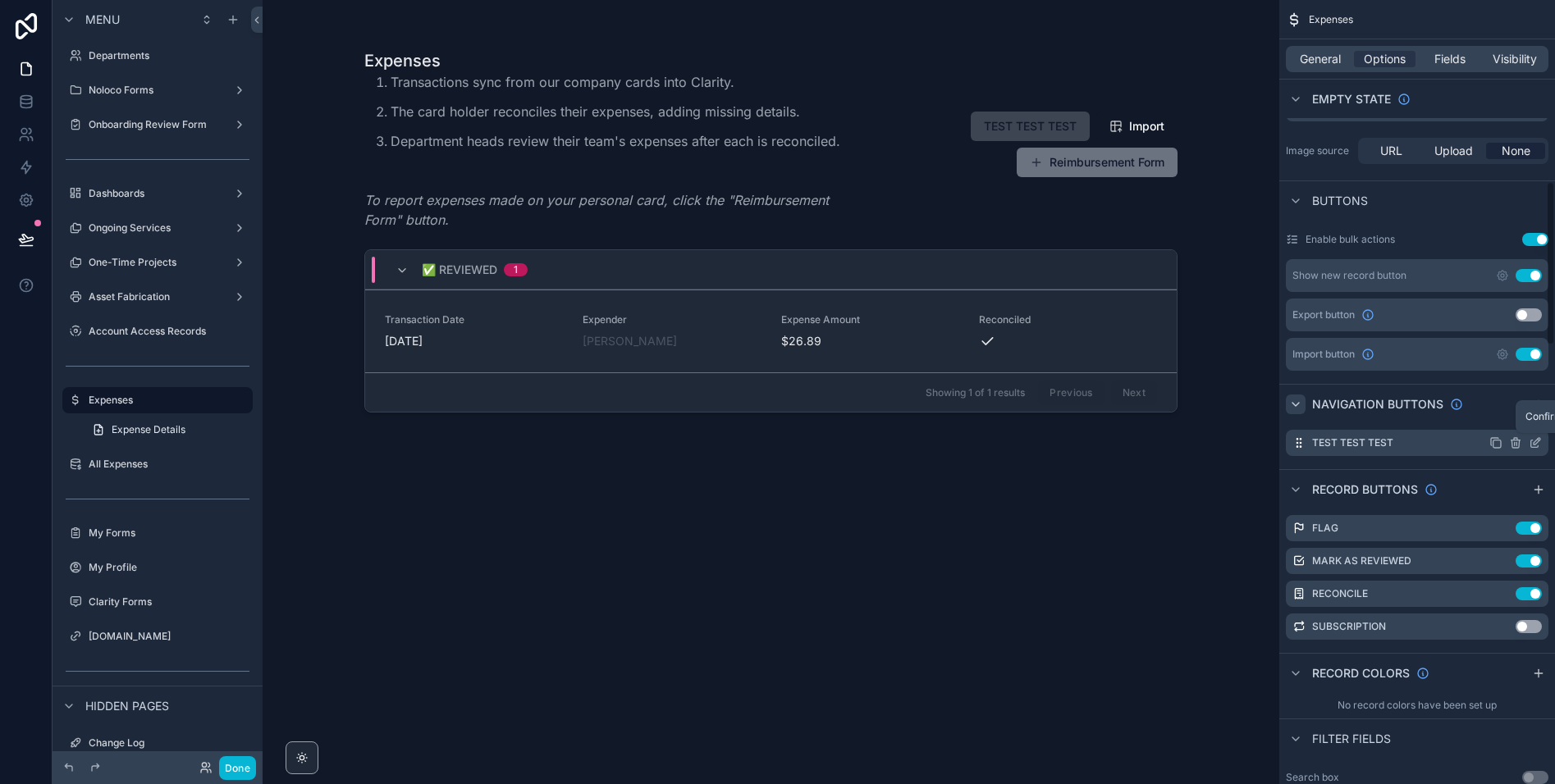
scroll to position [868, 0]
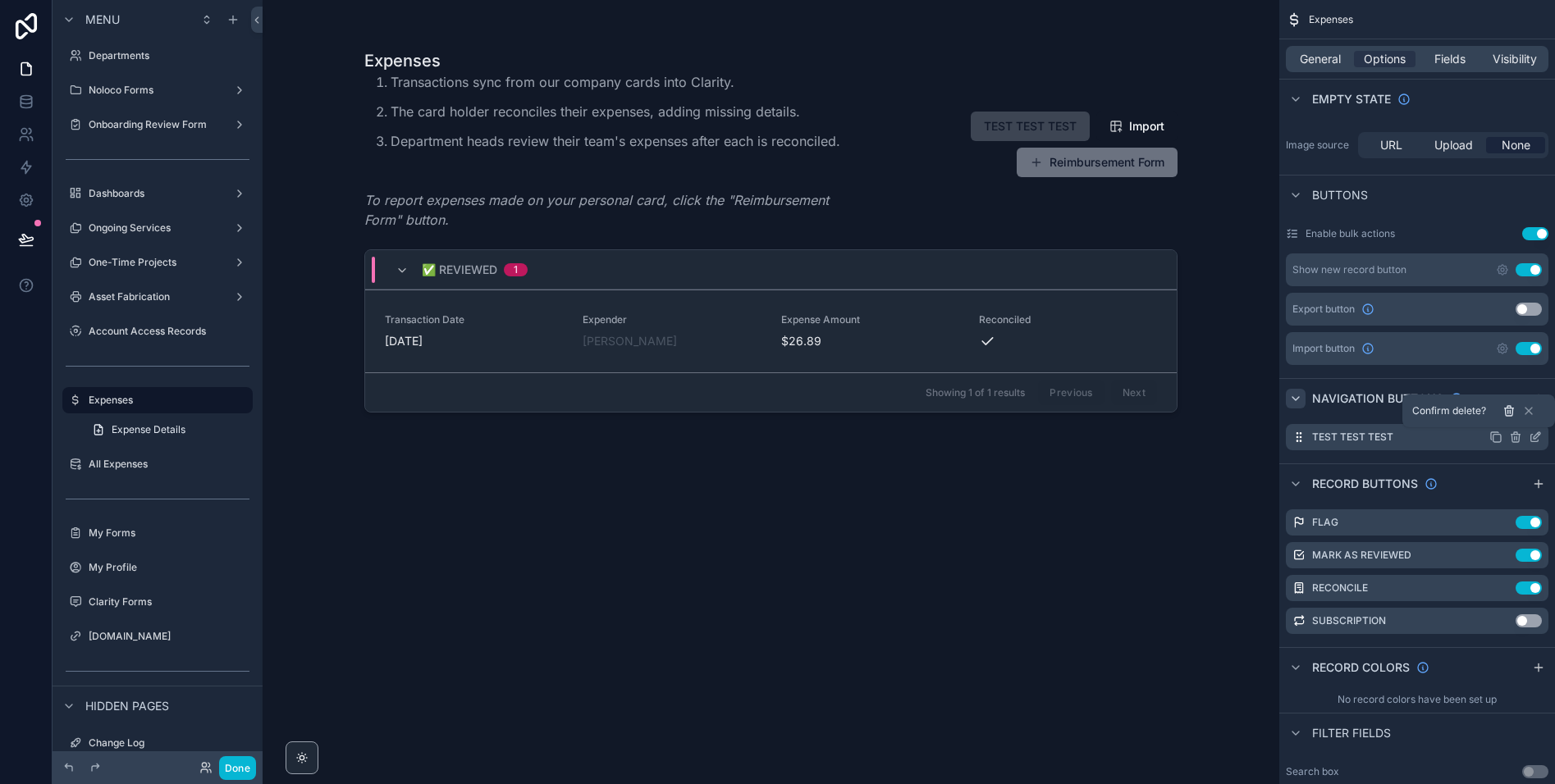
click at [1512, 412] on icon at bounding box center [1508, 412] width 7 height 7
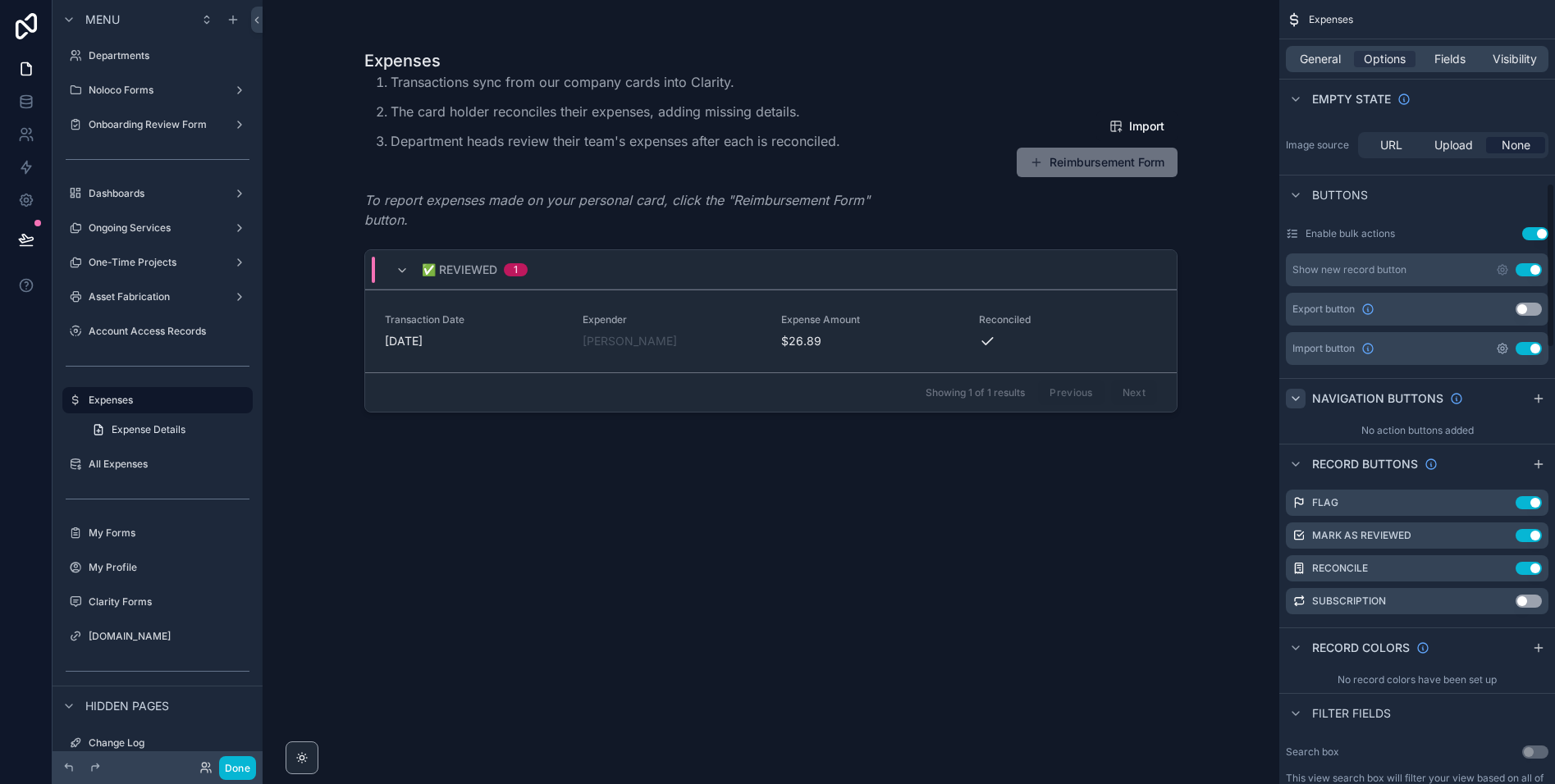
click at [1508, 352] on icon "scrollable content" at bounding box center [1503, 348] width 13 height 13
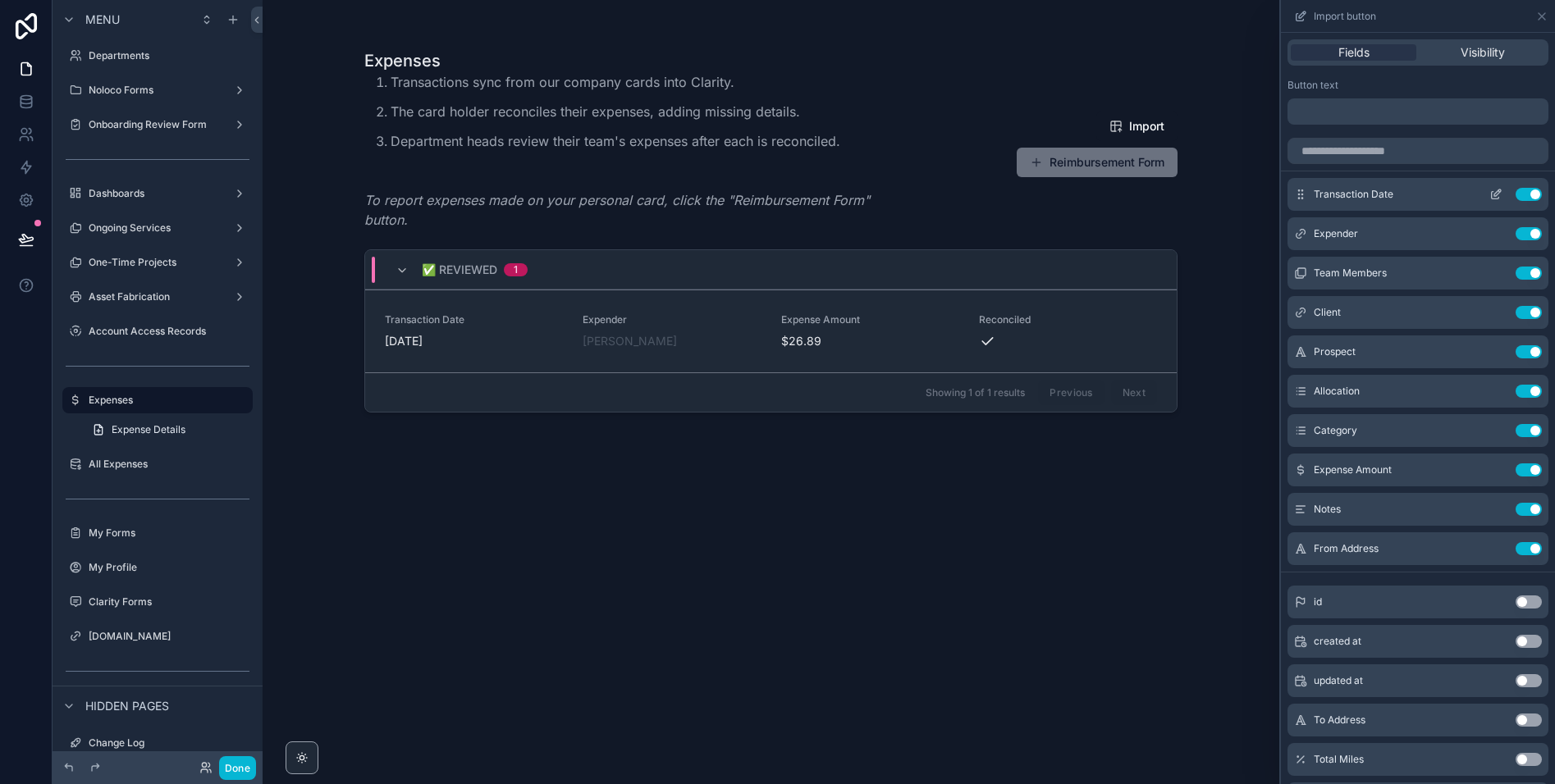
click at [1531, 196] on button "Use setting" at bounding box center [1528, 194] width 27 height 13
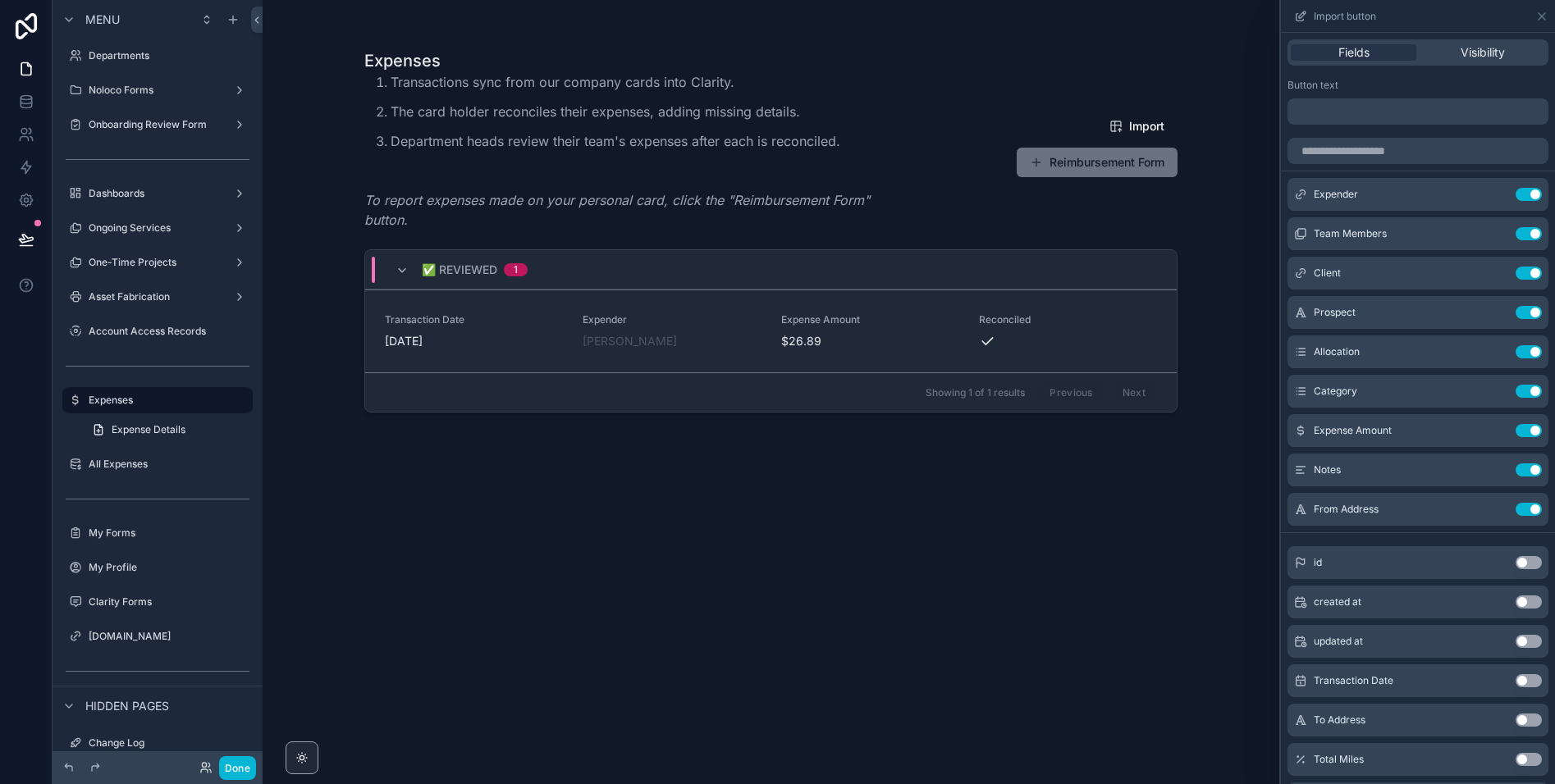
click at [1531, 196] on button "Use setting" at bounding box center [1528, 194] width 27 height 13
click at [1531, 227] on button "Use setting" at bounding box center [1528, 234] width 27 height 13
click at [1531, 196] on button "Use setting" at bounding box center [1528, 194] width 27 height 13
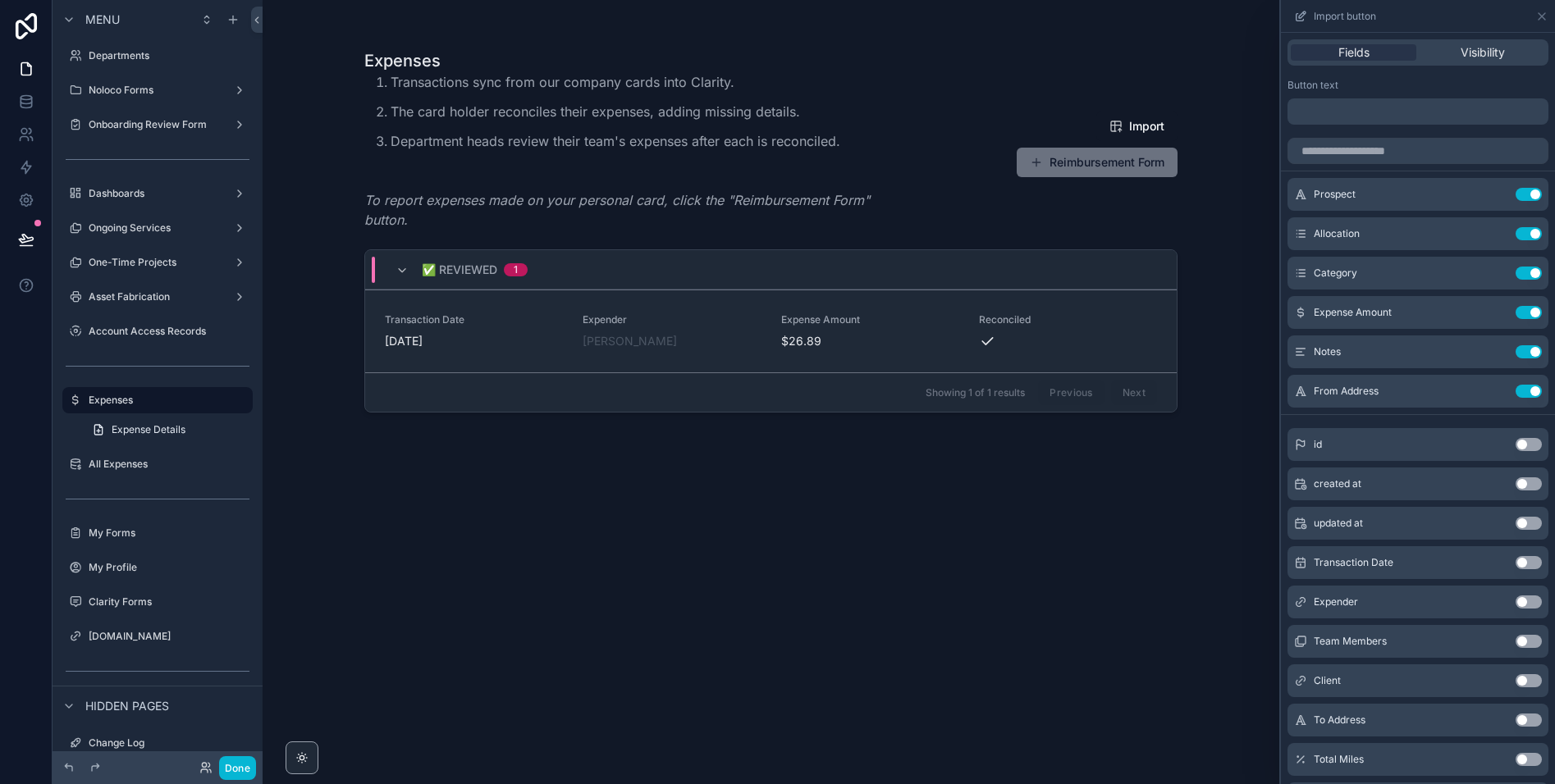
click at [1531, 196] on button "Use setting" at bounding box center [1528, 194] width 27 height 13
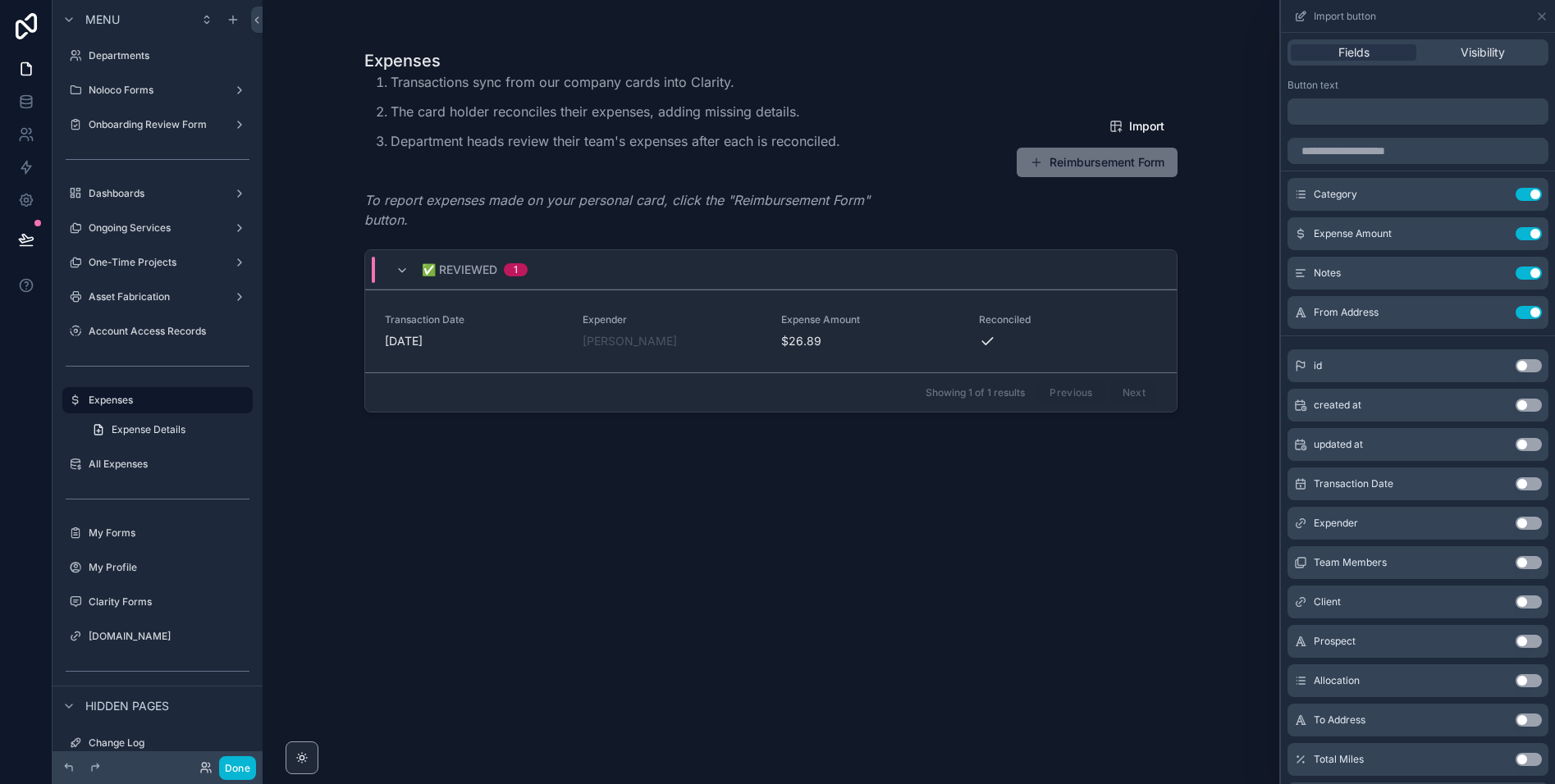
click at [1531, 196] on button "Use setting" at bounding box center [1528, 194] width 27 height 13
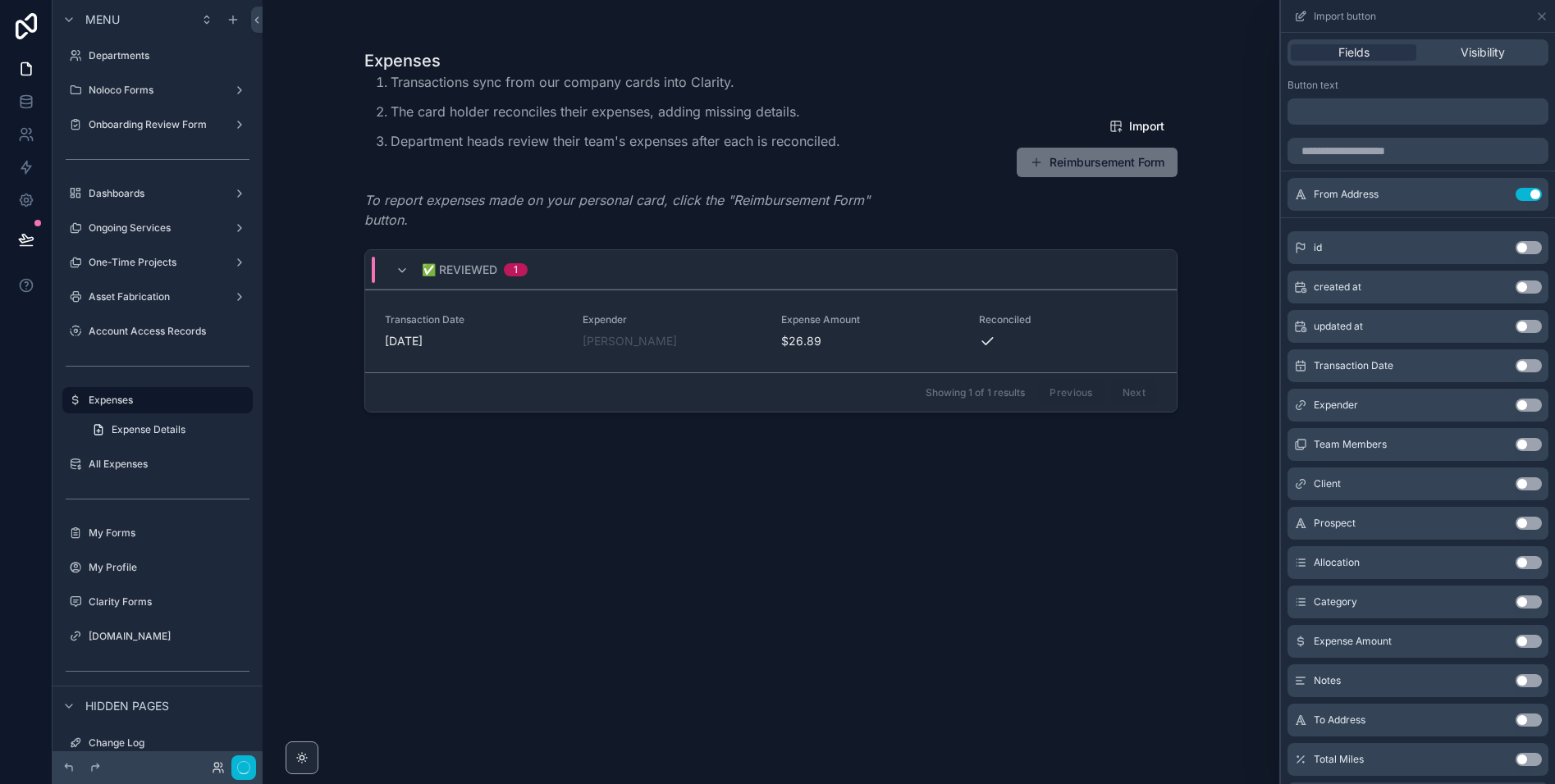
click at [1531, 196] on button "Use setting" at bounding box center [1528, 194] width 27 height 13
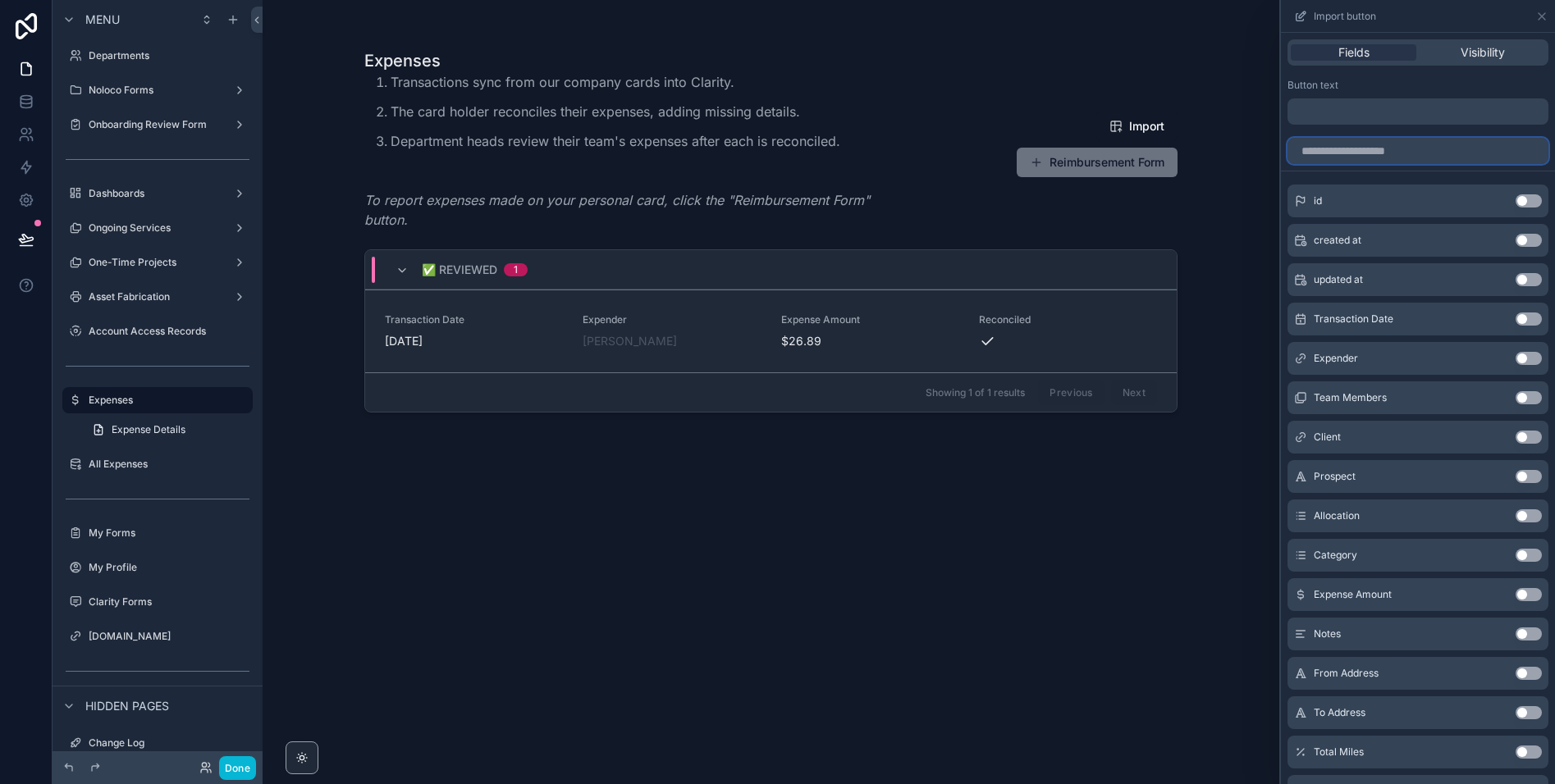
click at [1355, 153] on input "text" at bounding box center [1417, 150] width 261 height 27
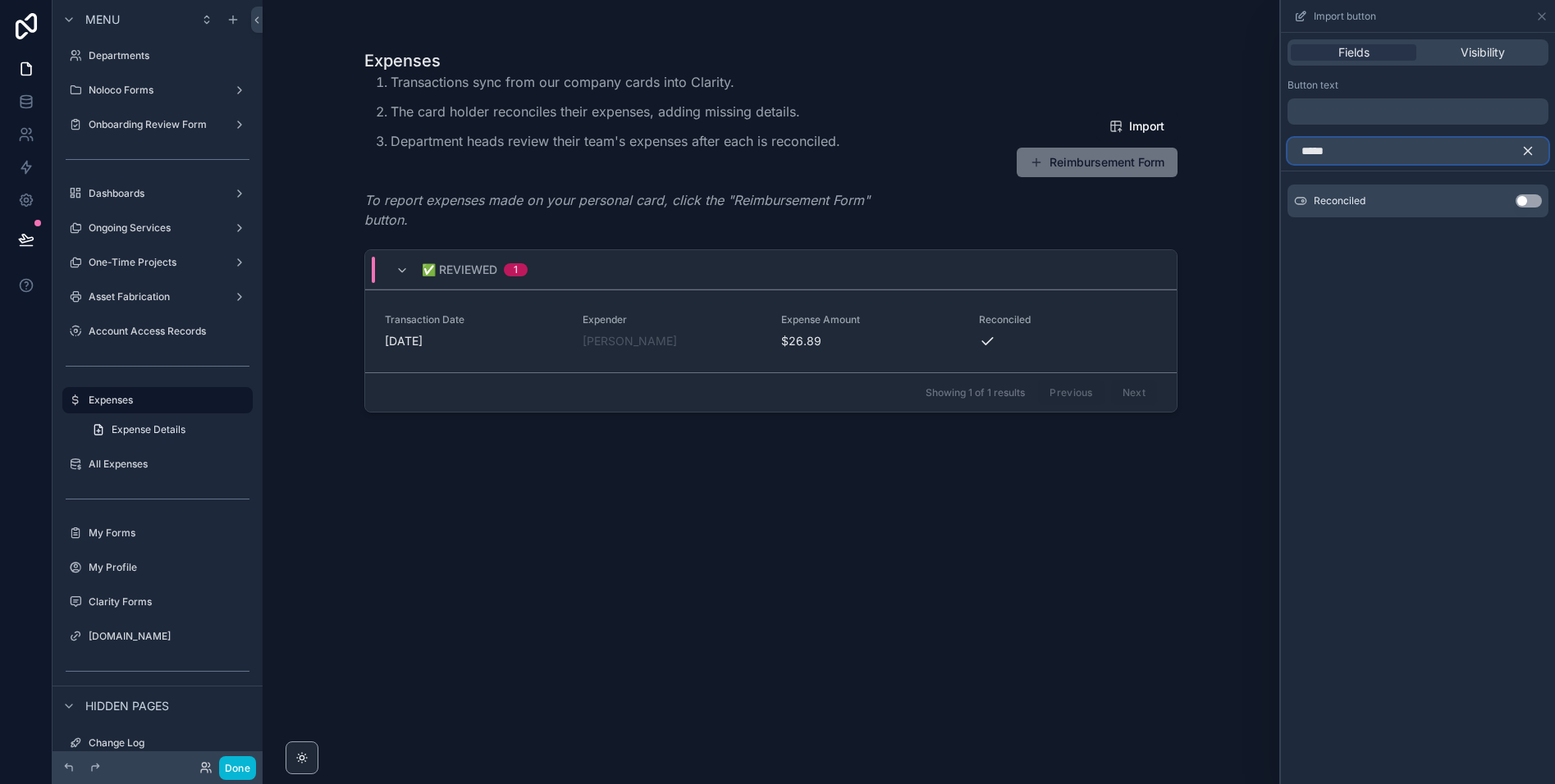
type input "*****"
drag, startPoint x: 1522, startPoint y: 204, endPoint x: 1427, endPoint y: 366, distance: 187.8
click at [1522, 204] on button "Use setting" at bounding box center [1528, 201] width 27 height 13
click at [1462, 56] on span "Visibility" at bounding box center [1483, 52] width 44 height 17
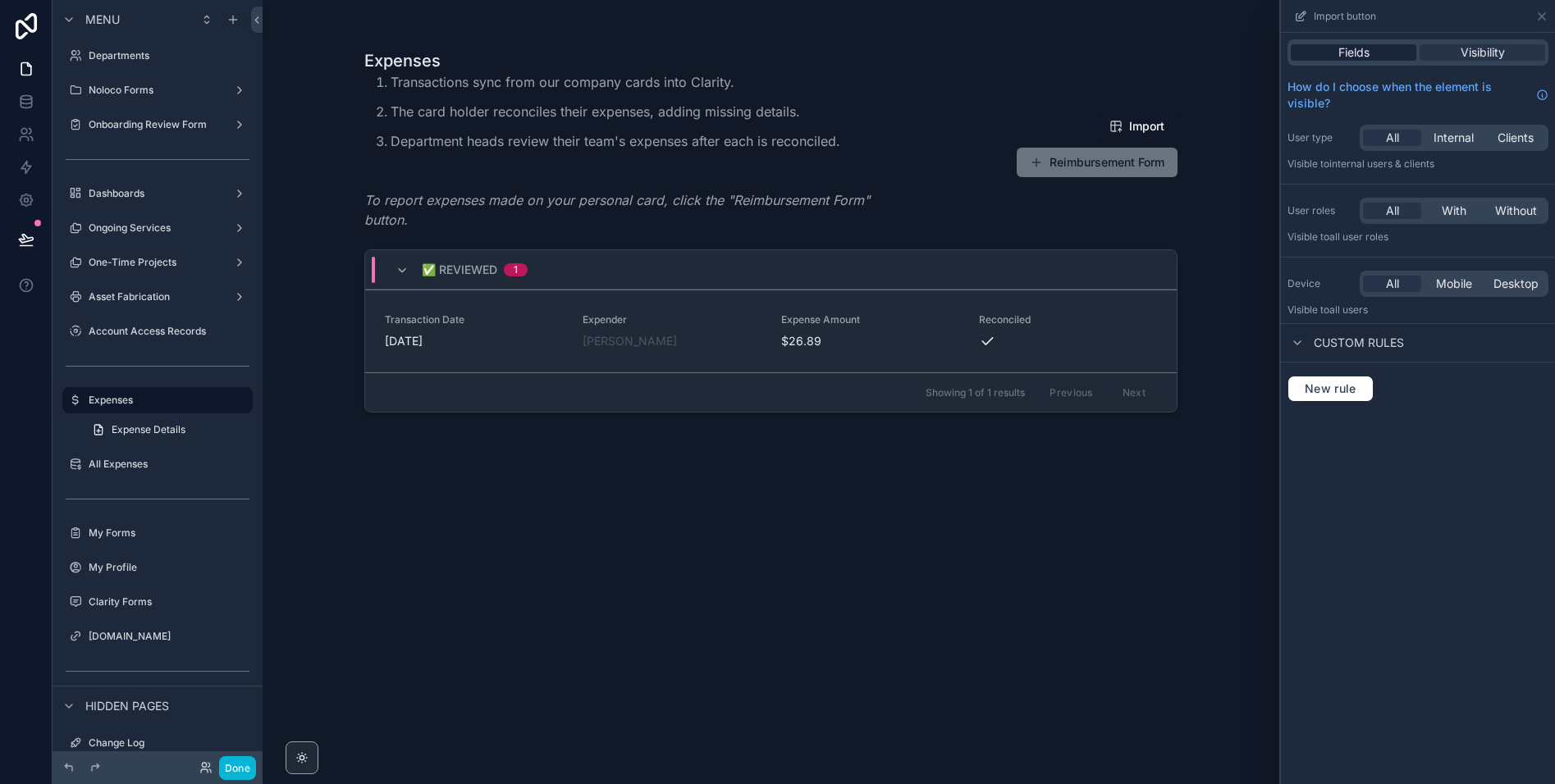
click at [1342, 52] on span "Fields" at bounding box center [1354, 52] width 31 height 17
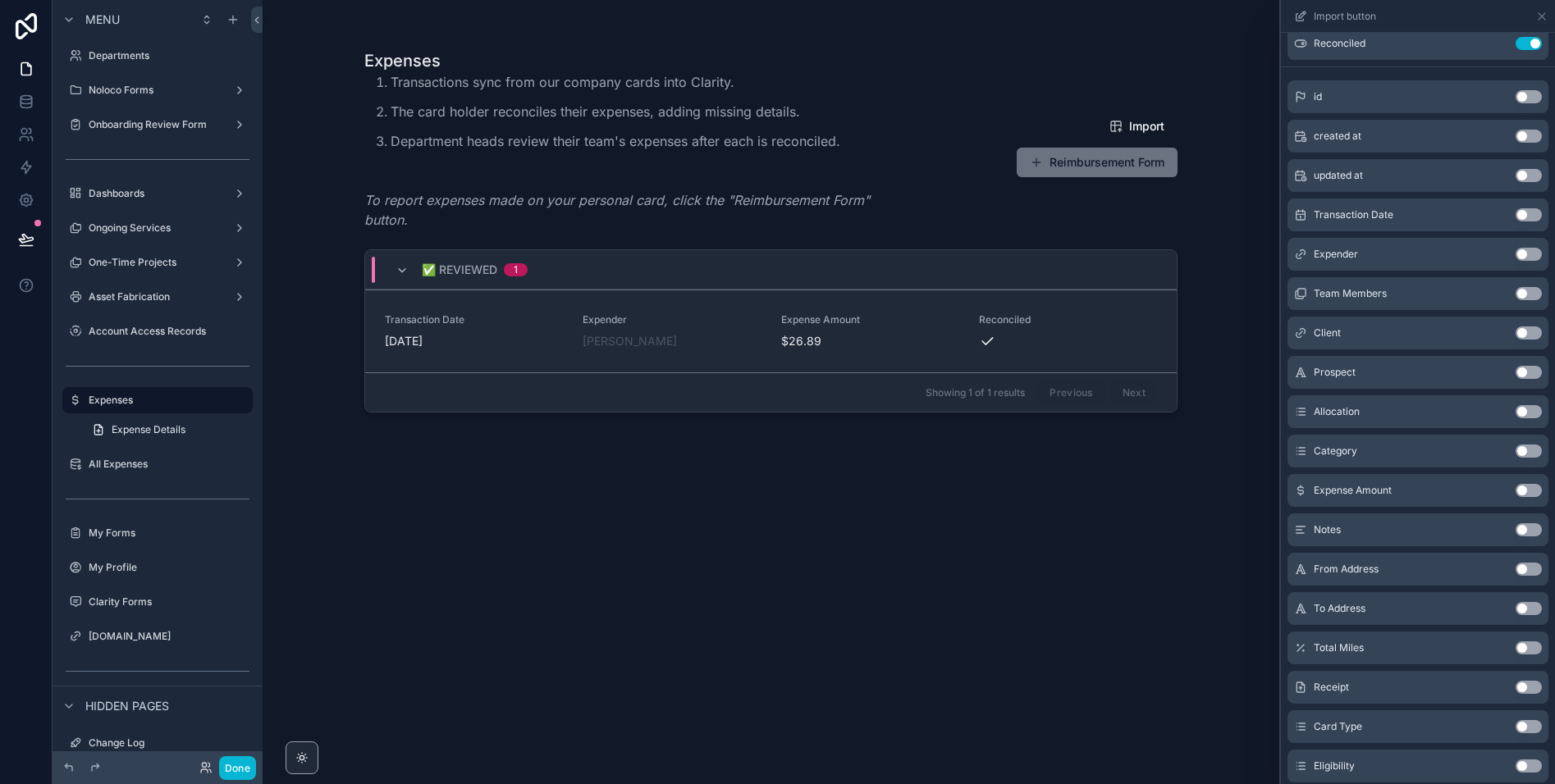
scroll to position [0, 0]
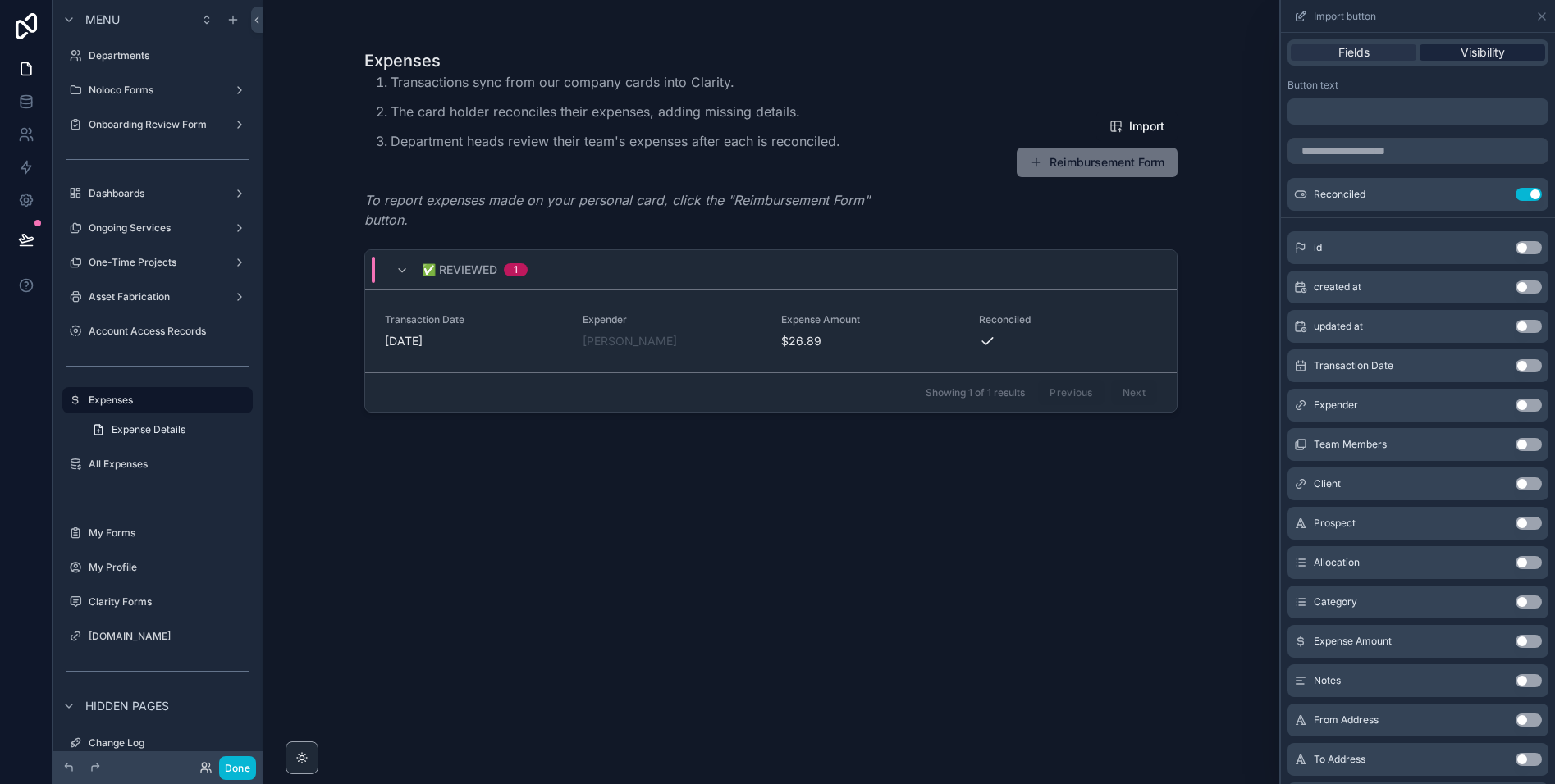
click at [1483, 51] on span "Visibility" at bounding box center [1483, 52] width 44 height 17
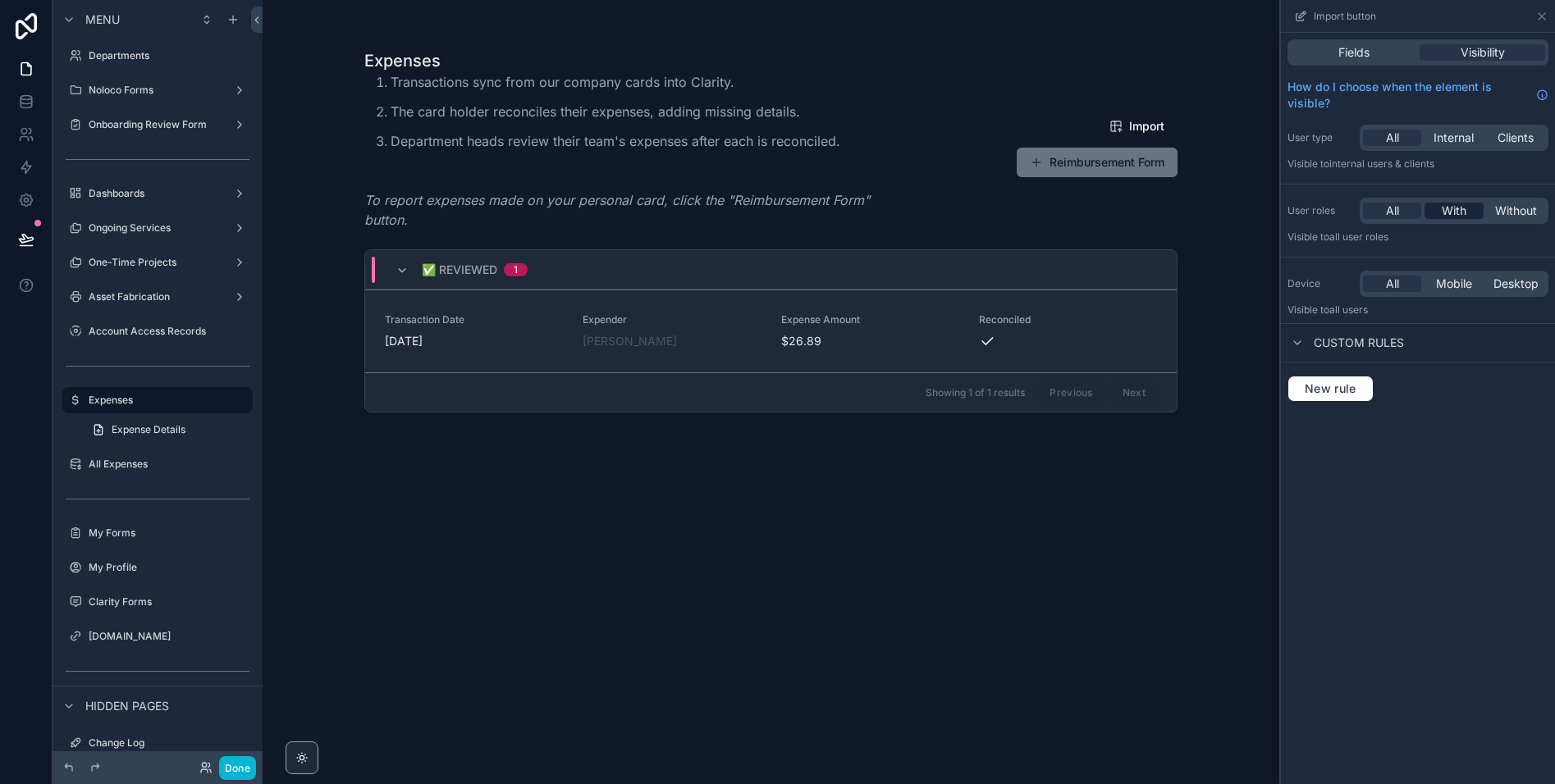
click at [1451, 212] on span "With" at bounding box center [1453, 211] width 25 height 17
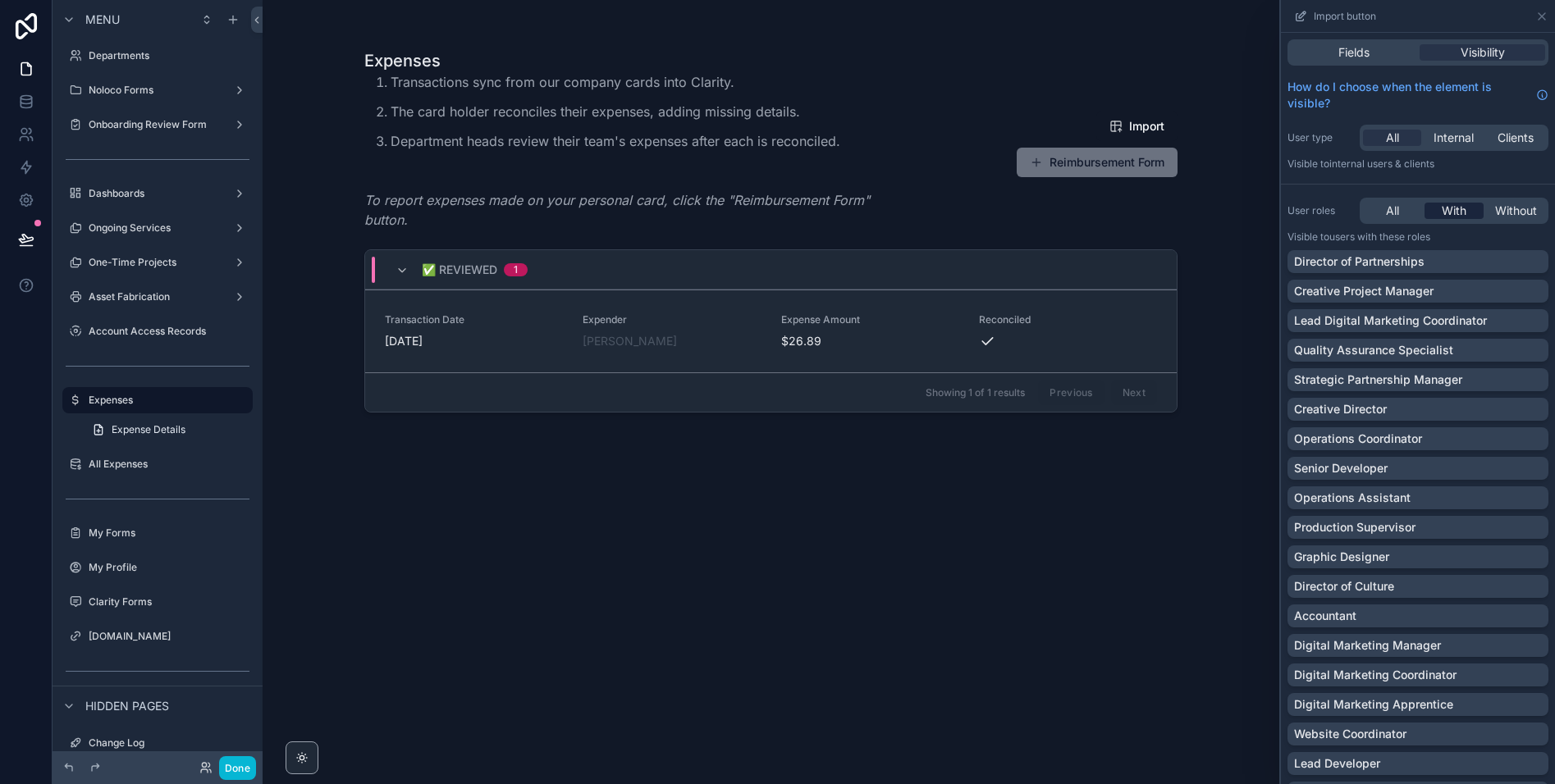
scroll to position [641, 0]
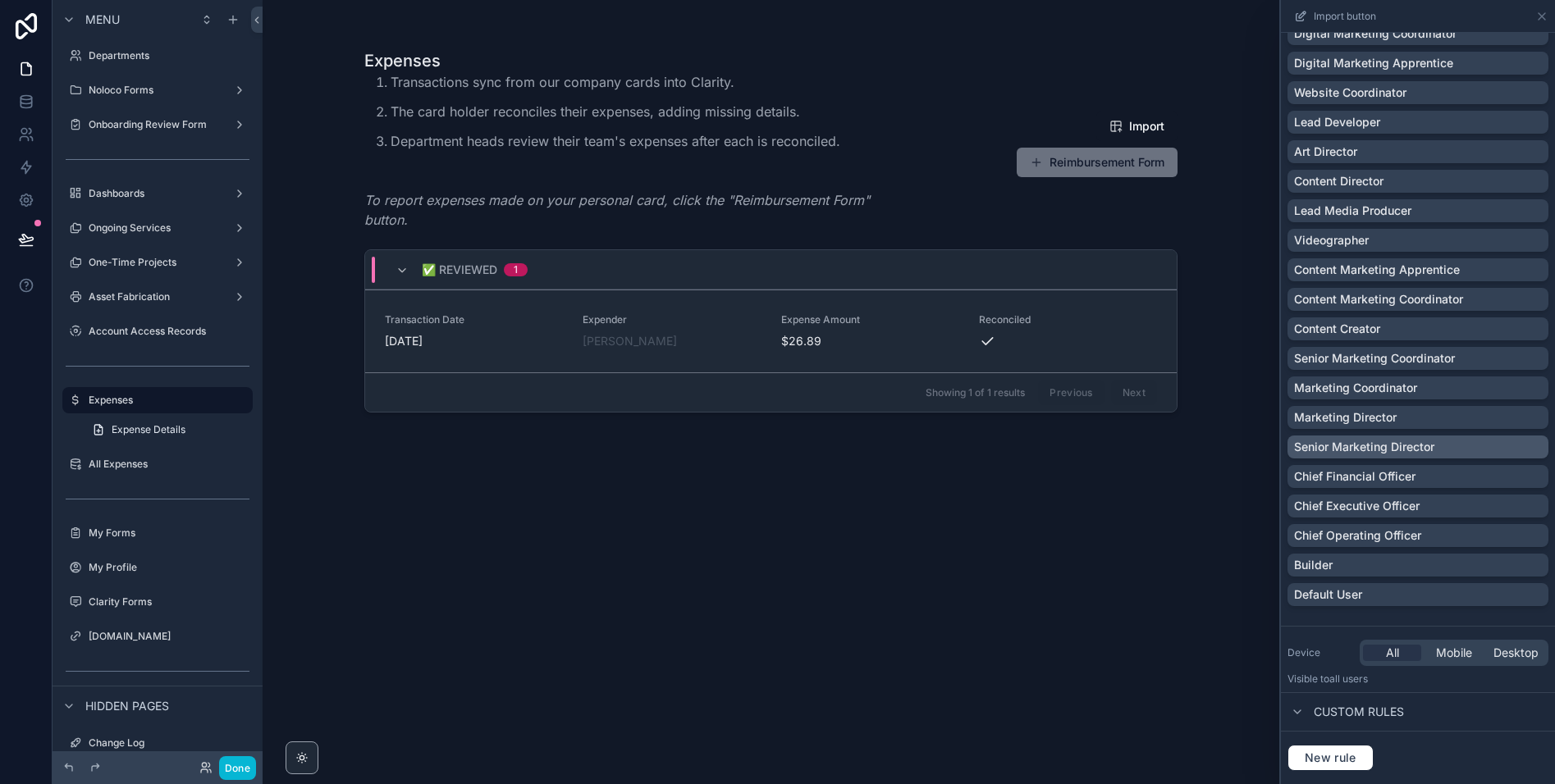
click at [1445, 450] on div "Senior Marketing Director" at bounding box center [1417, 447] width 248 height 17
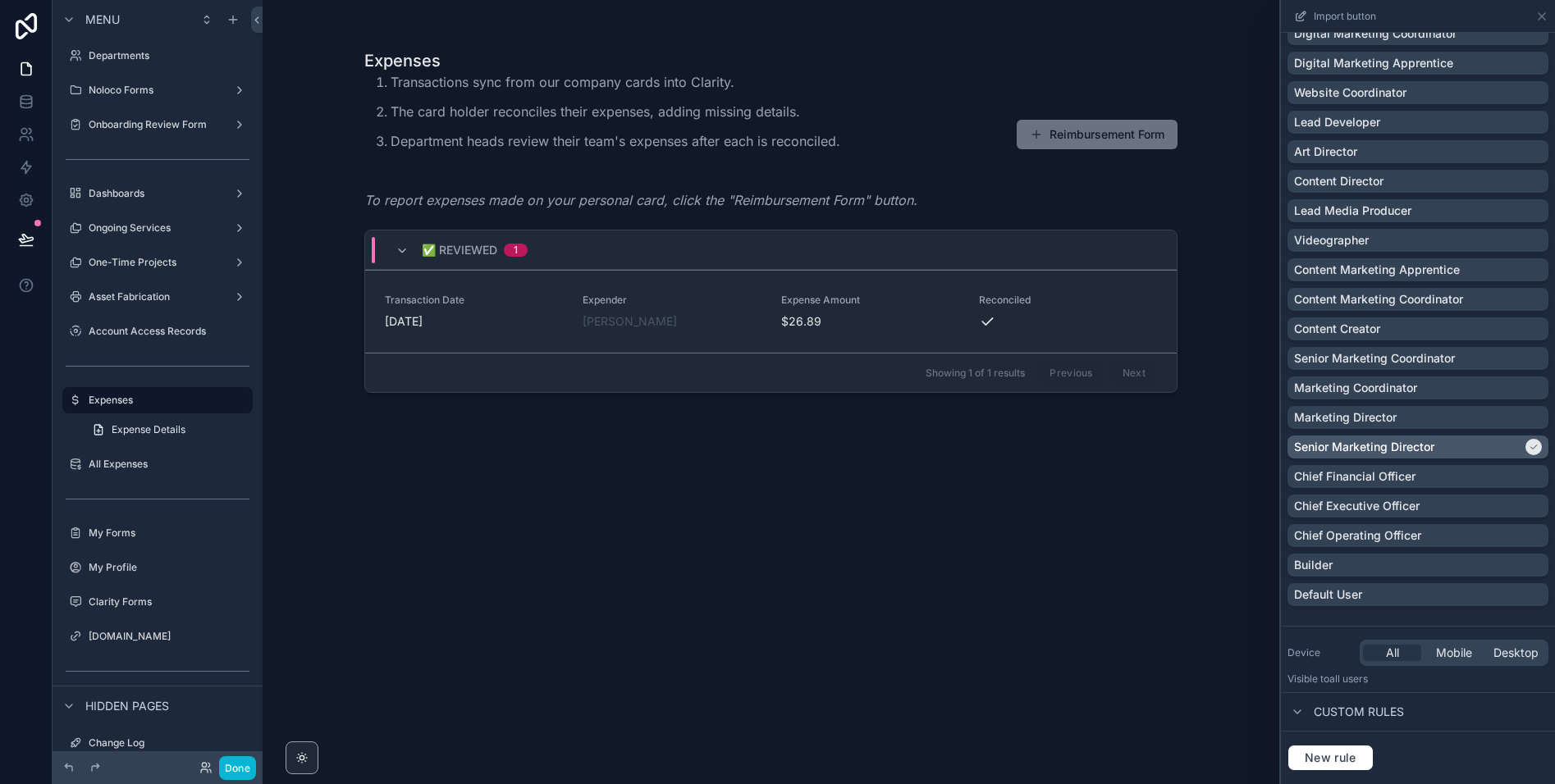
scroll to position [0, 0]
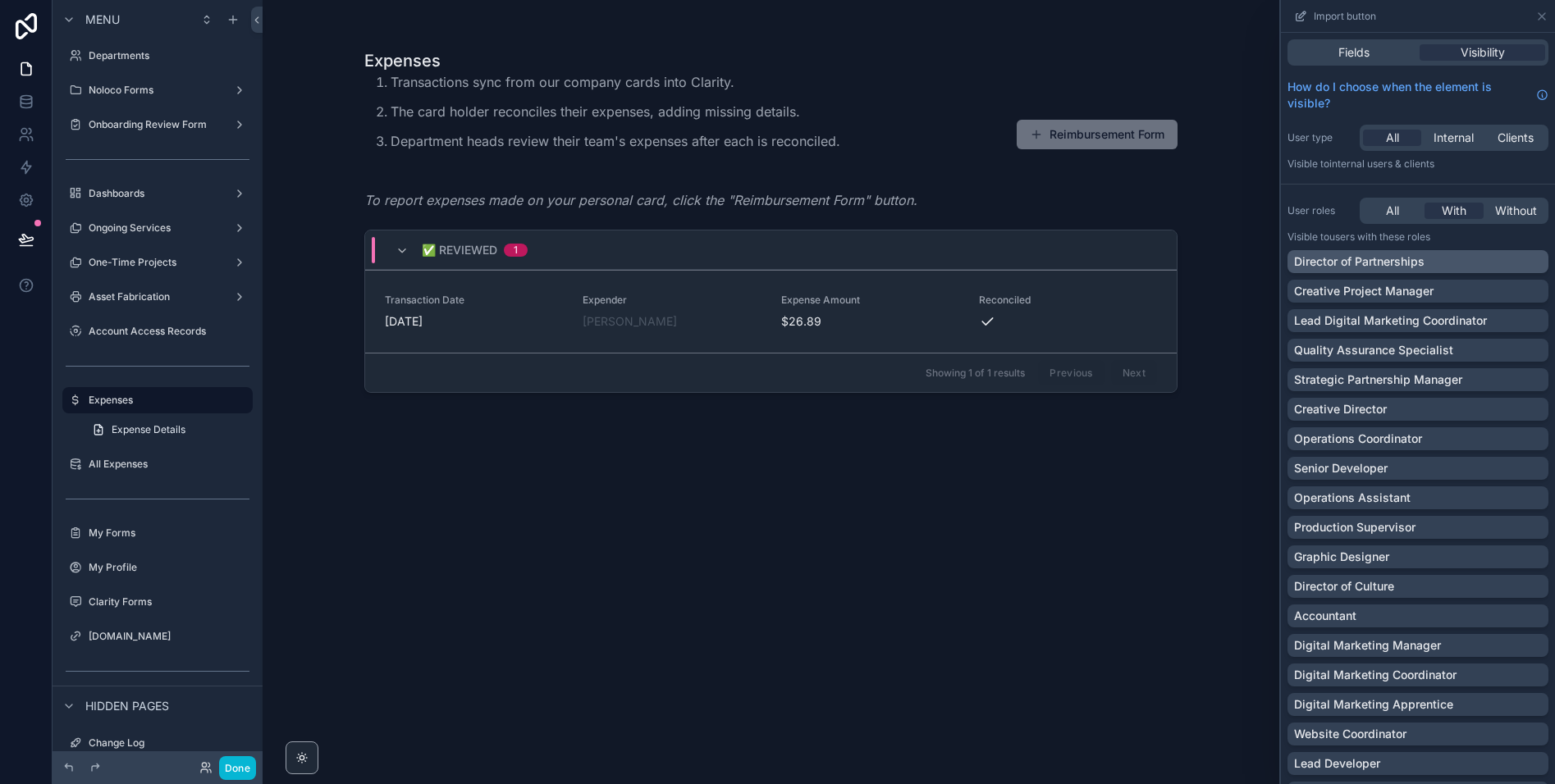
click at [1407, 264] on p "Director of Partnerships" at bounding box center [1359, 261] width 130 height 17
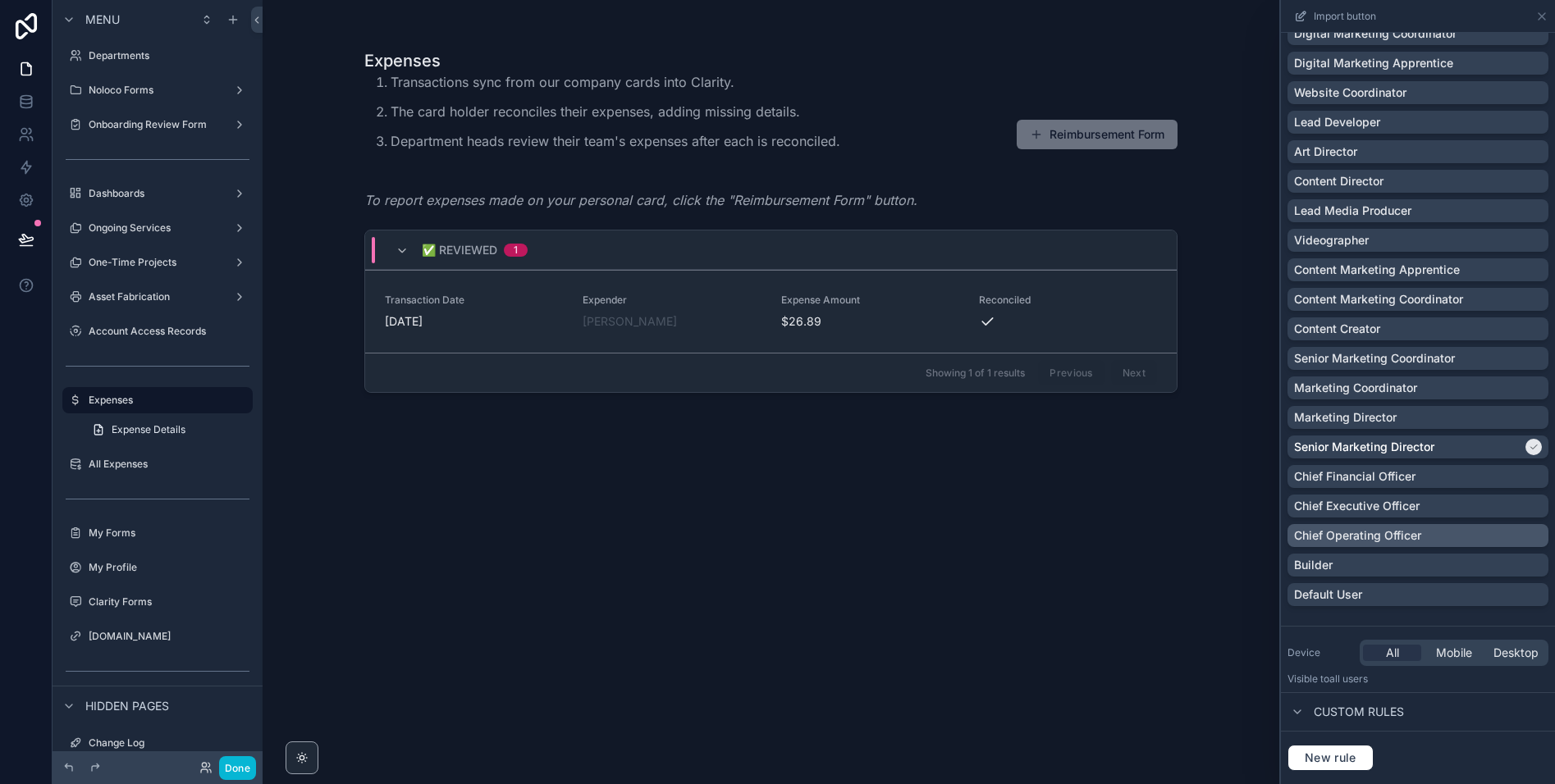
click at [1387, 532] on p "Chief Operating Officer" at bounding box center [1357, 536] width 128 height 17
click at [1387, 501] on p "Chief Executive Officer" at bounding box center [1356, 506] width 126 height 17
click at [1389, 481] on p "Chief Financial Officer" at bounding box center [1354, 477] width 121 height 17
click at [1372, 568] on div "Builder" at bounding box center [1417, 565] width 248 height 17
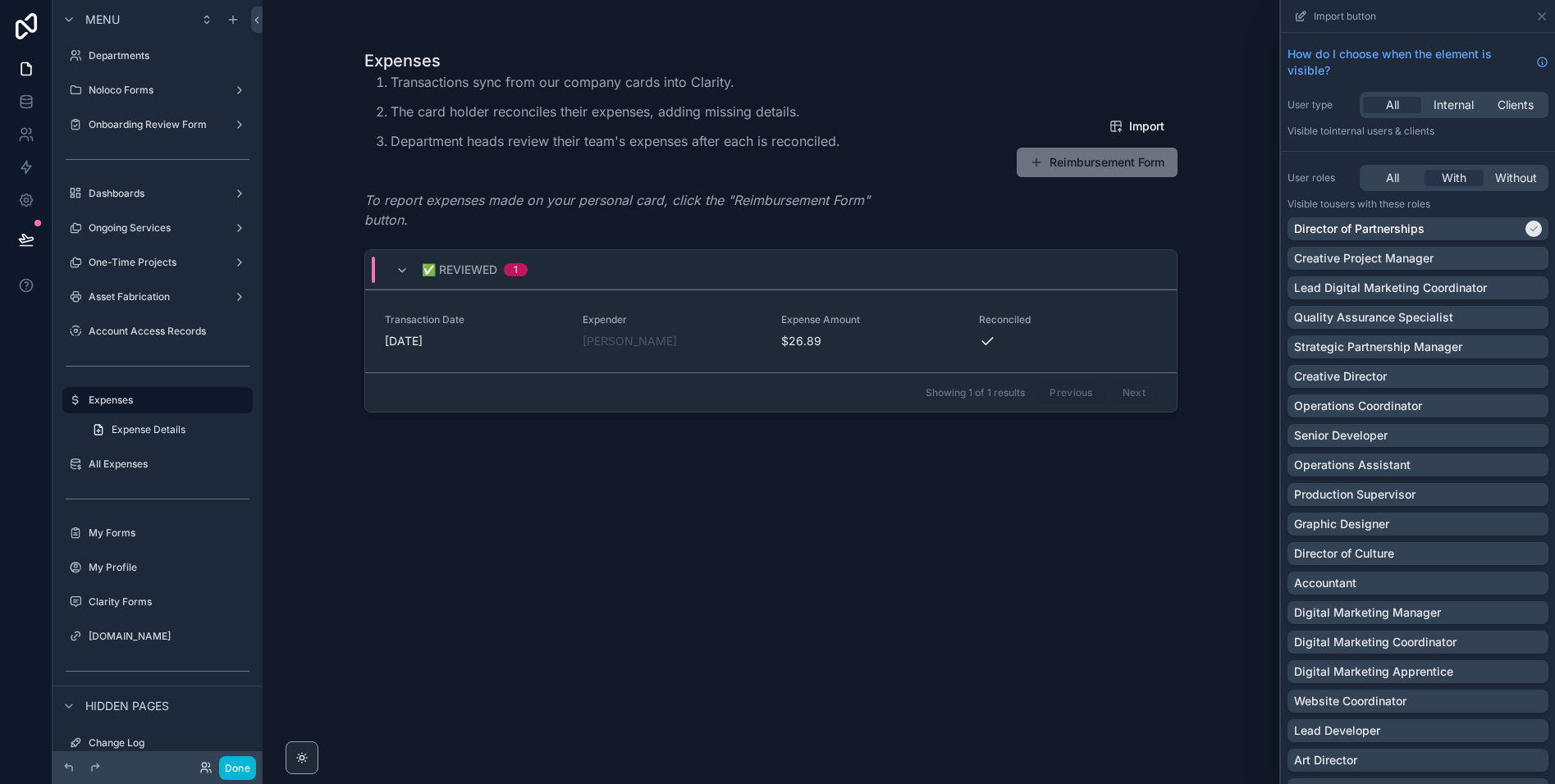
scroll to position [31, 0]
click at [1418, 413] on p "Operations Coordinator" at bounding box center [1358, 408] width 128 height 17
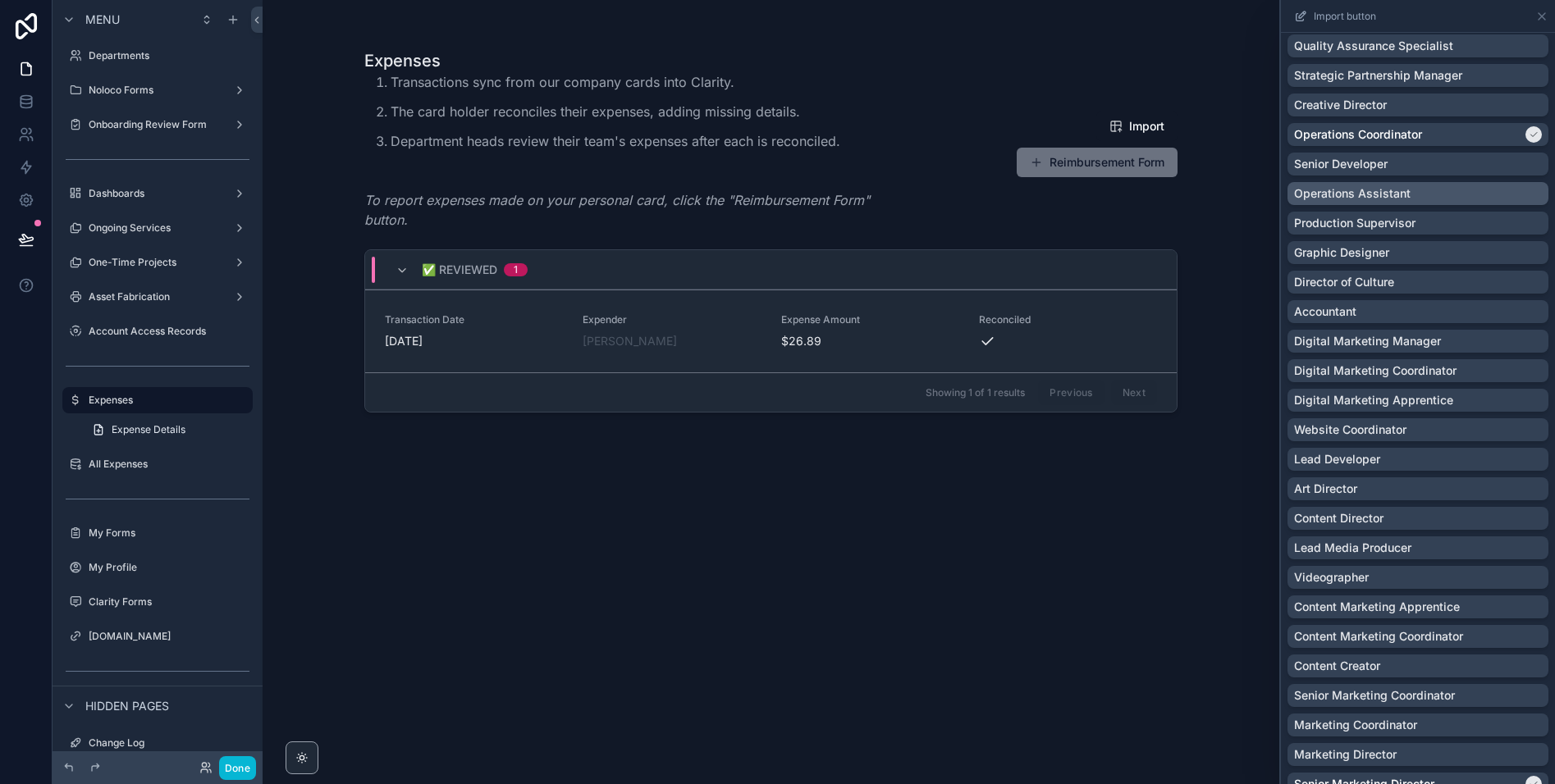
scroll to position [305, 0]
click at [1441, 343] on div "Digital Marketing Manager" at bounding box center [1417, 340] width 248 height 17
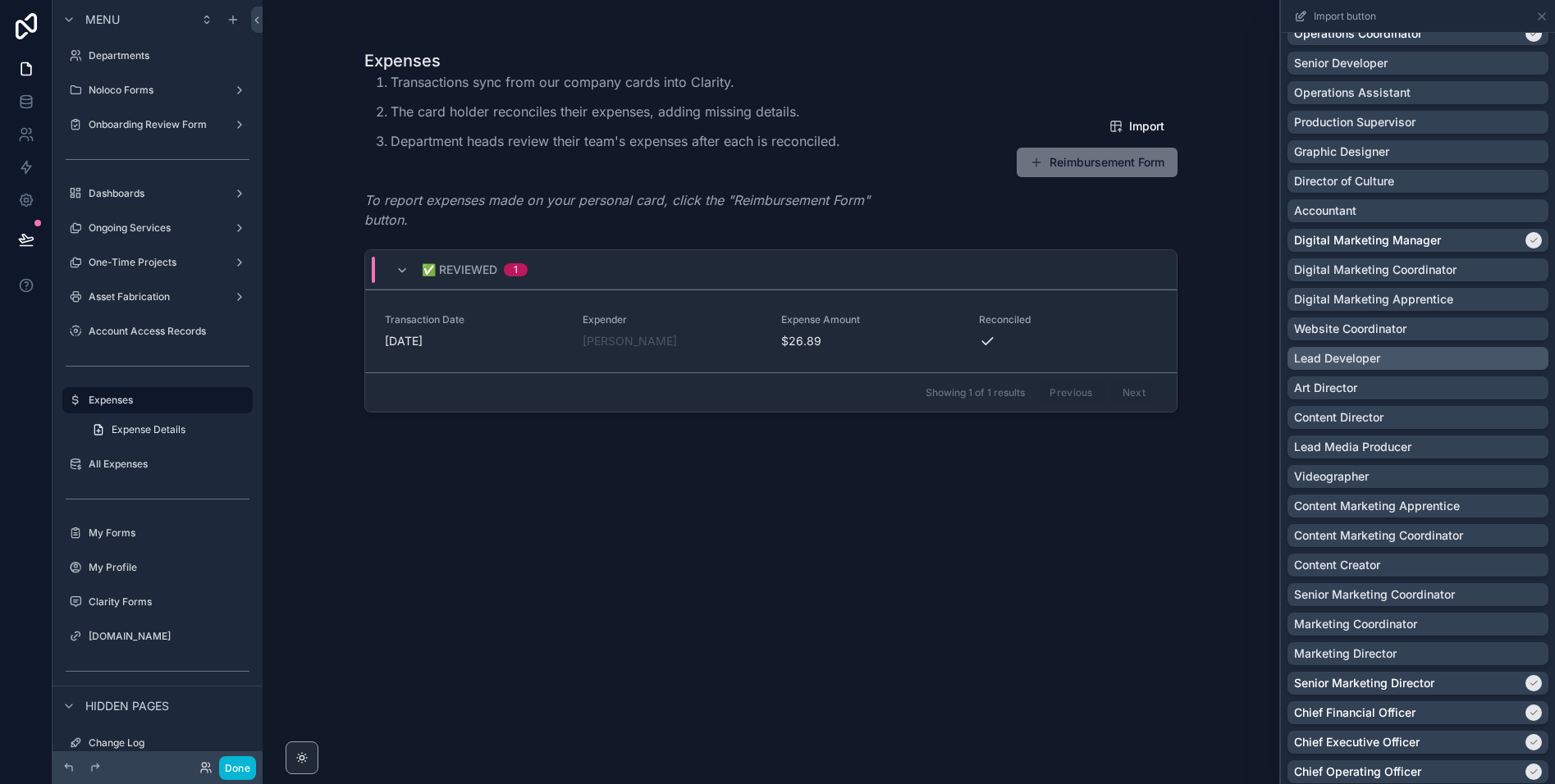
click at [1395, 369] on div "Lead Developer" at bounding box center [1417, 358] width 261 height 23
drag, startPoint x: 1428, startPoint y: 362, endPoint x: 1307, endPoint y: 737, distance: 394.0
click at [1427, 365] on div "Lead Developer" at bounding box center [1407, 359] width 228 height 17
click at [1401, 419] on div "Content Director" at bounding box center [1417, 417] width 248 height 17
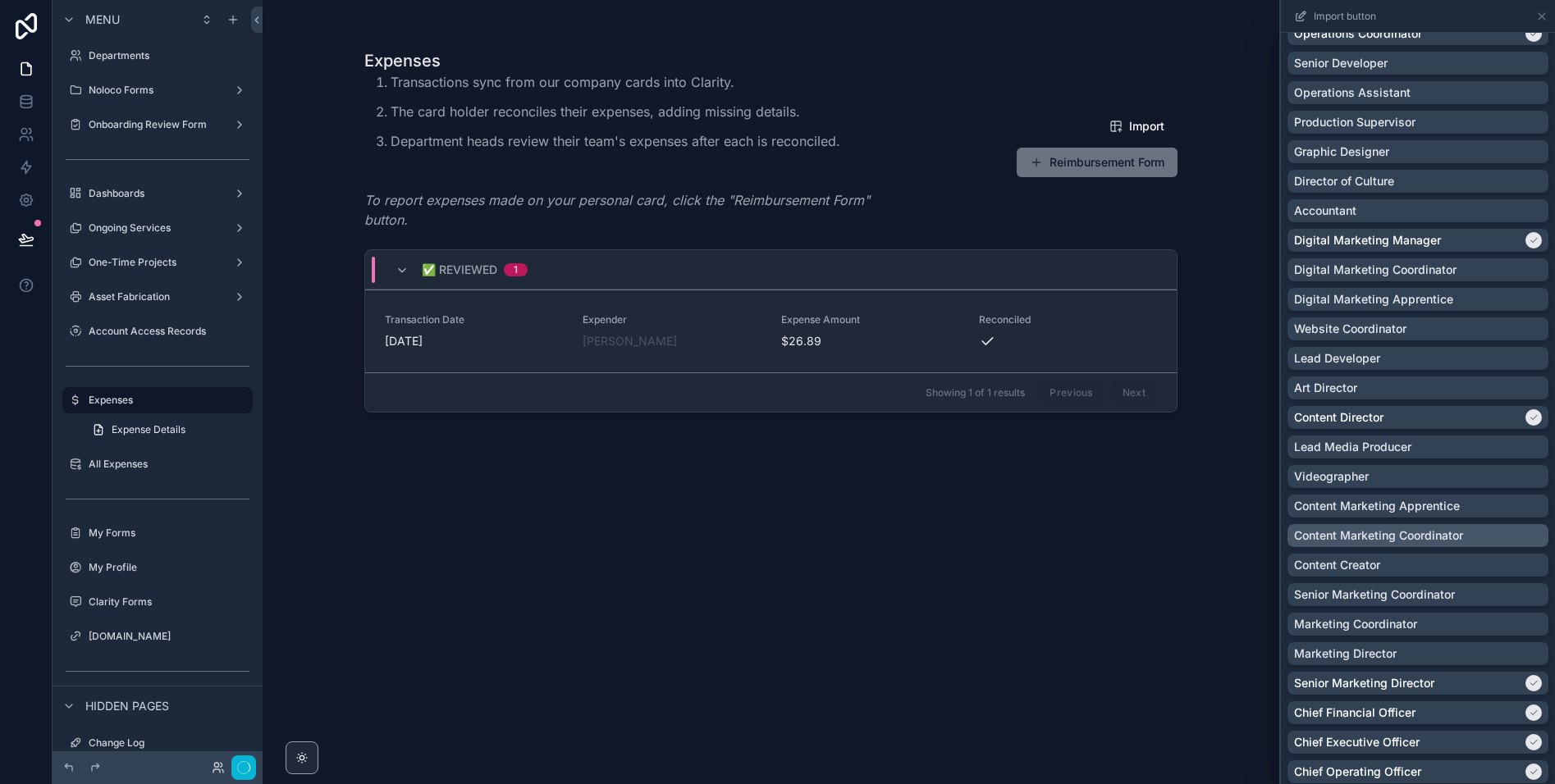
click at [1398, 450] on p "Lead Media Producer" at bounding box center [1352, 447] width 117 height 17
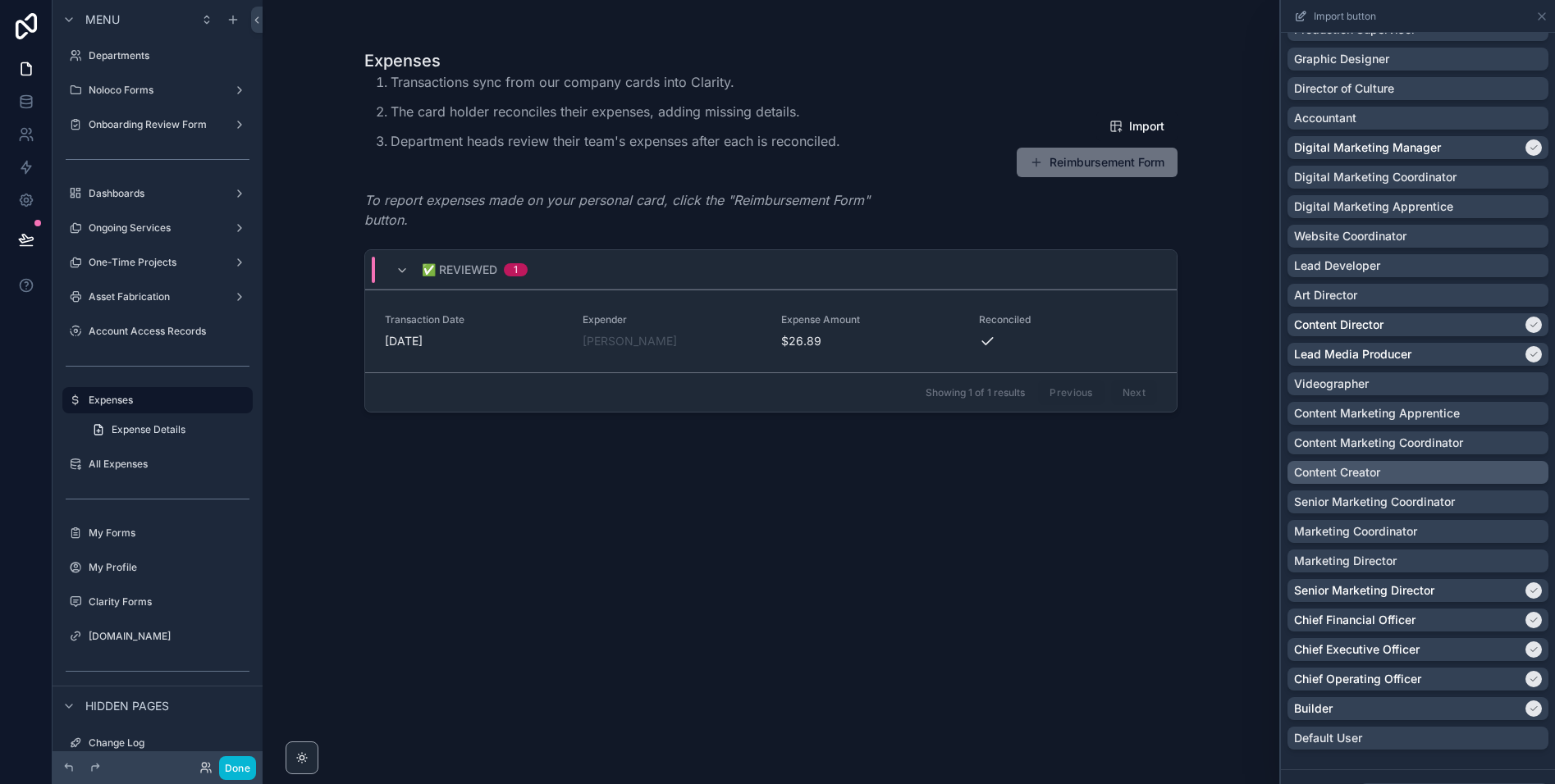
scroll to position [520, 0]
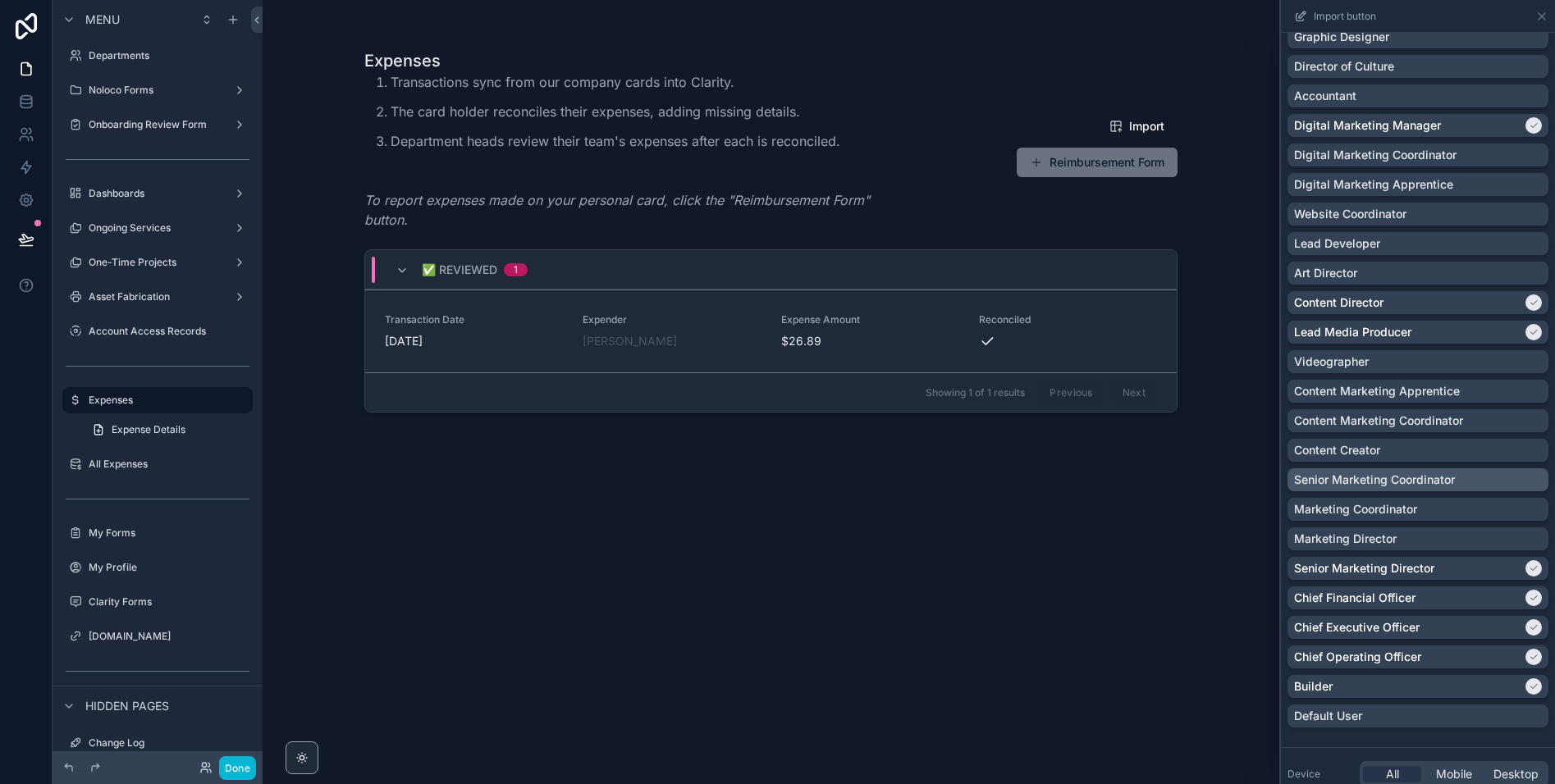
click at [1445, 469] on div "Senior Marketing Coordinator" at bounding box center [1417, 480] width 261 height 23
click at [1446, 469] on div "Senior Marketing Coordinator" at bounding box center [1417, 480] width 261 height 23
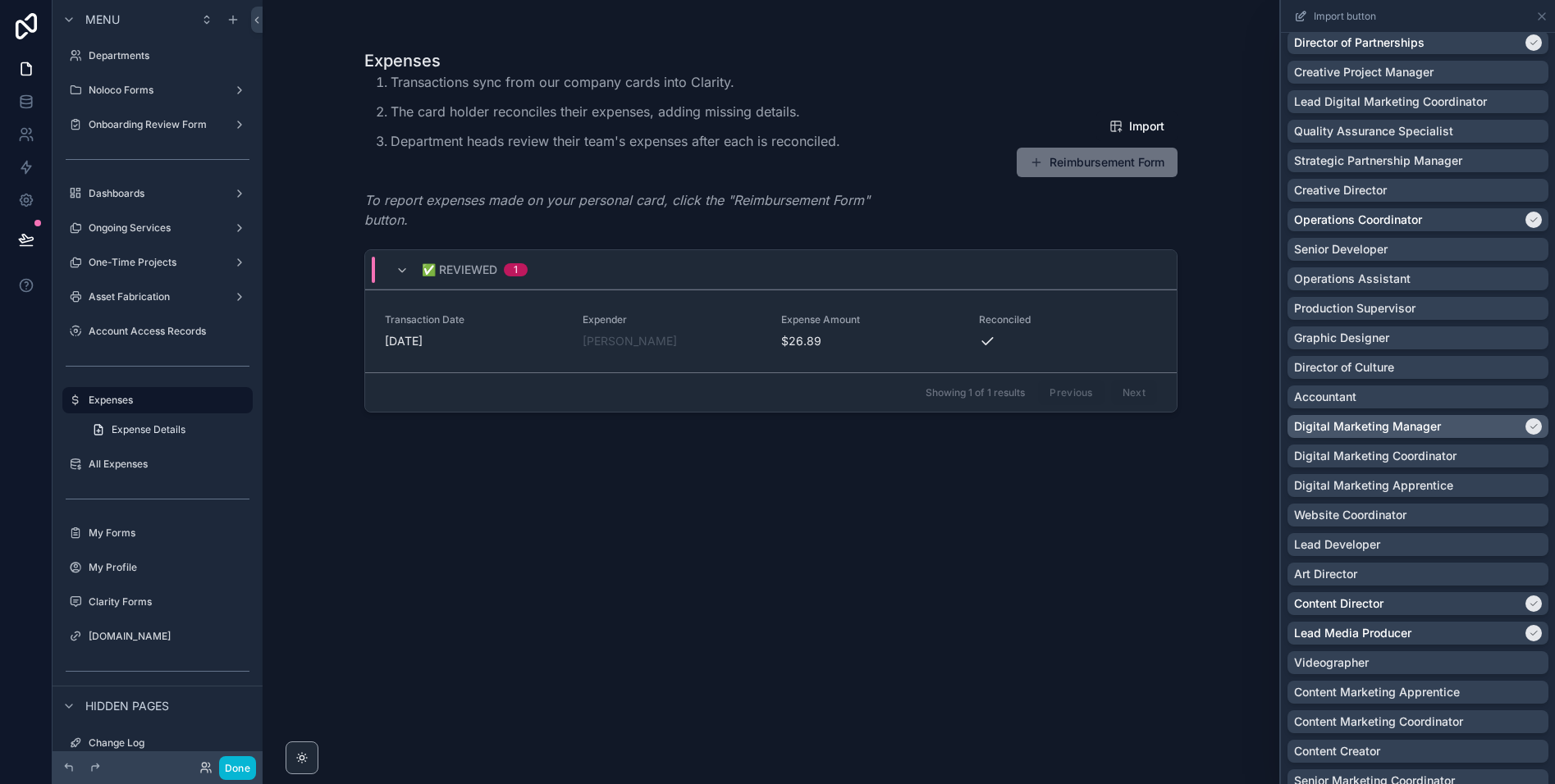
scroll to position [216, 0]
click at [1390, 375] on p "Director of Culture" at bounding box center [1343, 370] width 100 height 17
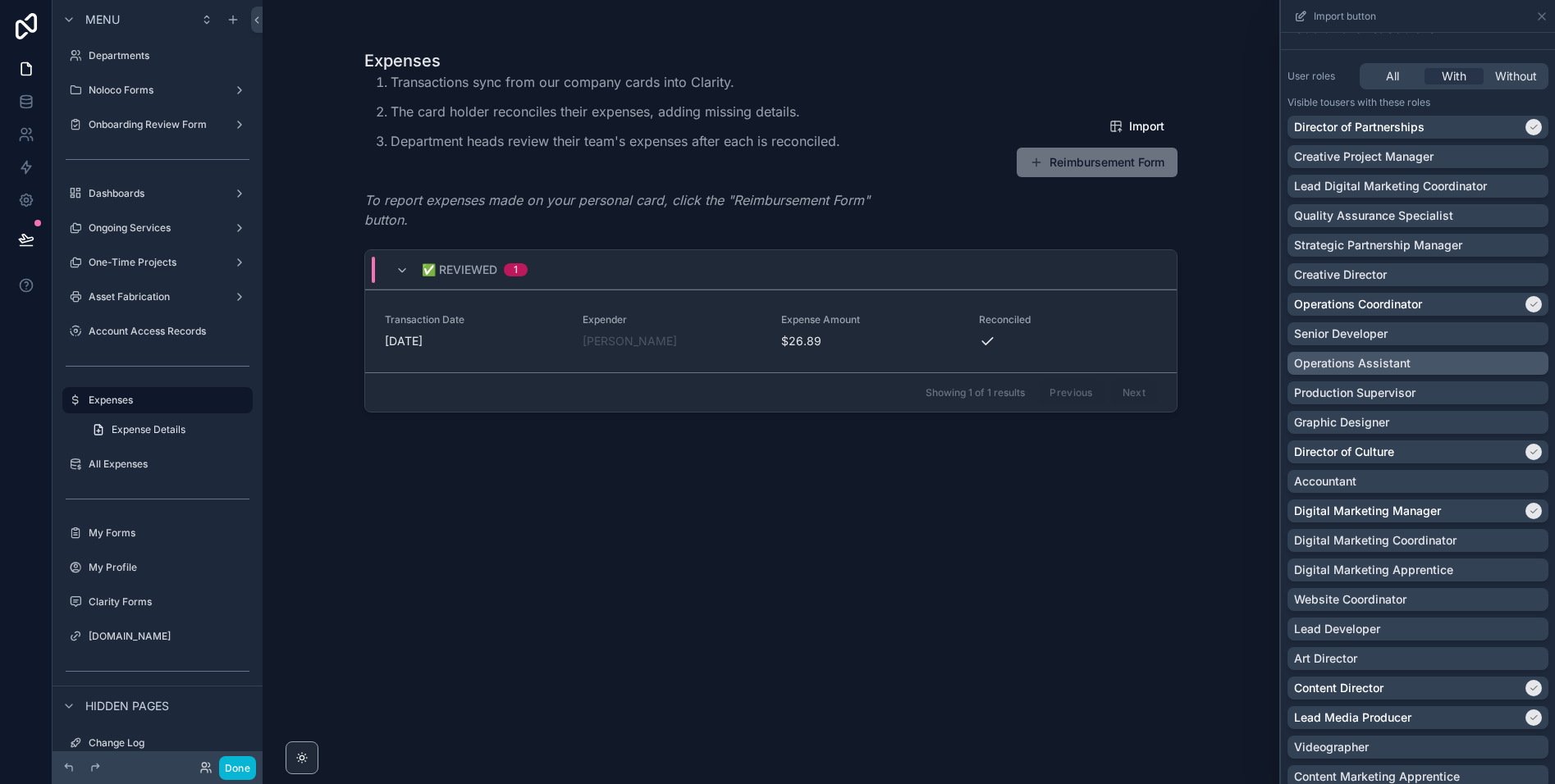
scroll to position [133, 0]
click at [1375, 245] on p "Strategic Partnership Manager" at bounding box center [1377, 247] width 168 height 17
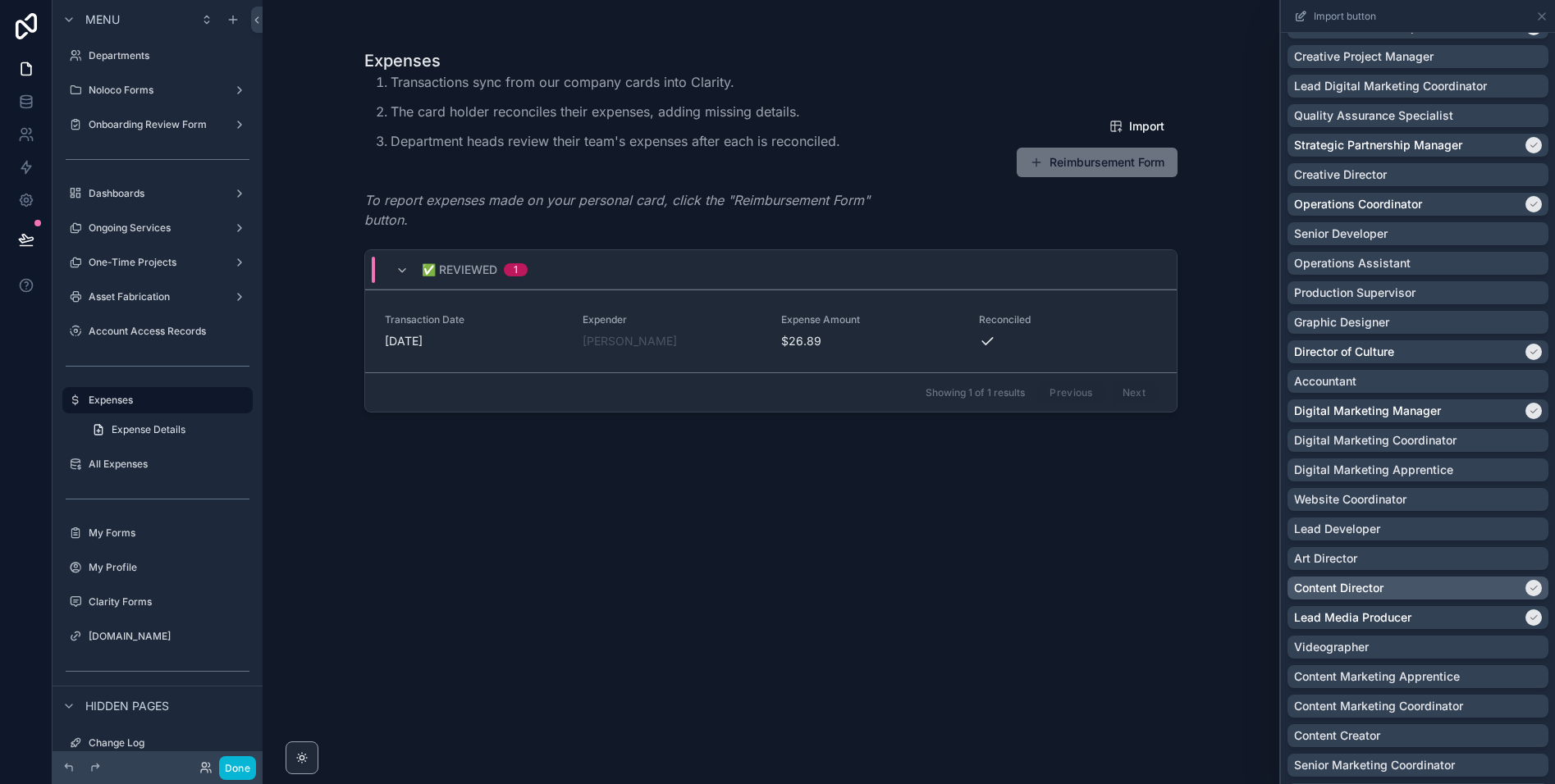
scroll to position [0, 0]
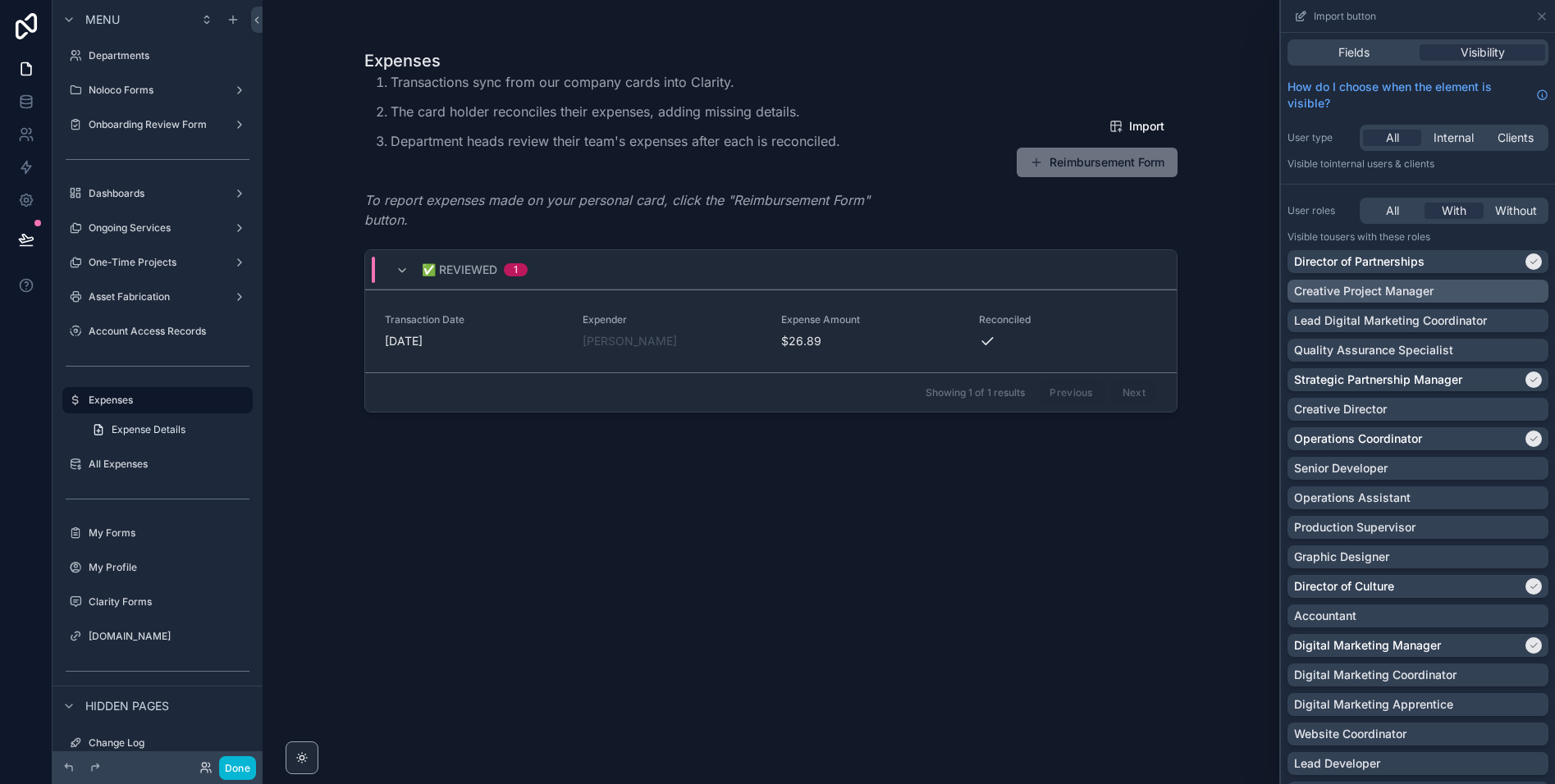
click at [1410, 298] on p "Creative Project Manager" at bounding box center [1363, 292] width 139 height 17
click at [1387, 52] on div "Fields" at bounding box center [1353, 52] width 126 height 17
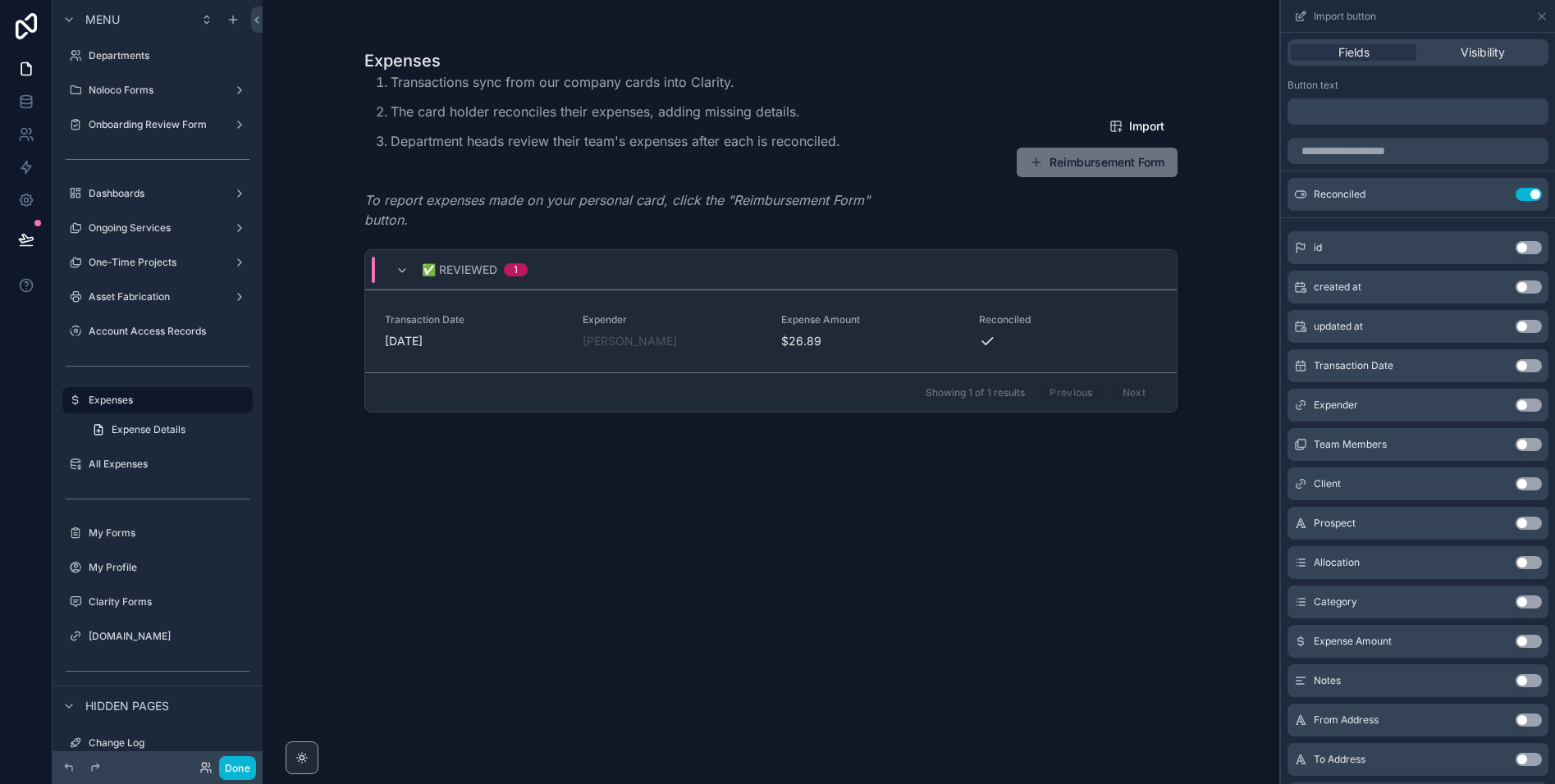
click at [1340, 113] on p "﻿" at bounding box center [1419, 111] width 251 height 19
click at [1150, 527] on div "scrollable content" at bounding box center [771, 382] width 839 height 765
click at [246, 760] on button "Done" at bounding box center [238, 768] width 37 height 24
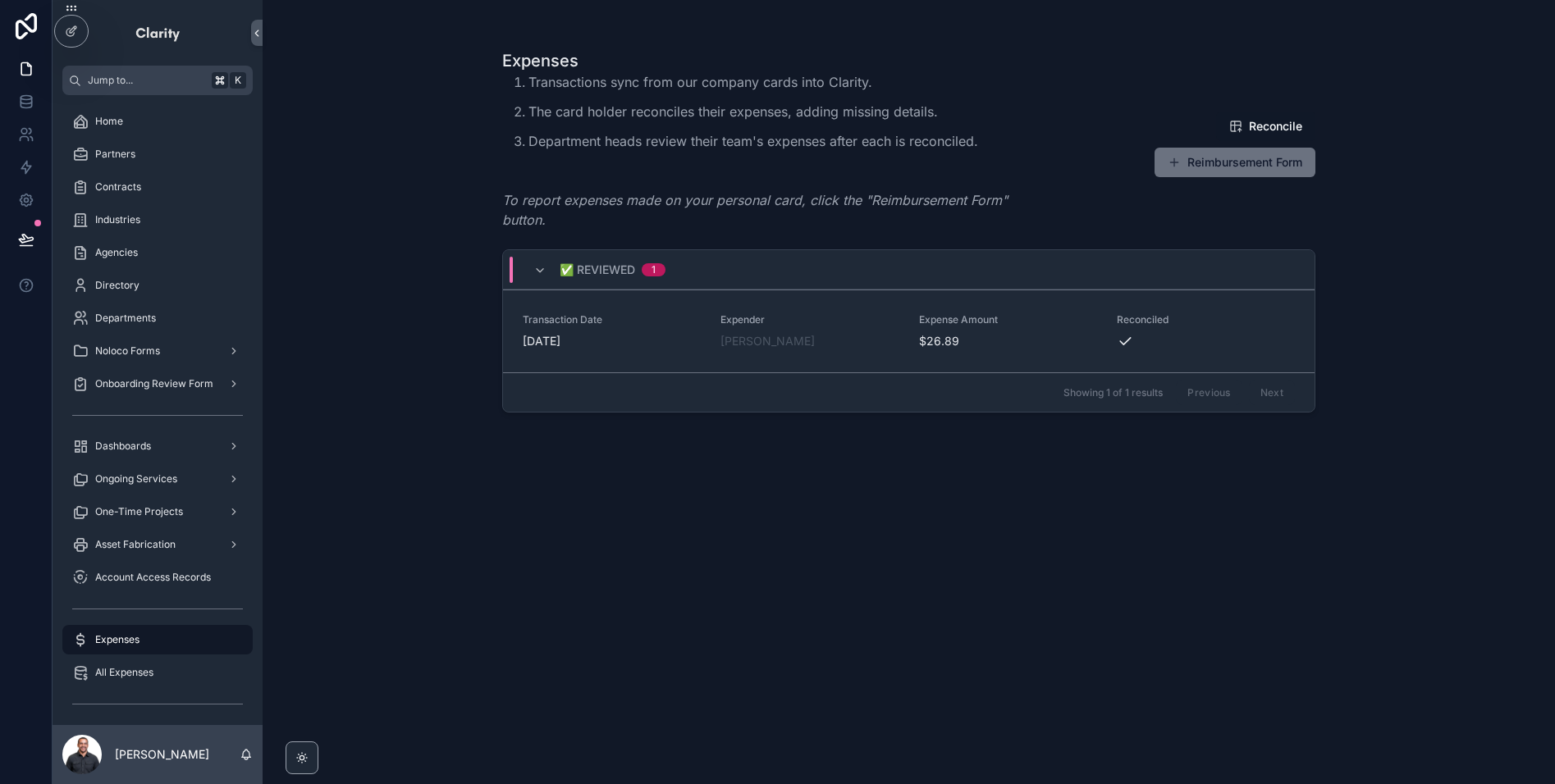
click at [1262, 127] on span "Reconcile" at bounding box center [1275, 127] width 53 height 17
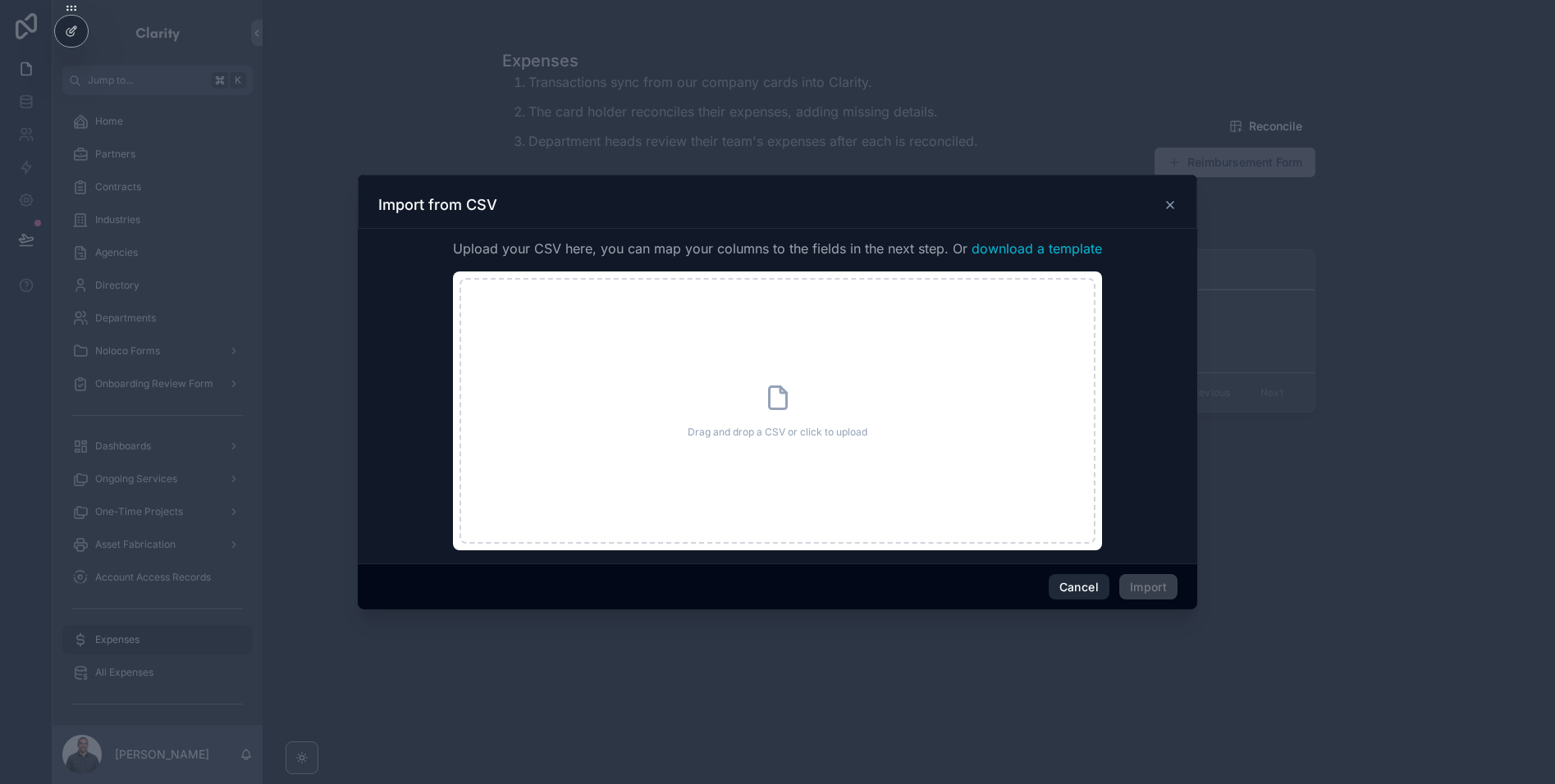
click at [1089, 593] on button "Cancel" at bounding box center [1079, 587] width 61 height 27
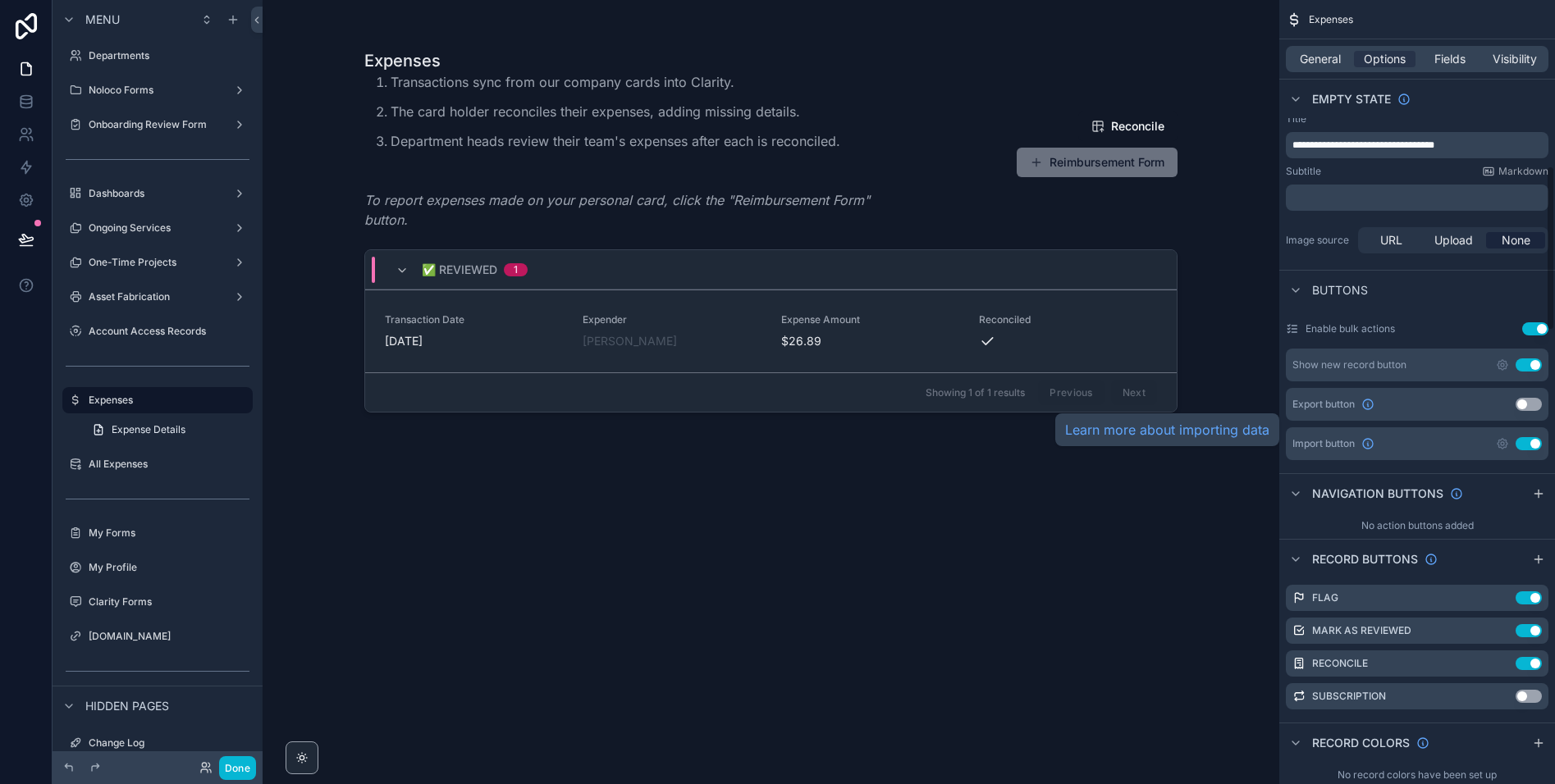
scroll to position [773, 0]
click at [1501, 446] on icon "scrollable content" at bounding box center [1503, 445] width 4 height 4
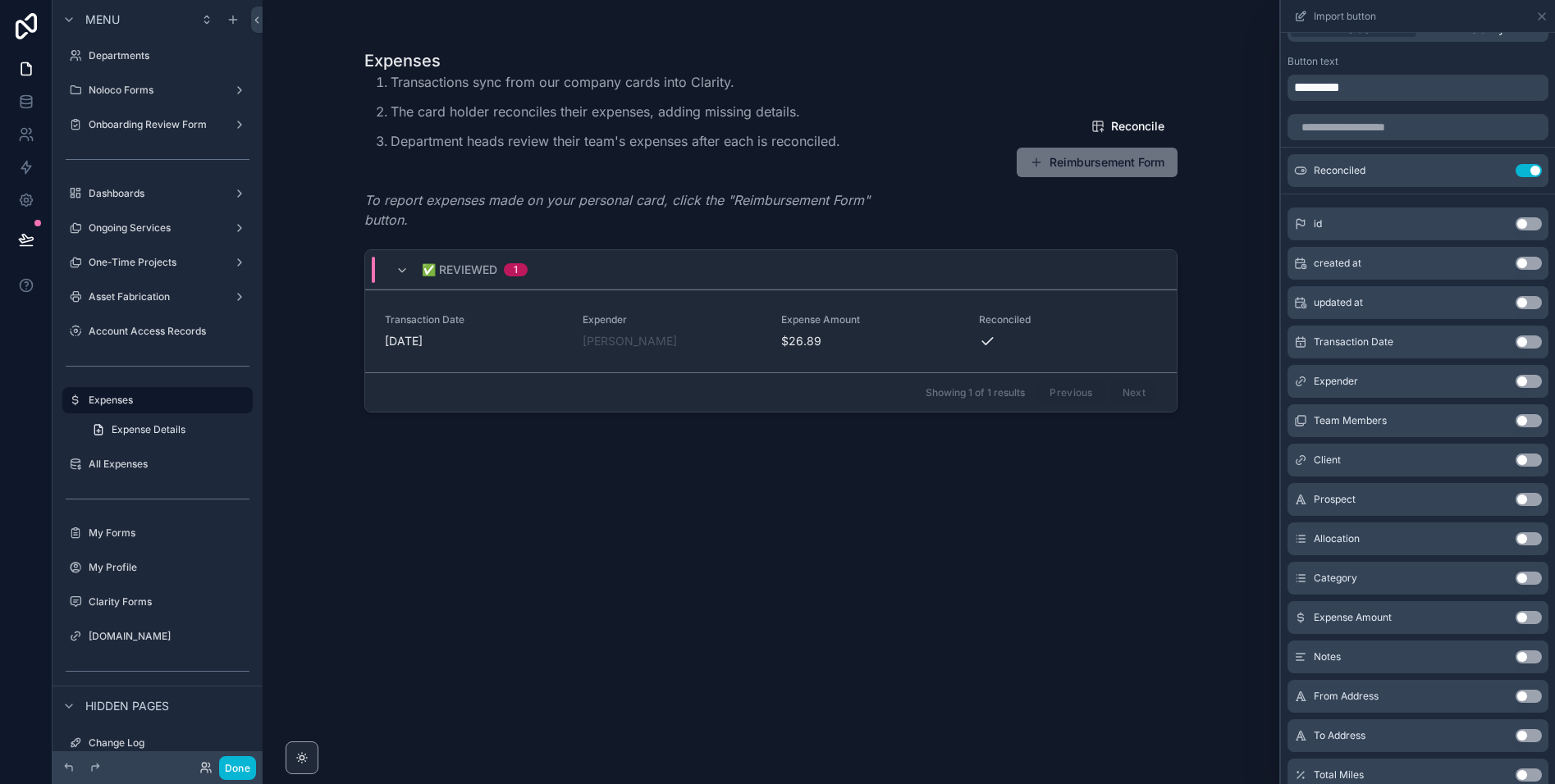
scroll to position [0, 0]
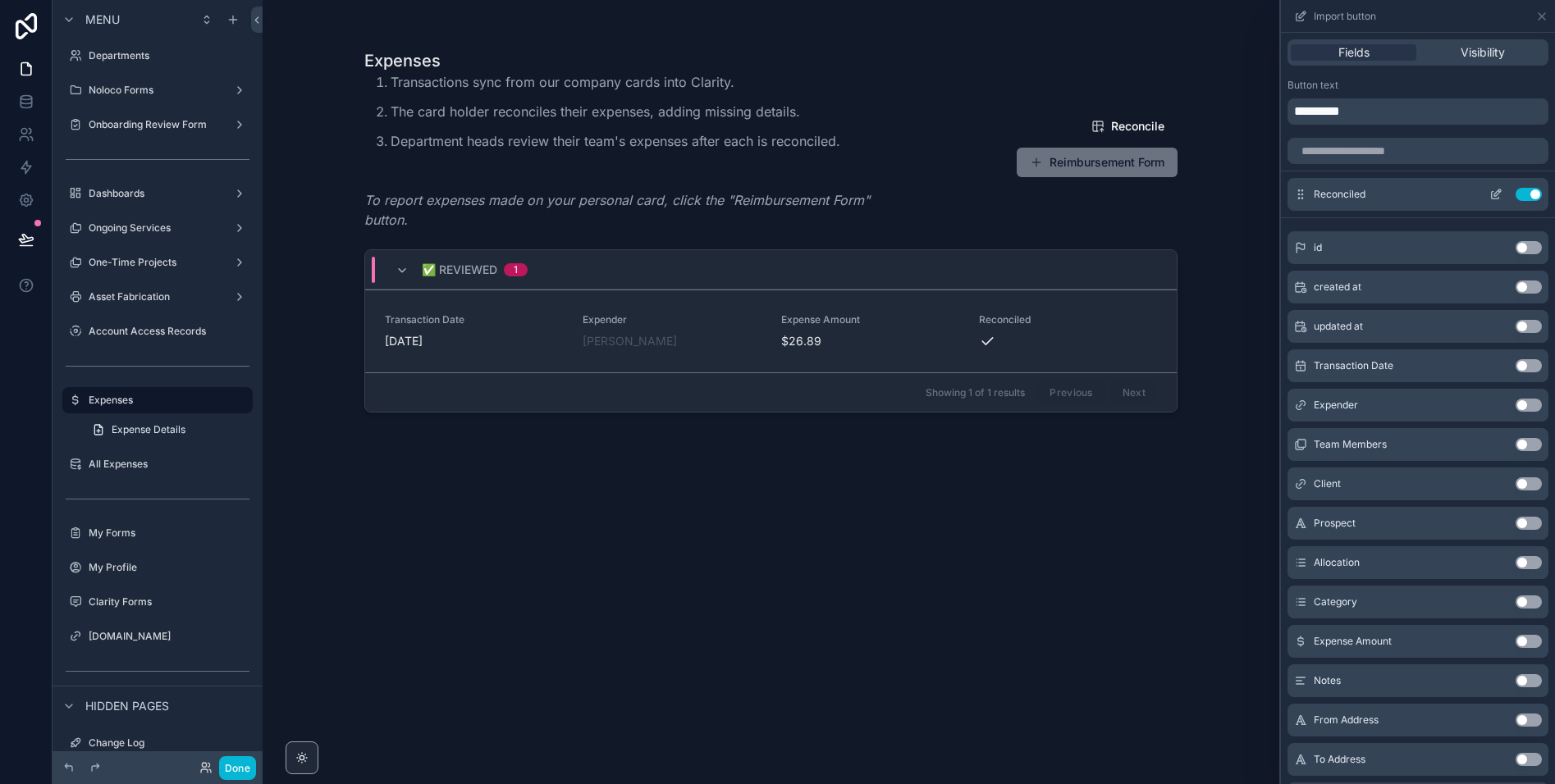
click at [1486, 196] on button at bounding box center [1495, 194] width 27 height 13
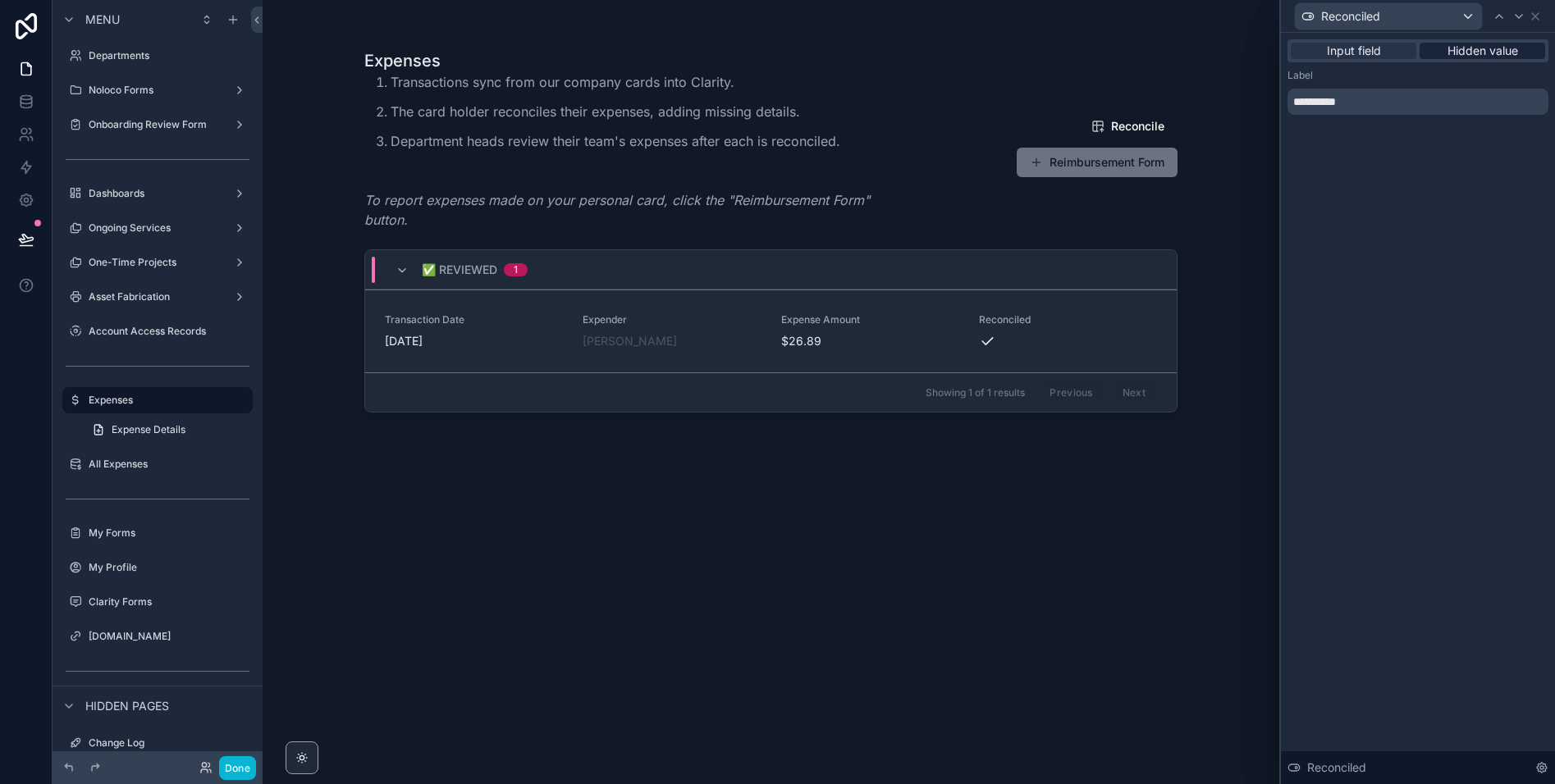
click at [1526, 47] on div "Hidden value" at bounding box center [1482, 51] width 126 height 17
click at [1354, 54] on span "Input field" at bounding box center [1353, 51] width 54 height 17
click at [1533, 21] on icon at bounding box center [1535, 17] width 13 height 13
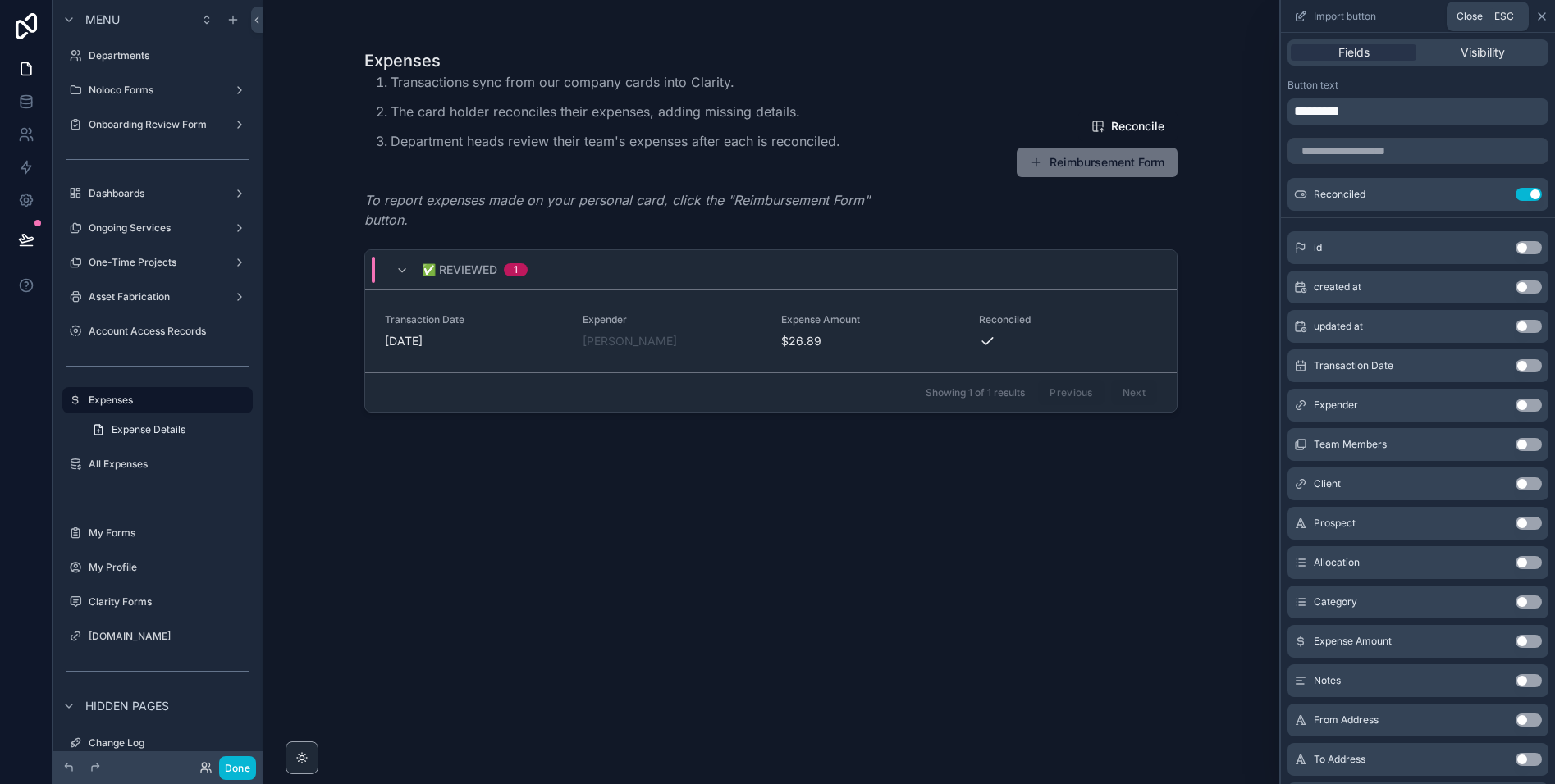
click at [1542, 21] on icon at bounding box center [1541, 17] width 13 height 13
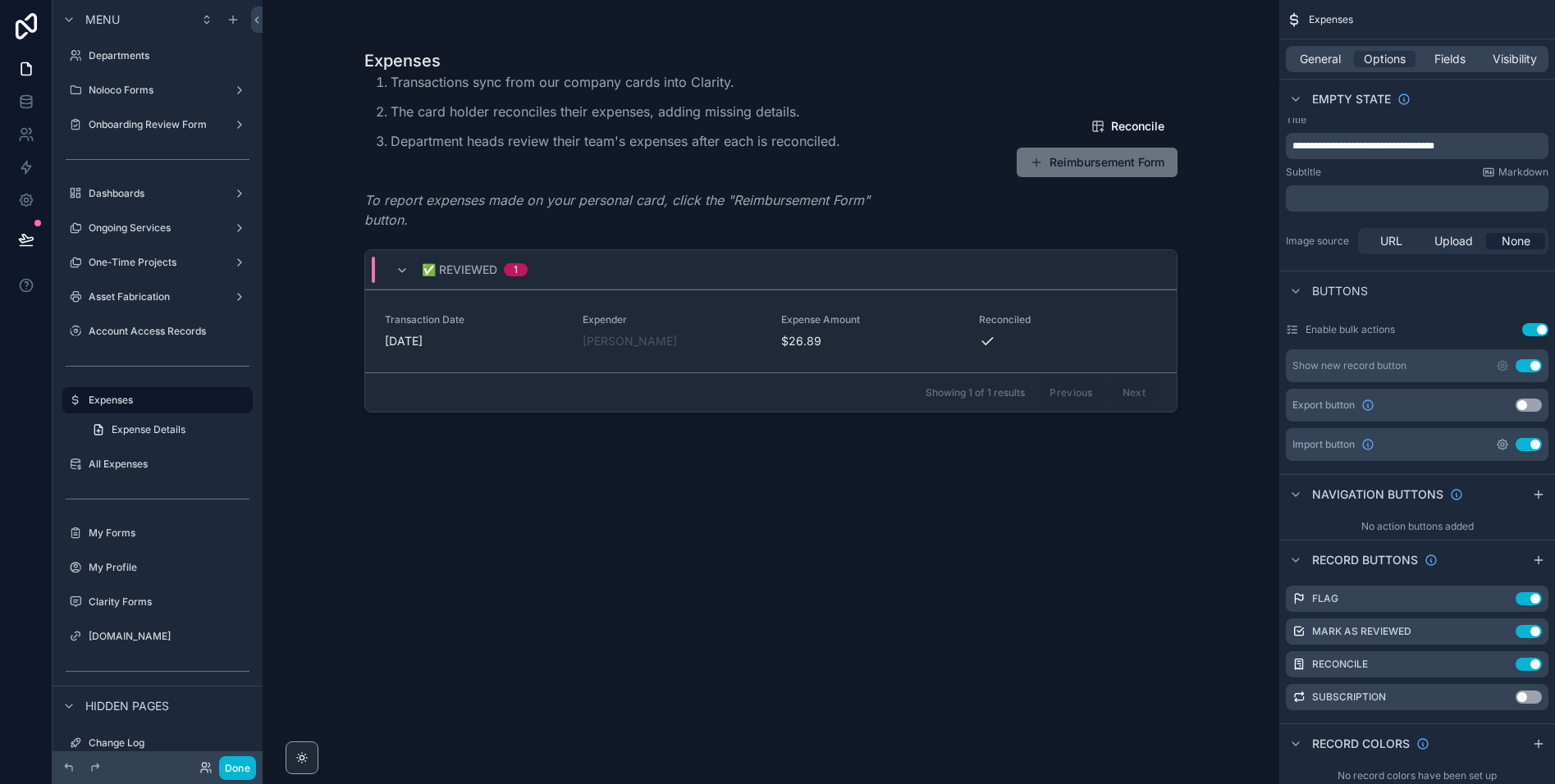
click at [1503, 447] on icon "scrollable content" at bounding box center [1503, 445] width 13 height 13
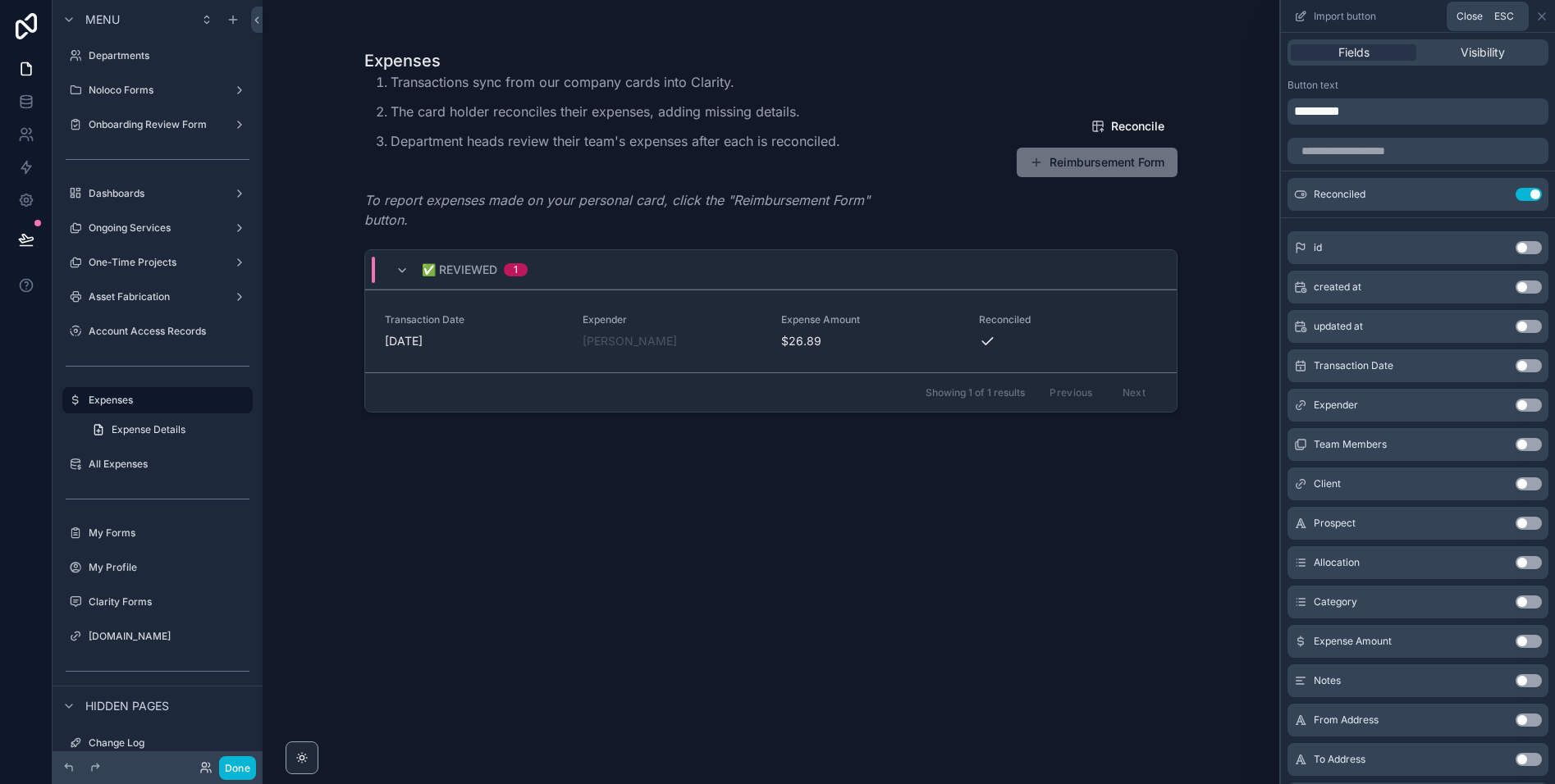
drag, startPoint x: 1537, startPoint y: 18, endPoint x: 1409, endPoint y: 298, distance: 307.9
click at [1538, 19] on icon at bounding box center [1541, 17] width 13 height 13
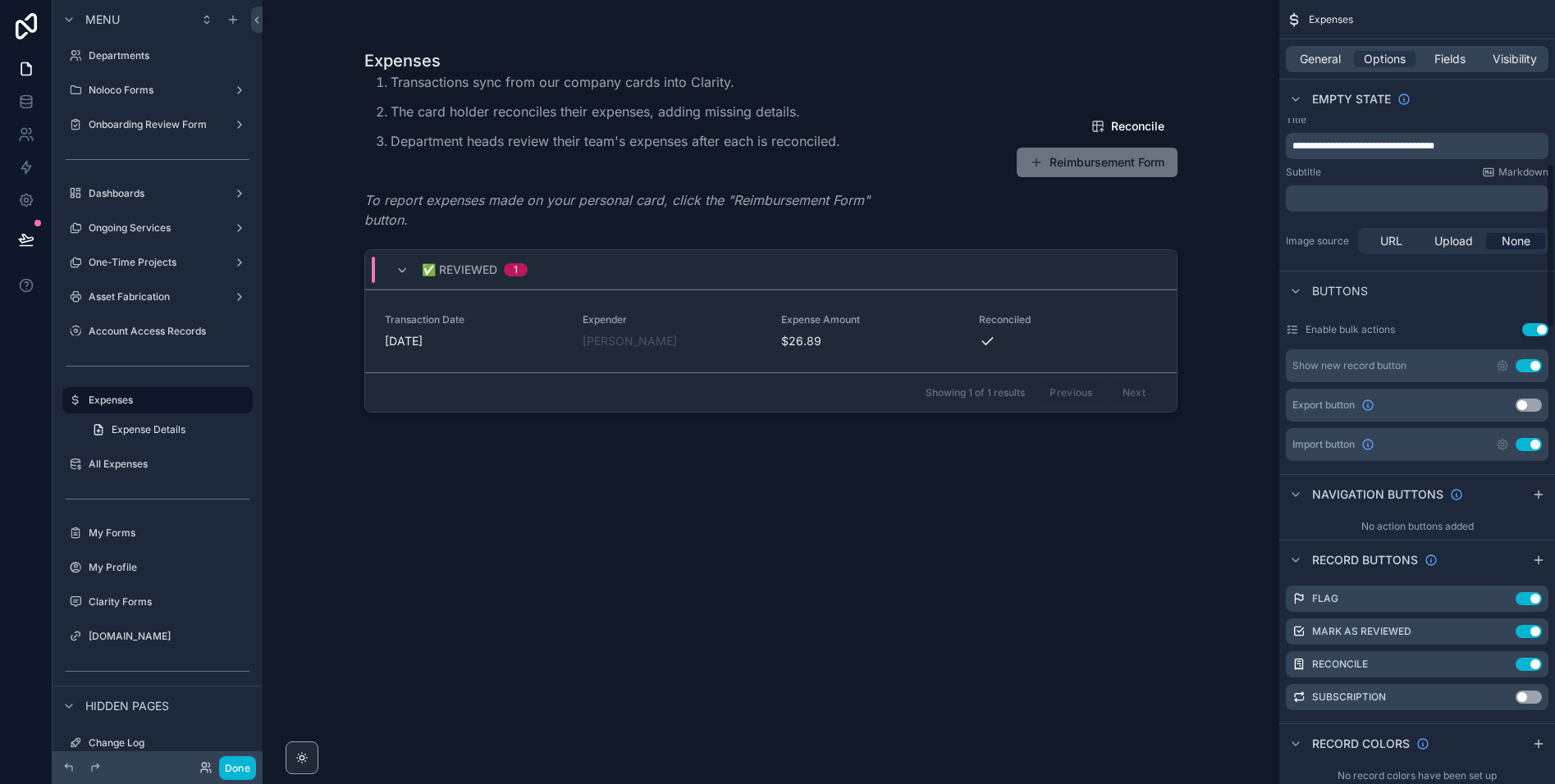
click at [1530, 447] on button "Use setting" at bounding box center [1528, 445] width 27 height 13
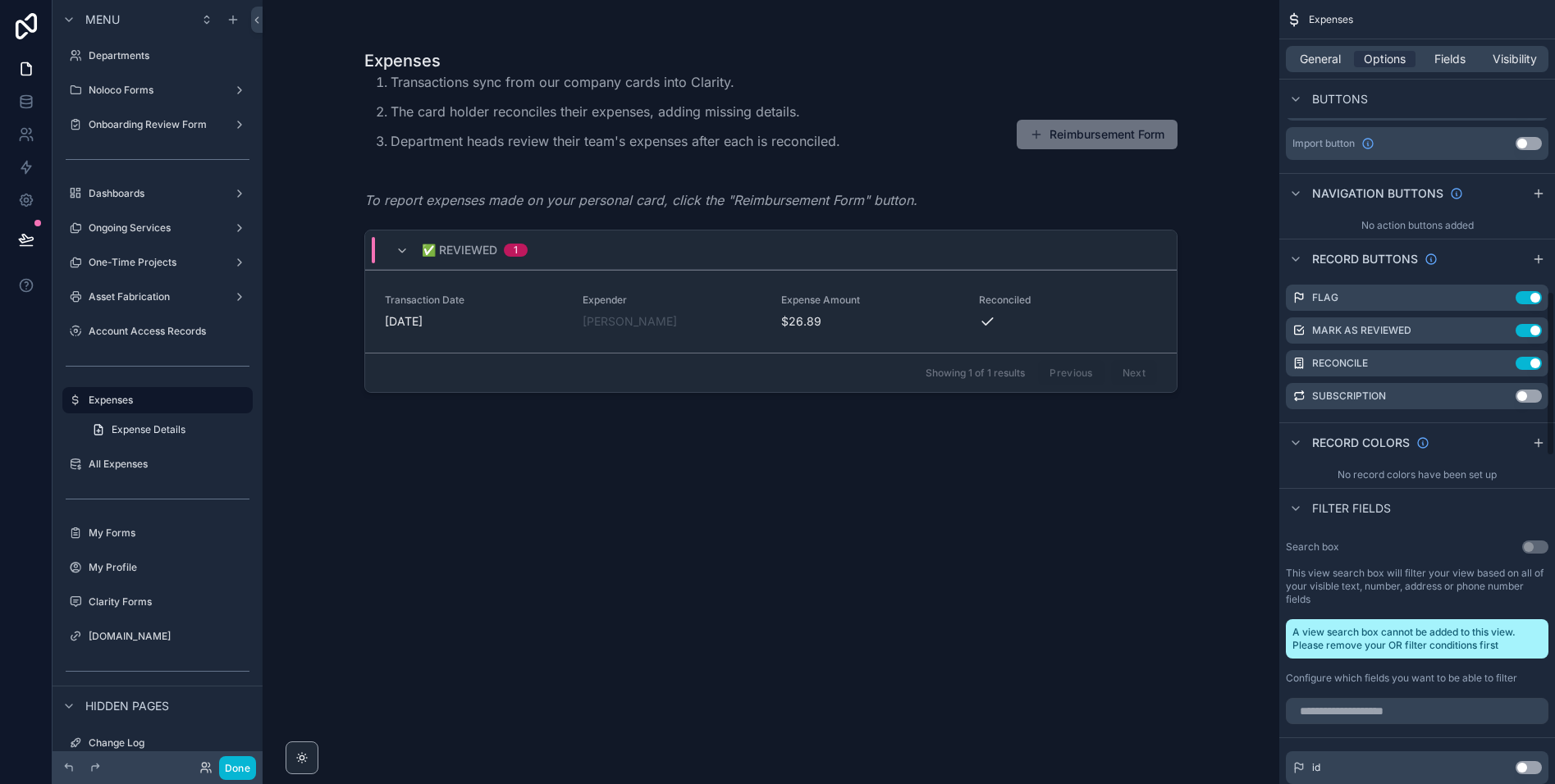
scroll to position [951, 0]
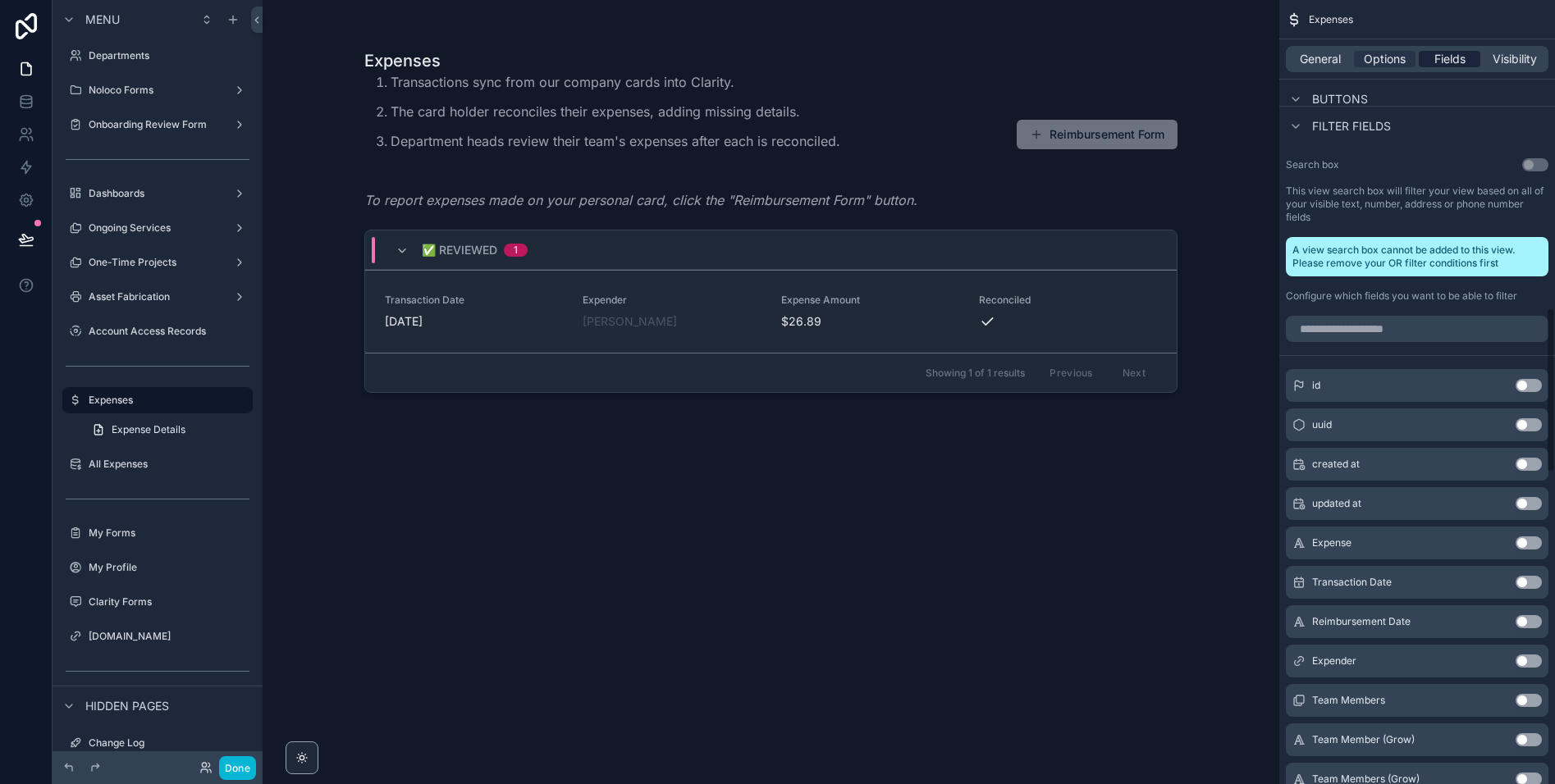
click at [1446, 61] on span "Fields" at bounding box center [1449, 59] width 31 height 17
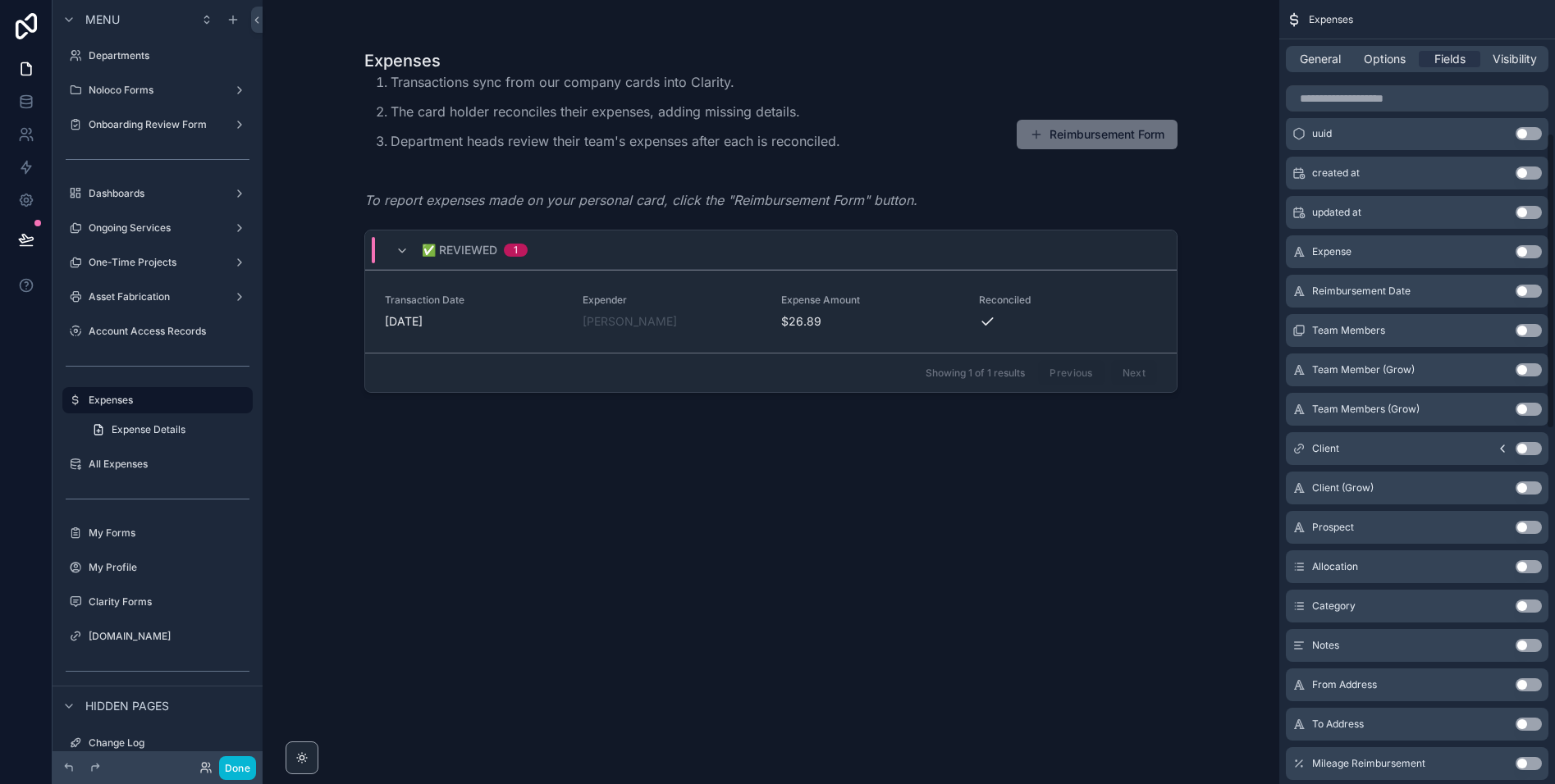
scroll to position [0, 0]
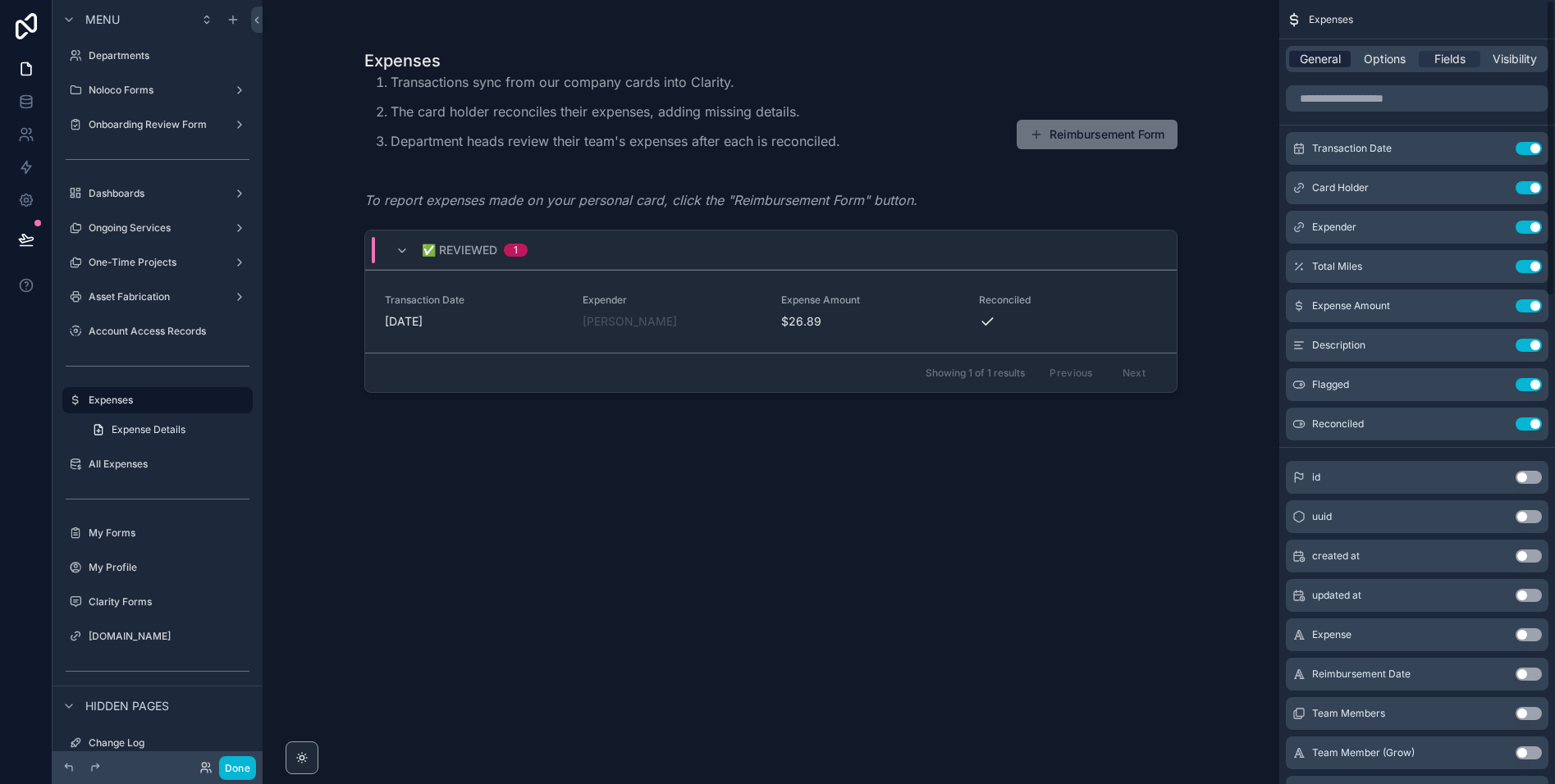
click at [1323, 64] on span "General" at bounding box center [1320, 59] width 41 height 17
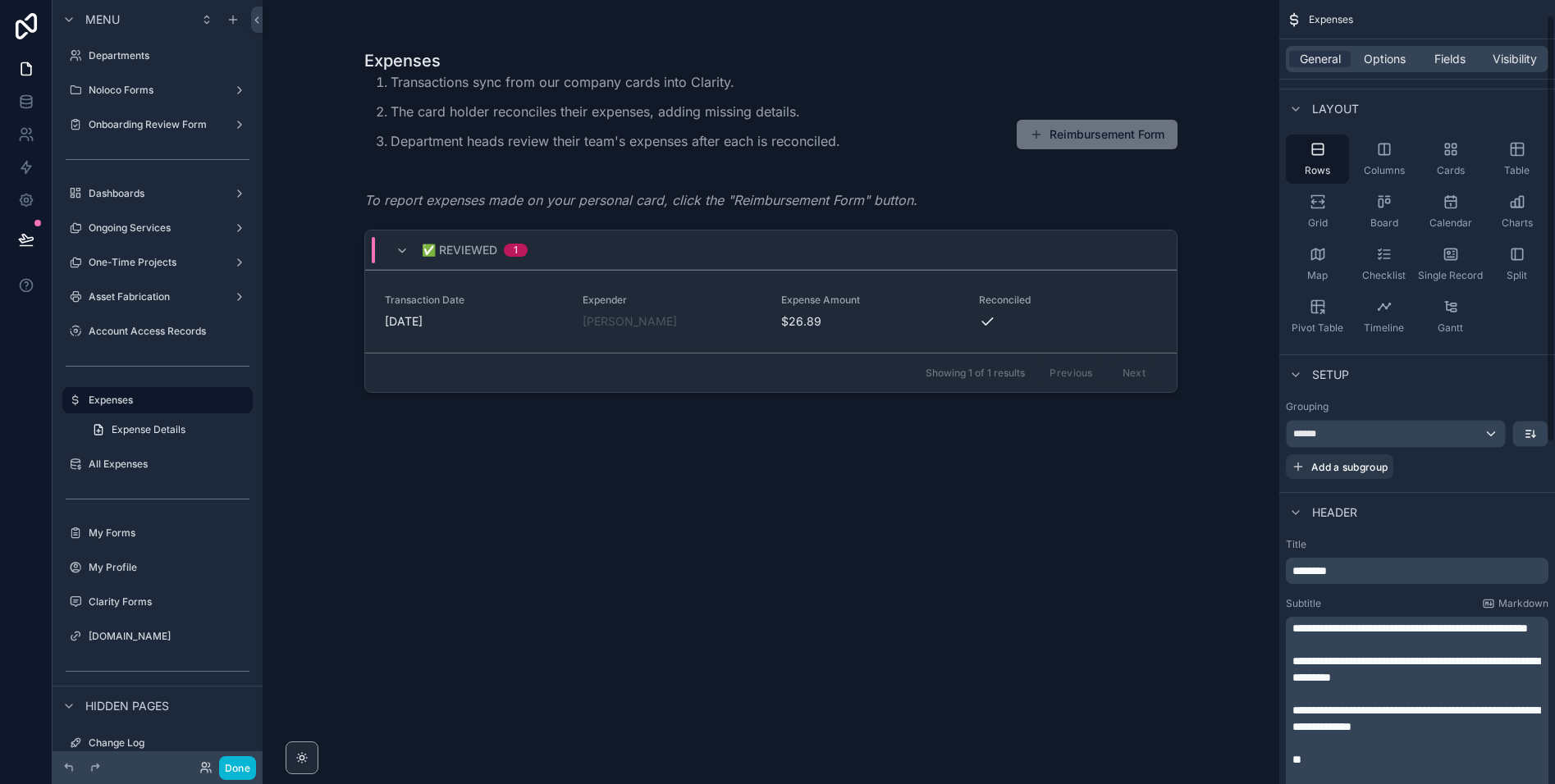
scroll to position [85, 0]
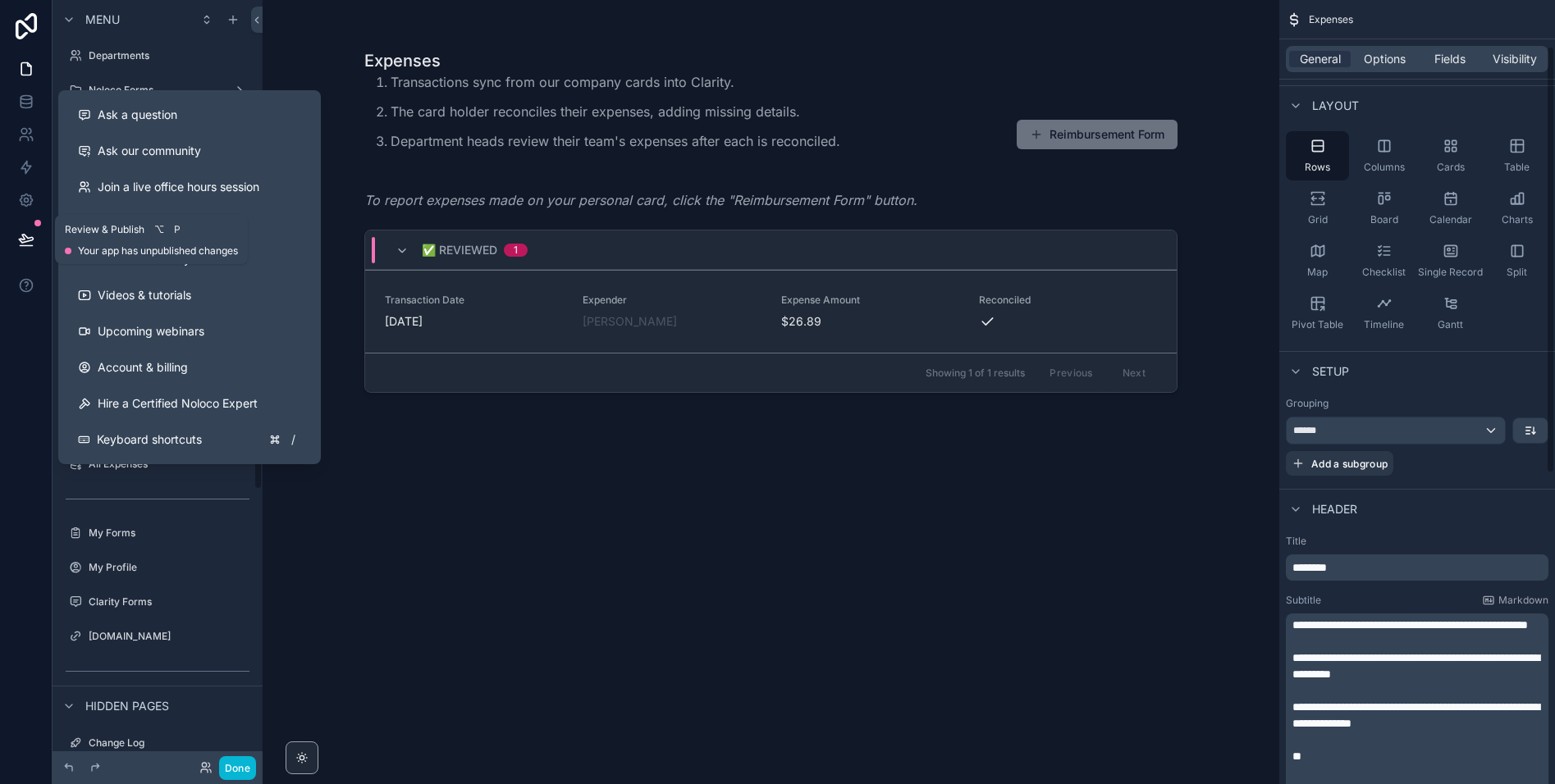
click at [35, 237] on button at bounding box center [26, 239] width 36 height 46
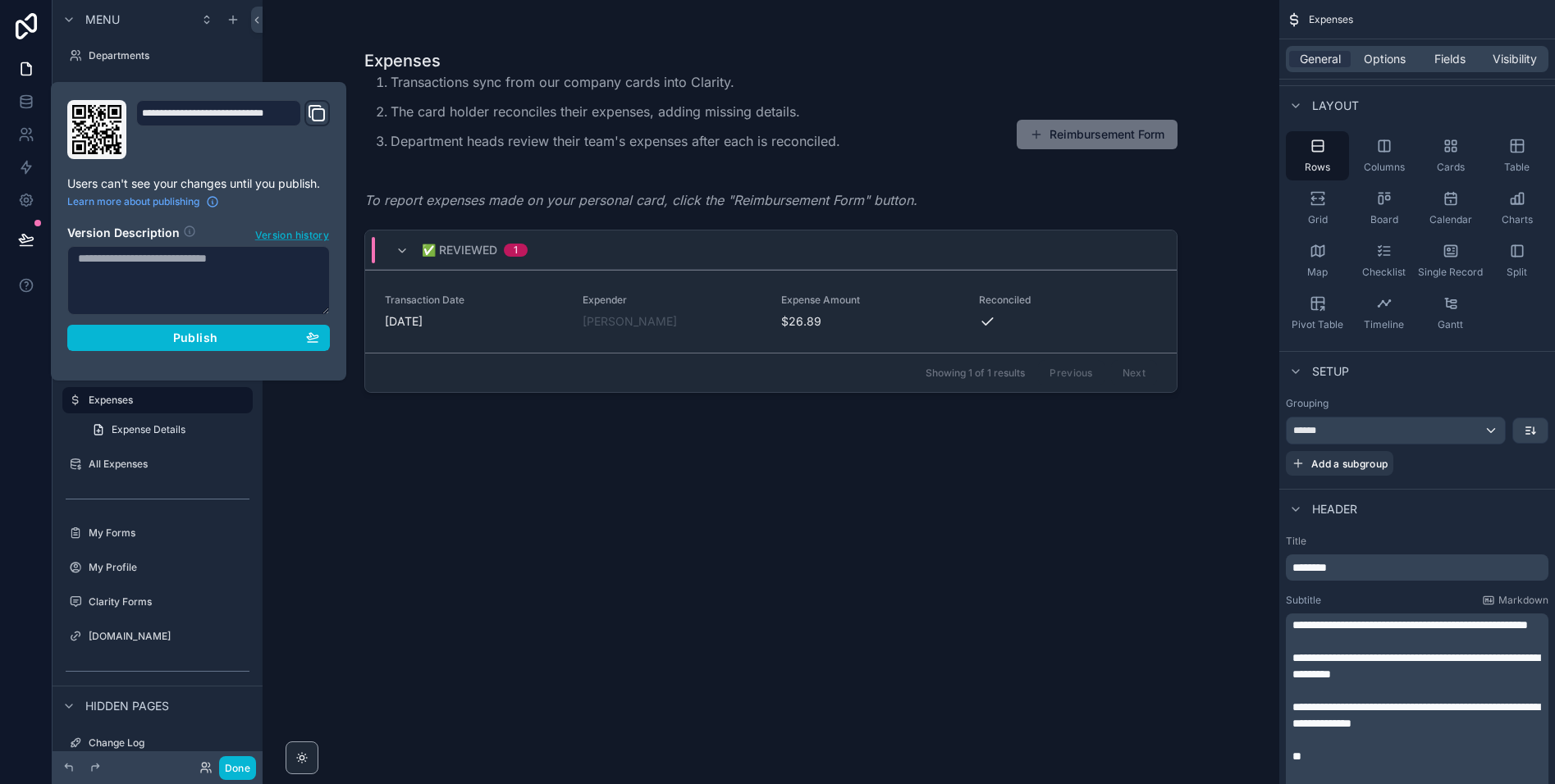
click at [300, 235] on span "Version history" at bounding box center [292, 234] width 73 height 17
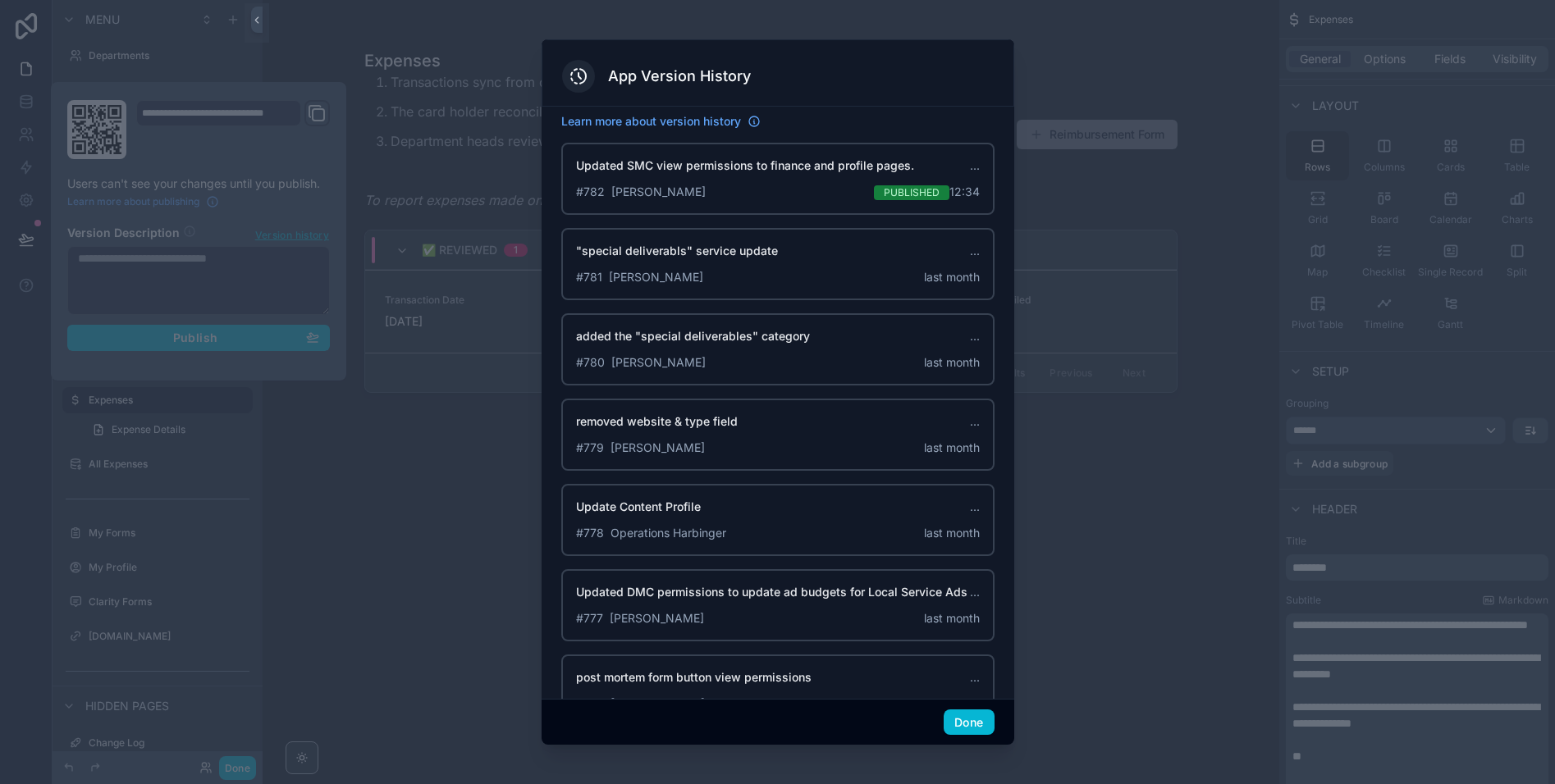
click at [975, 168] on span "..." at bounding box center [974, 166] width 10 height 17
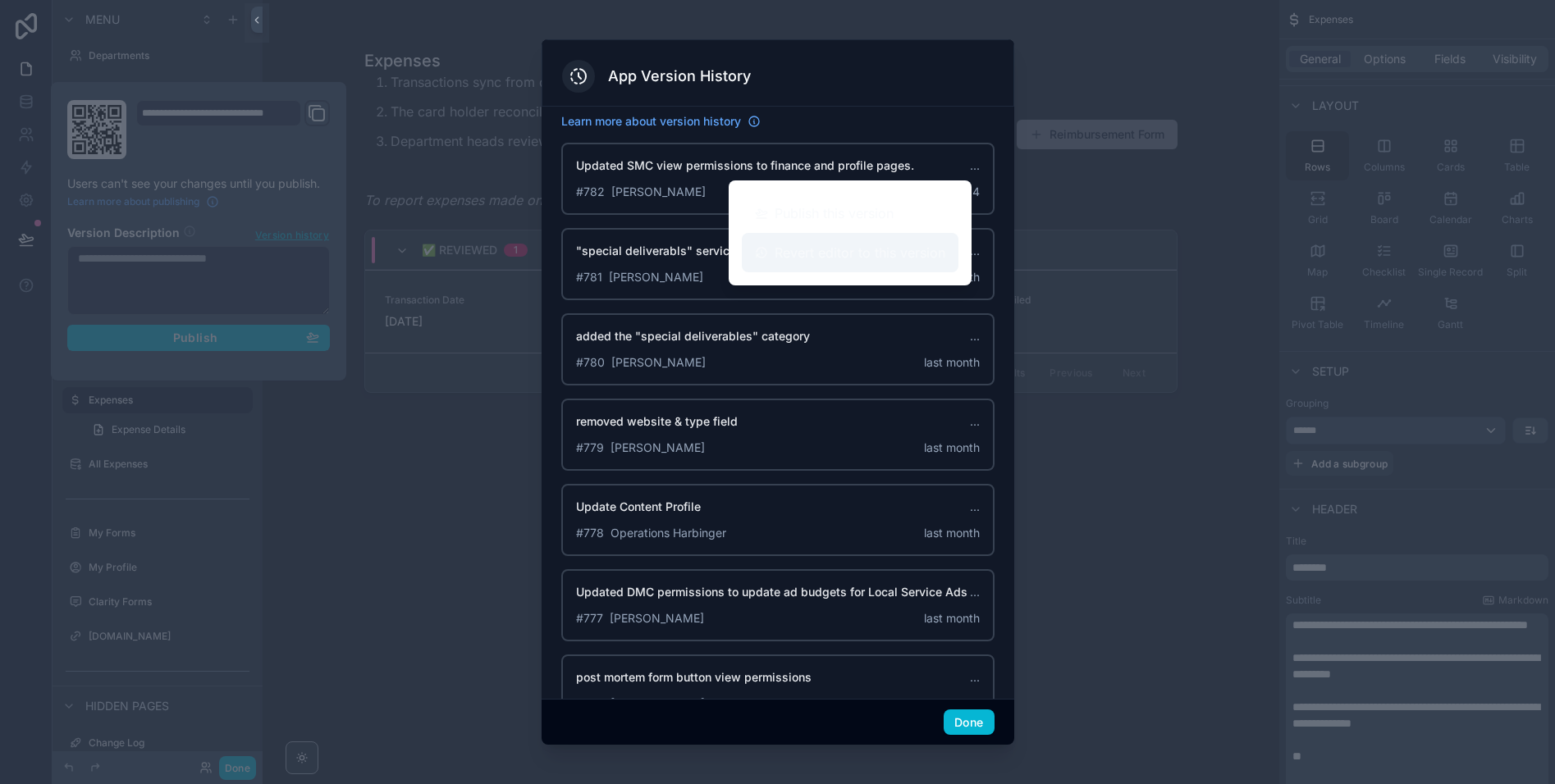
click at [810, 260] on span "Revert editor to this version" at bounding box center [860, 252] width 171 height 19
click at [819, 252] on span "Revert editor to this version" at bounding box center [860, 252] width 171 height 19
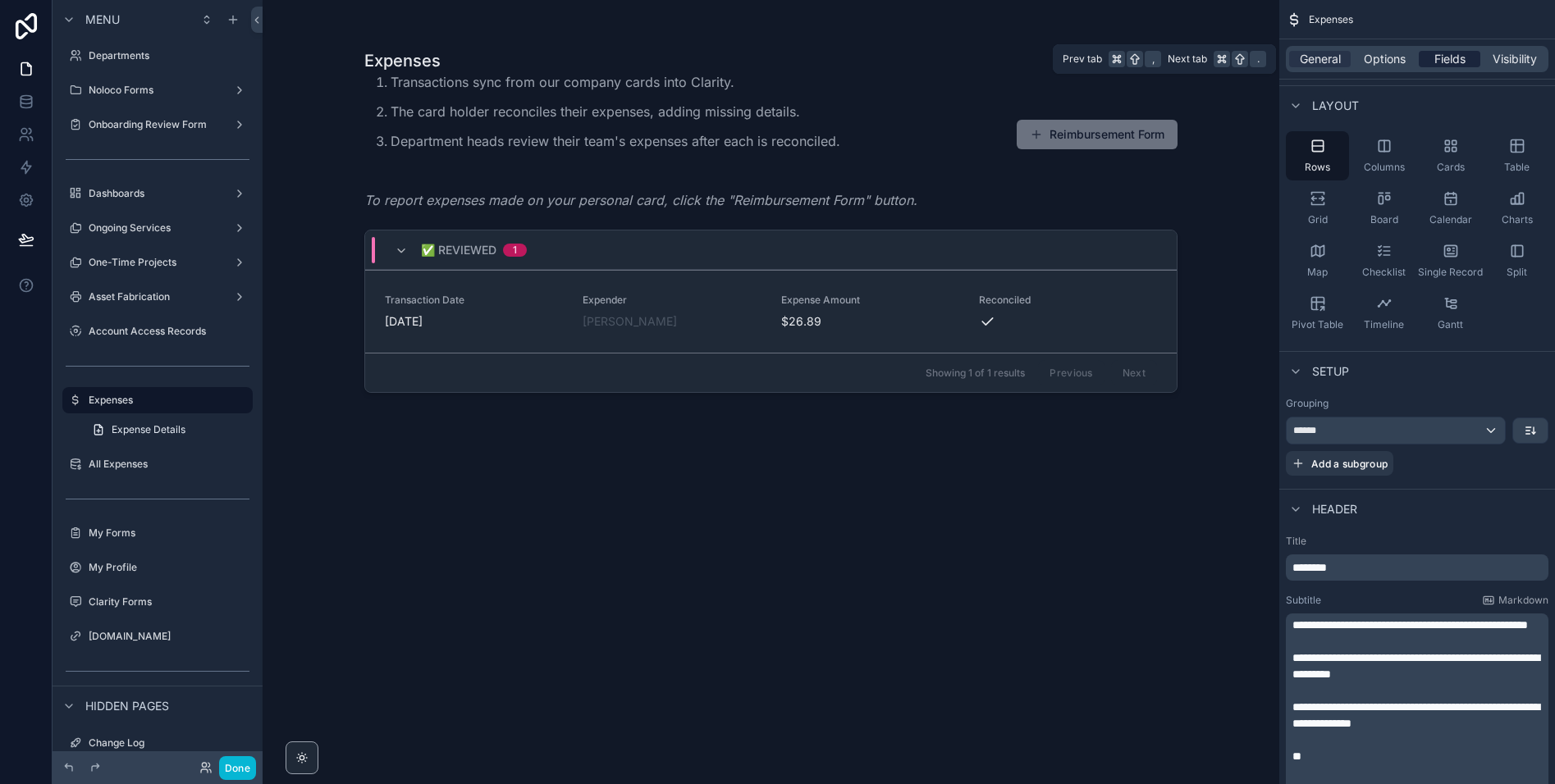
click at [1442, 56] on span "Fields" at bounding box center [1449, 59] width 31 height 17
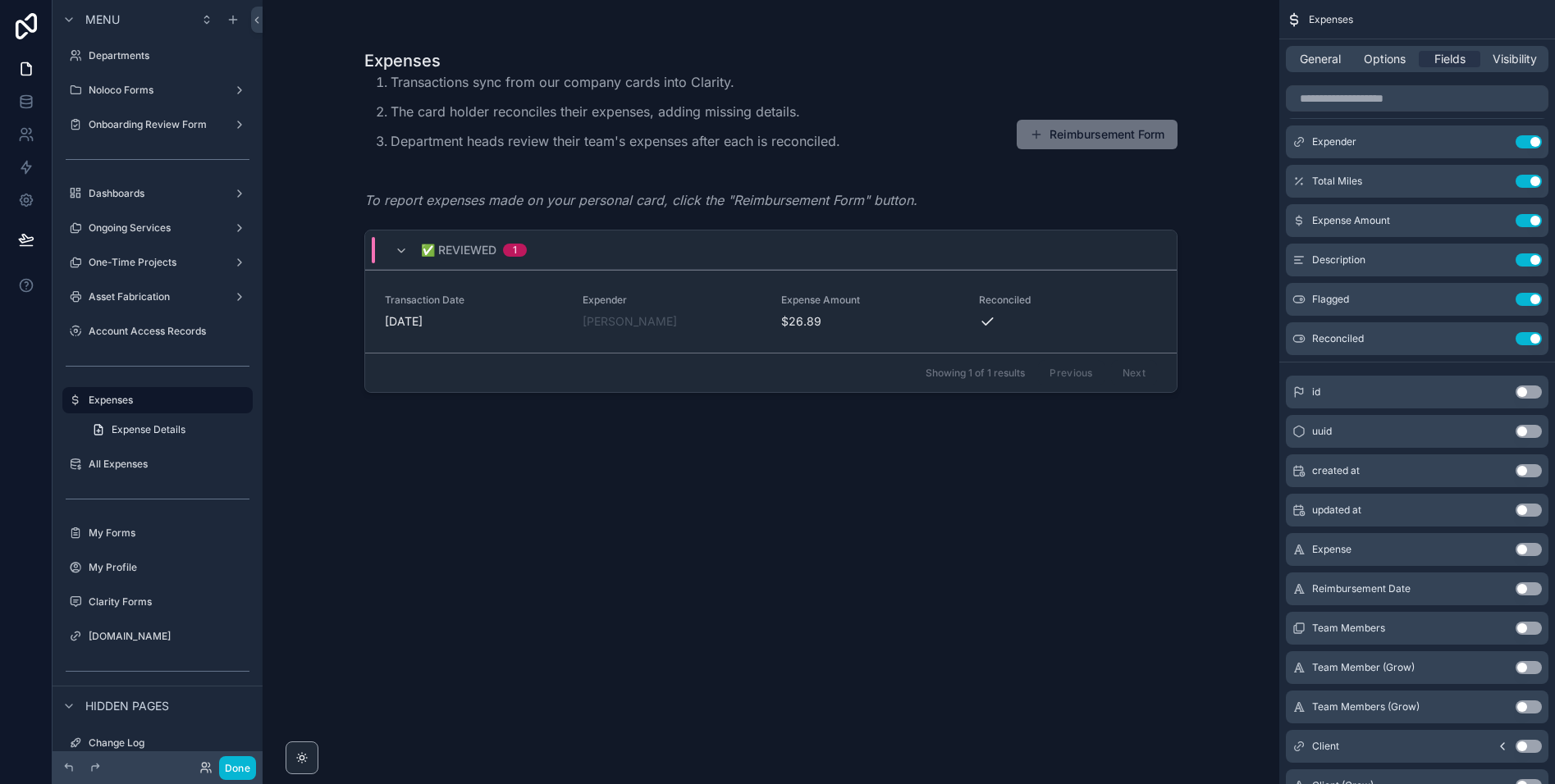
click at [1383, 68] on div "General Options Fields Visibility" at bounding box center [1417, 59] width 262 height 27
click at [1379, 60] on span "Options" at bounding box center [1385, 59] width 42 height 17
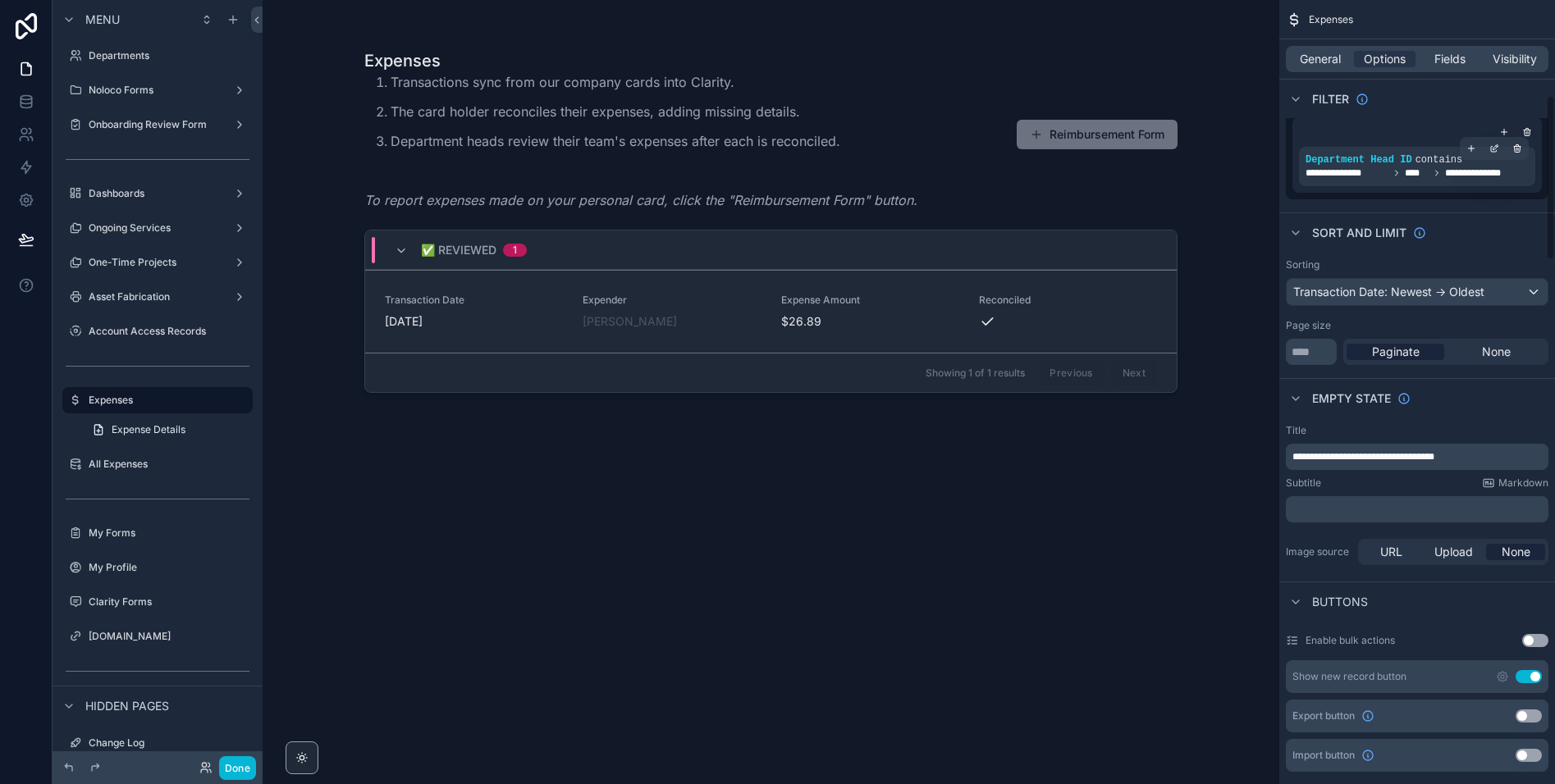
scroll to position [448, 0]
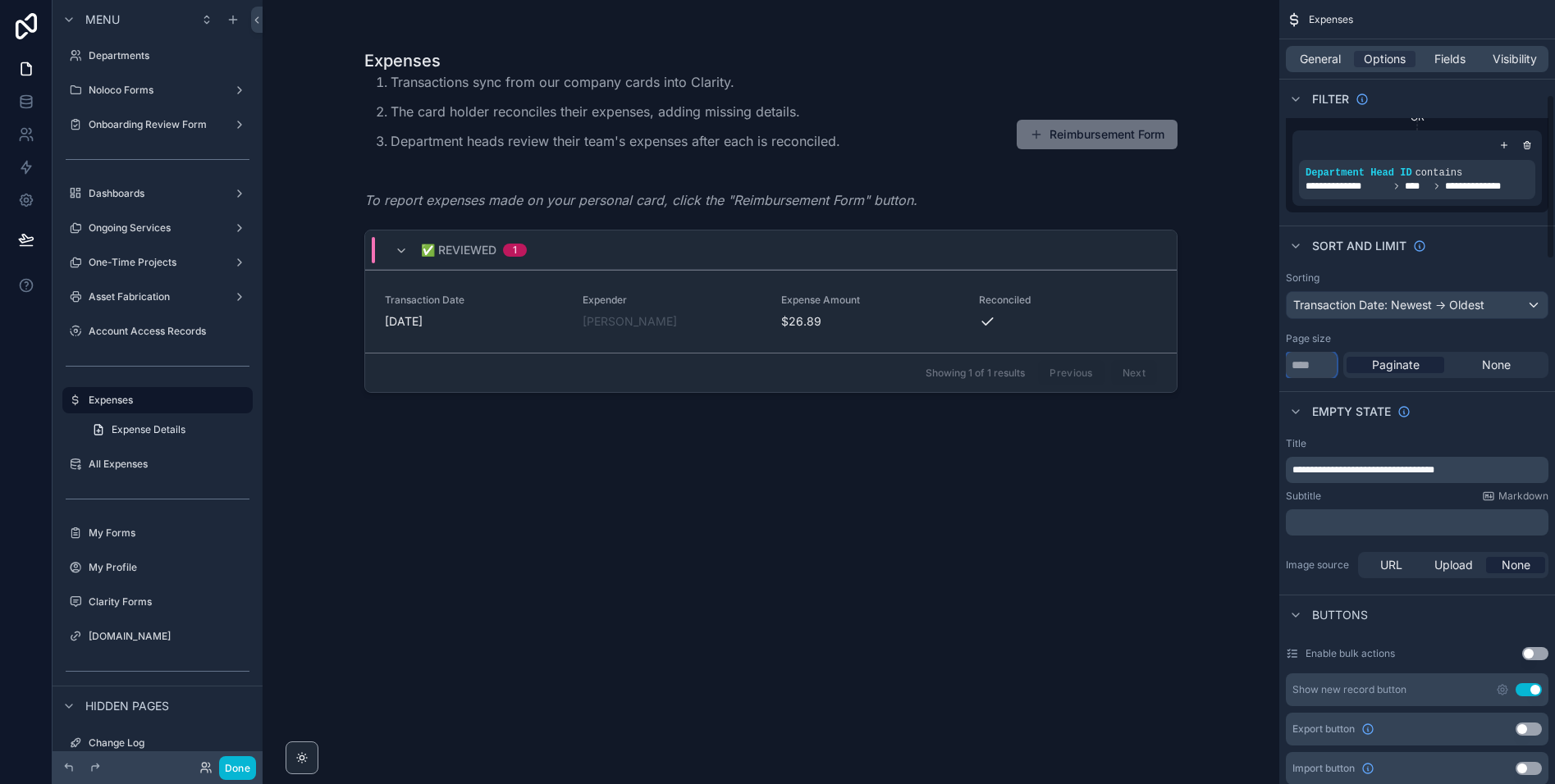
click at [1321, 362] on input "***" at bounding box center [1311, 365] width 50 height 27
type input "****"
click at [1464, 258] on div "Sort And Limit" at bounding box center [1416, 245] width 276 height 39
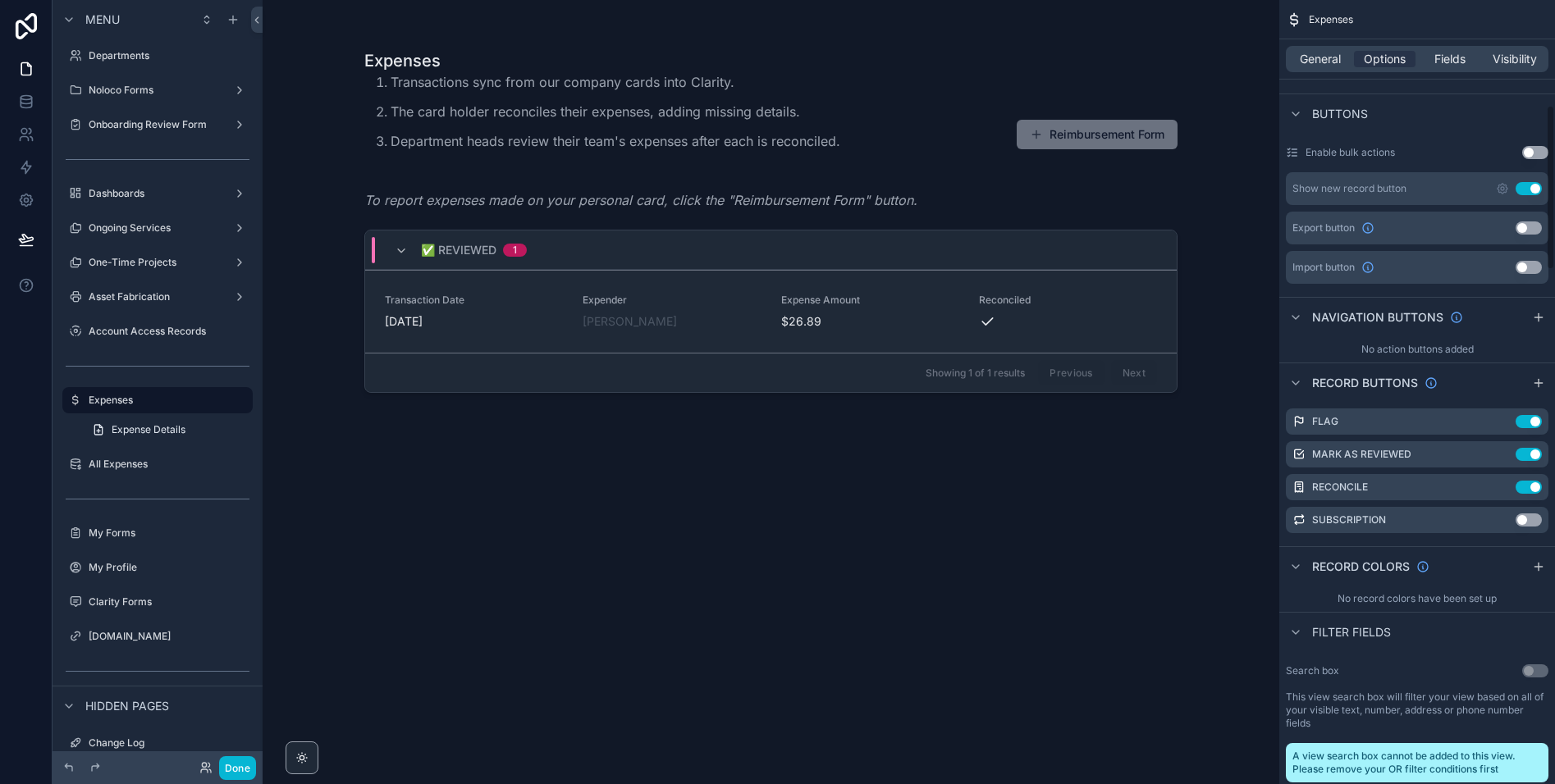
scroll to position [0, 0]
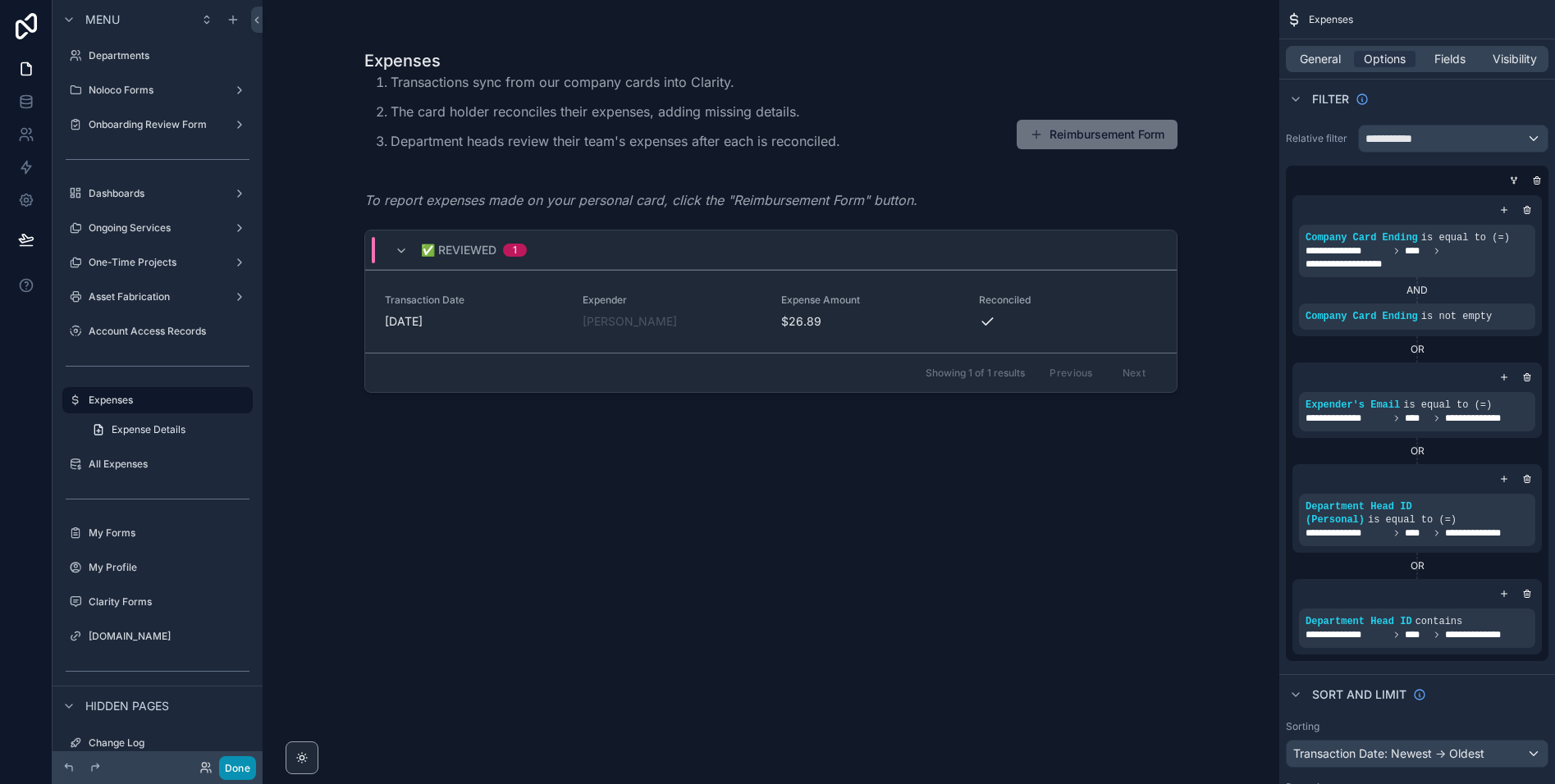
click at [242, 770] on button "Done" at bounding box center [238, 768] width 37 height 24
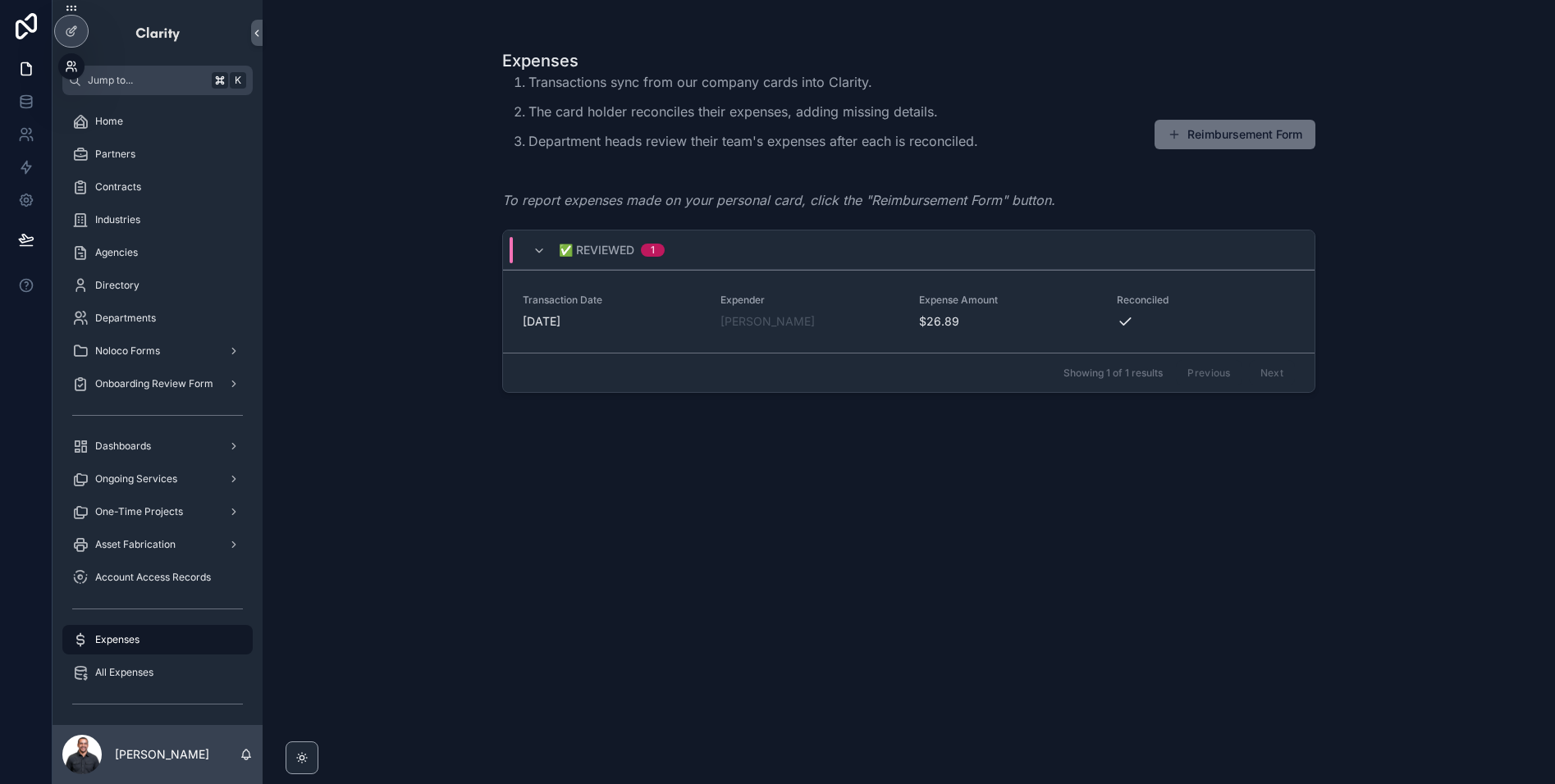
click at [74, 68] on icon at bounding box center [75, 70] width 2 height 4
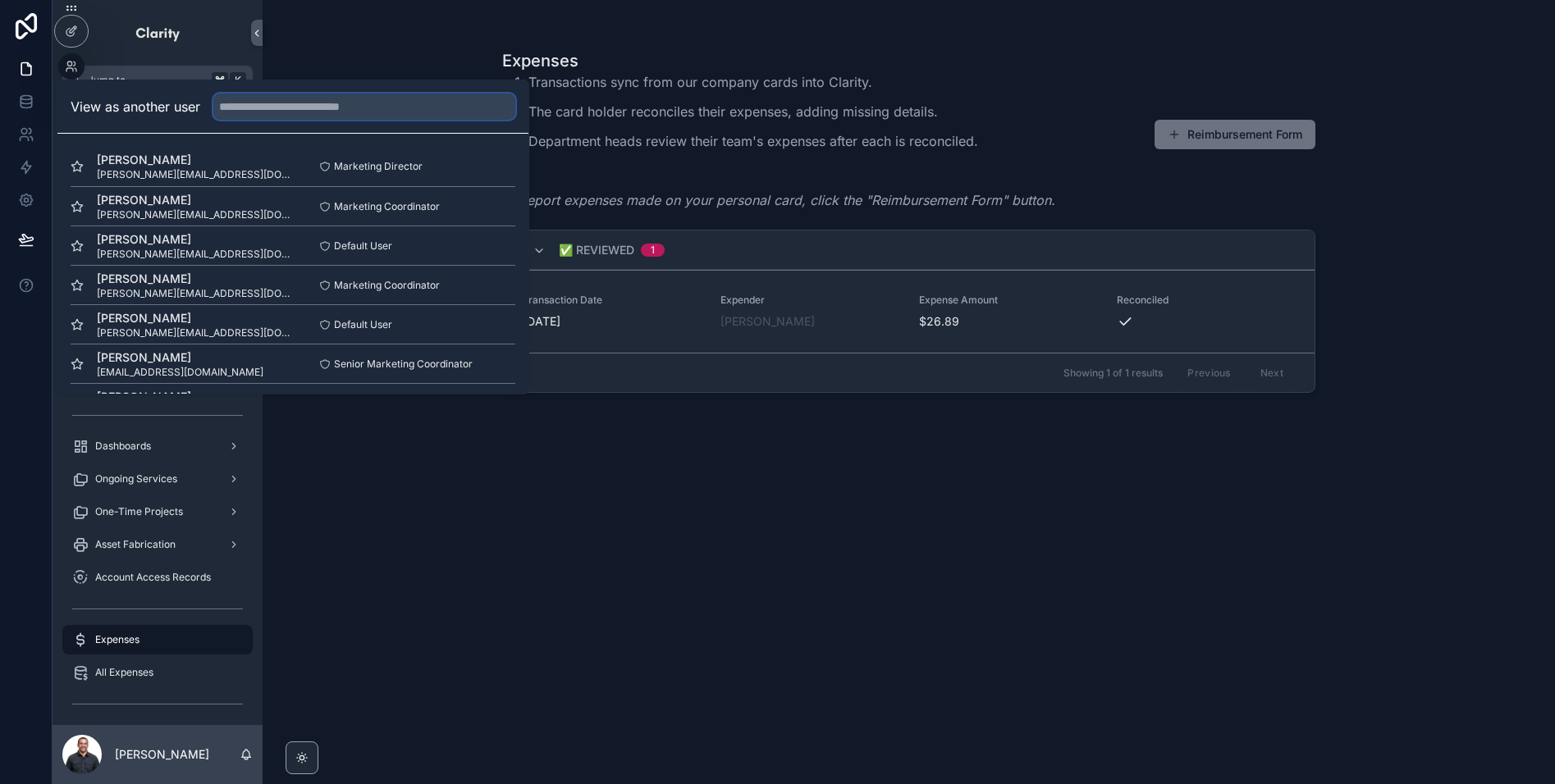
click at [261, 110] on input "text" at bounding box center [364, 106] width 302 height 27
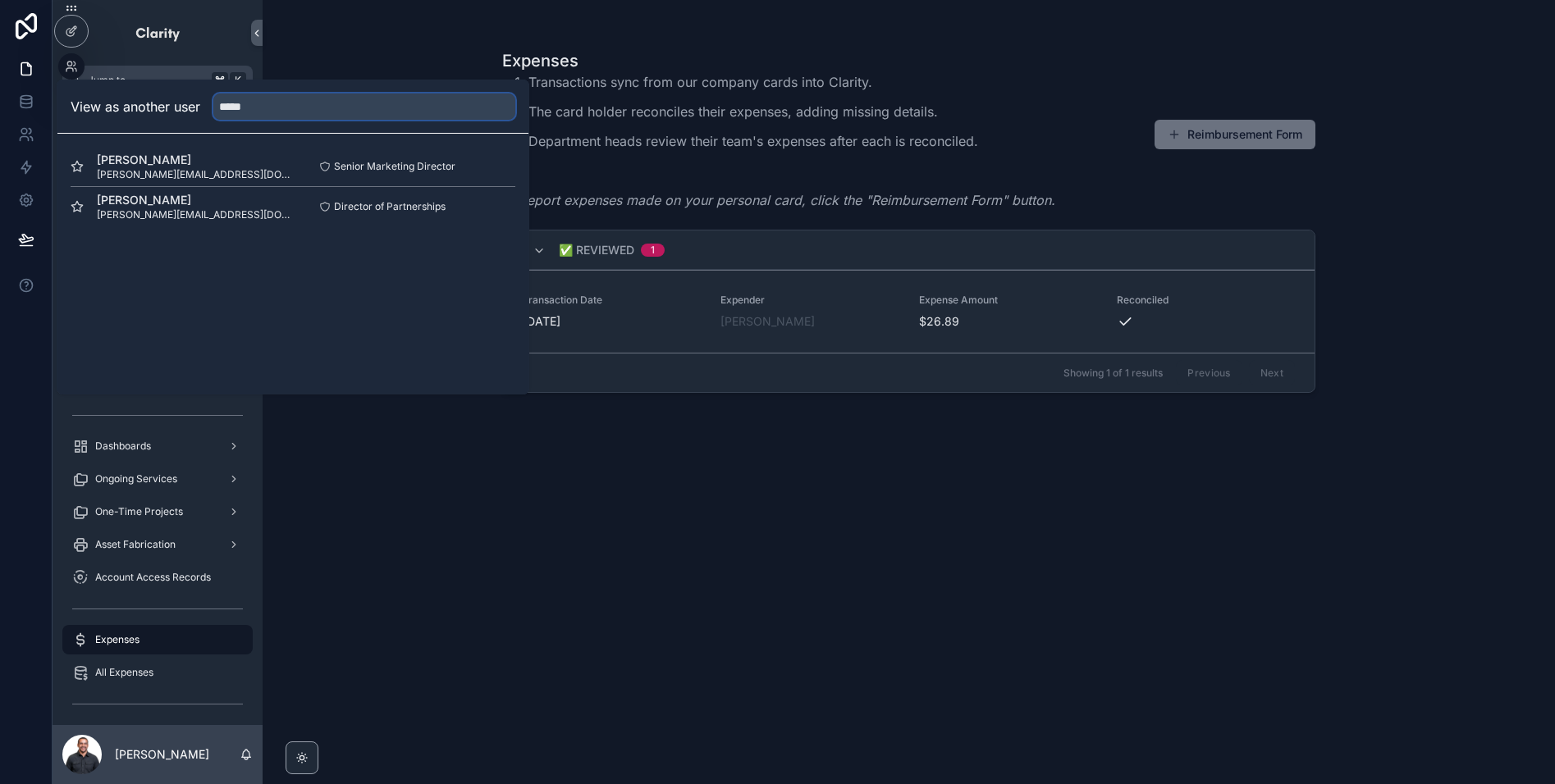
type input "*****"
click at [501, 205] on button "Select" at bounding box center [494, 206] width 43 height 24
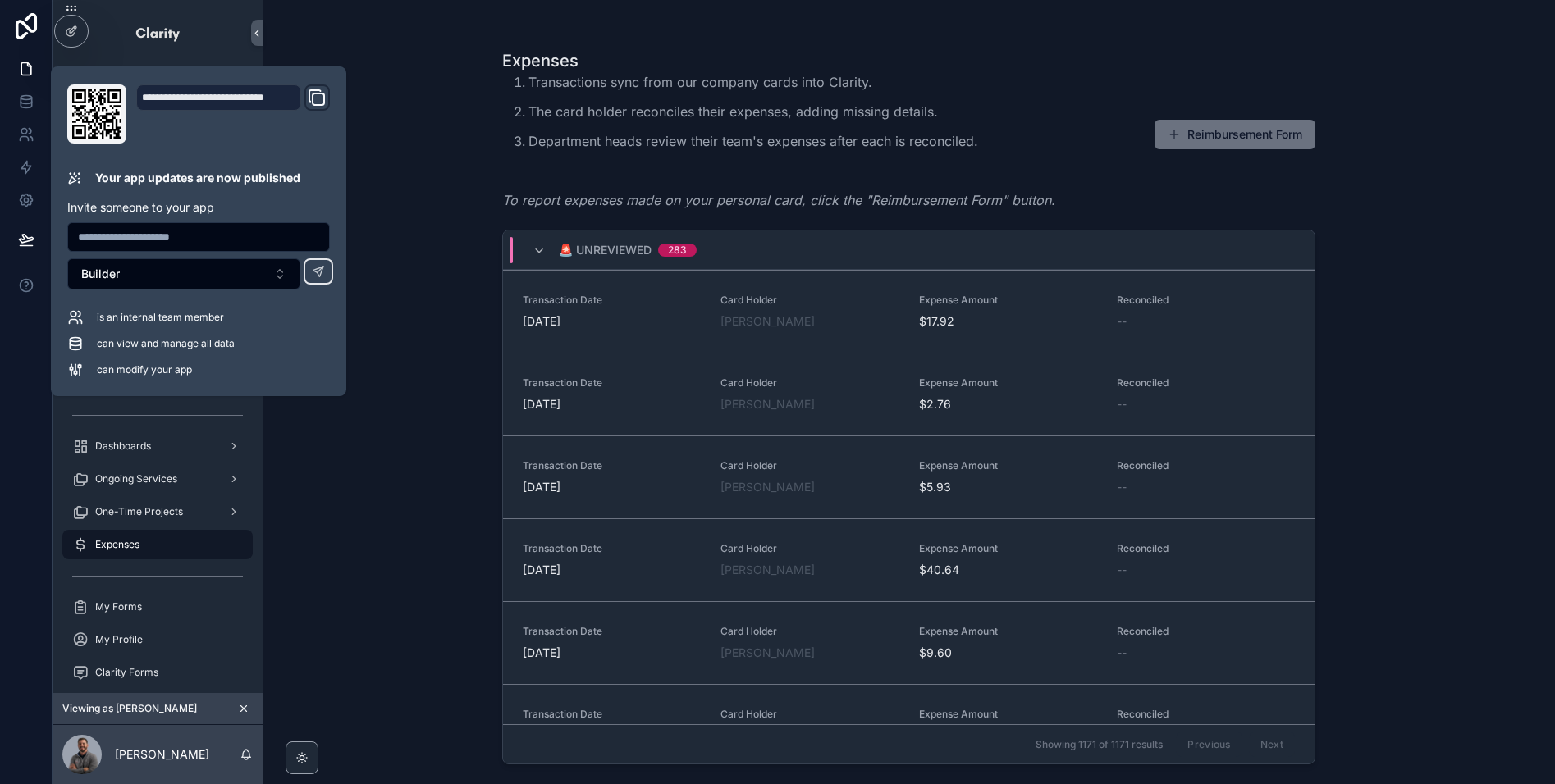
click at [416, 191] on div "Expenses Transactions sync from our company cards into Clarity. The card holder…" at bounding box center [908, 392] width 1293 height 784
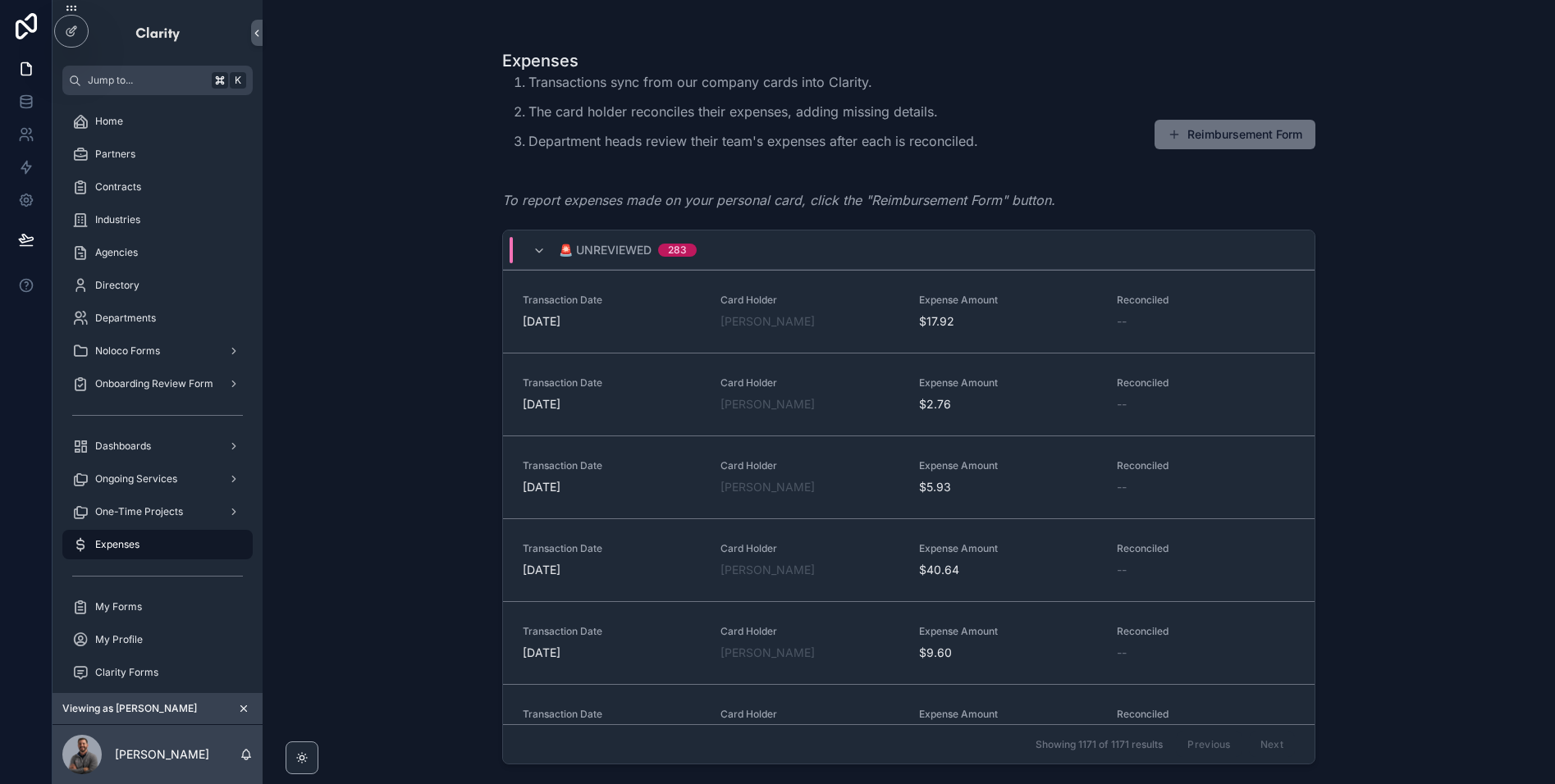
click at [540, 259] on div "🚨 Unreviewed 283" at bounding box center [614, 249] width 164 height 27
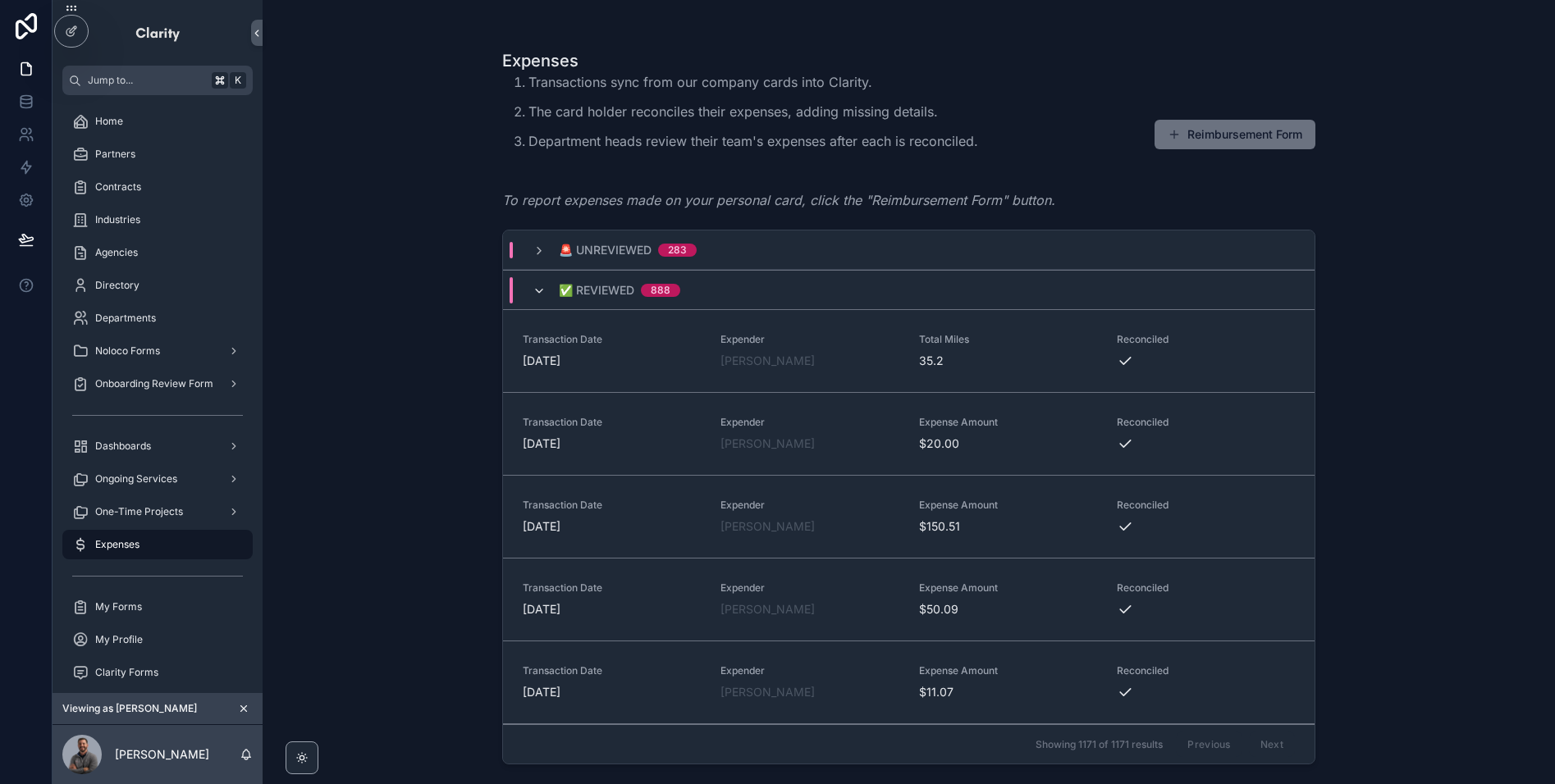
click at [536, 292] on icon "scrollable content" at bounding box center [539, 291] width 13 height 13
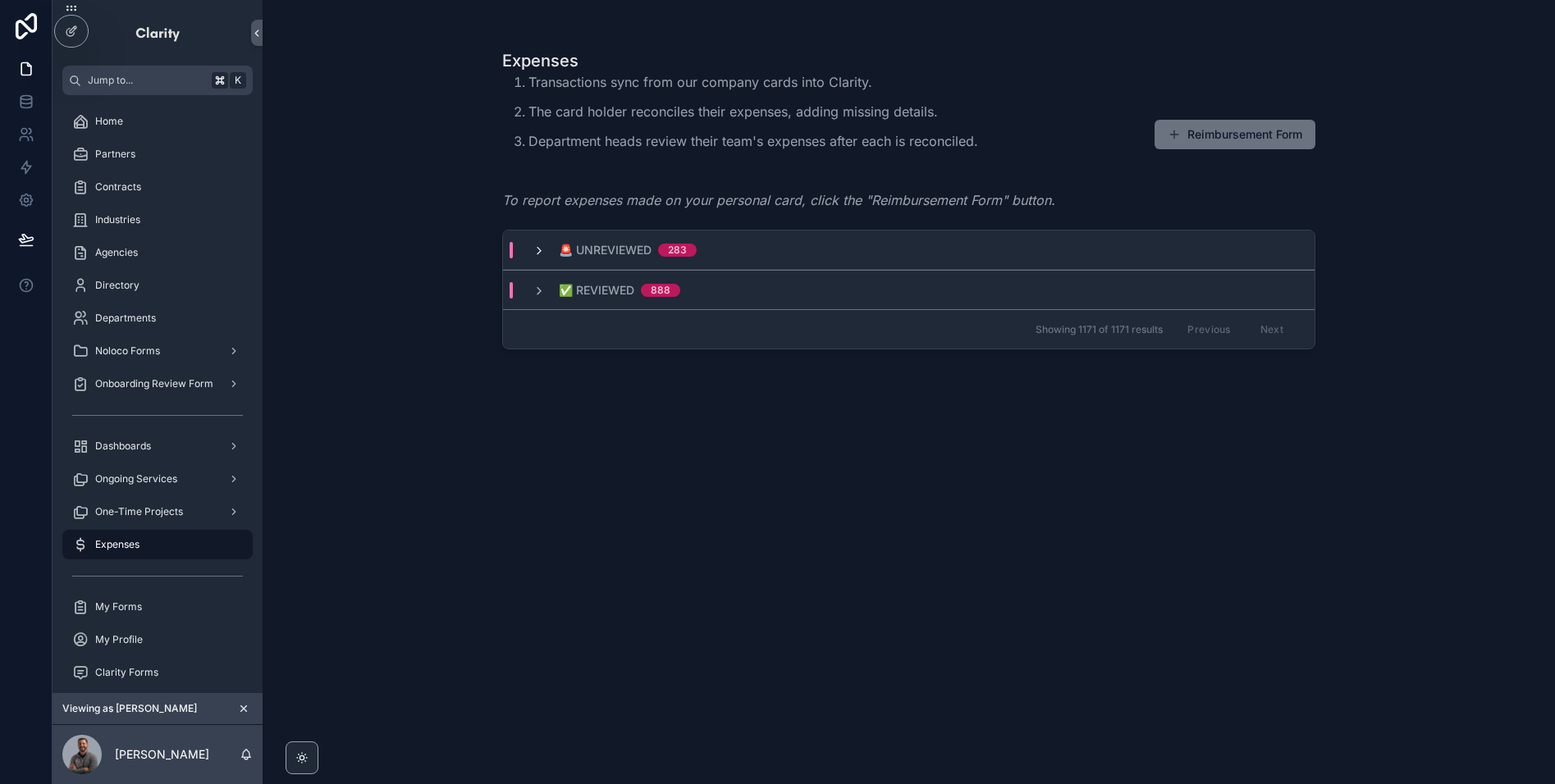
click at [536, 253] on icon "scrollable content" at bounding box center [539, 251] width 13 height 13
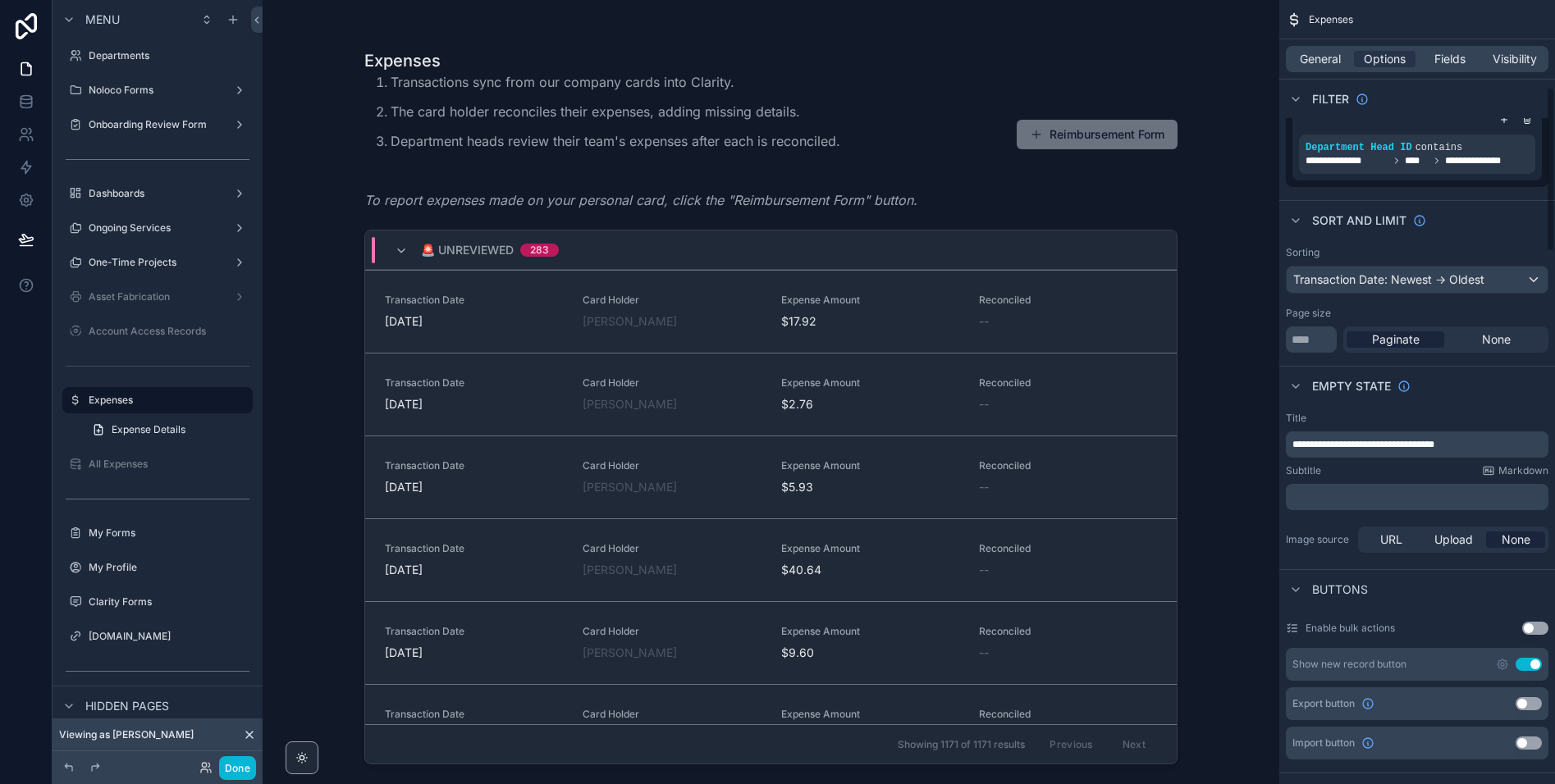
scroll to position [563, 0]
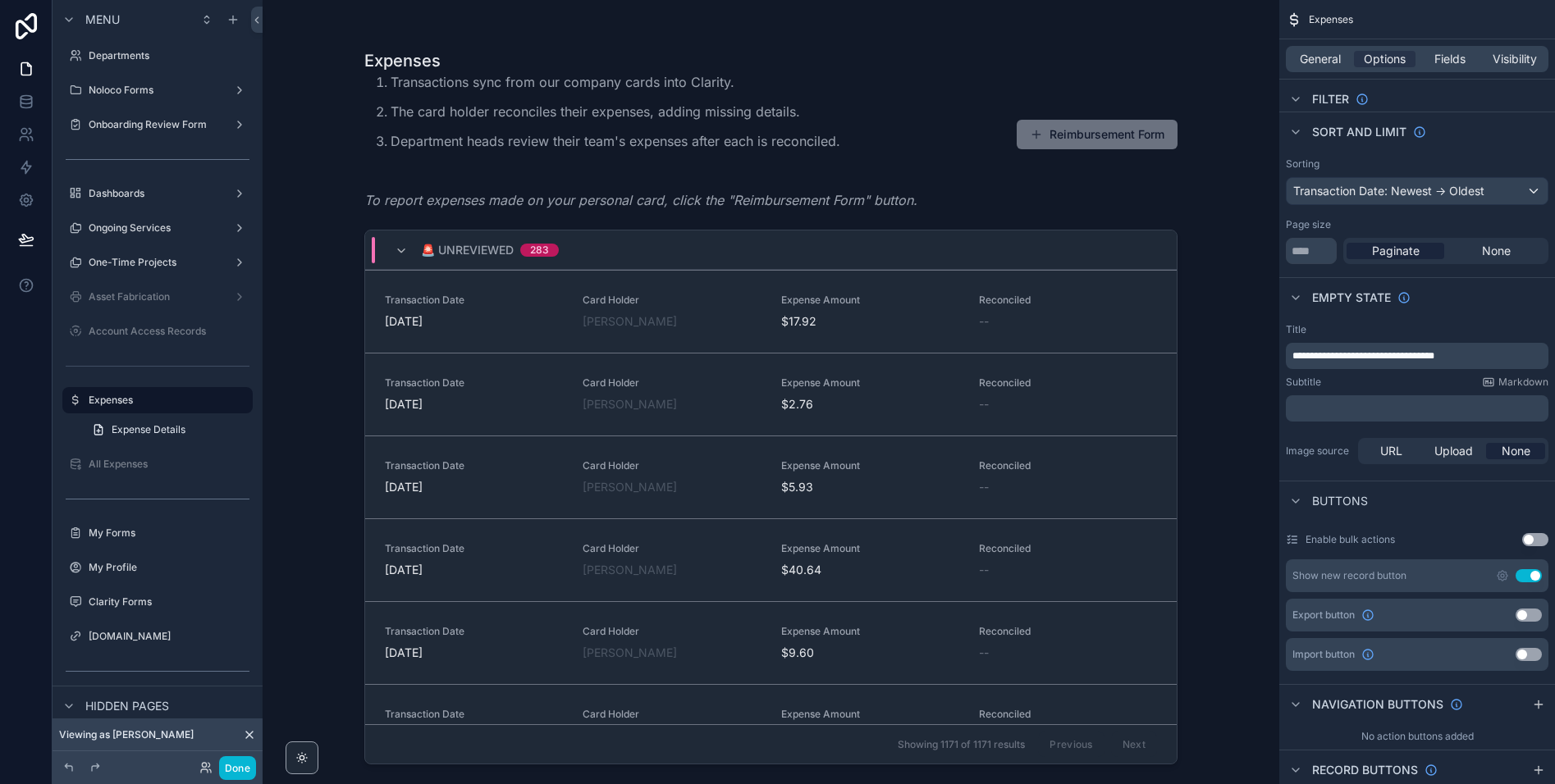
click at [1527, 542] on button "Use setting" at bounding box center [1535, 539] width 27 height 13
click at [1338, 541] on label "Enable bulk actions" at bounding box center [1350, 539] width 89 height 13
click at [1343, 541] on label "Enable bulk actions" at bounding box center [1350, 539] width 89 height 13
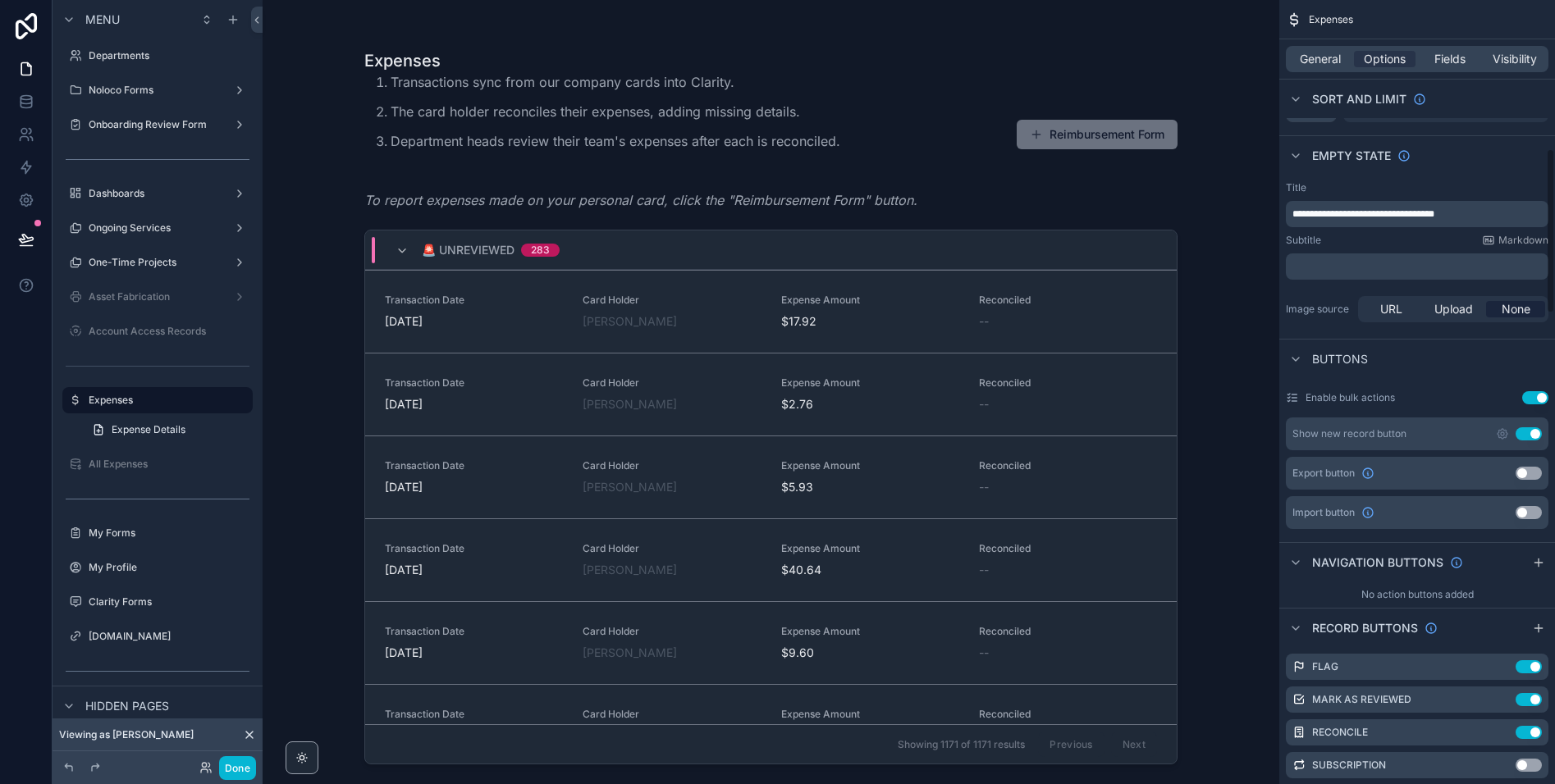
scroll to position [705, 0]
click at [1372, 514] on icon "scrollable content" at bounding box center [1368, 512] width 10 height 10
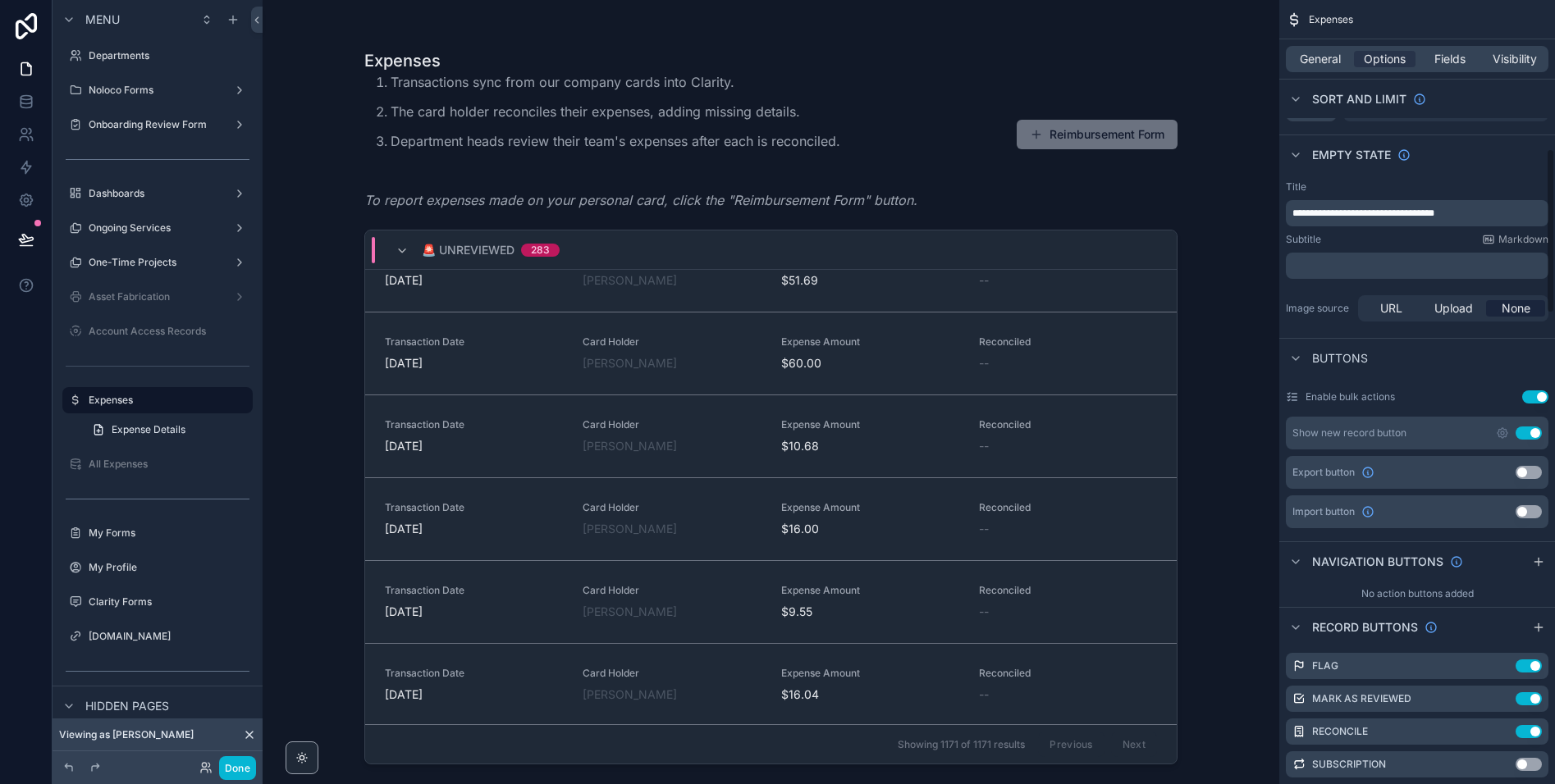
scroll to position [607, 0]
click at [1535, 400] on button "Use setting" at bounding box center [1535, 397] width 27 height 13
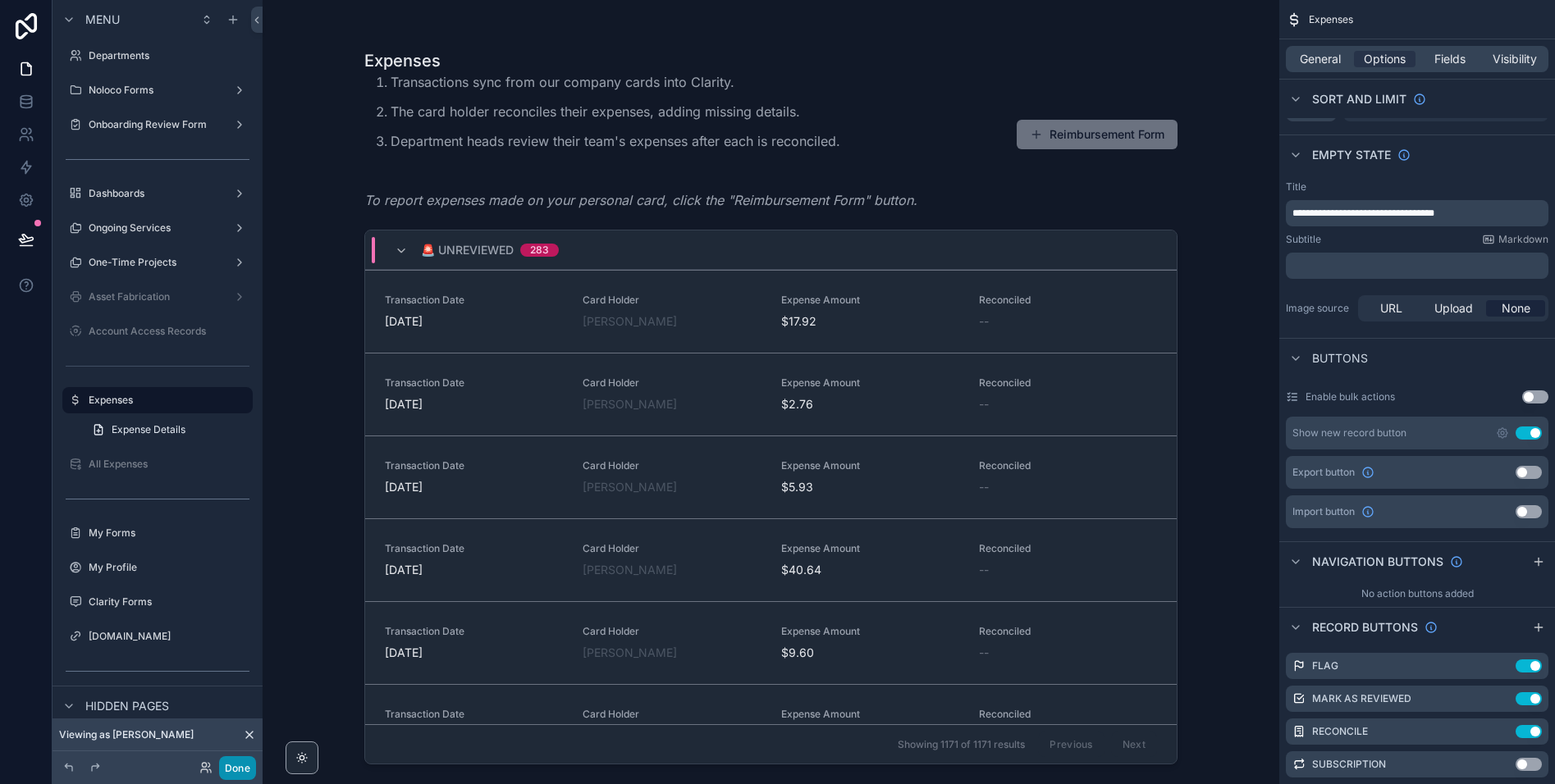
click at [242, 768] on button "Done" at bounding box center [238, 768] width 37 height 24
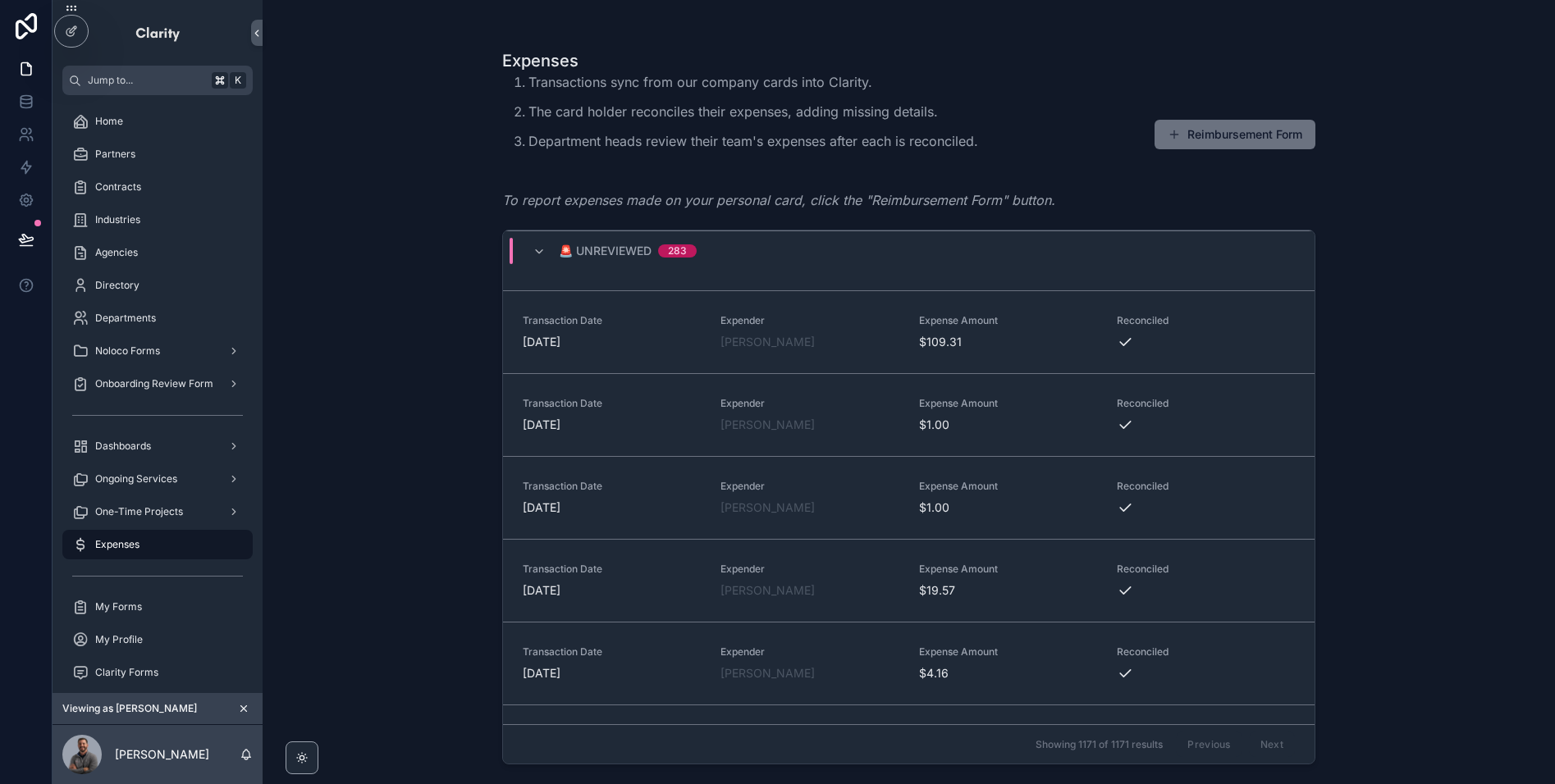
scroll to position [2392, 0]
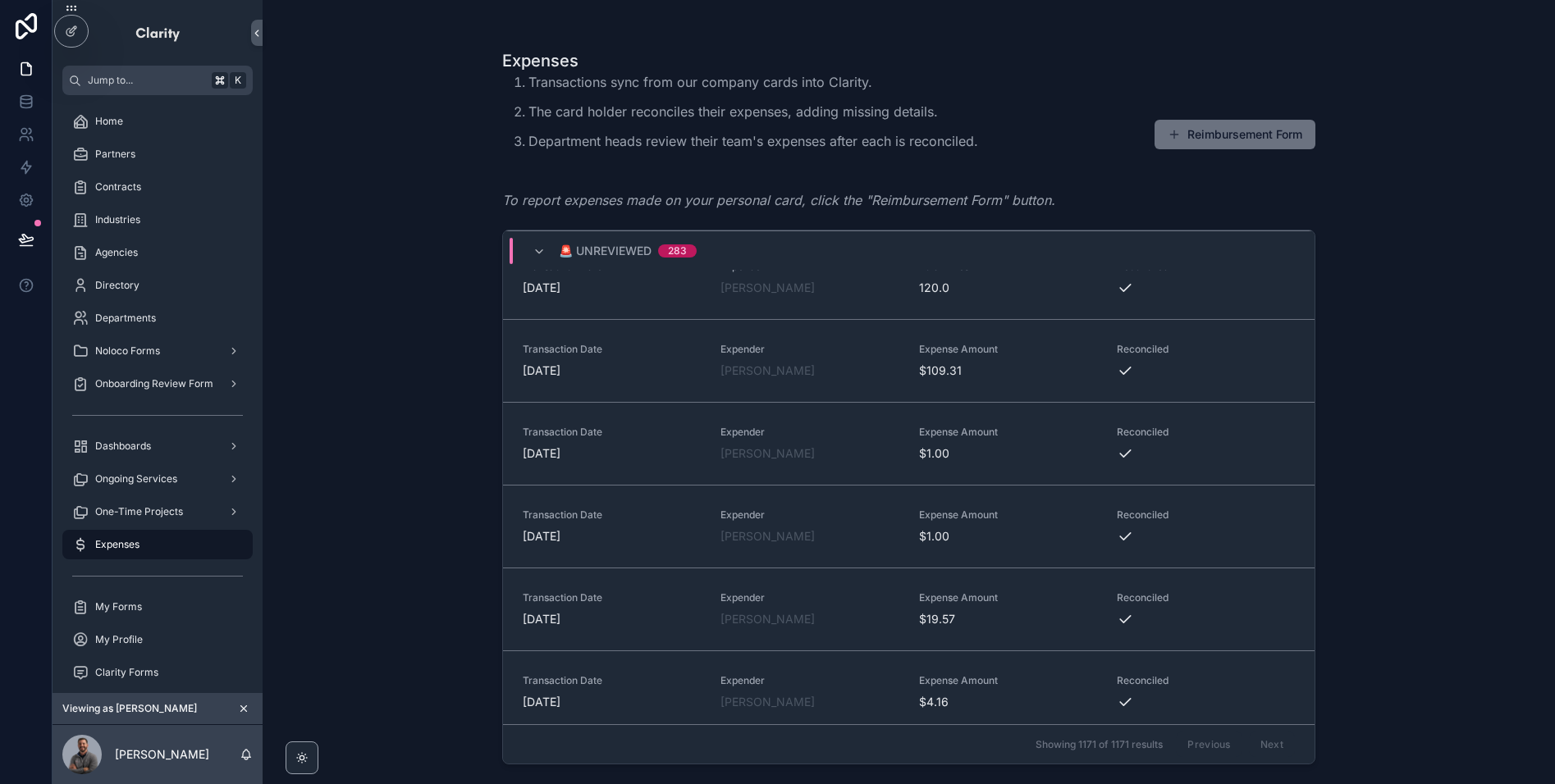
click at [547, 249] on div "🚨 Unreviewed 283" at bounding box center [614, 250] width 164 height 27
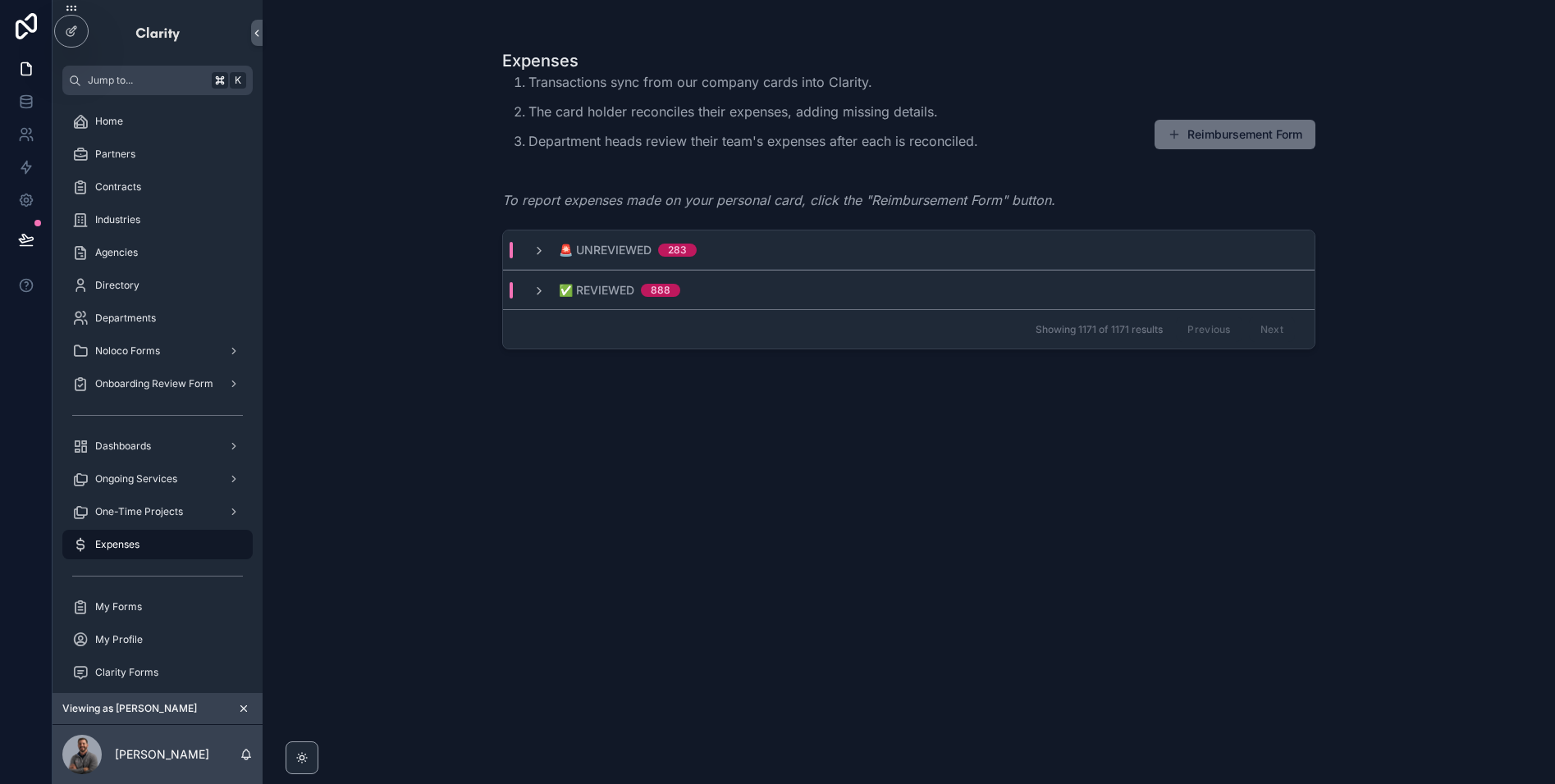
scroll to position [0, 0]
click at [537, 248] on icon "scrollable content" at bounding box center [539, 251] width 13 height 13
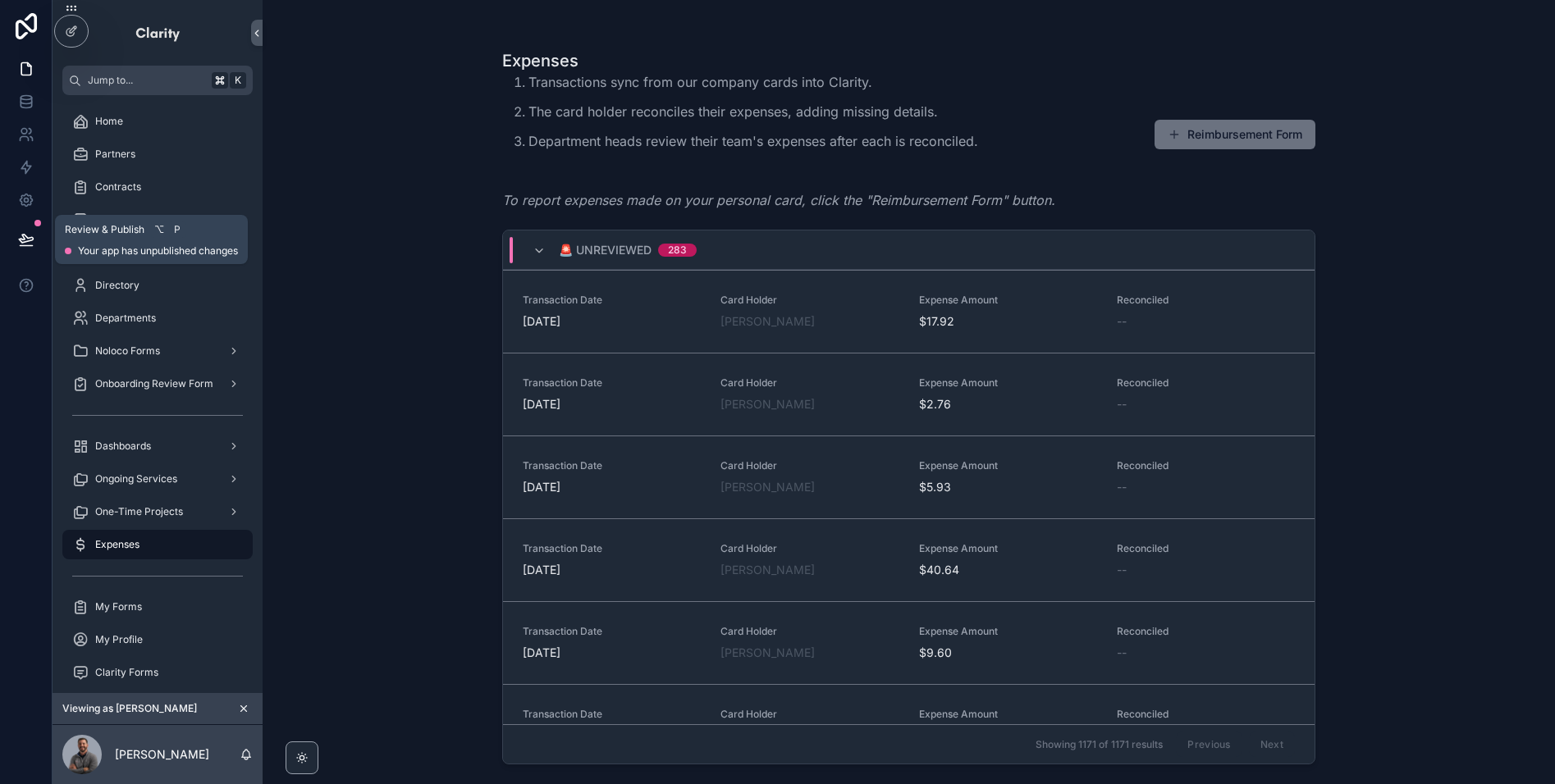
click at [27, 233] on icon at bounding box center [27, 239] width 17 height 17
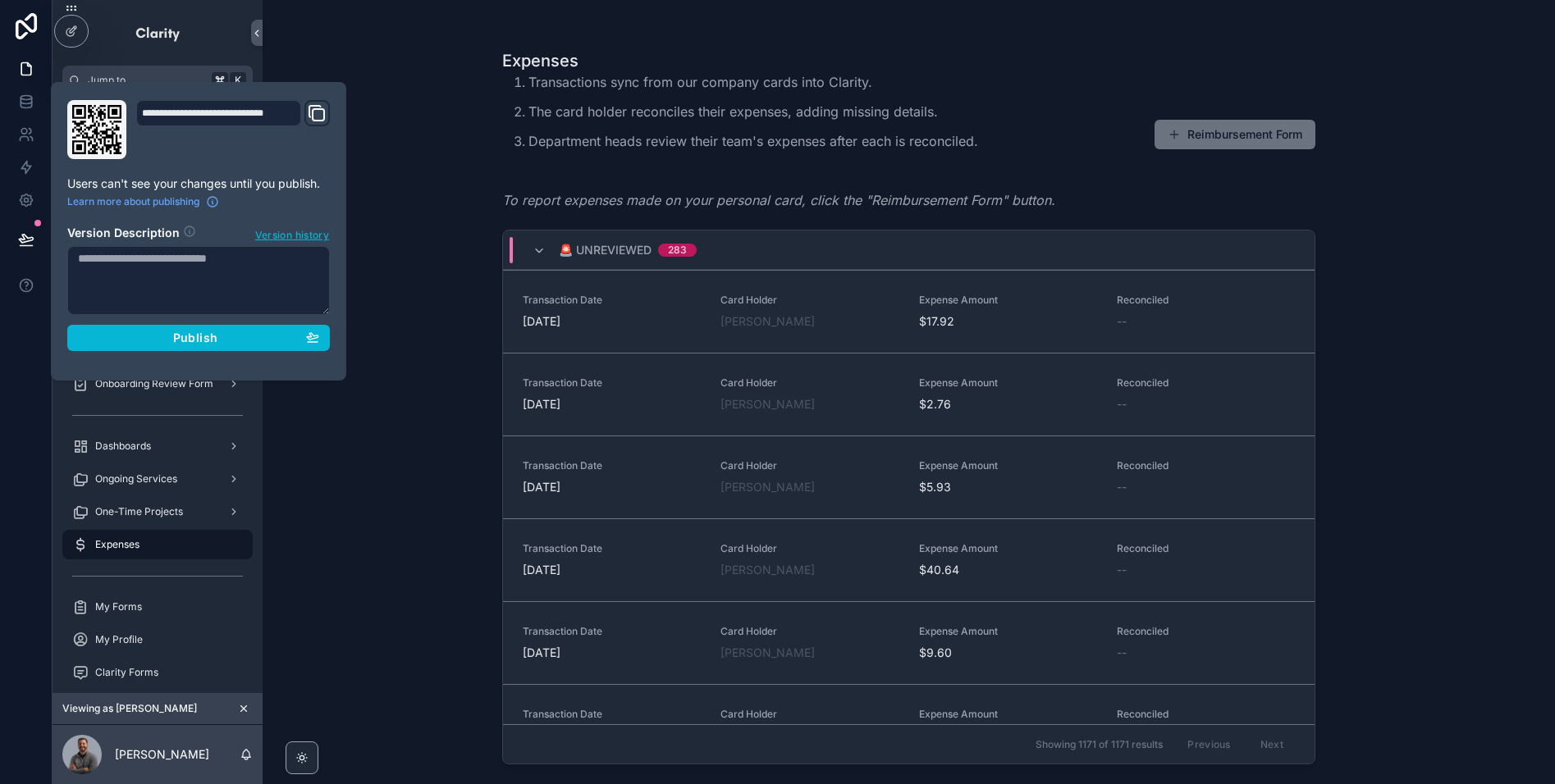
click at [197, 292] on textarea at bounding box center [198, 280] width 262 height 69
type textarea "*"
type textarea "**********"
click at [239, 327] on button "Publish" at bounding box center [198, 337] width 262 height 27
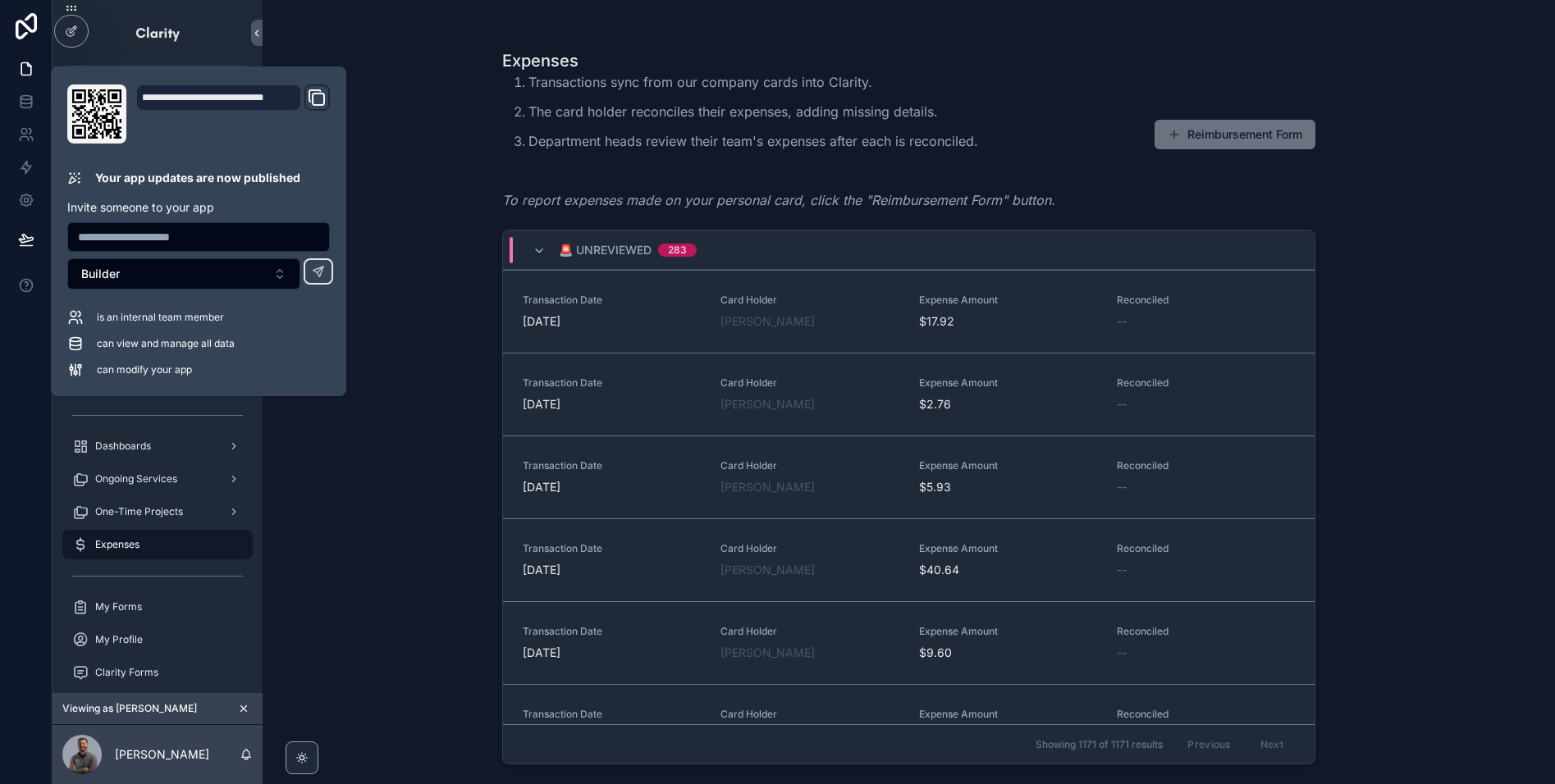
click at [245, 703] on icon "scrollable content" at bounding box center [243, 709] width 12 height 12
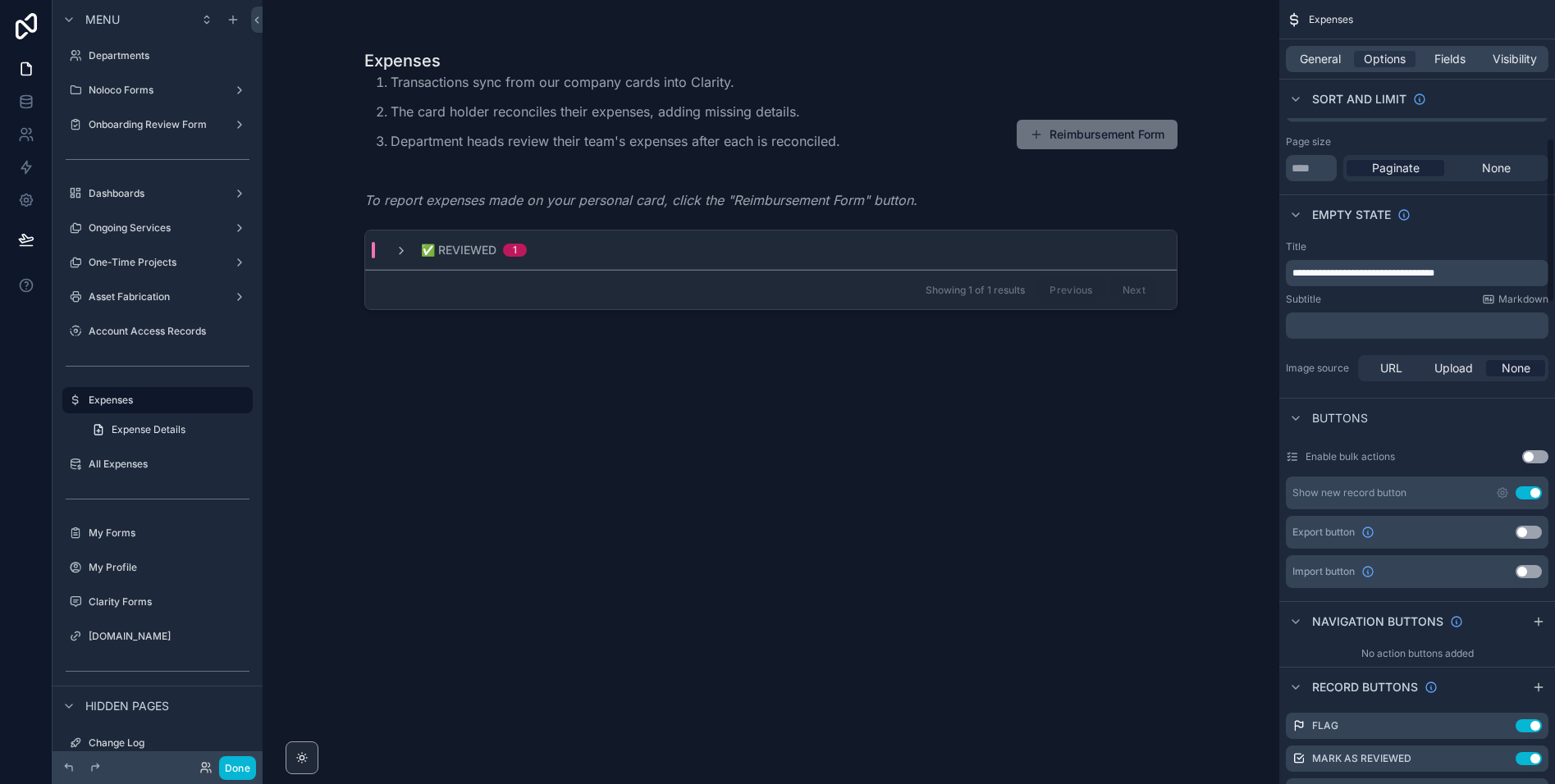
scroll to position [655, 0]
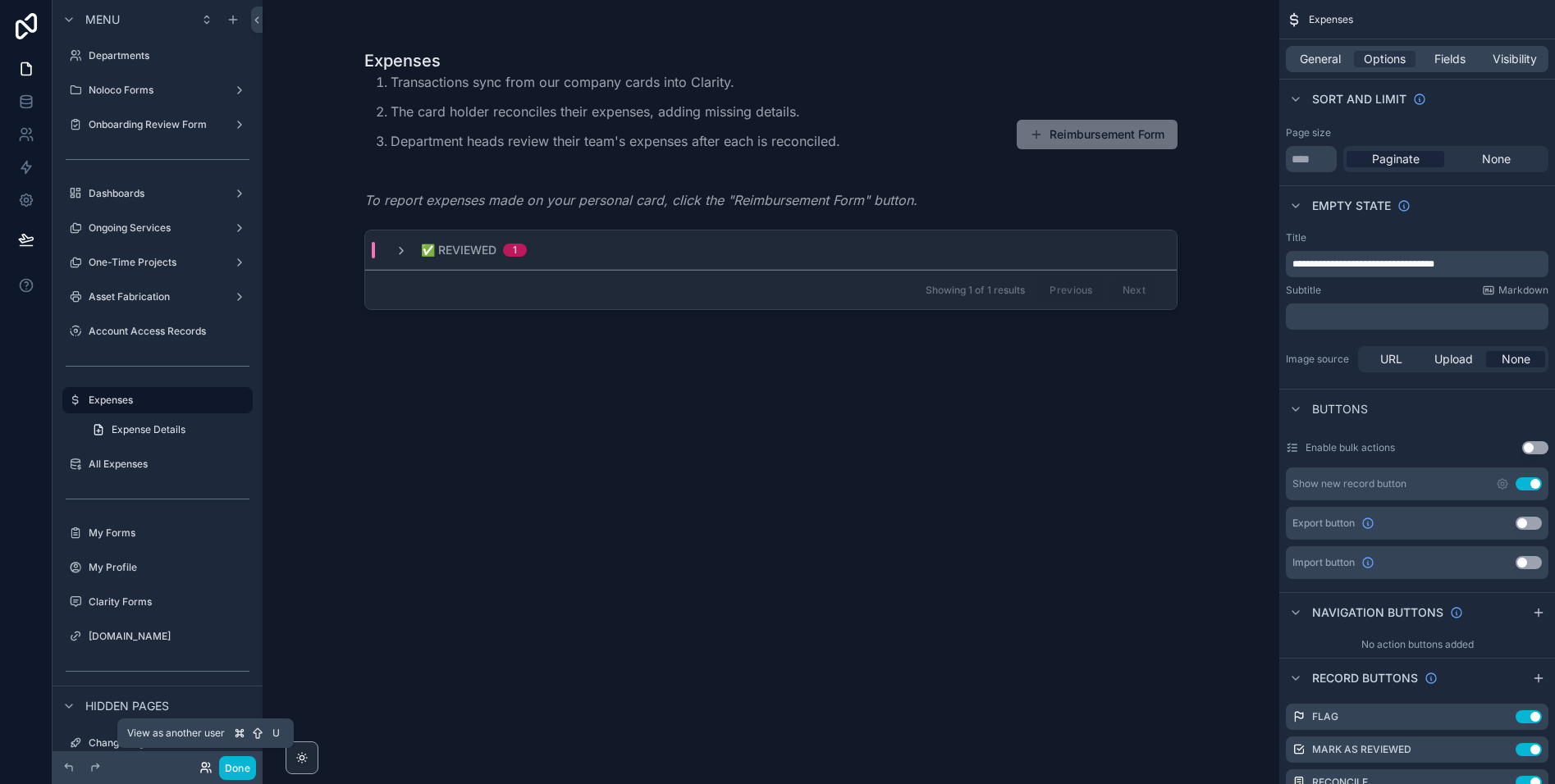
click at [203, 764] on icon at bounding box center [205, 767] width 13 height 13
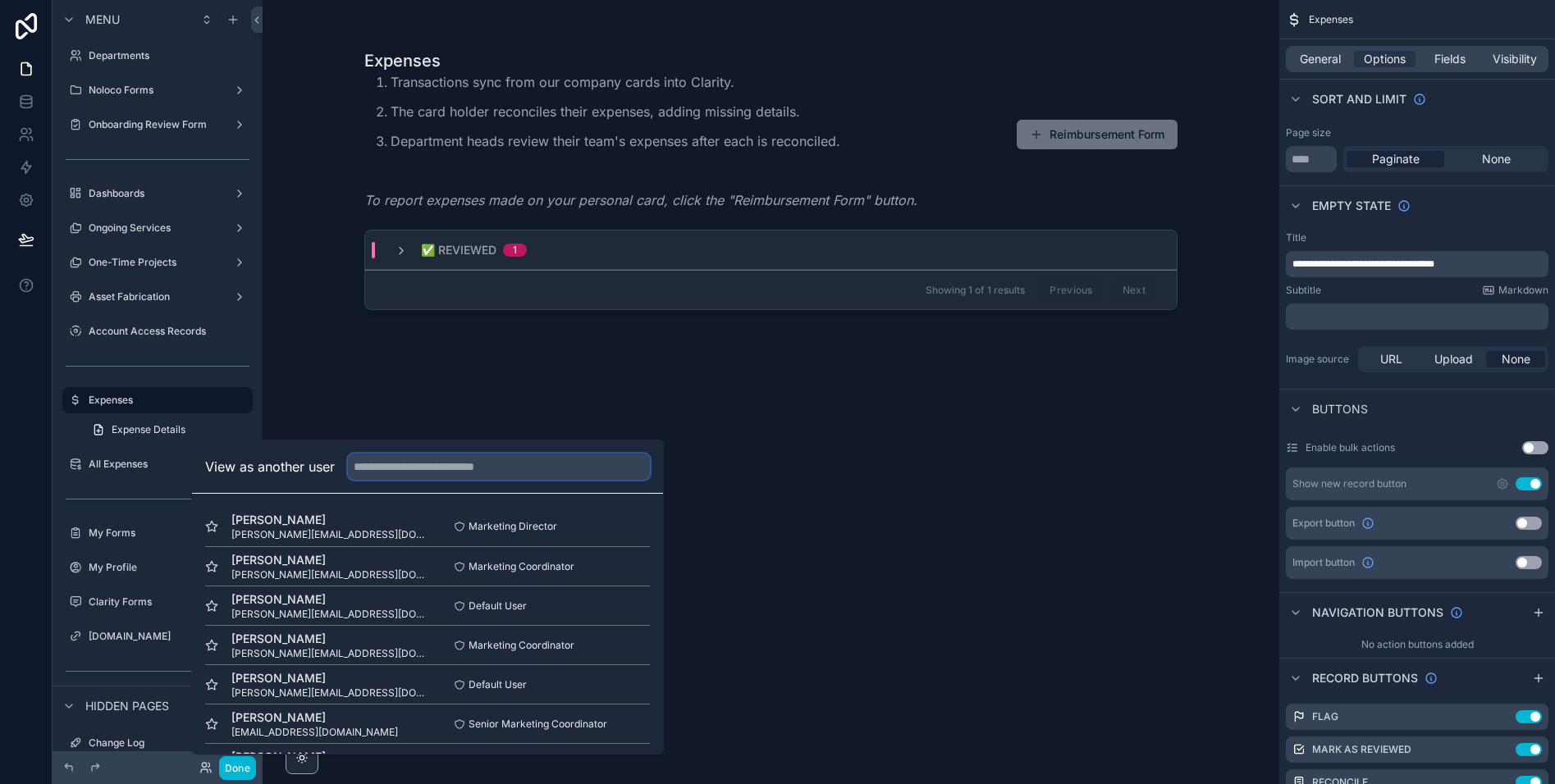
click at [392, 465] on input "text" at bounding box center [498, 467] width 302 height 27
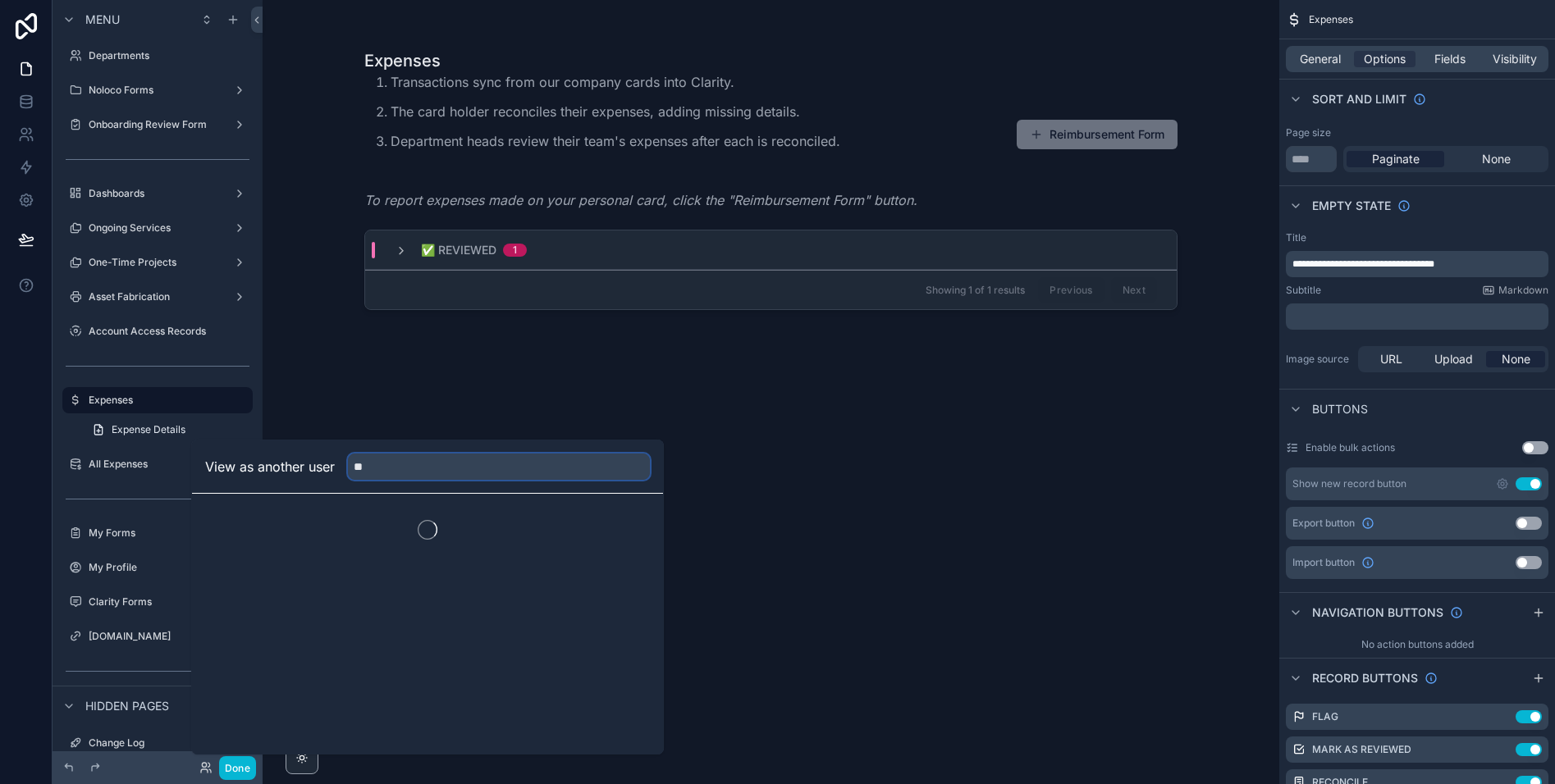
type input "*"
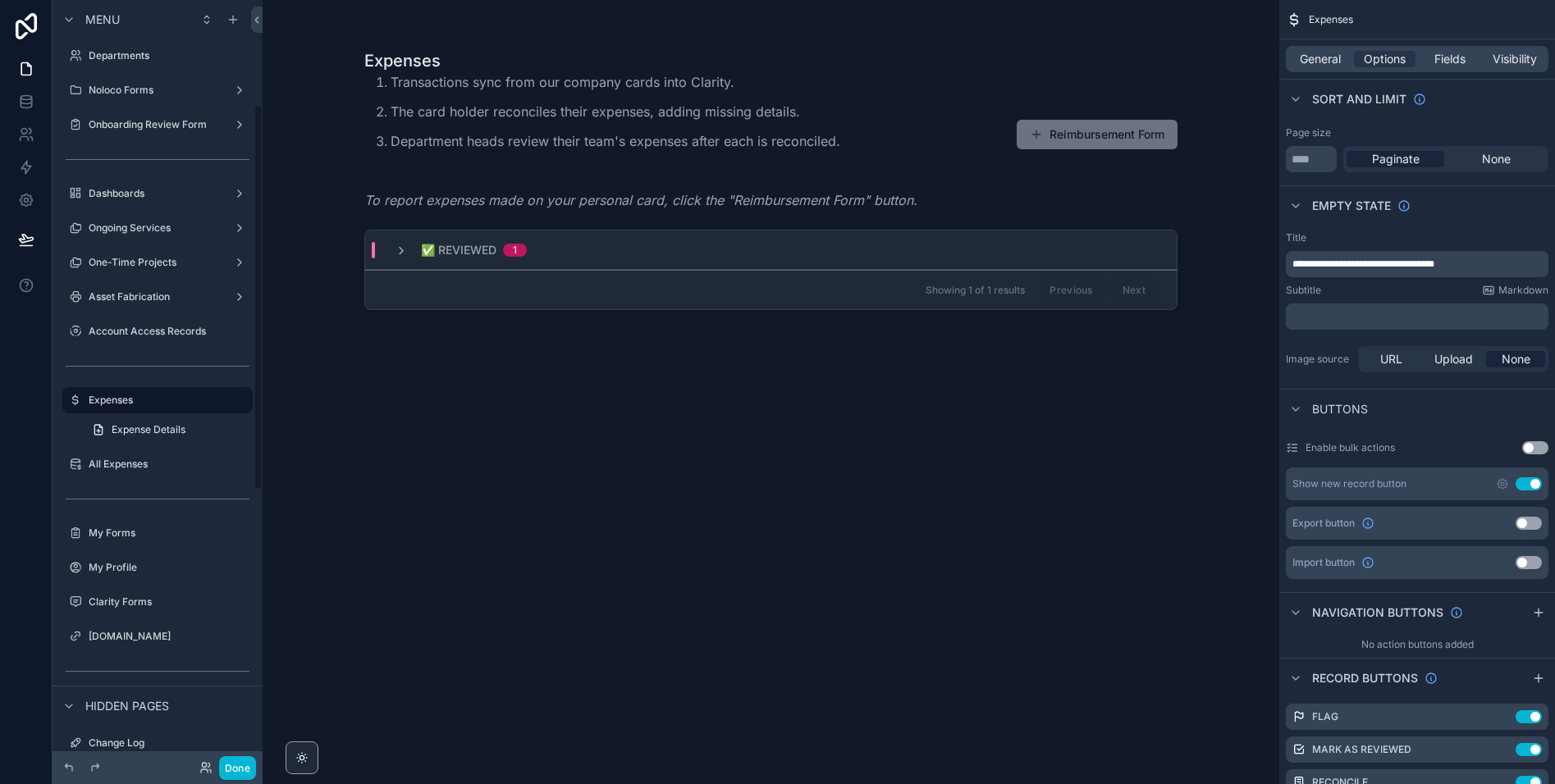
click at [820, 381] on div "scrollable content" at bounding box center [771, 382] width 839 height 765
click at [244, 764] on button "Done" at bounding box center [238, 768] width 37 height 24
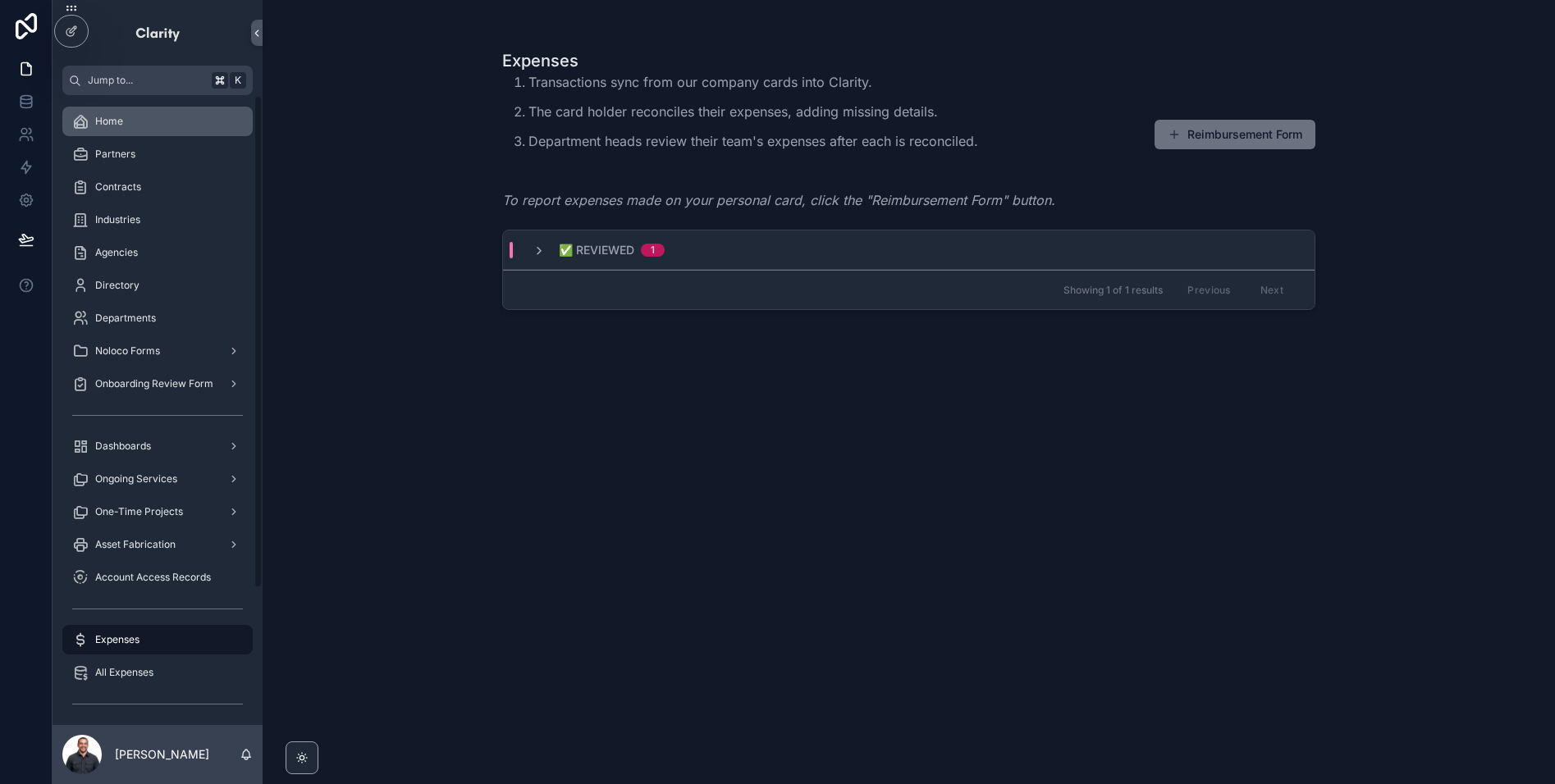
click at [121, 122] on span "Home" at bounding box center [109, 121] width 28 height 13
